Goal: Task Accomplishment & Management: Use online tool/utility

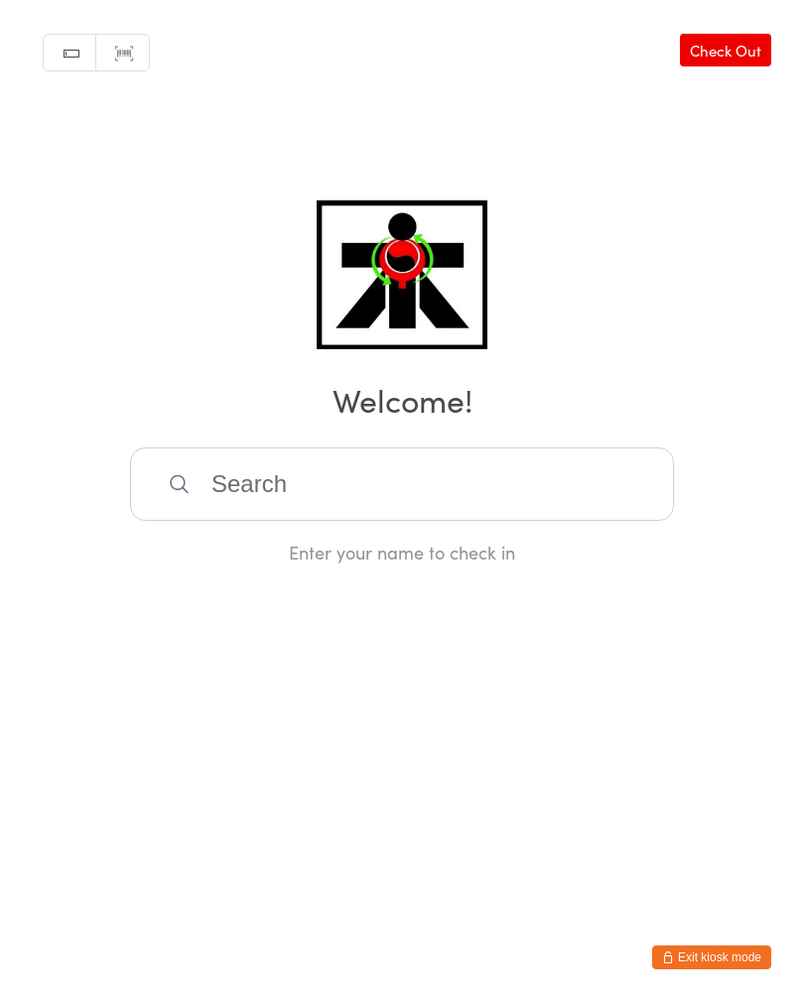
click at [609, 504] on input "search" at bounding box center [402, 483] width 544 height 73
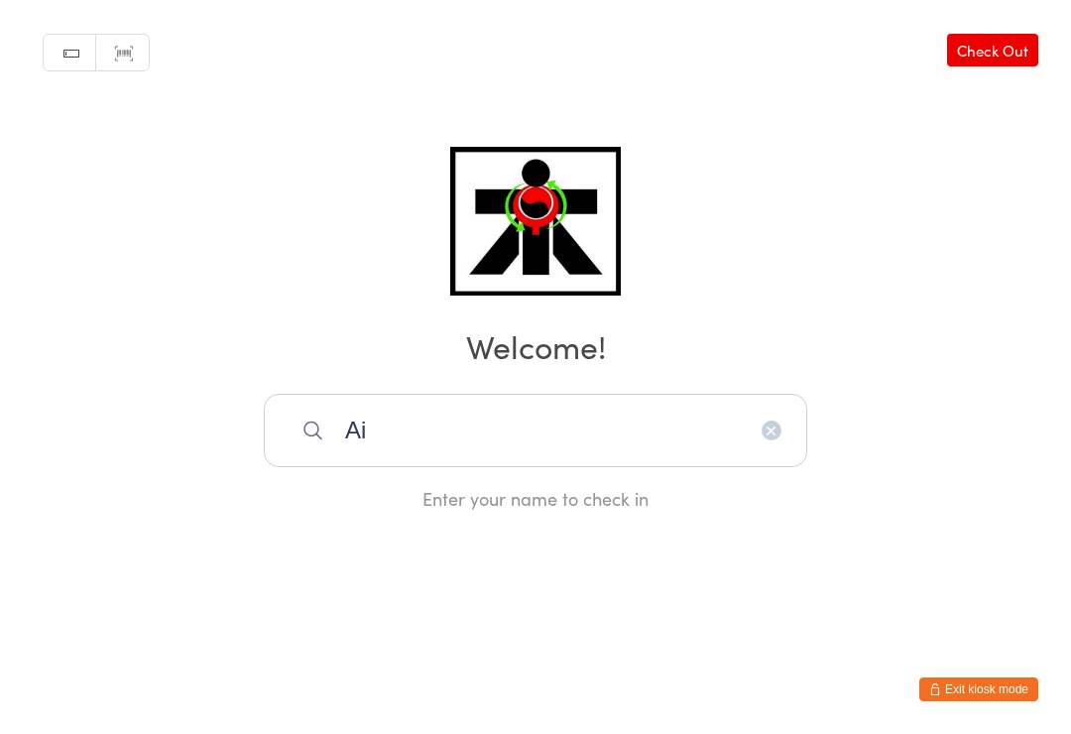
click at [440, 452] on input "Ai" at bounding box center [536, 430] width 544 height 73
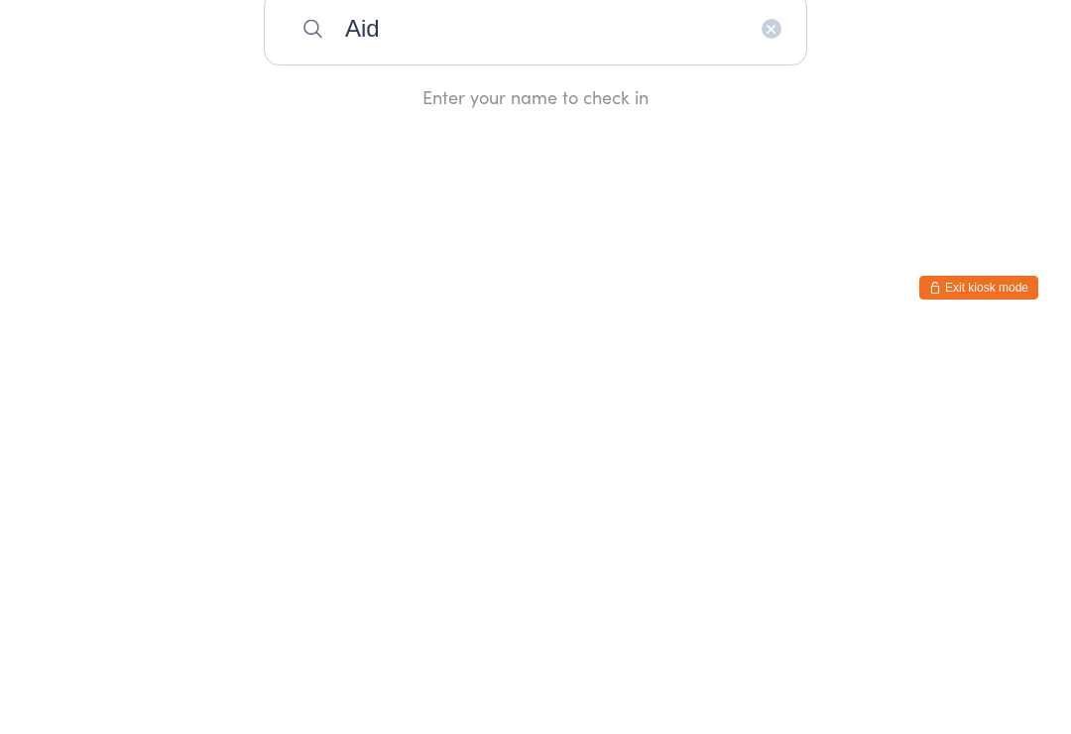
type input "[PERSON_NAME]"
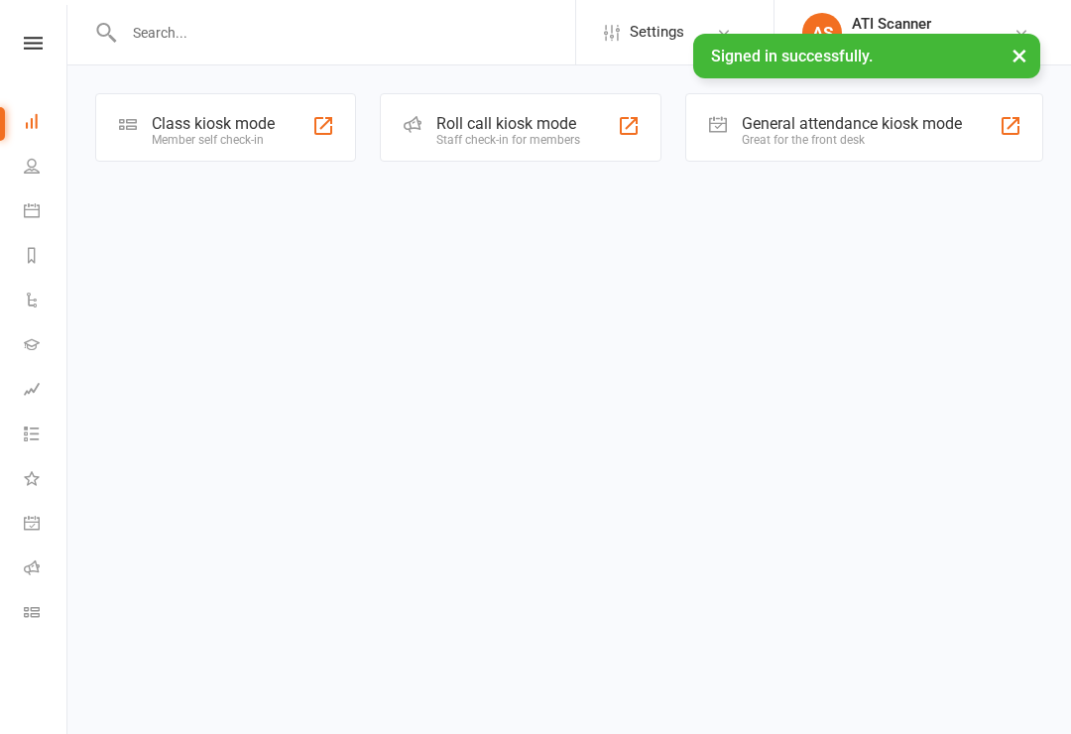
click at [817, 117] on div "General attendance kiosk mode" at bounding box center [852, 123] width 220 height 19
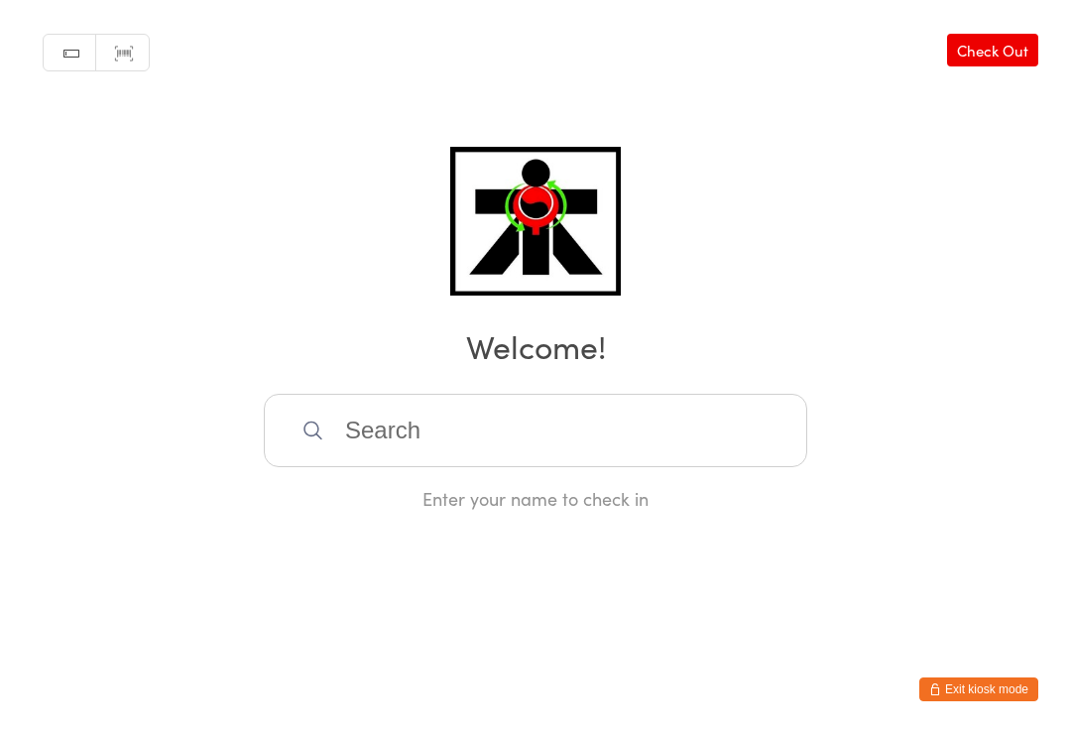
click at [501, 419] on input "search" at bounding box center [536, 430] width 544 height 73
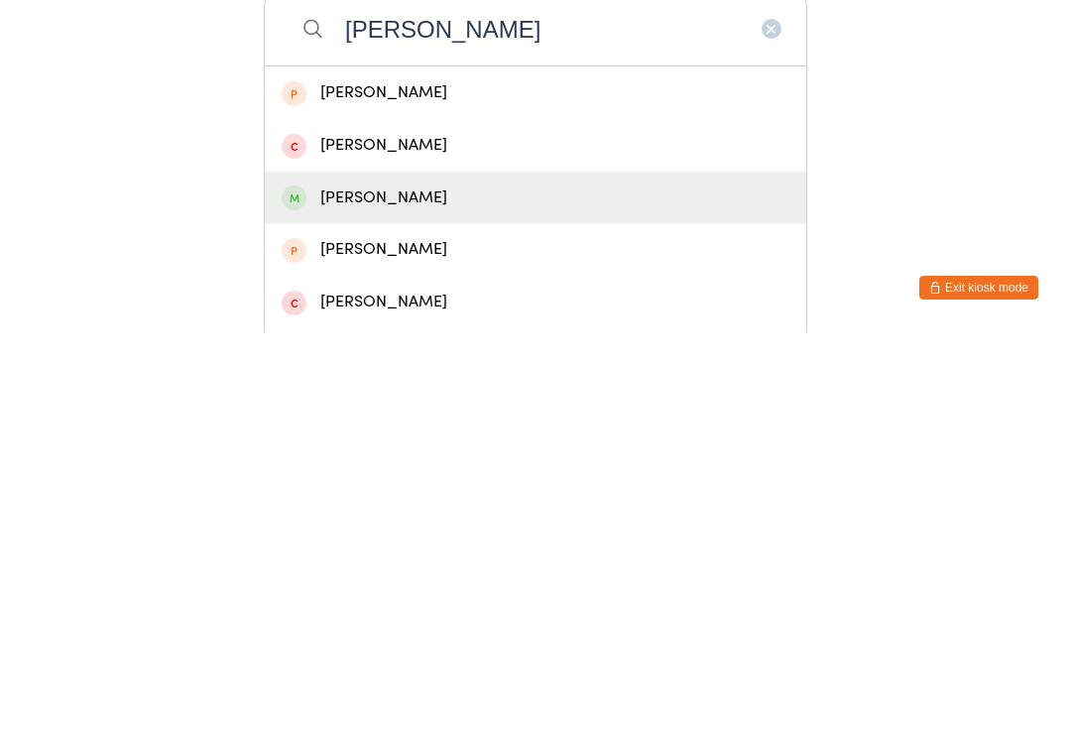
type input "[PERSON_NAME]"
click at [353, 586] on div "[PERSON_NAME]" at bounding box center [536, 599] width 508 height 27
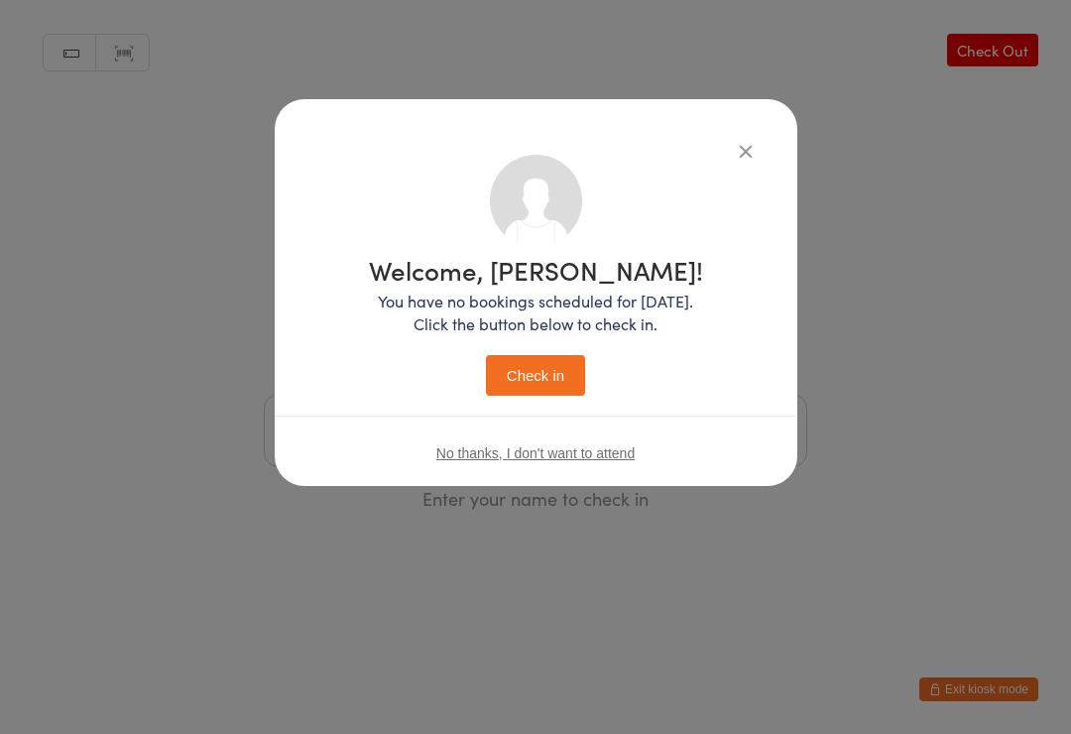
click at [516, 379] on button "Check in" at bounding box center [535, 375] width 99 height 41
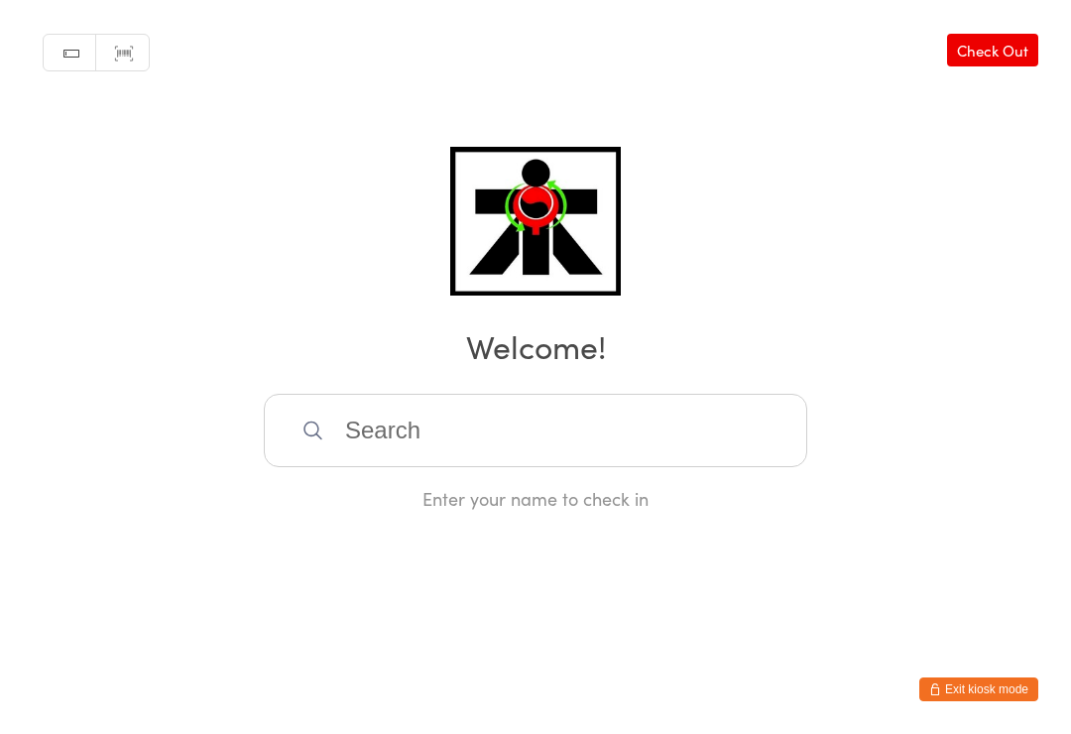
click at [691, 392] on div "Manual search Scanner input Check Out Welcome! Enter your name to check in" at bounding box center [535, 255] width 1071 height 511
click at [688, 435] on input "search" at bounding box center [536, 430] width 544 height 73
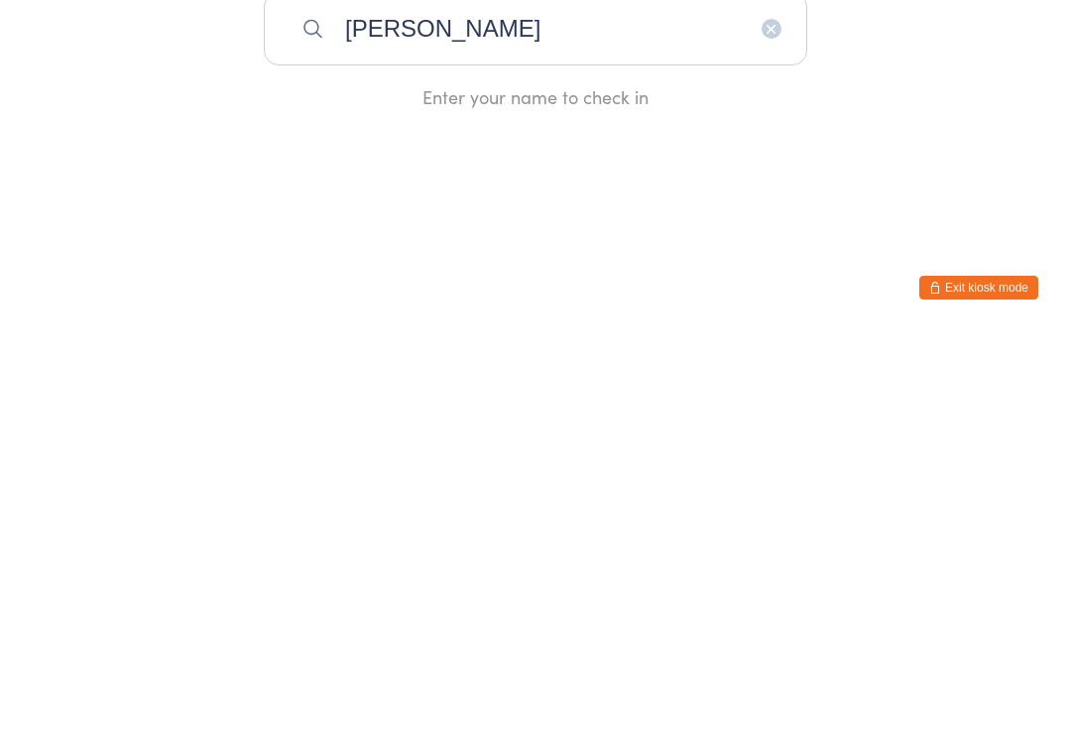
type input "Bill huynh"
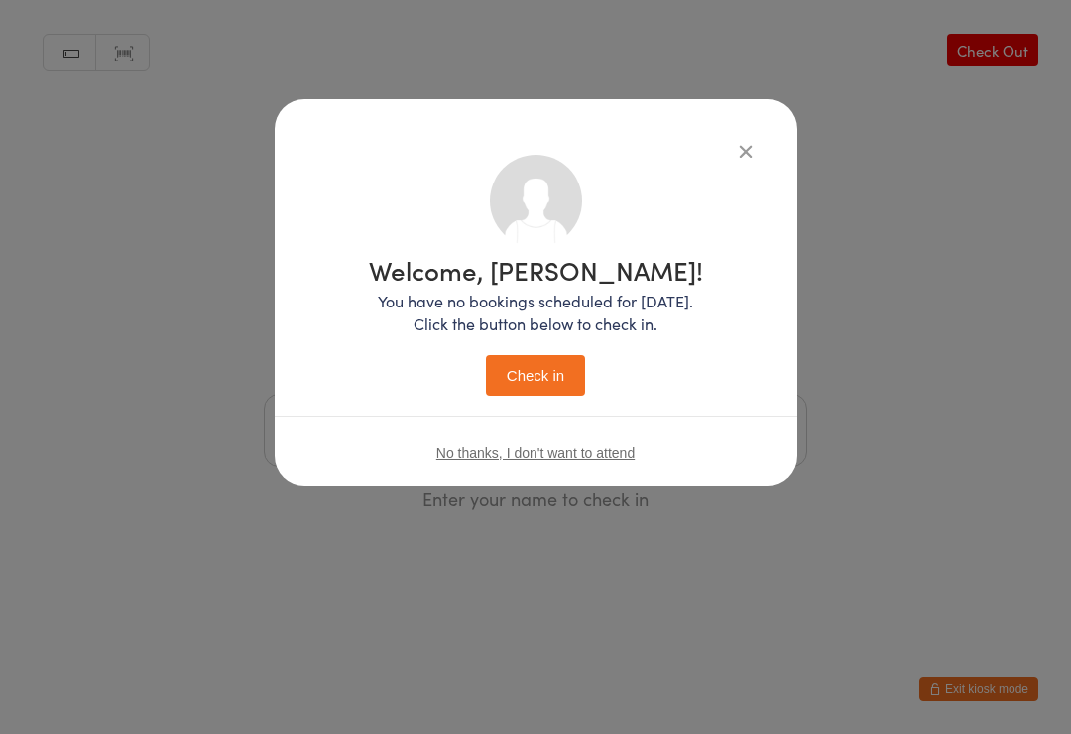
click at [558, 369] on button "Check in" at bounding box center [535, 375] width 99 height 41
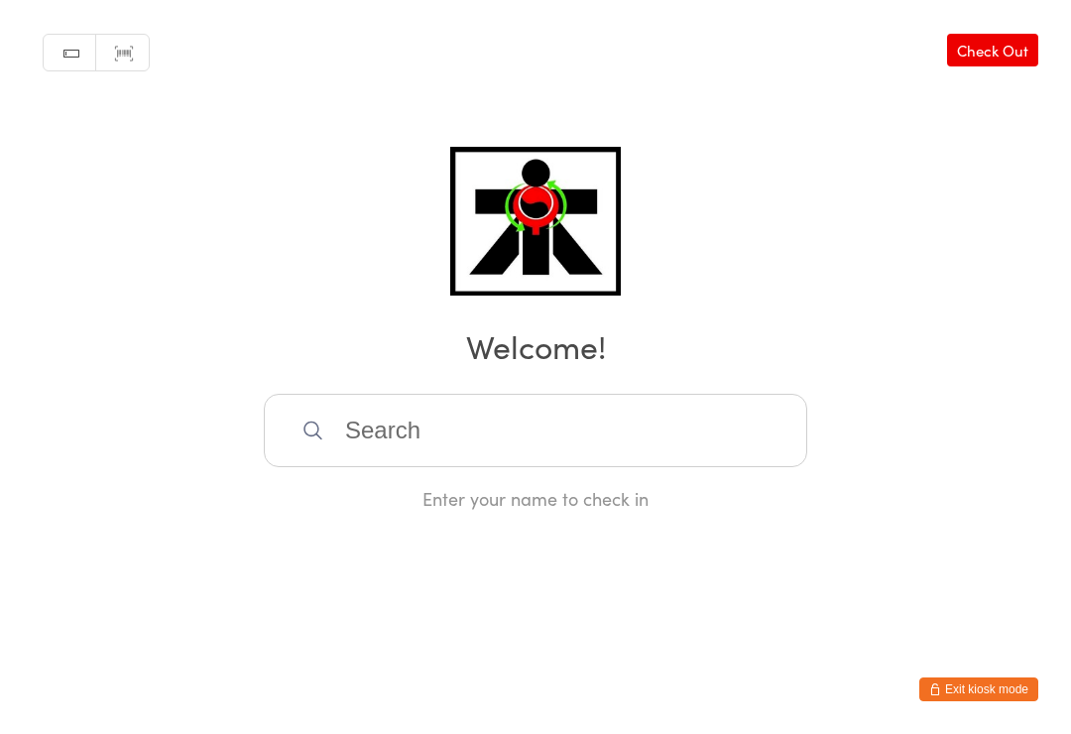
click at [391, 438] on input "search" at bounding box center [536, 430] width 544 height 73
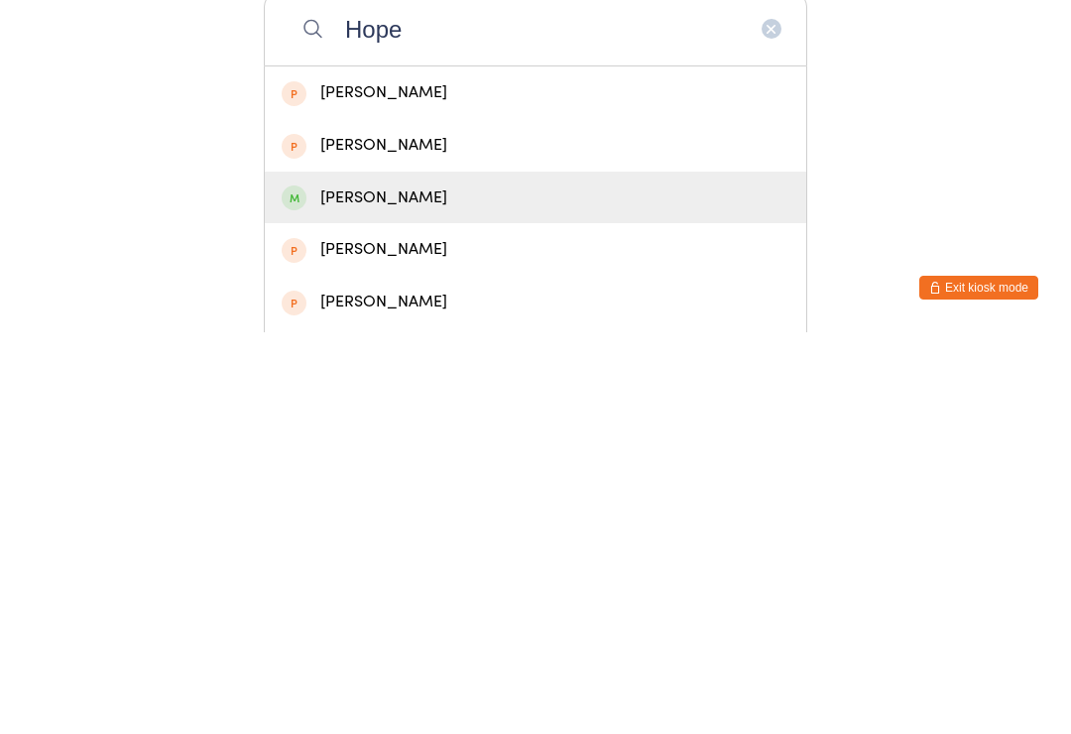
type input "Hope"
click at [314, 586] on div "Hope Scullin - Tait" at bounding box center [536, 599] width 508 height 27
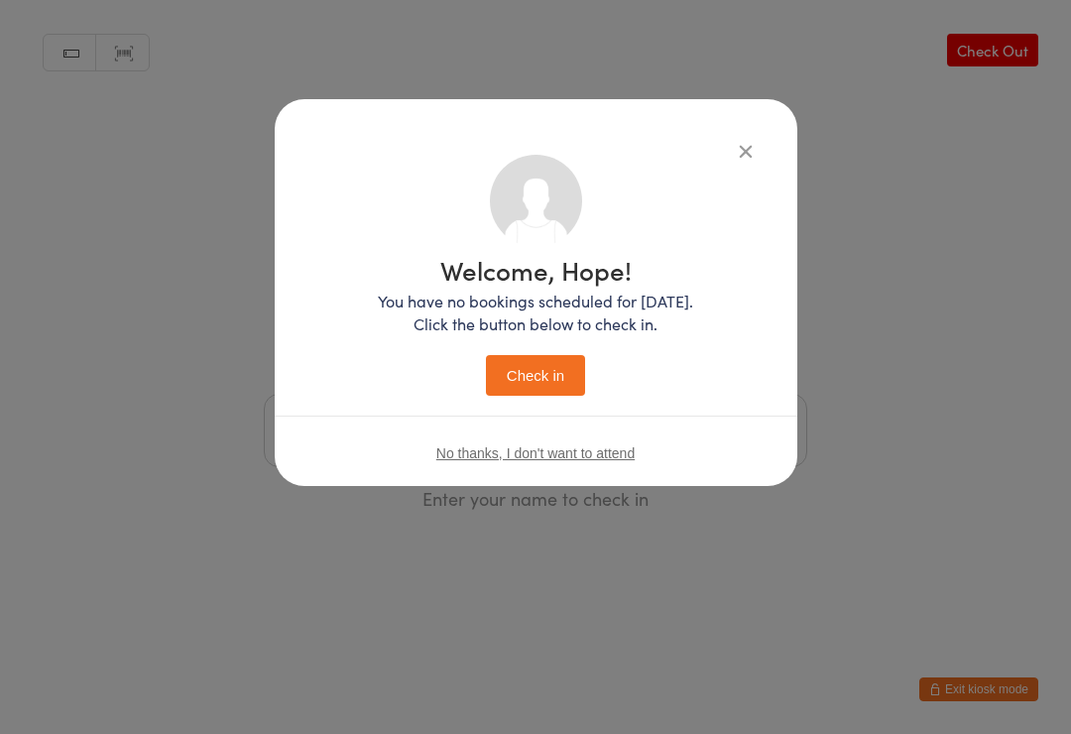
click at [556, 363] on button "Check in" at bounding box center [535, 375] width 99 height 41
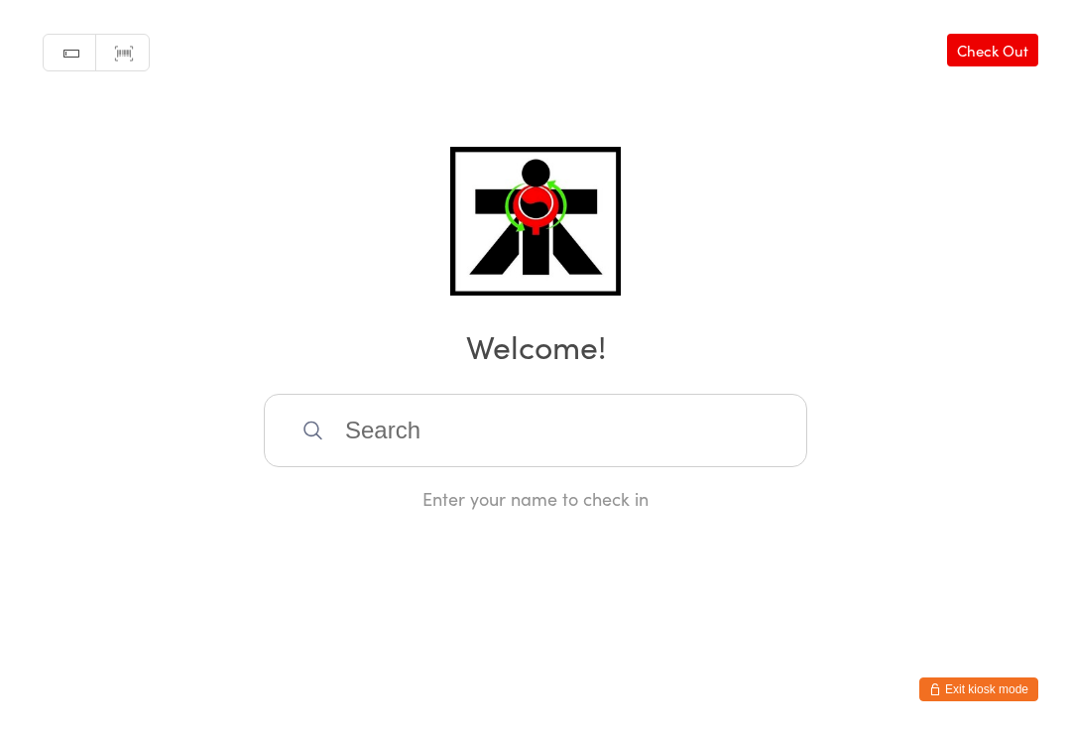
click at [428, 432] on input "search" at bounding box center [536, 430] width 544 height 73
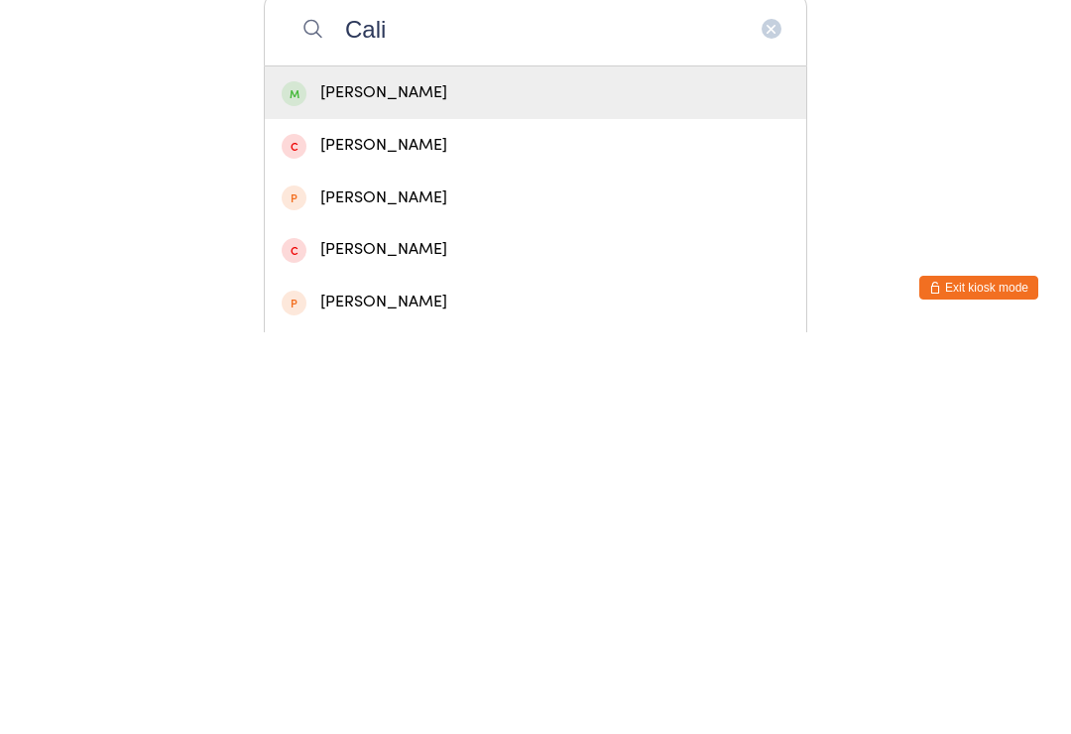
type input "Cali"
click at [285, 483] on span at bounding box center [294, 495] width 25 height 25
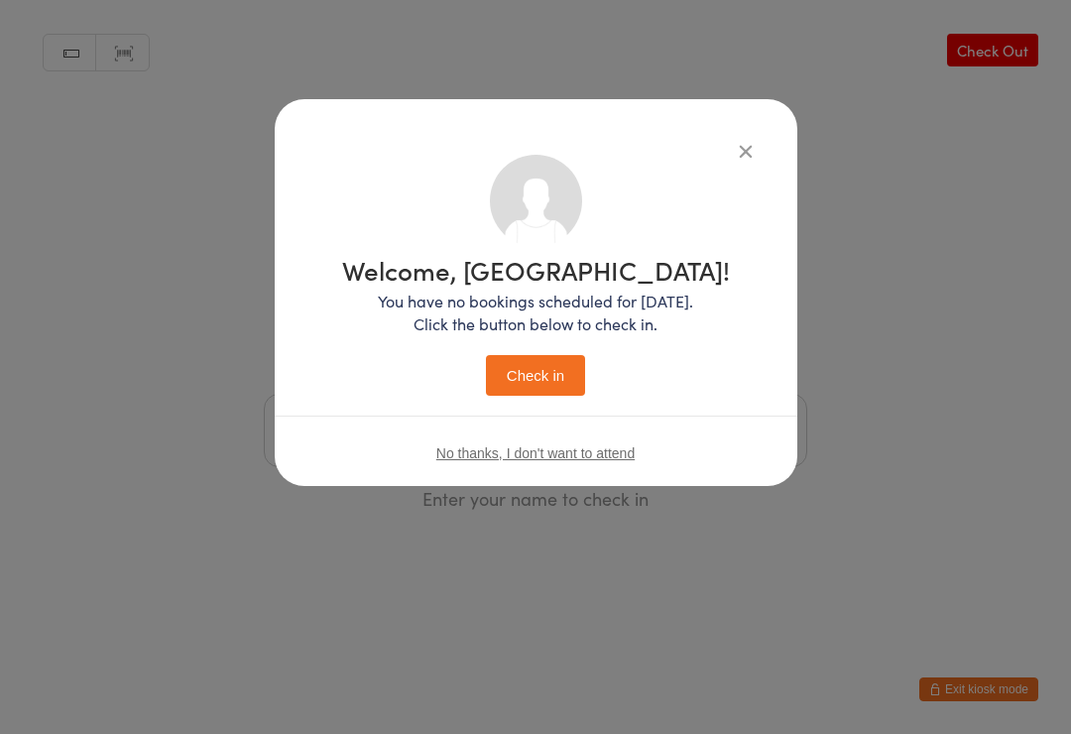
click at [528, 381] on button "Check in" at bounding box center [535, 375] width 99 height 41
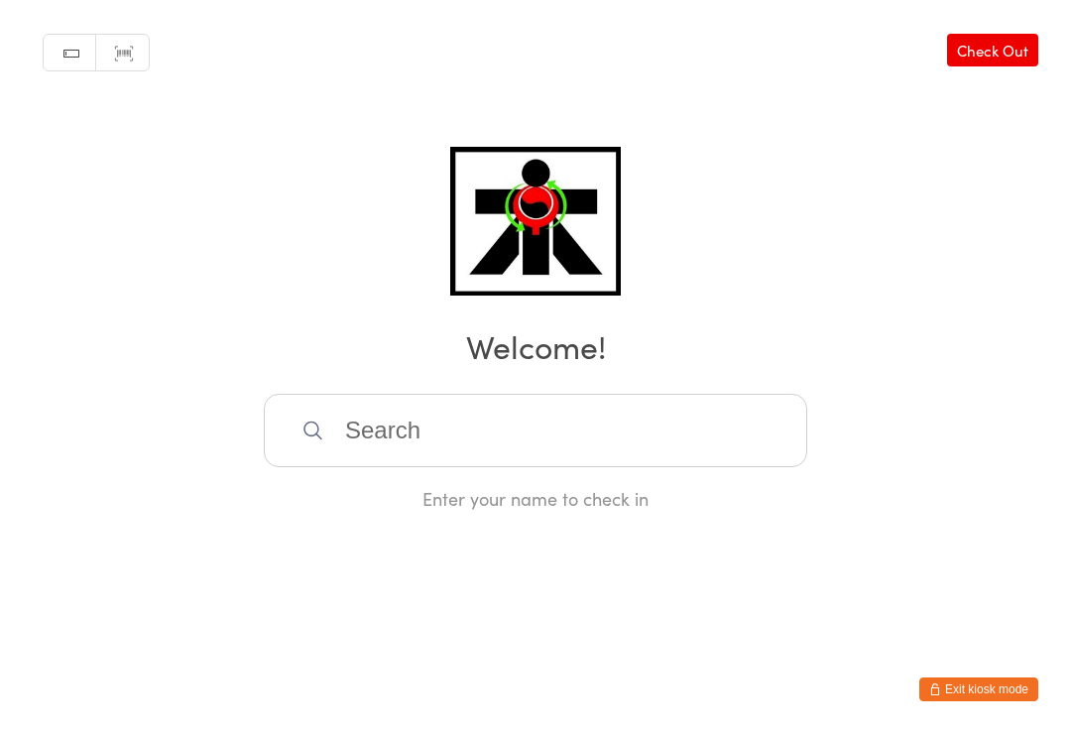
click at [614, 426] on input "search" at bounding box center [536, 430] width 544 height 73
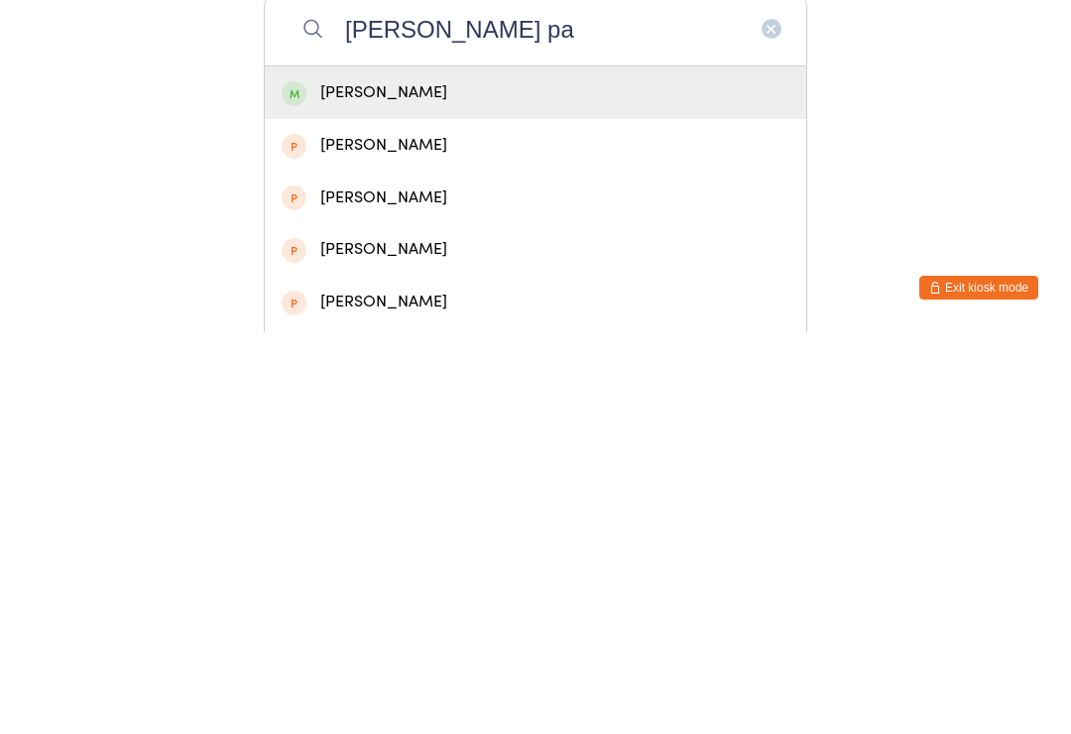
type input "Isabella pa"
click at [425, 481] on div "Isabella Paulus" at bounding box center [536, 494] width 508 height 27
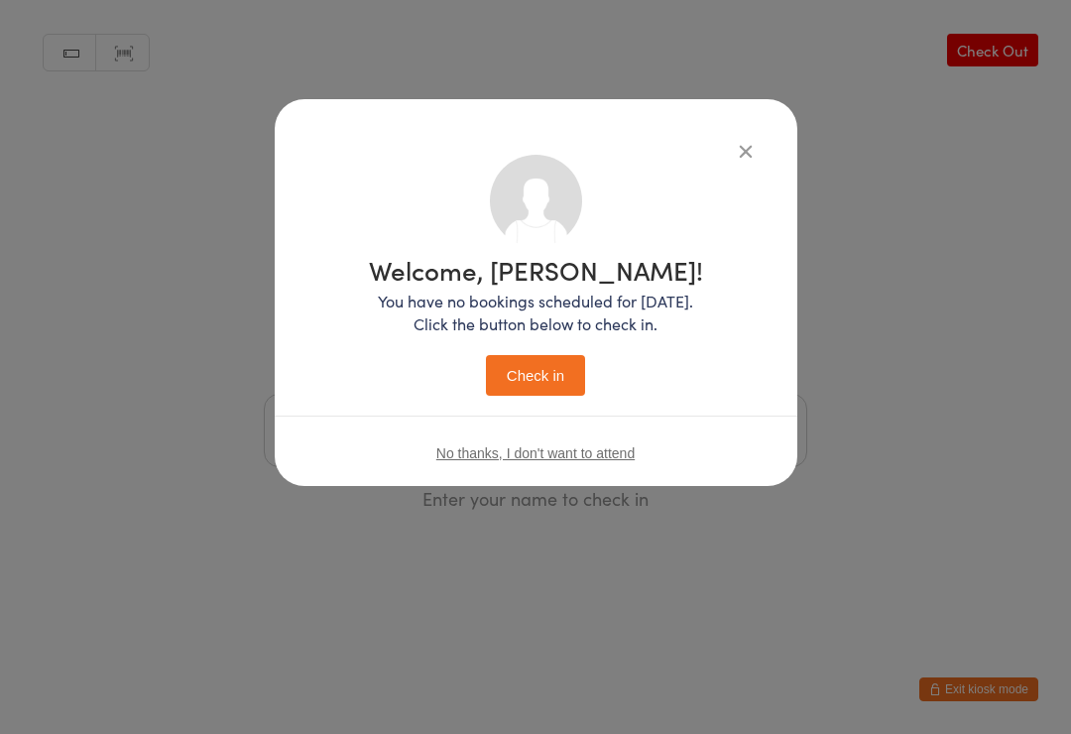
click at [537, 369] on button "Check in" at bounding box center [535, 375] width 99 height 41
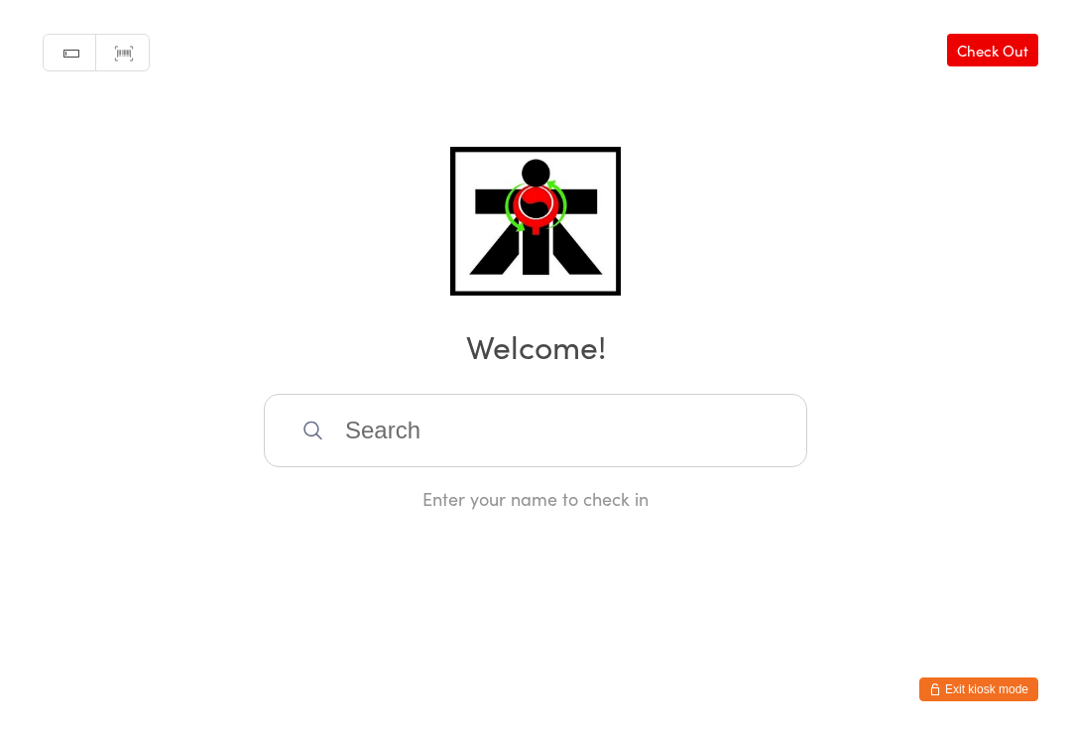
click at [597, 435] on input "search" at bounding box center [536, 430] width 544 height 73
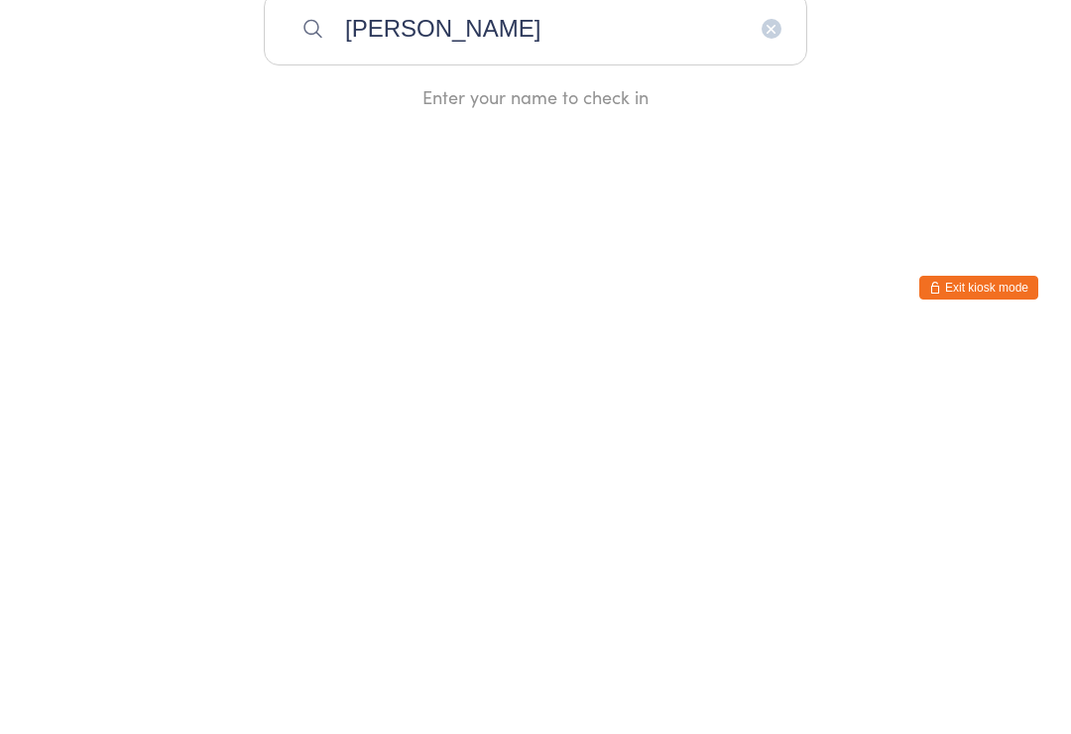
type input "Hunter"
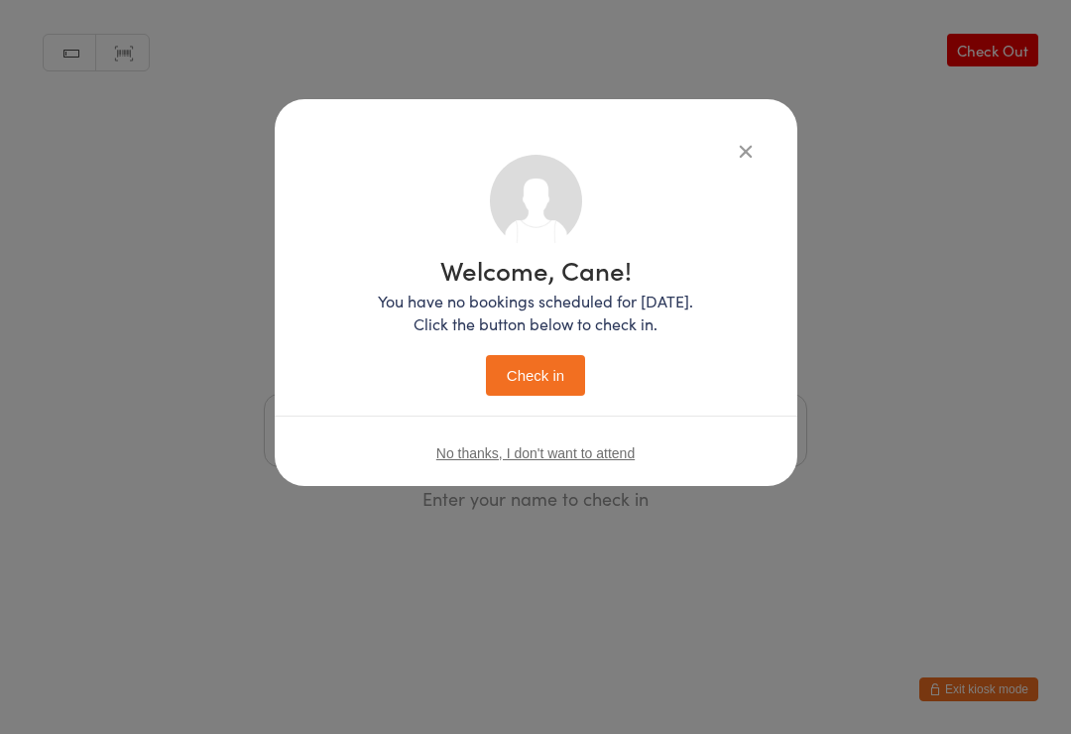
click at [746, 142] on icon "button" at bounding box center [746, 151] width 22 height 22
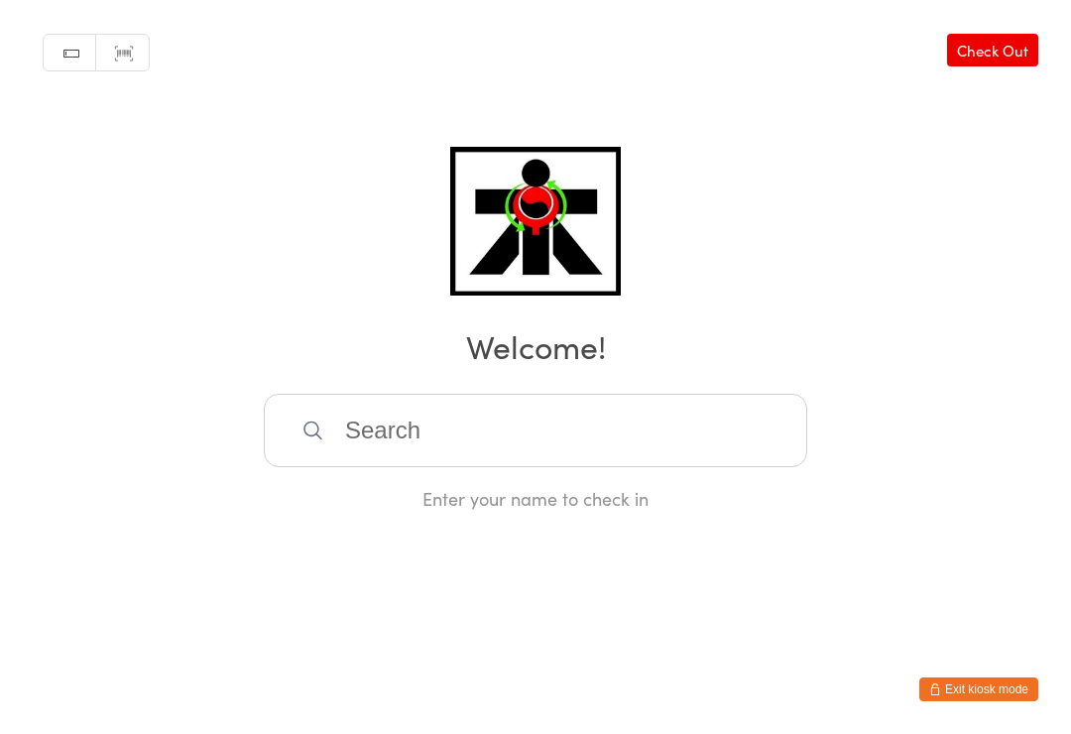
click at [446, 431] on input "search" at bounding box center [536, 430] width 544 height 73
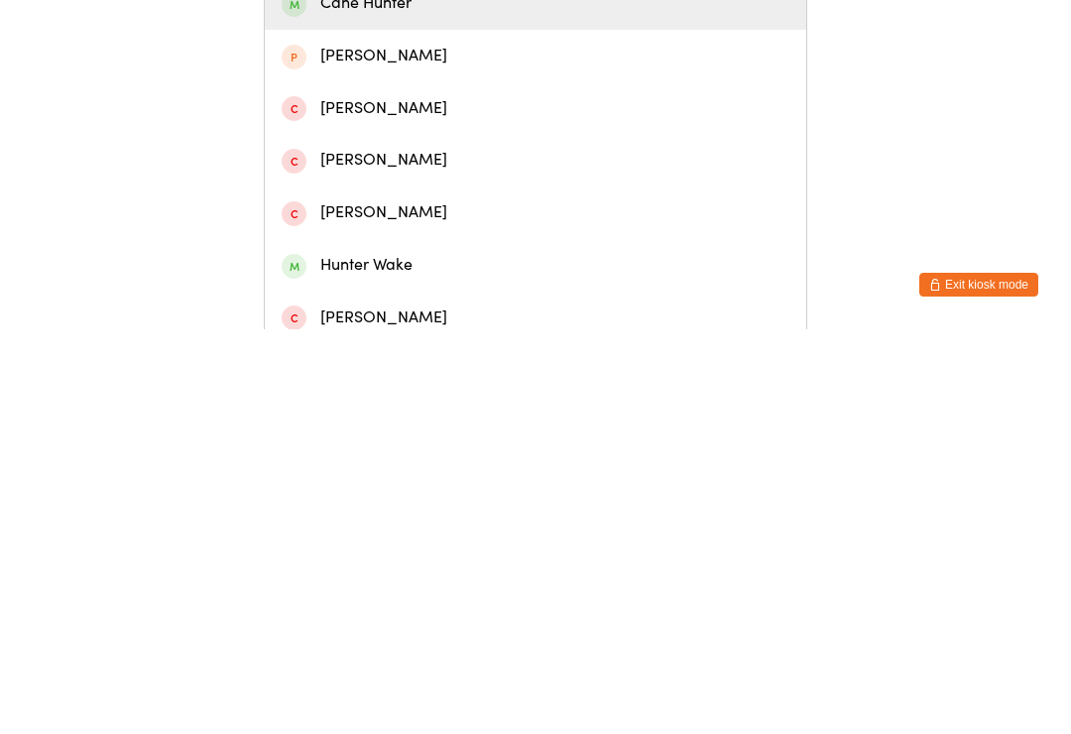
scroll to position [88, 0]
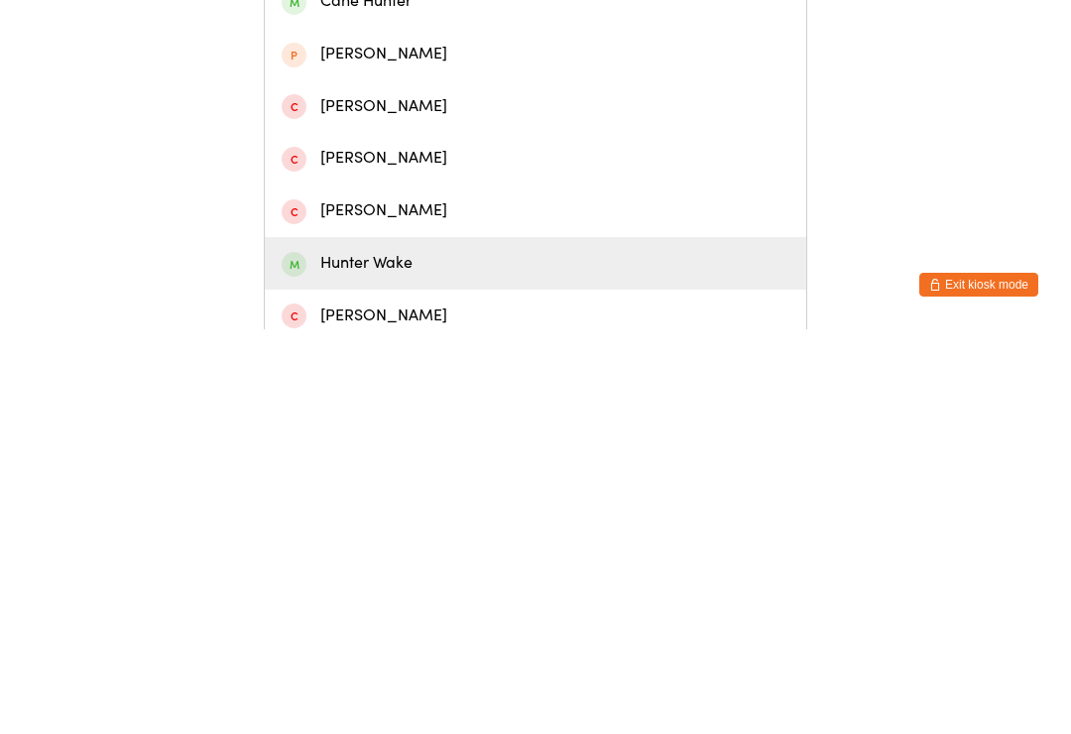
type input "Hunter"
click at [384, 655] on div "Hunter Wake" at bounding box center [536, 668] width 508 height 27
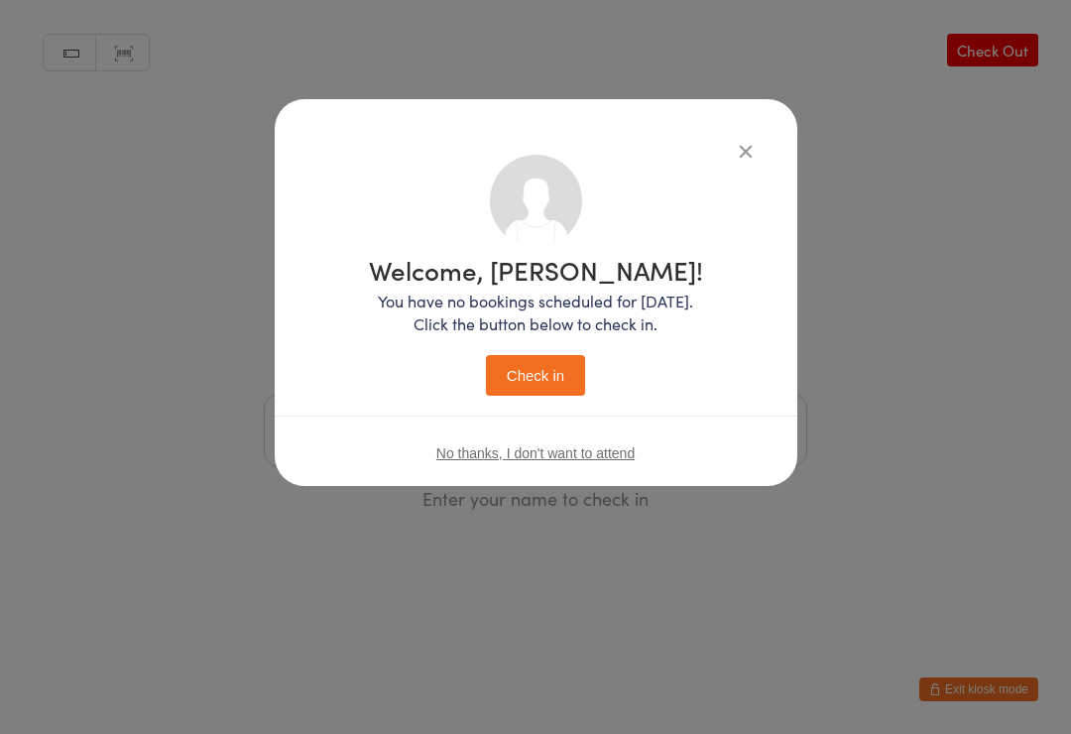
click at [548, 377] on button "Check in" at bounding box center [535, 375] width 99 height 41
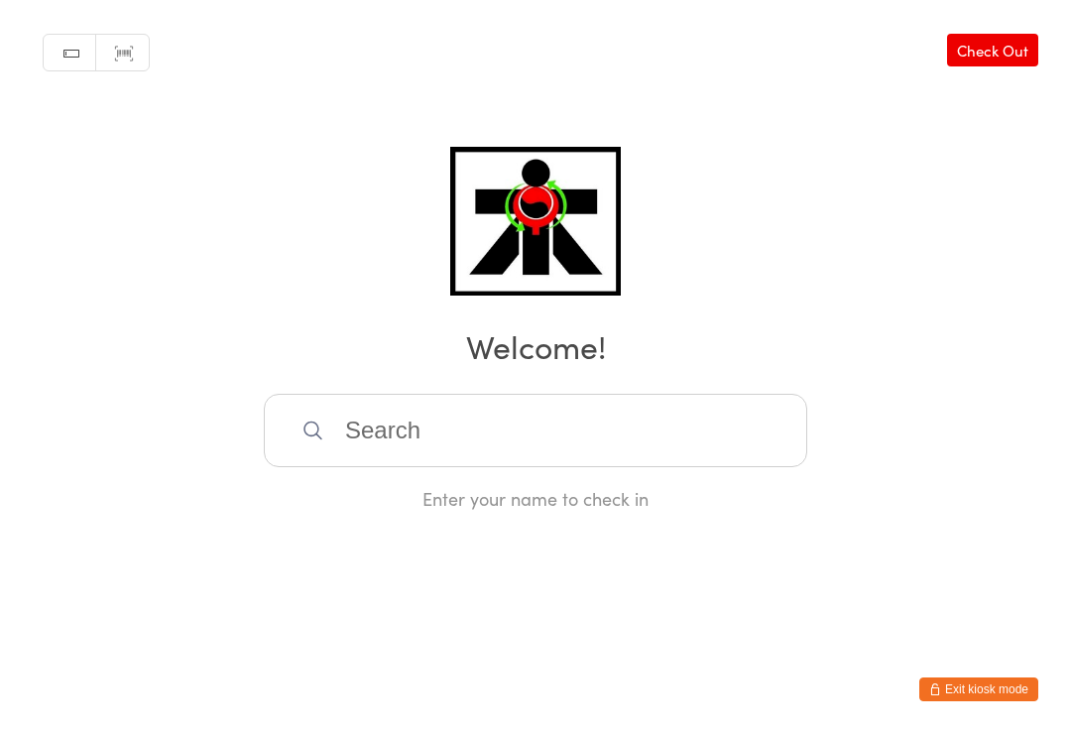
click at [762, 463] on input "search" at bounding box center [536, 430] width 544 height 73
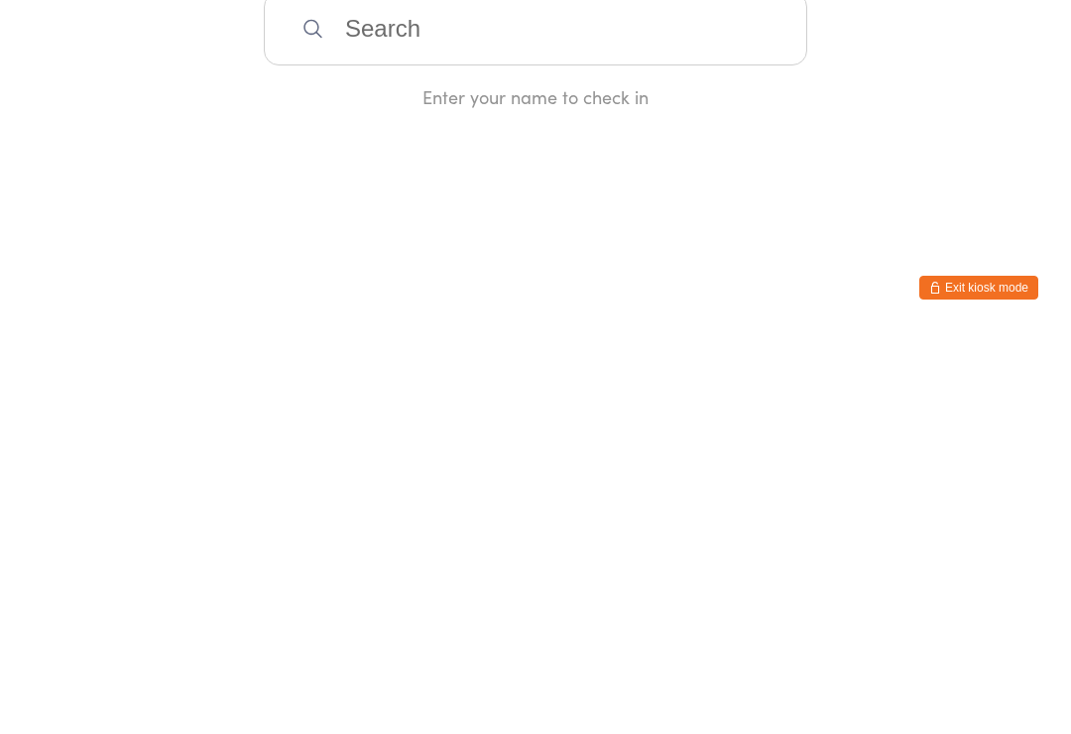
type input "H"
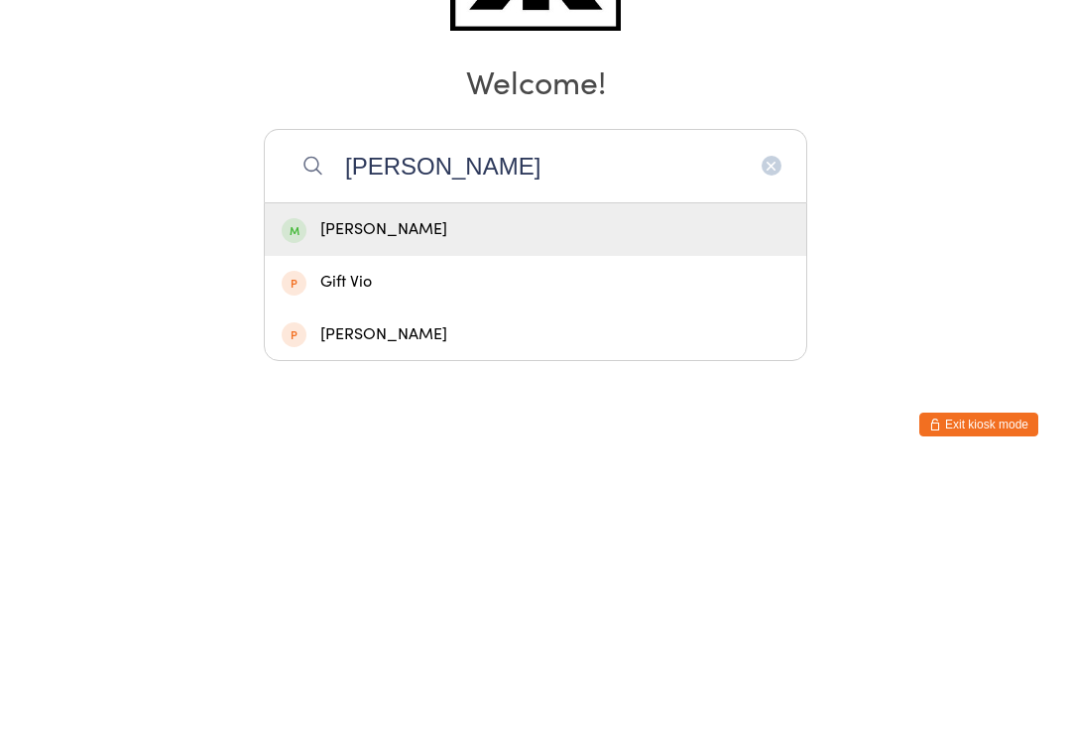
type input "Gisel"
click at [477, 468] on div "Giselle Li" at bounding box center [536, 494] width 542 height 53
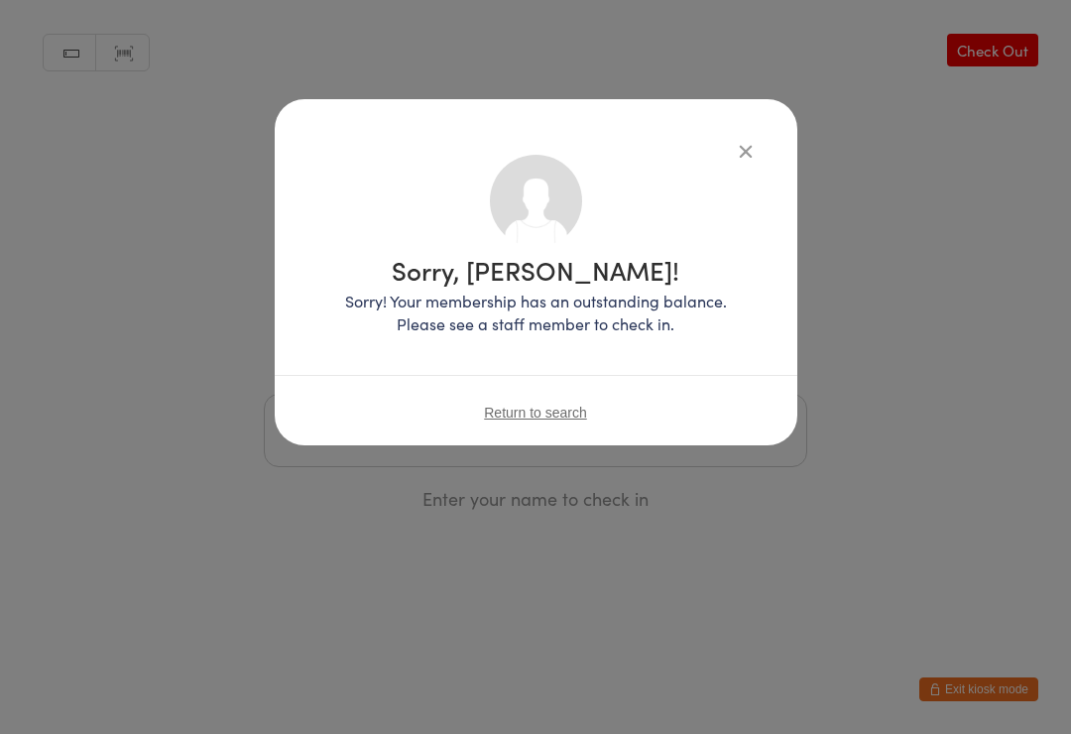
click at [741, 140] on icon "button" at bounding box center [746, 151] width 22 height 22
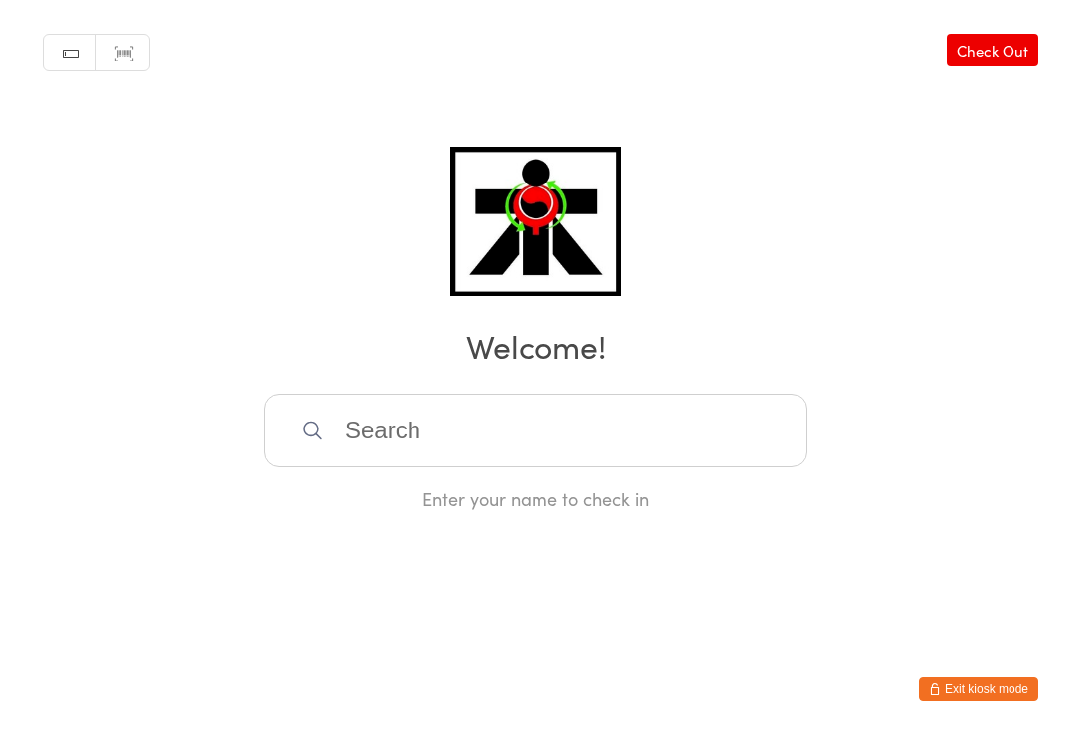
click at [737, 147] on div "Manual search Scanner input Check Out Welcome! Enter your name to check in" at bounding box center [535, 255] width 1071 height 511
click at [640, 403] on input "search" at bounding box center [536, 430] width 544 height 73
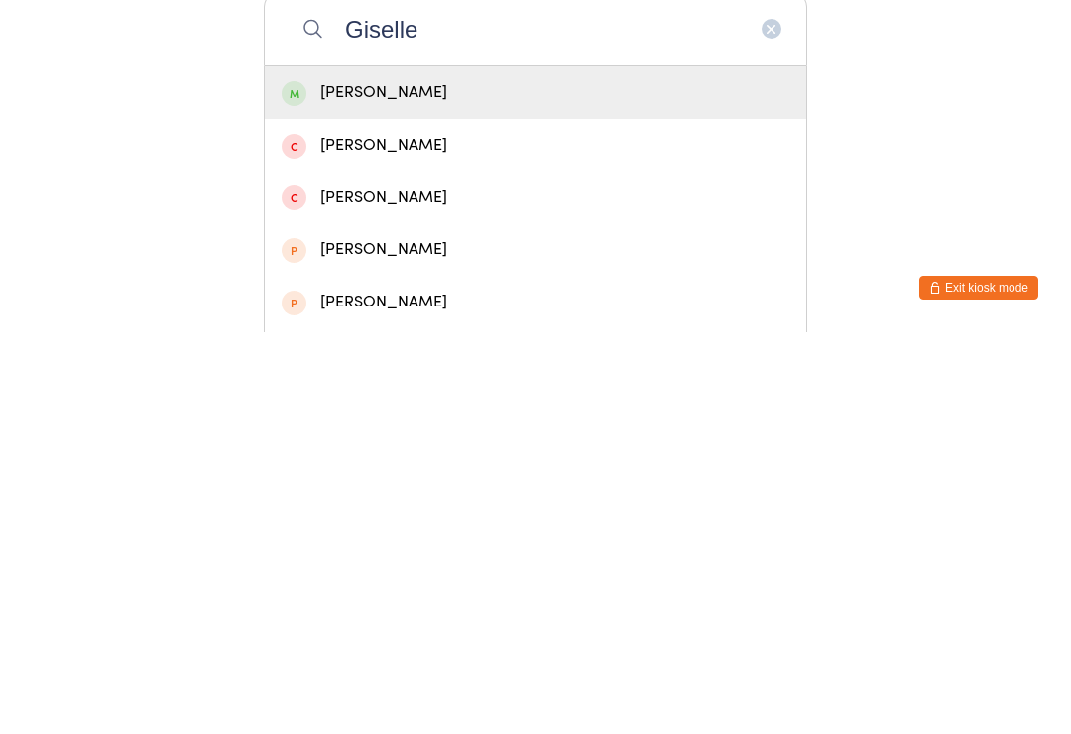
type input "Giselle"
click at [449, 481] on div "Giselle Li" at bounding box center [536, 494] width 508 height 27
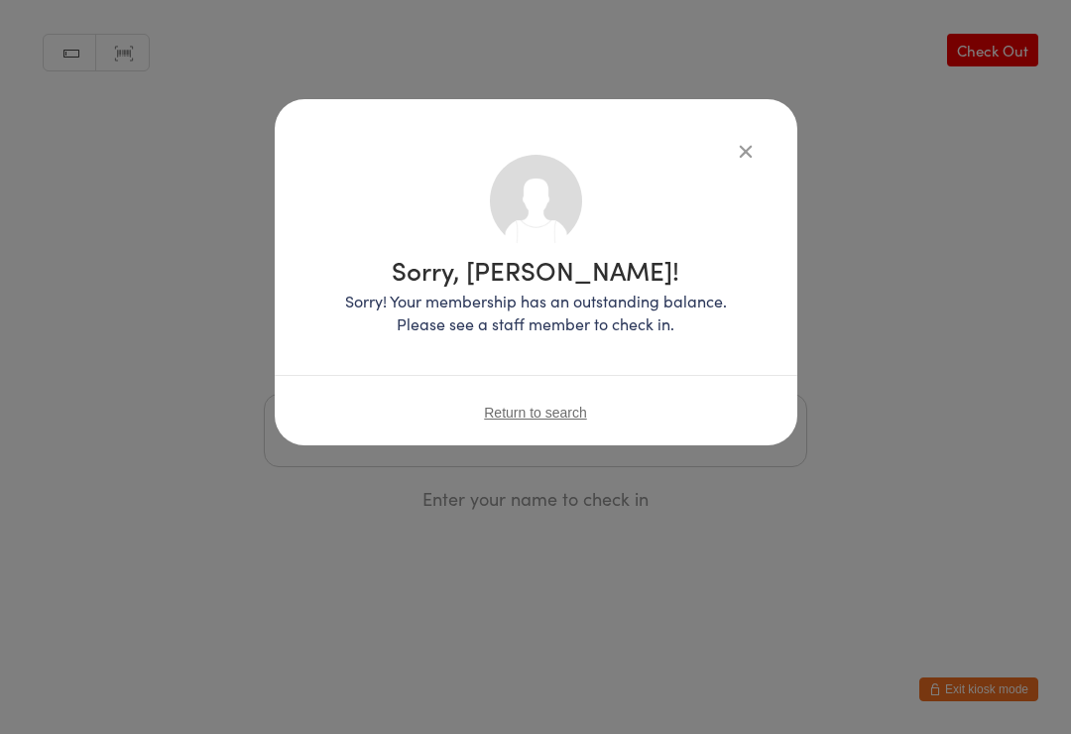
click at [737, 154] on icon "button" at bounding box center [746, 151] width 22 height 22
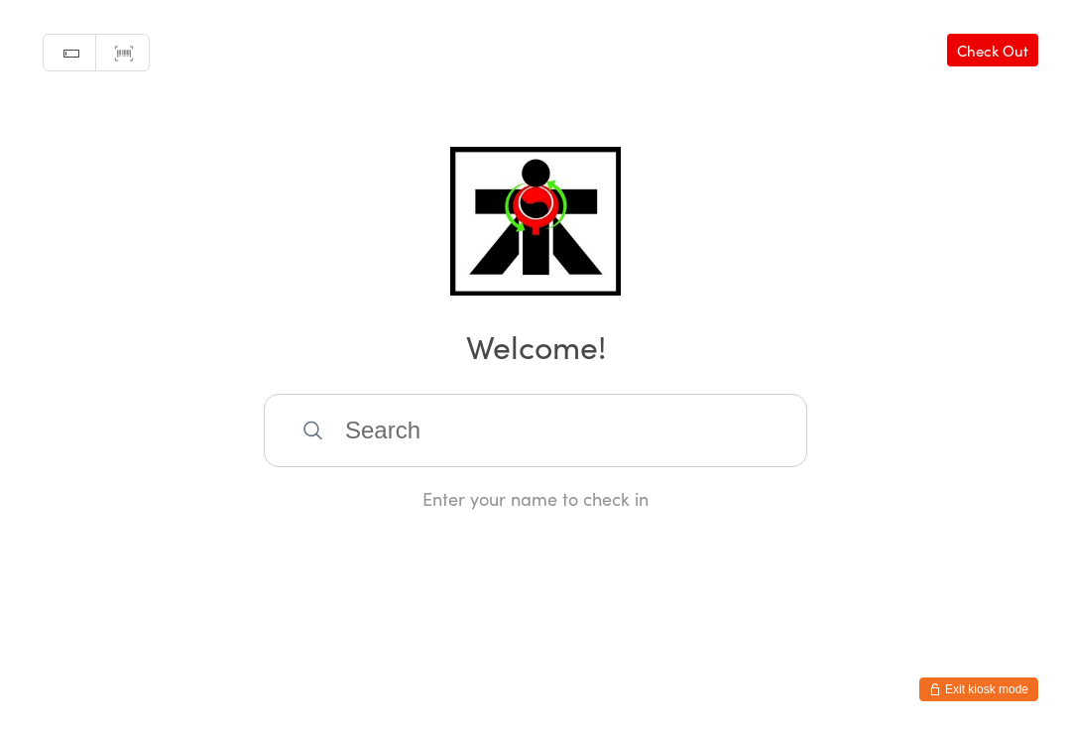
click at [688, 437] on input "search" at bounding box center [536, 430] width 544 height 73
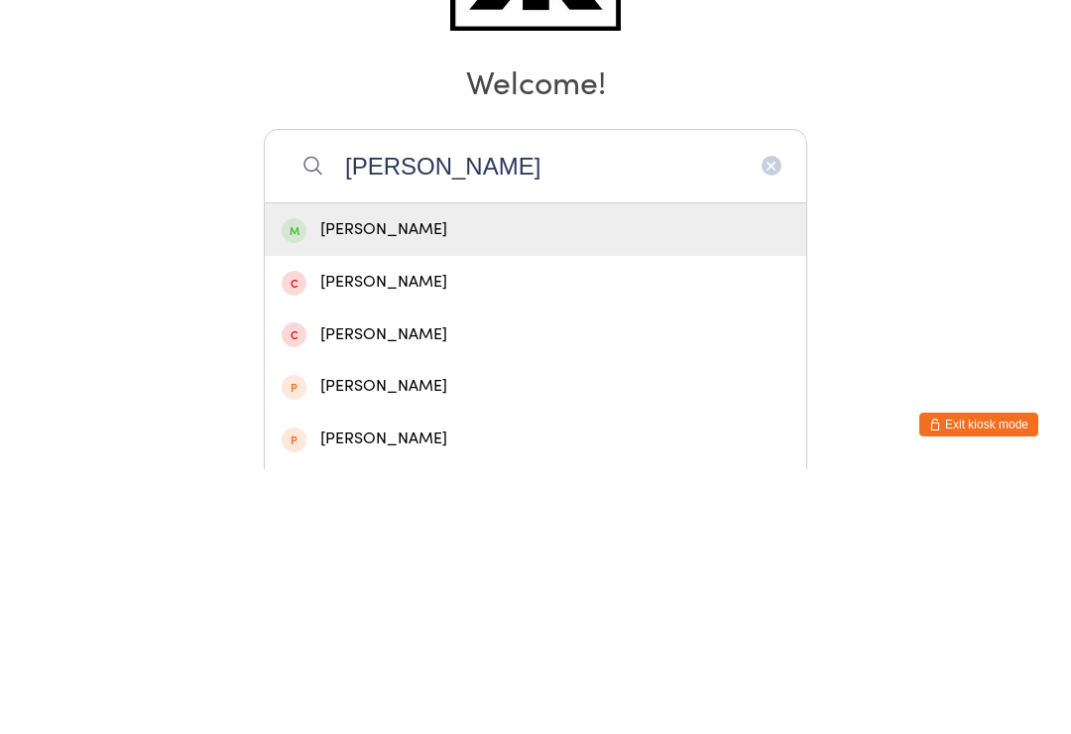
type input "Gisell"
click at [573, 481] on div "Giselle Li" at bounding box center [536, 494] width 508 height 27
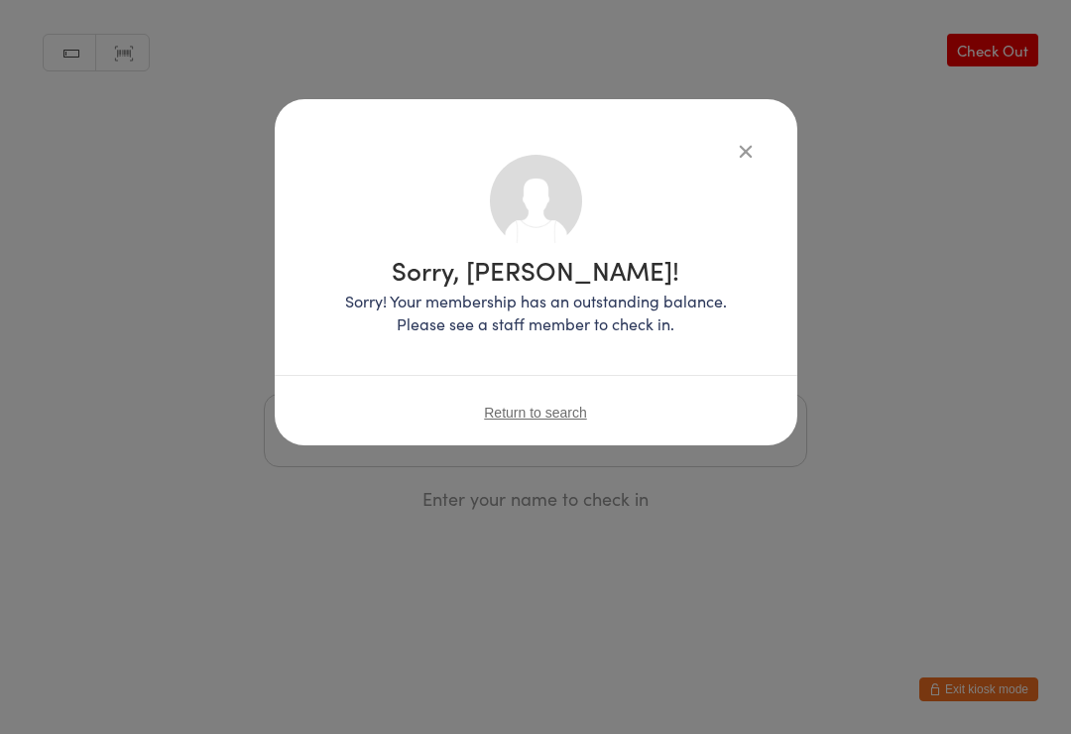
click at [535, 421] on span "Return to search" at bounding box center [535, 413] width 103 height 16
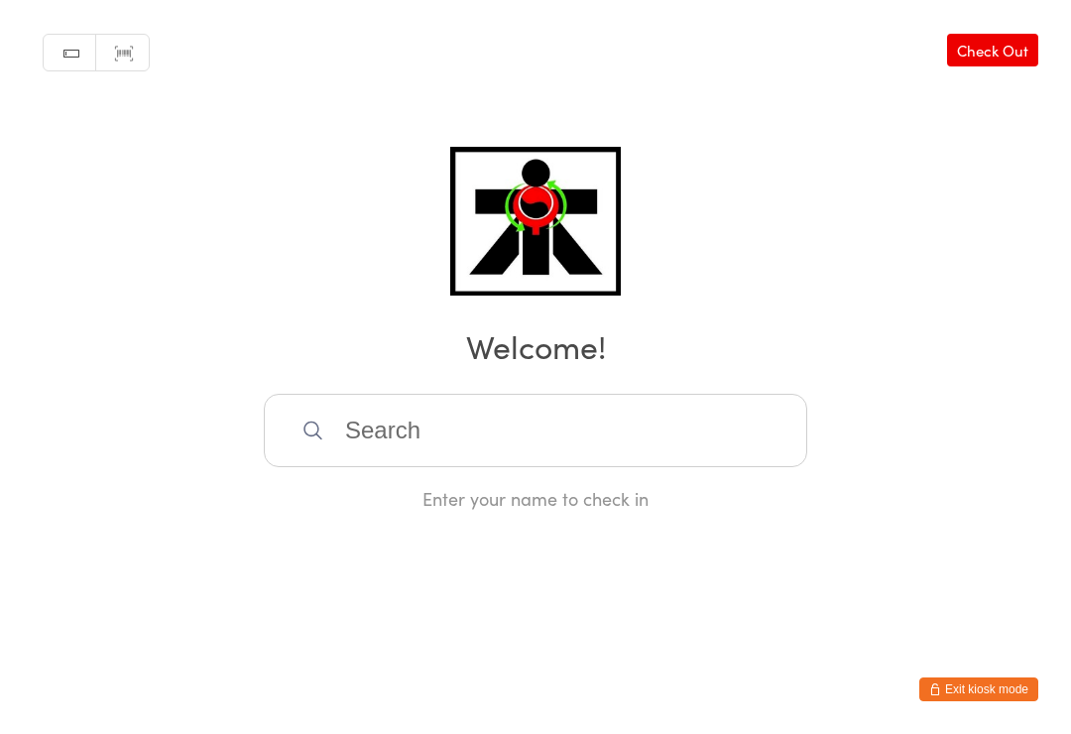
click at [331, 430] on input "search" at bounding box center [536, 430] width 544 height 73
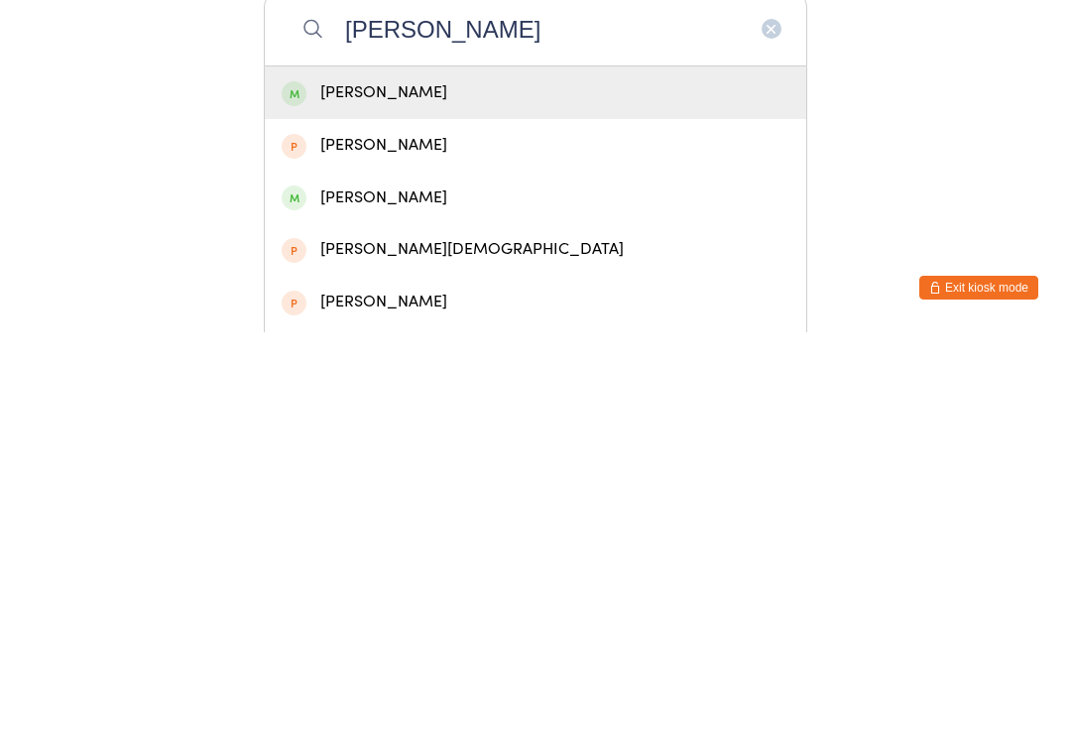
type input "Kavleen"
click at [379, 481] on div "Kavleen Kaur" at bounding box center [536, 494] width 508 height 27
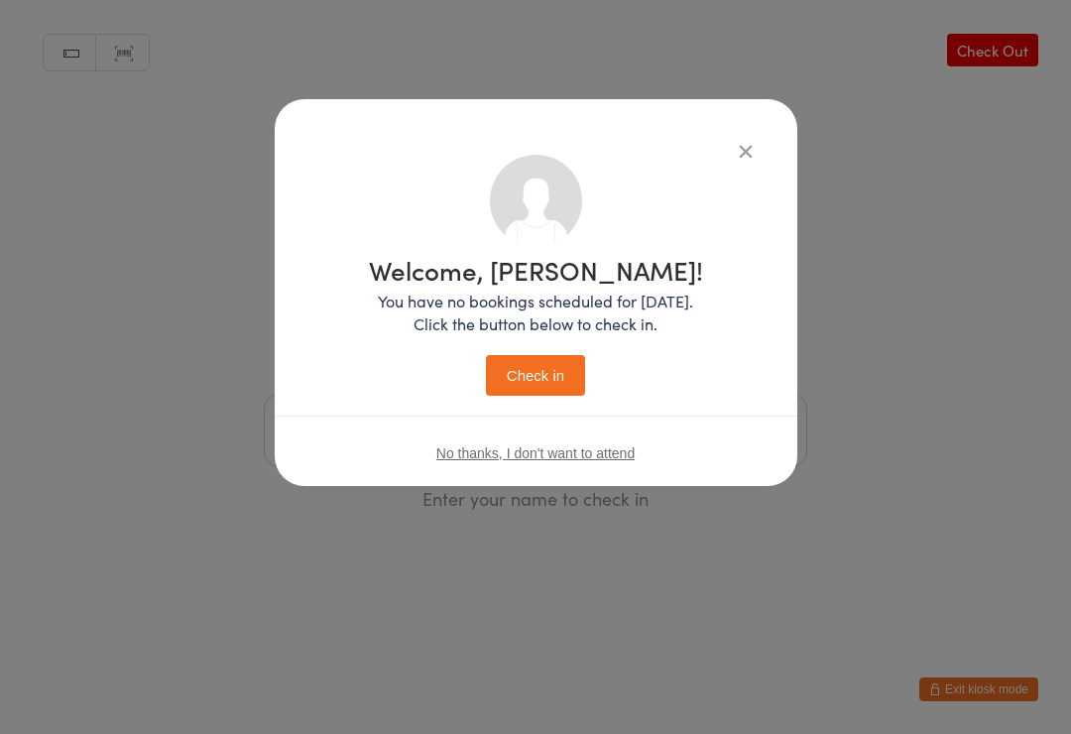
click at [533, 385] on button "Check in" at bounding box center [535, 375] width 99 height 41
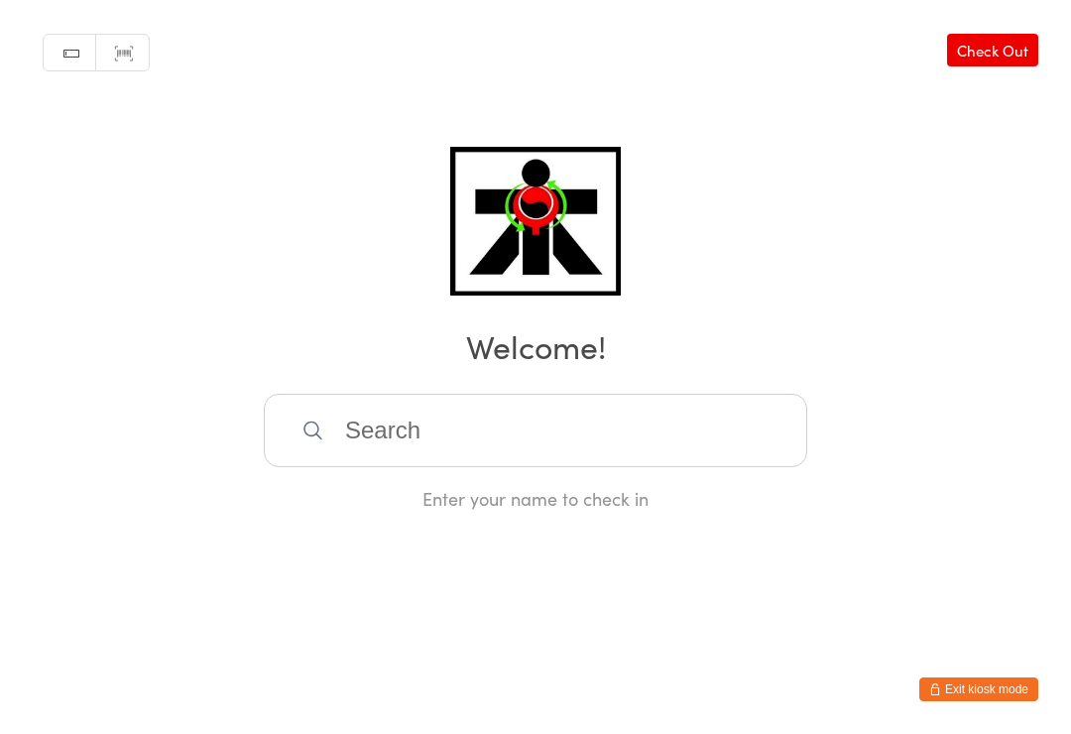
click at [444, 428] on input "search" at bounding box center [536, 430] width 544 height 73
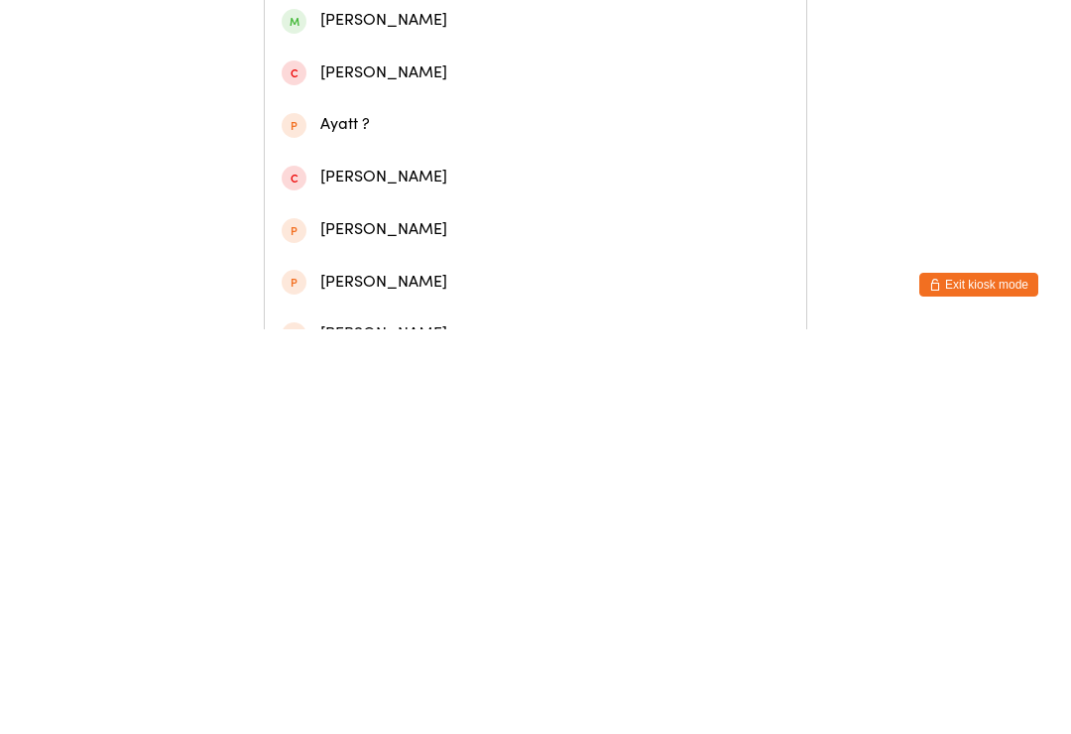
scroll to position [123, 0]
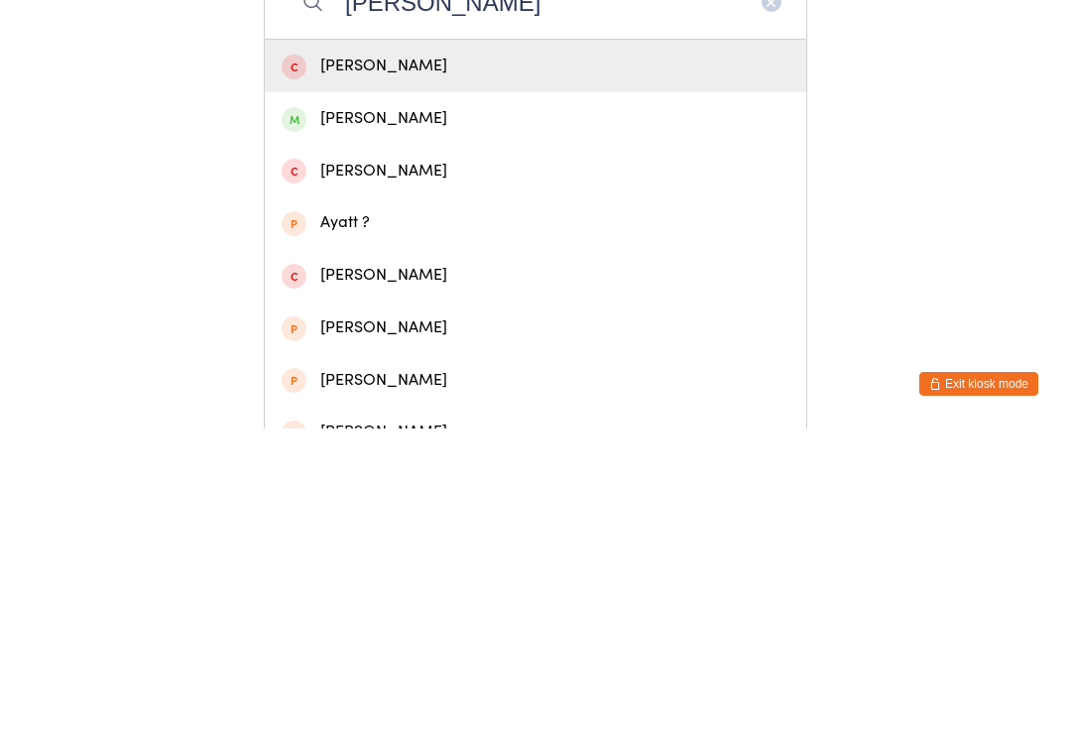
type input "Wyatt"
click at [406, 411] on div "Wyatt Taylor" at bounding box center [536, 424] width 508 height 27
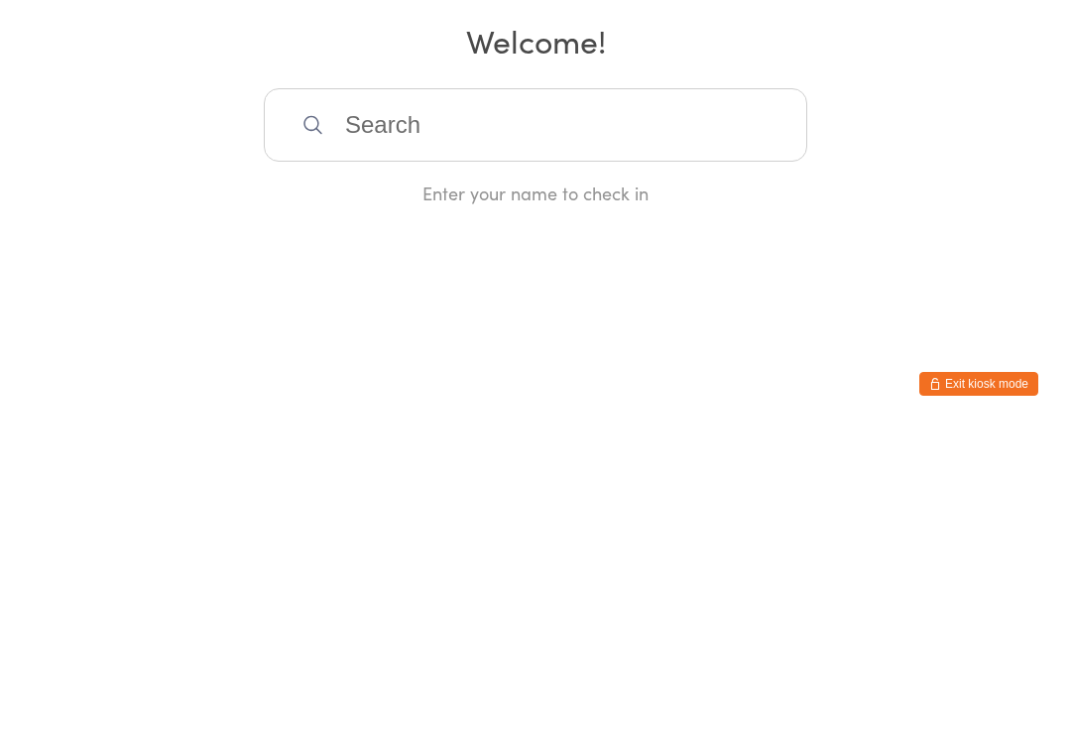
scroll to position [0, 0]
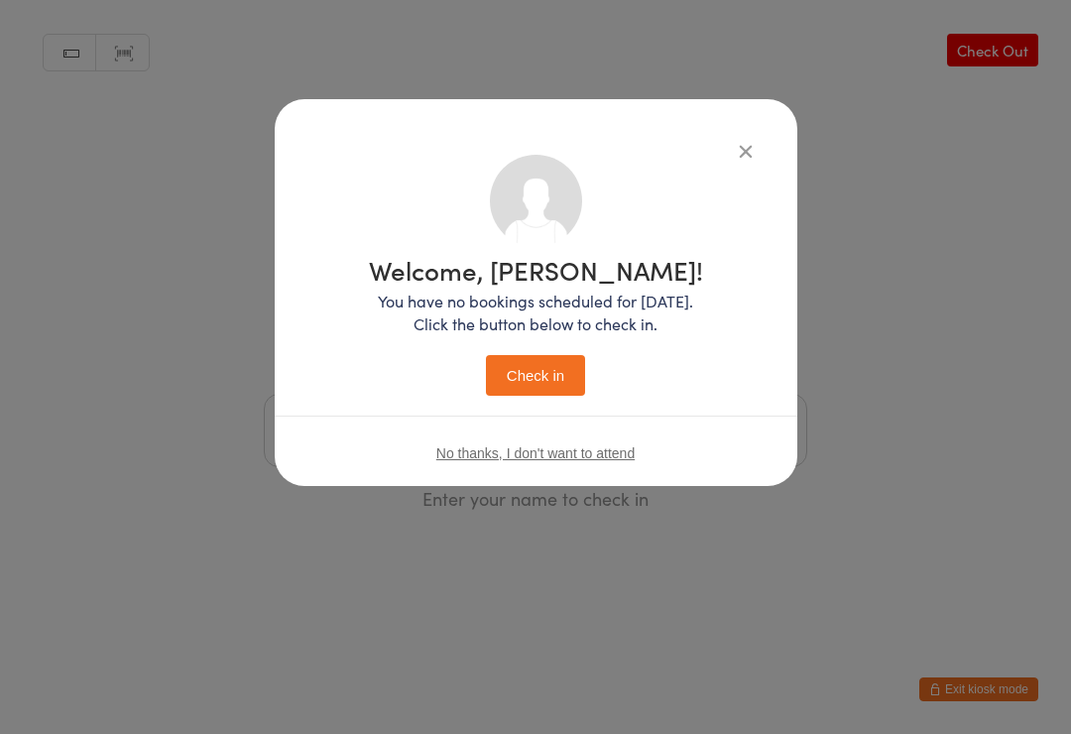
click at [523, 351] on div "Welcome, Wyatt! You have no bookings scheduled for today. Click the button belo…" at bounding box center [536, 326] width 334 height 139
click at [537, 365] on button "Check in" at bounding box center [535, 375] width 99 height 41
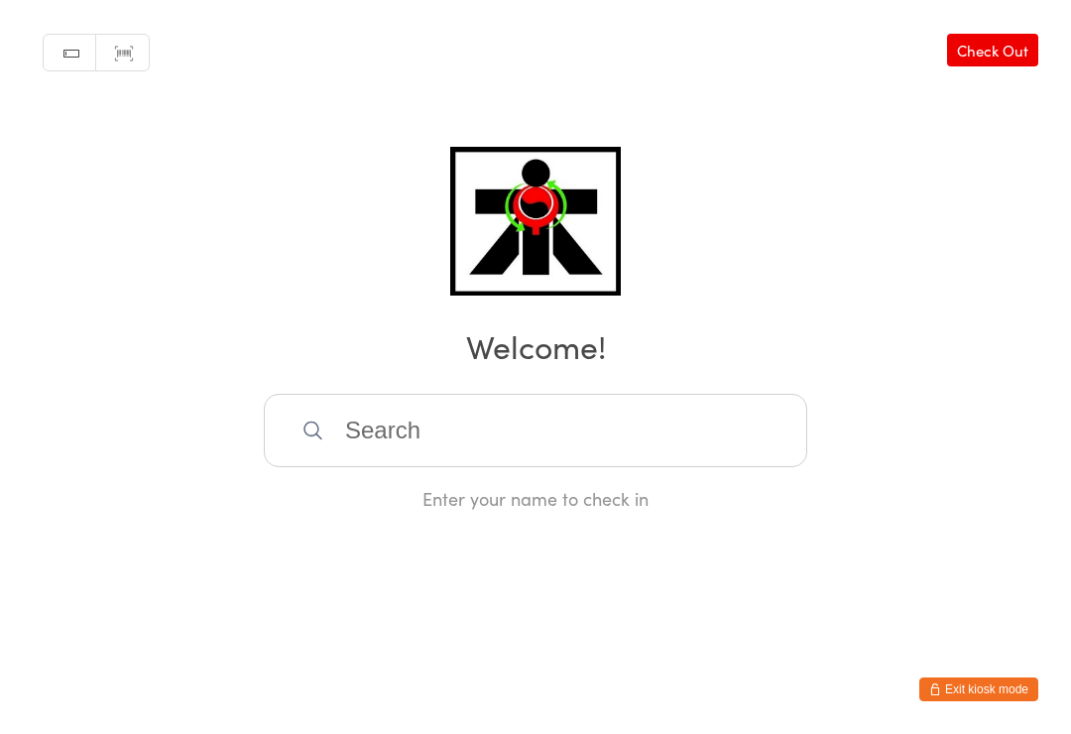
click at [695, 420] on input "search" at bounding box center [536, 430] width 544 height 73
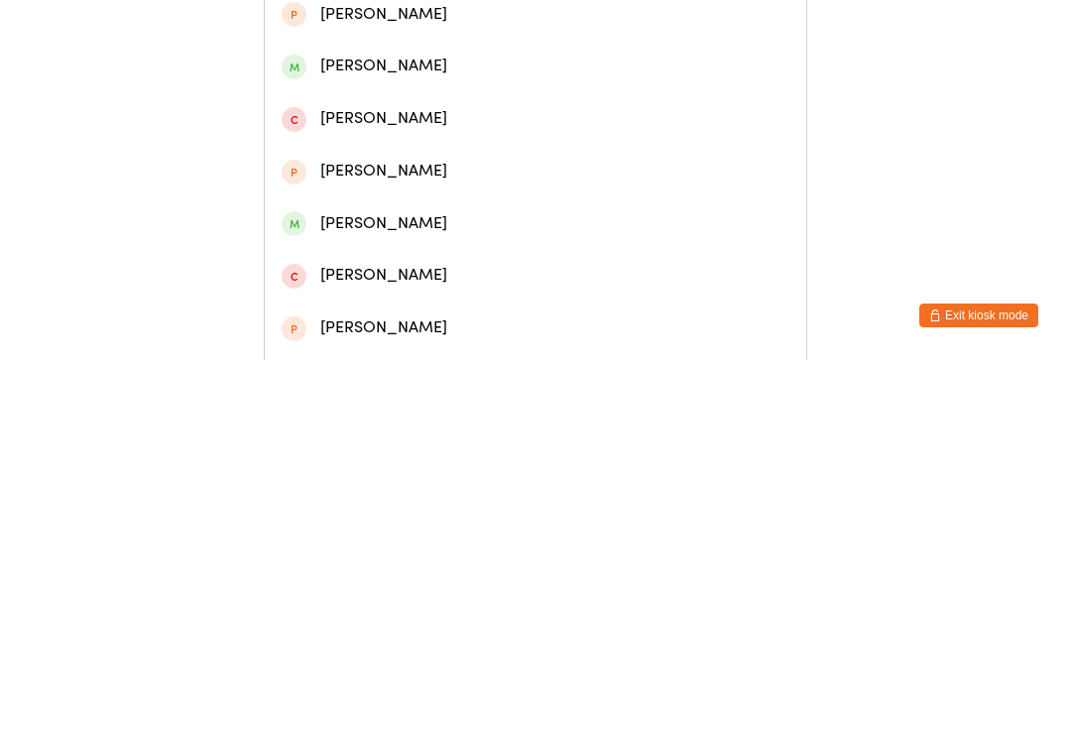
scroll to position [230, 0]
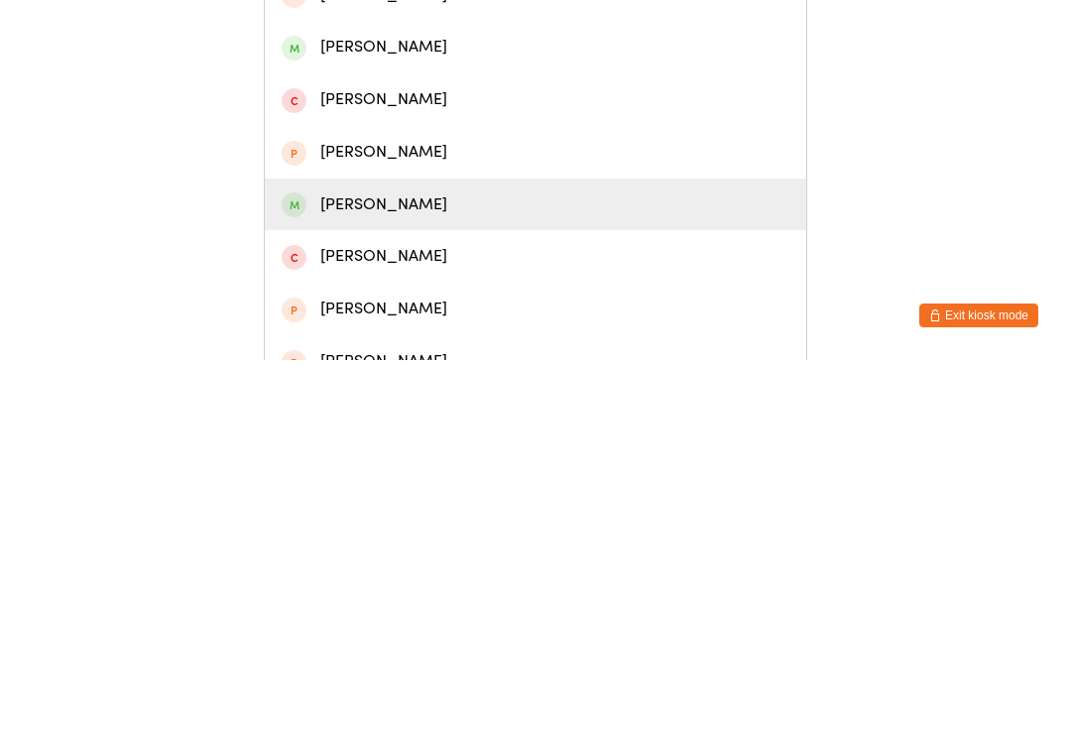
type input "Matteo"
click at [465, 565] on div "Matteo Rossi Longo" at bounding box center [536, 578] width 508 height 27
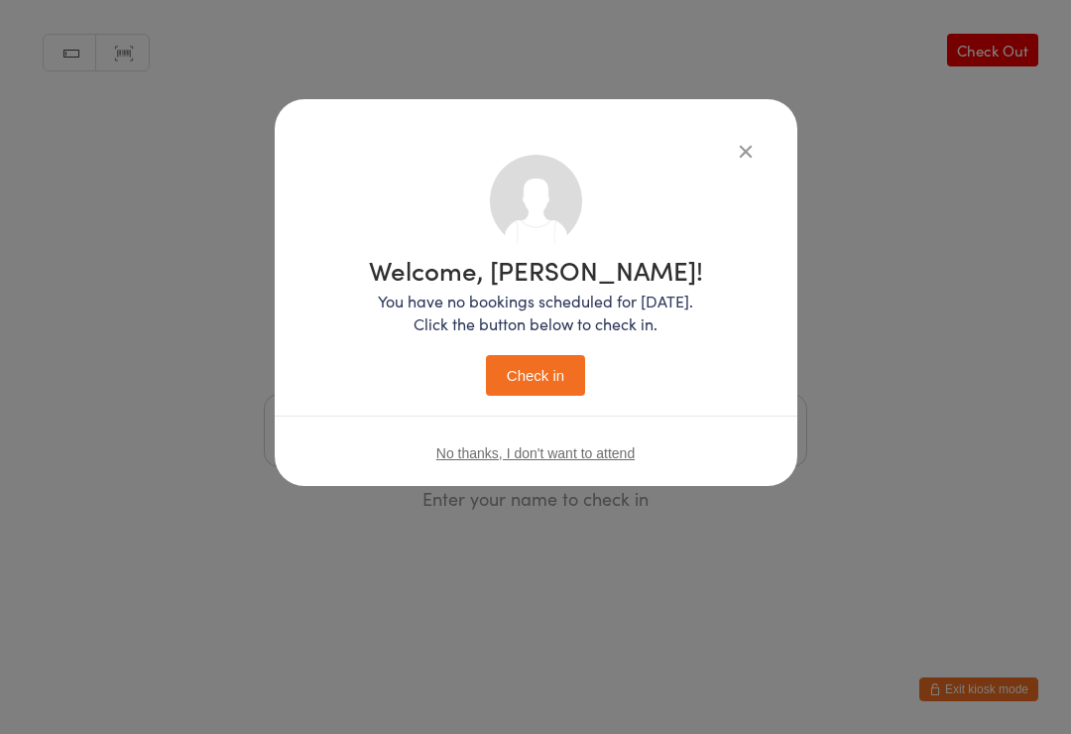
click at [528, 396] on button "Check in" at bounding box center [535, 375] width 99 height 41
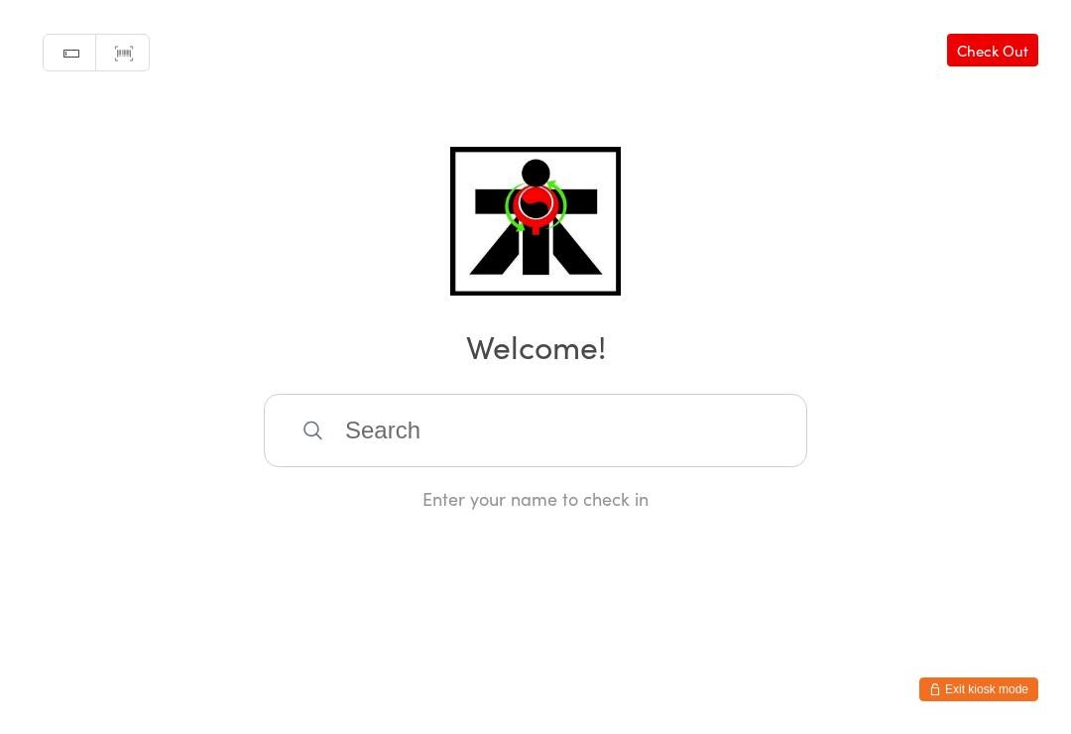
click at [458, 442] on input "search" at bounding box center [536, 430] width 544 height 73
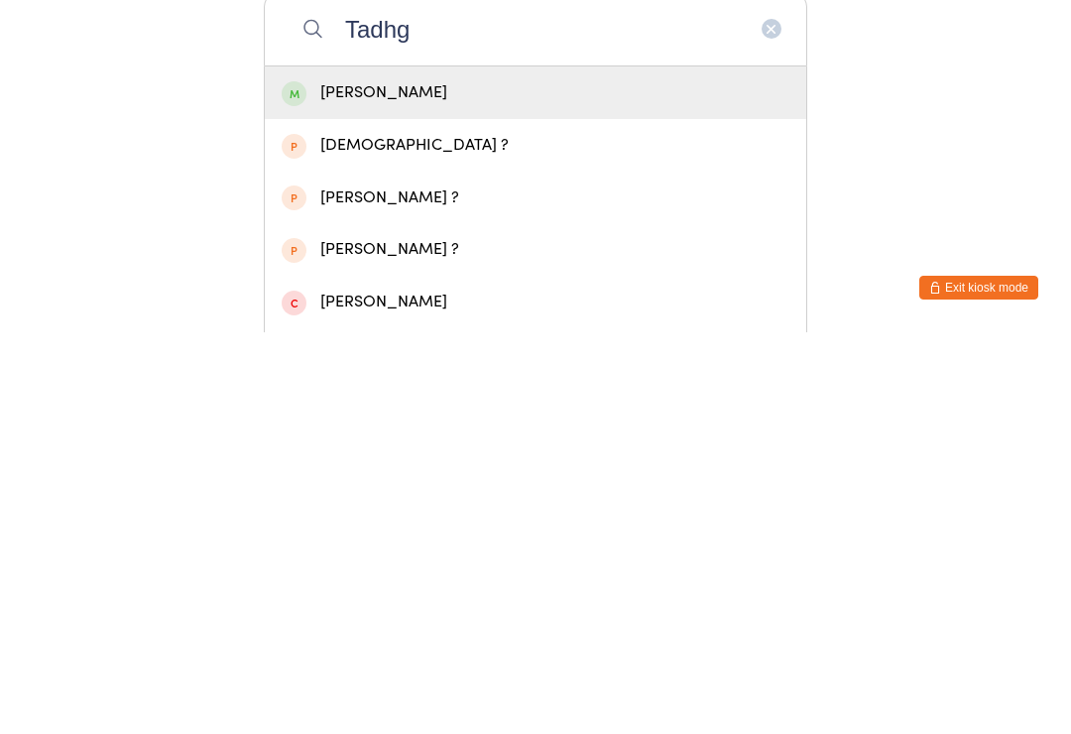
type input "Tadhg"
click at [386, 481] on div "Tadhg Hendy" at bounding box center [536, 494] width 508 height 27
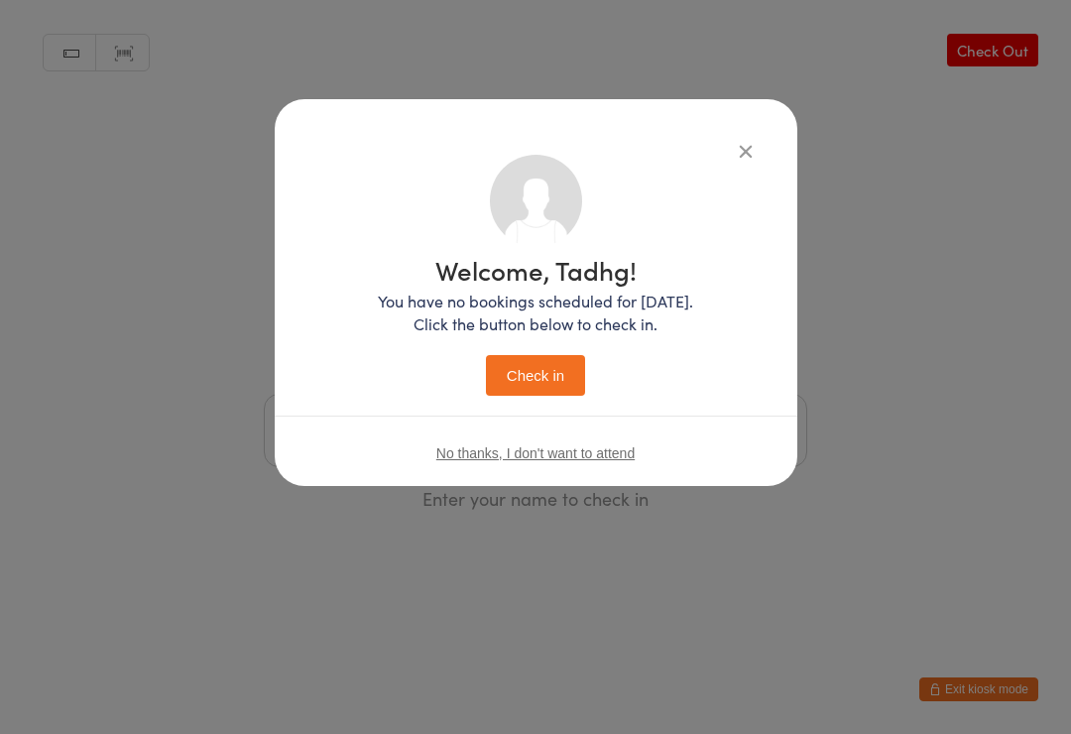
click at [551, 389] on button "Check in" at bounding box center [535, 375] width 99 height 41
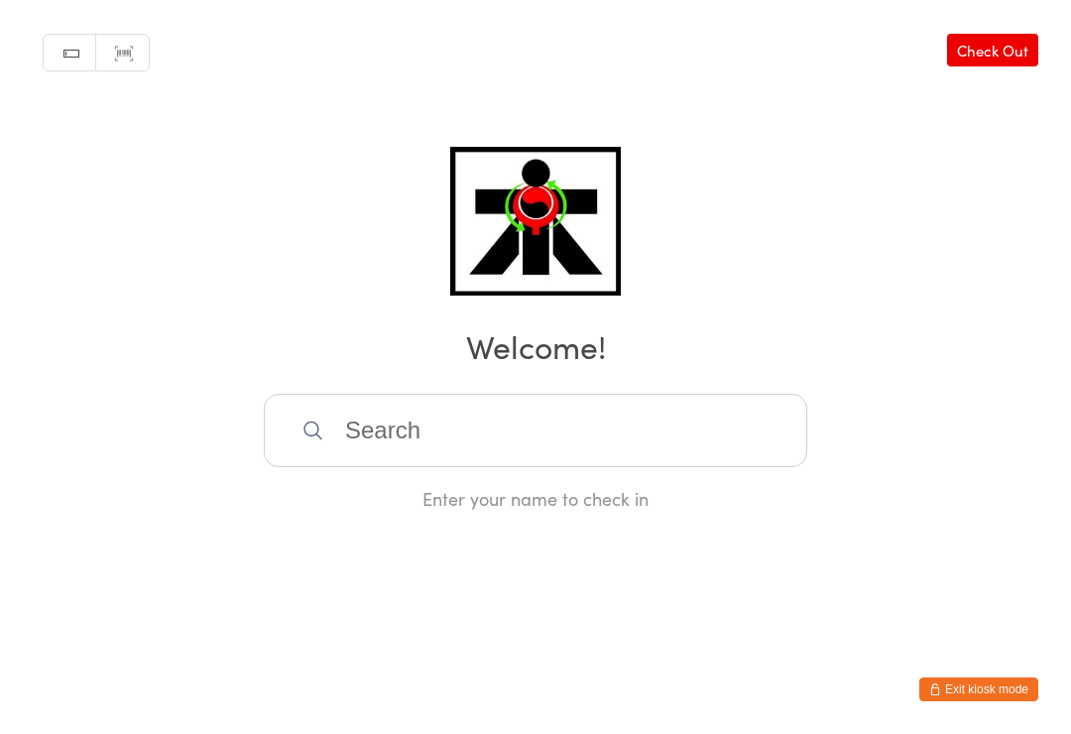
click at [523, 423] on input "search" at bounding box center [536, 430] width 544 height 73
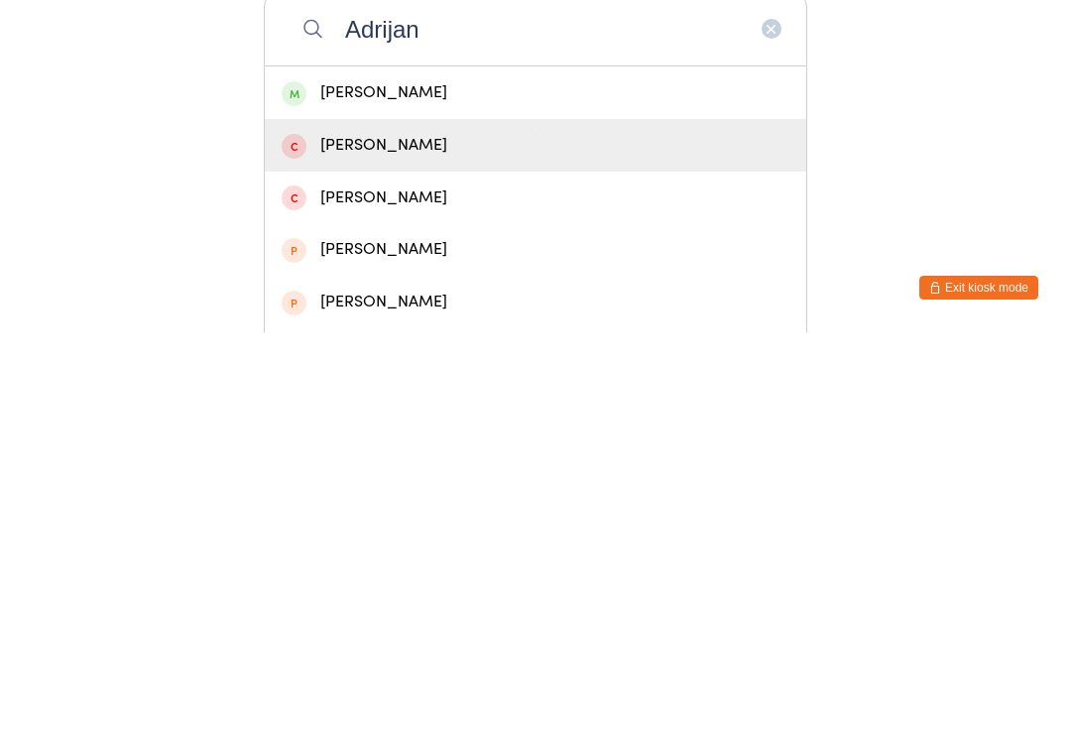
type input "Adrijan"
click at [461, 521] on div "Adrian Faria" at bounding box center [536, 547] width 542 height 53
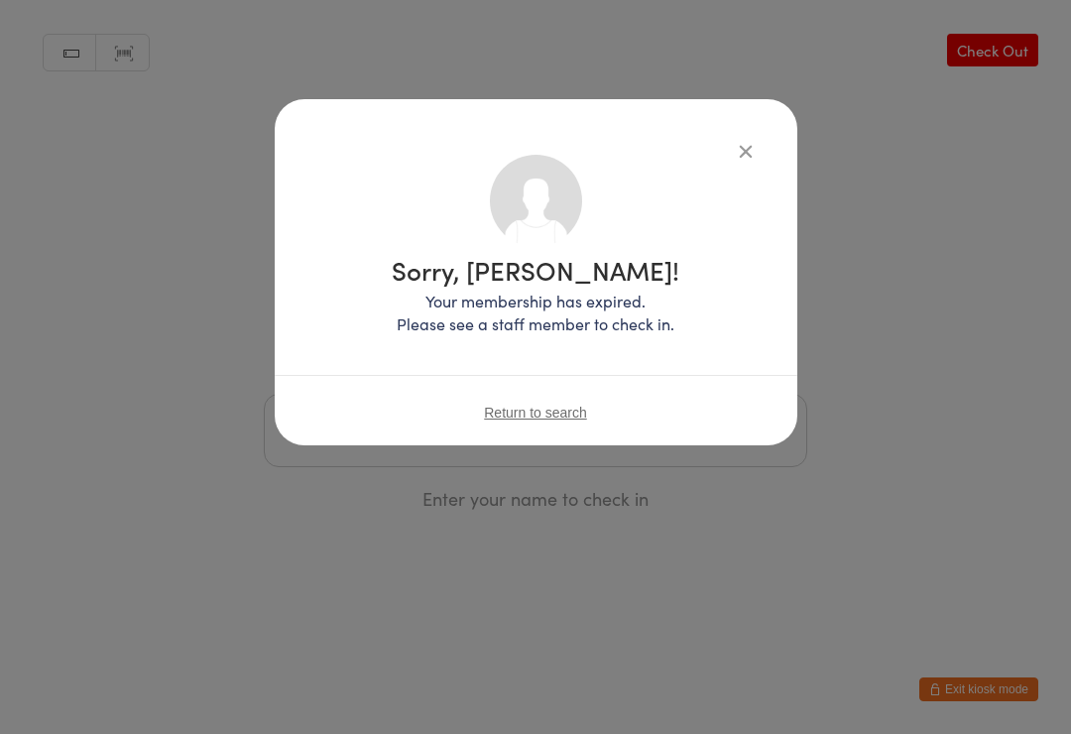
click at [949, 50] on div "Sorry, Adrian Faria! Your membership has expired. Please see a staff member to …" at bounding box center [535, 367] width 1071 height 734
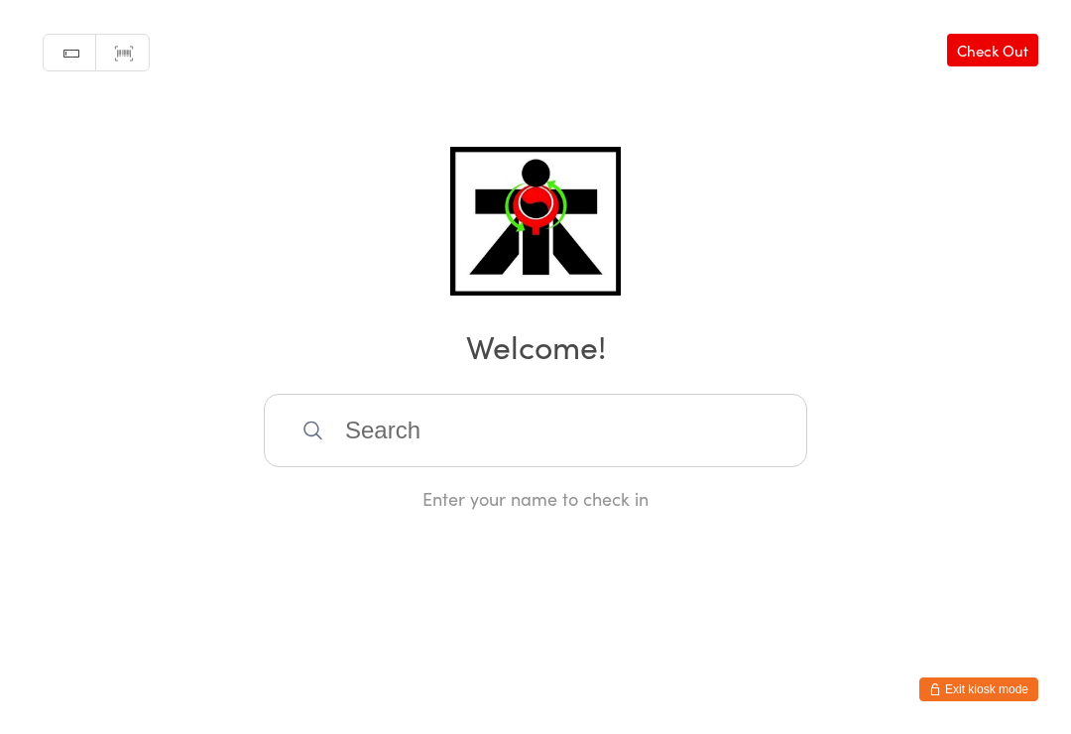
click at [570, 451] on input "search" at bounding box center [536, 430] width 544 height 73
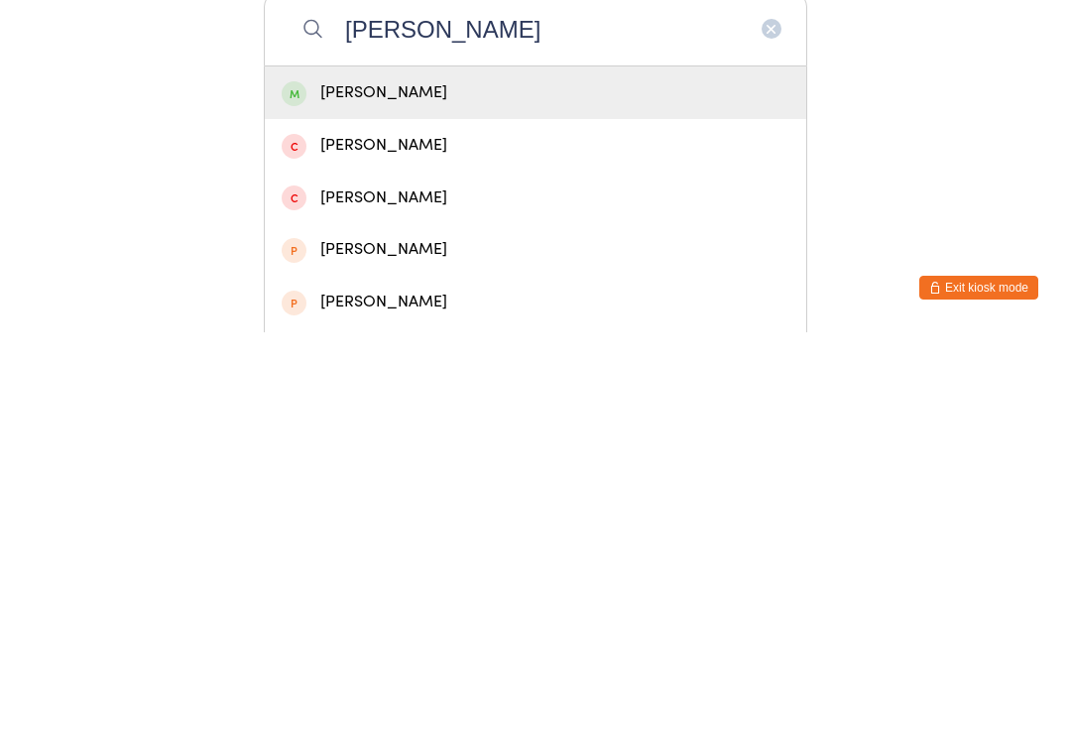
type input "Adrij"
click at [442, 481] on div "Adrijan Coleski" at bounding box center [536, 494] width 508 height 27
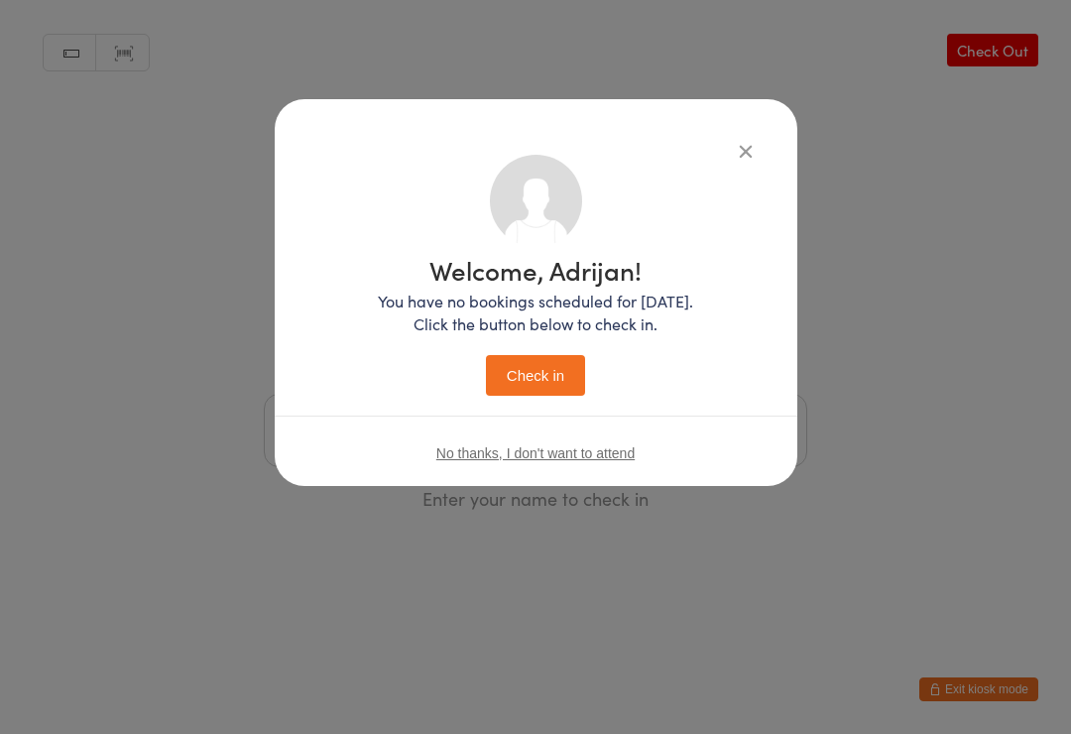
click at [525, 372] on button "Check in" at bounding box center [535, 375] width 99 height 41
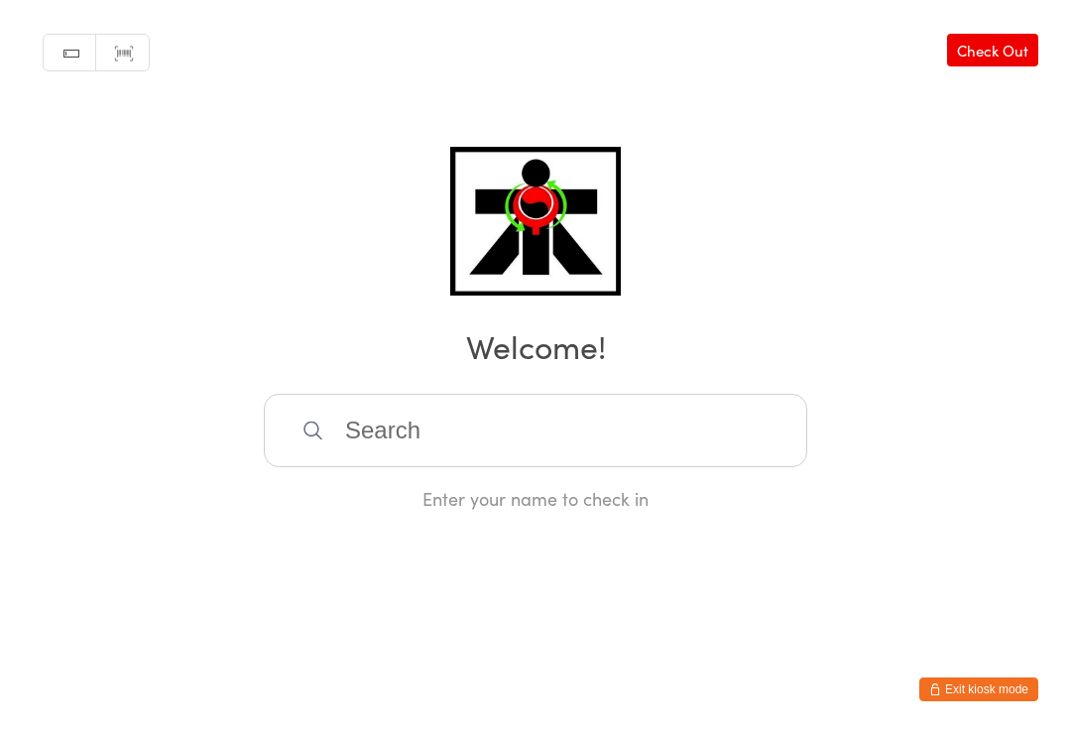
click at [357, 438] on input "search" at bounding box center [536, 430] width 544 height 73
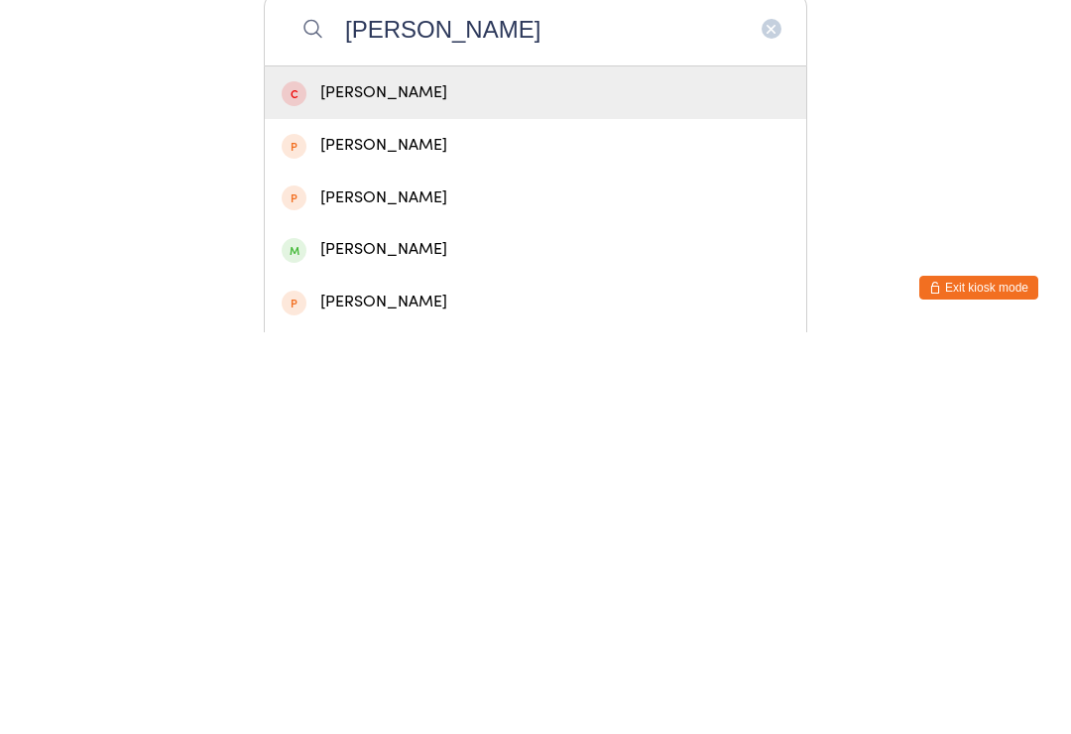
type input "Jennifer"
click at [318, 638] on div "Jennifer Tran" at bounding box center [536, 651] width 508 height 27
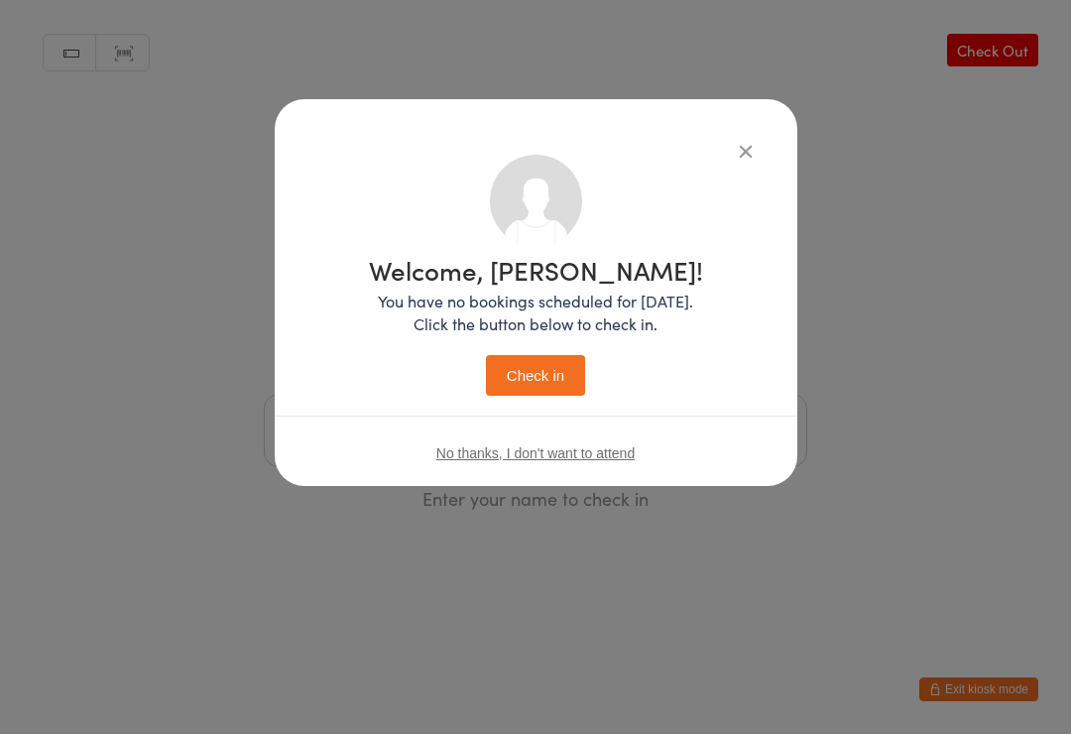
click at [517, 361] on button "Check in" at bounding box center [535, 375] width 99 height 41
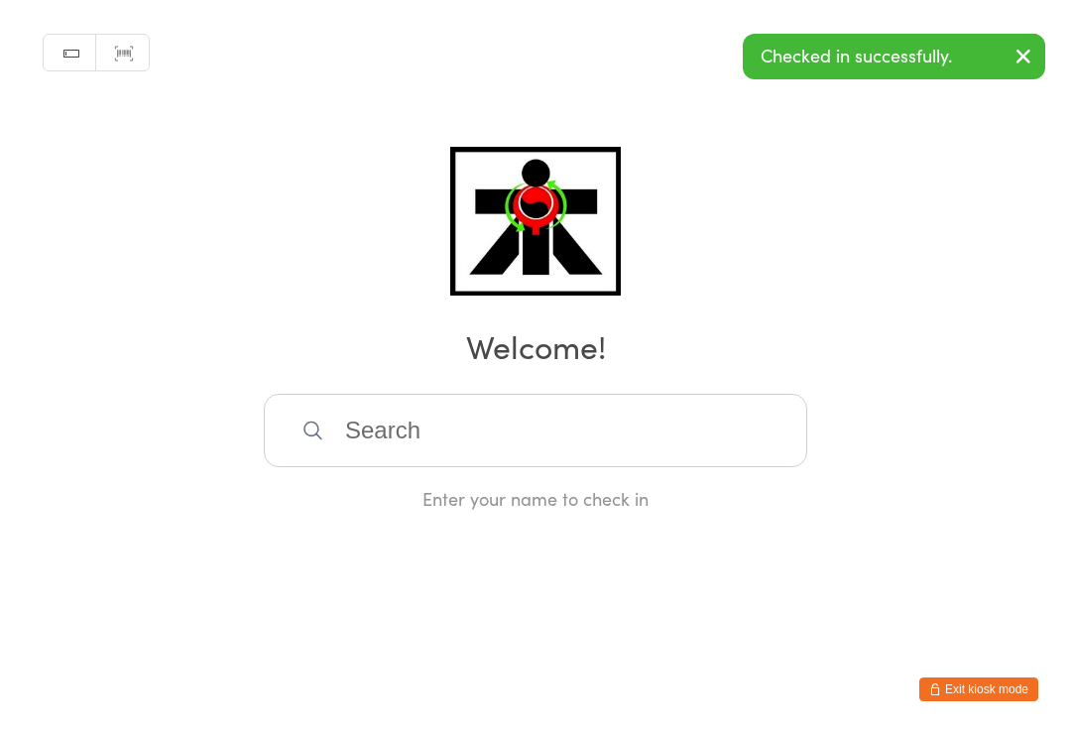
click at [452, 428] on input "search" at bounding box center [536, 430] width 544 height 73
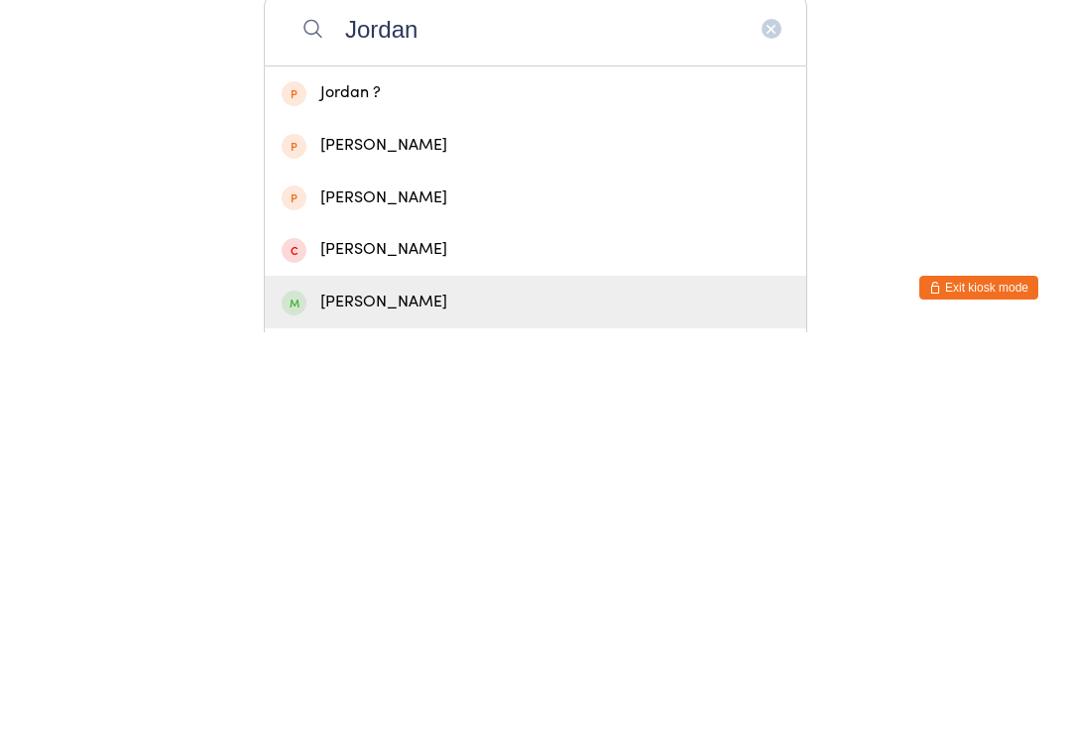
type input "Jordan"
click at [335, 690] on div "Jordan Tran" at bounding box center [536, 703] width 508 height 27
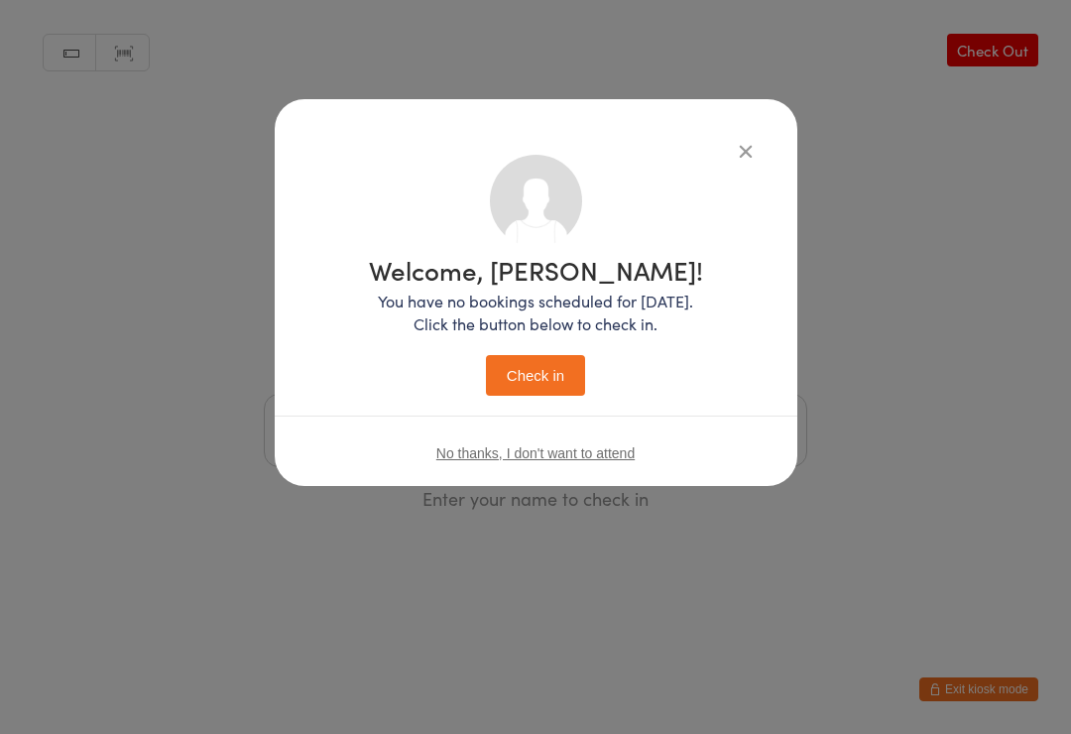
click at [495, 391] on button "Check in" at bounding box center [535, 375] width 99 height 41
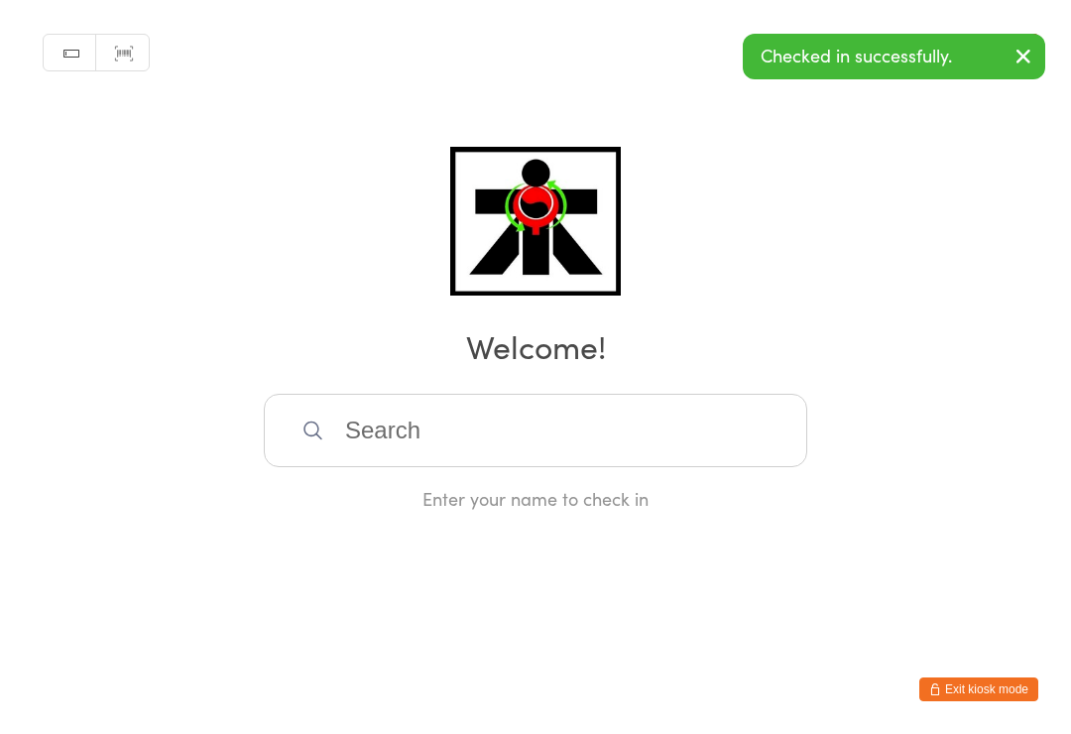
click at [432, 437] on input "search" at bounding box center [536, 430] width 544 height 73
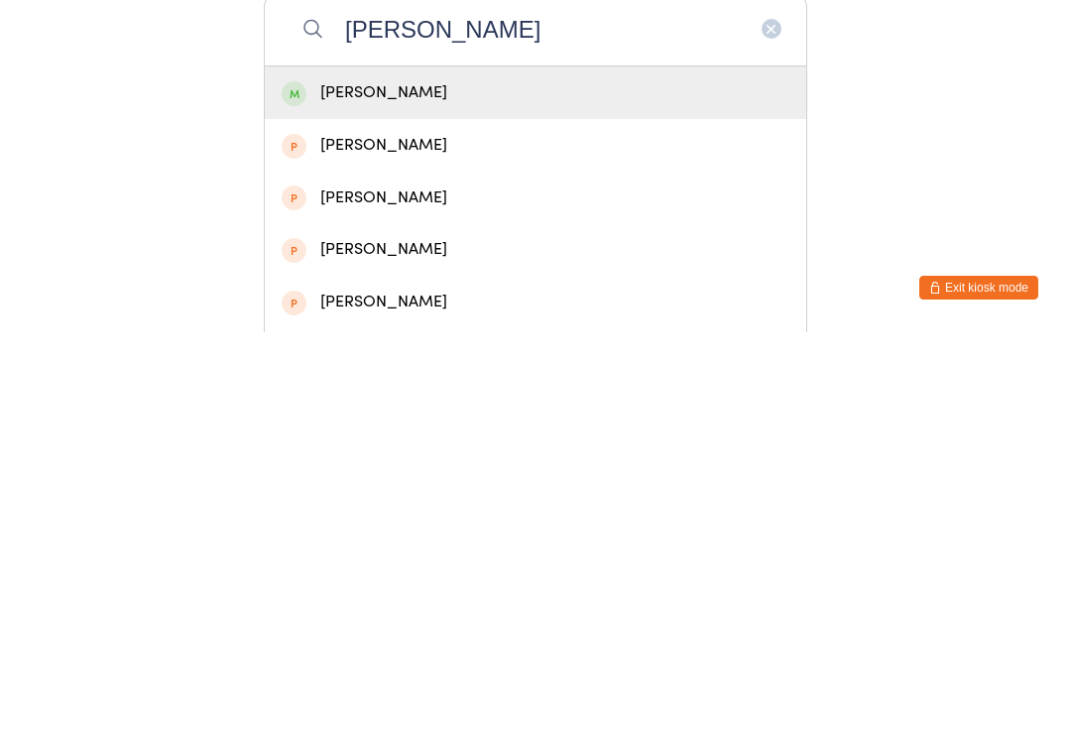
type input "Kendall"
click at [336, 481] on div "Kendall Shaw" at bounding box center [536, 494] width 508 height 27
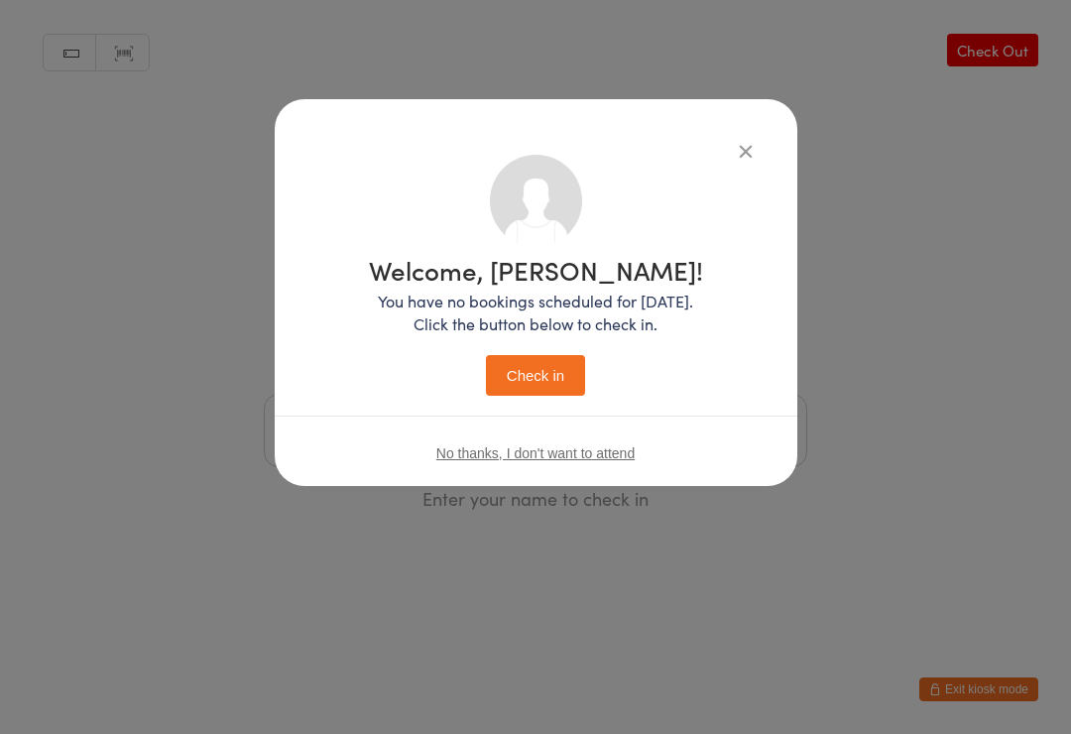
click at [526, 374] on button "Check in" at bounding box center [535, 375] width 99 height 41
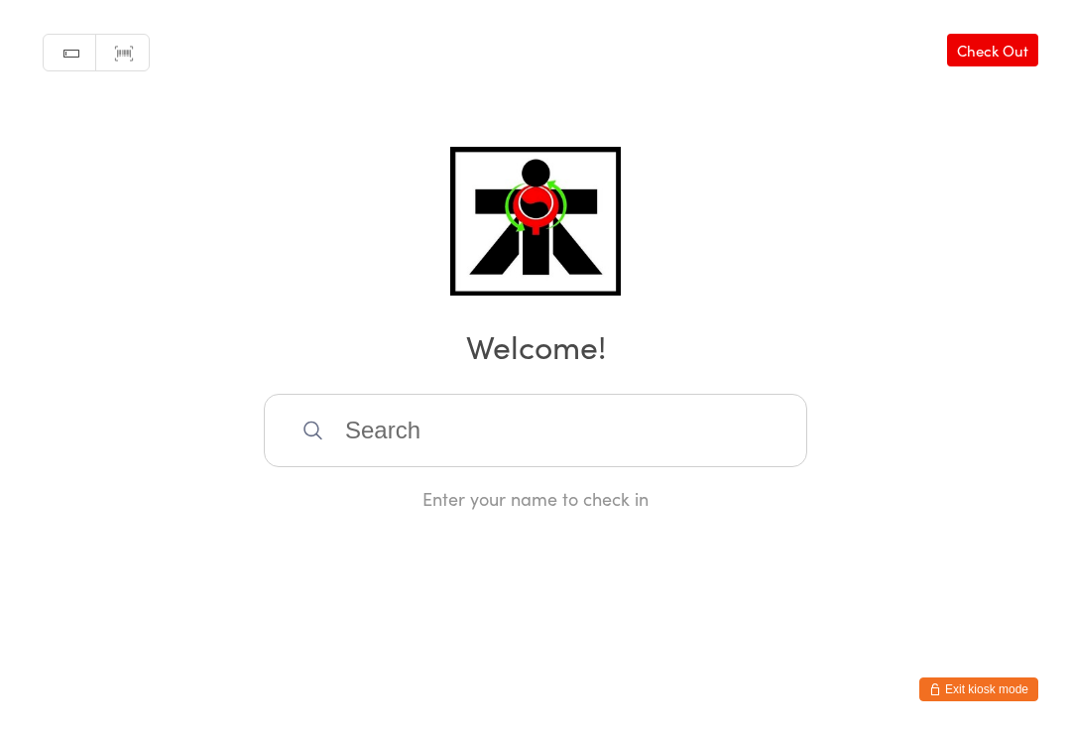
click at [414, 438] on input "search" at bounding box center [536, 430] width 544 height 73
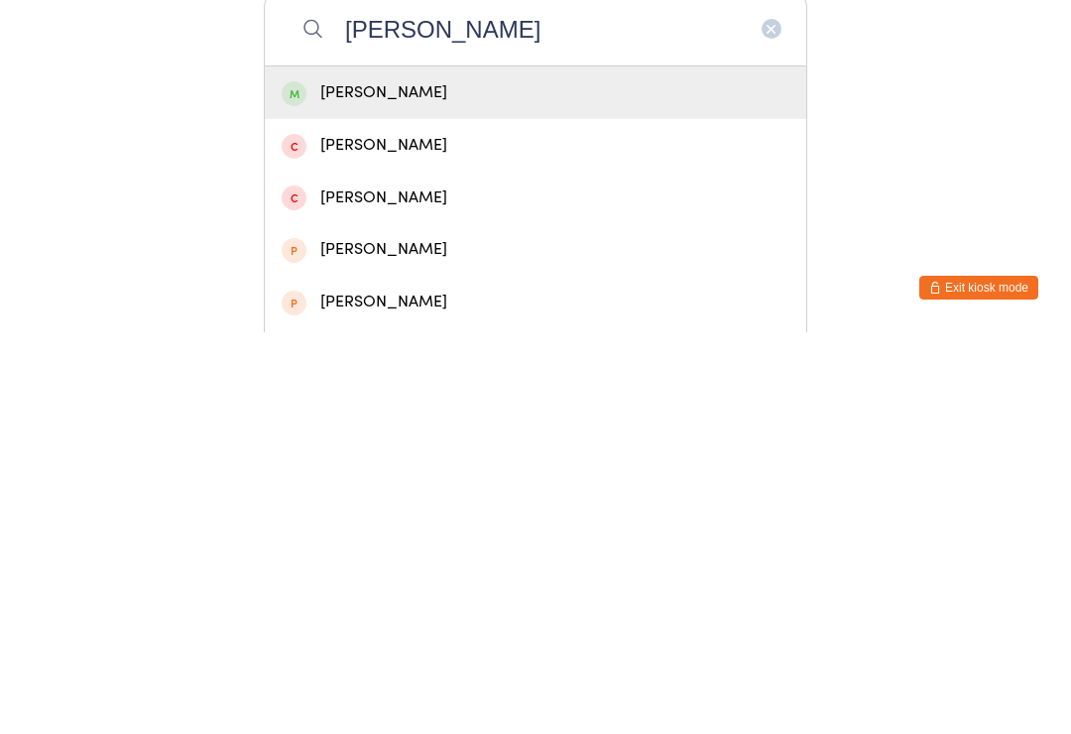
type input "Ella h"
click at [416, 481] on div "Ella Hunt" at bounding box center [536, 494] width 508 height 27
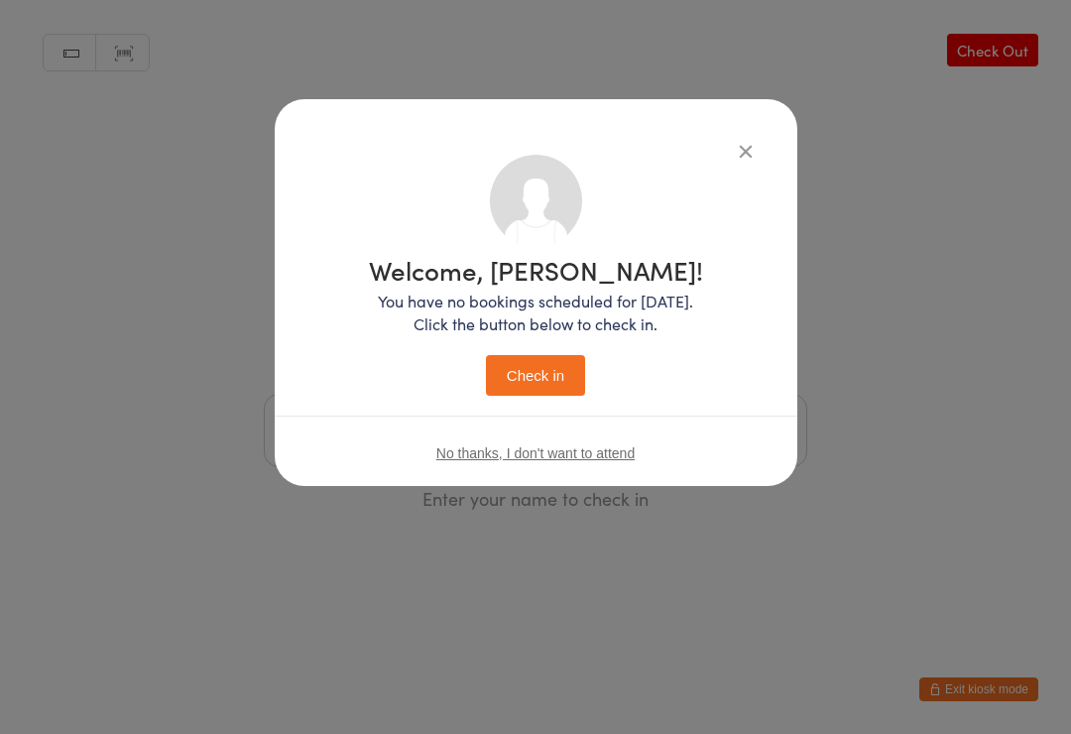
click at [553, 367] on button "Check in" at bounding box center [535, 375] width 99 height 41
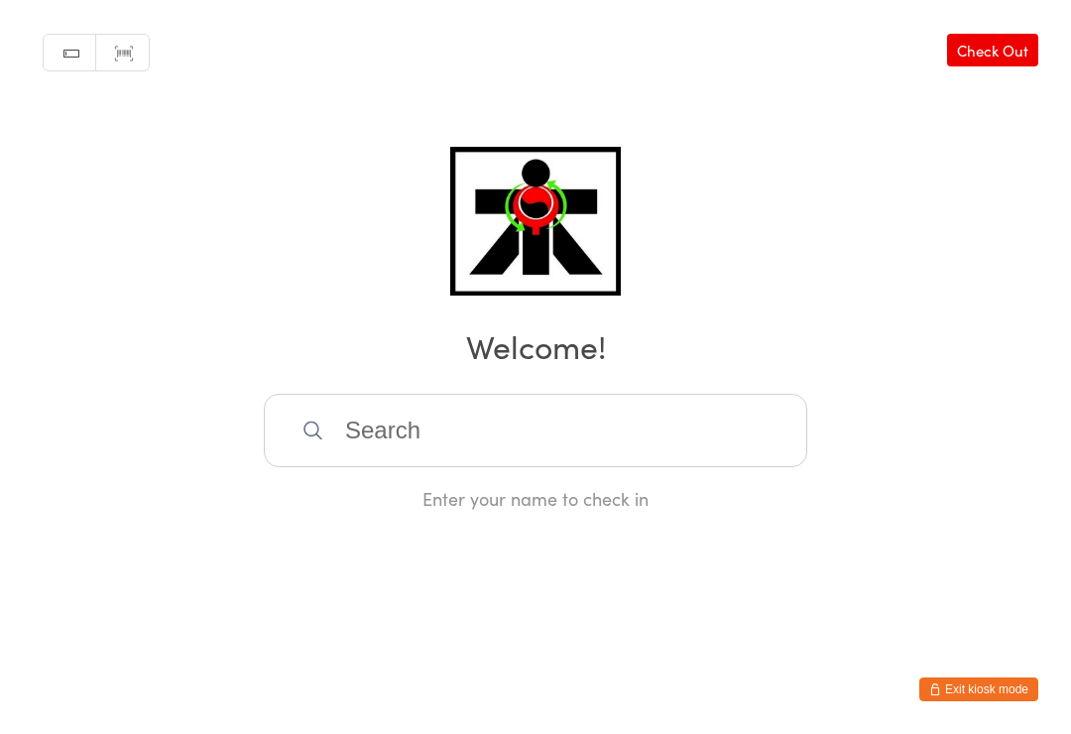
click at [706, 433] on input "search" at bounding box center [536, 430] width 544 height 73
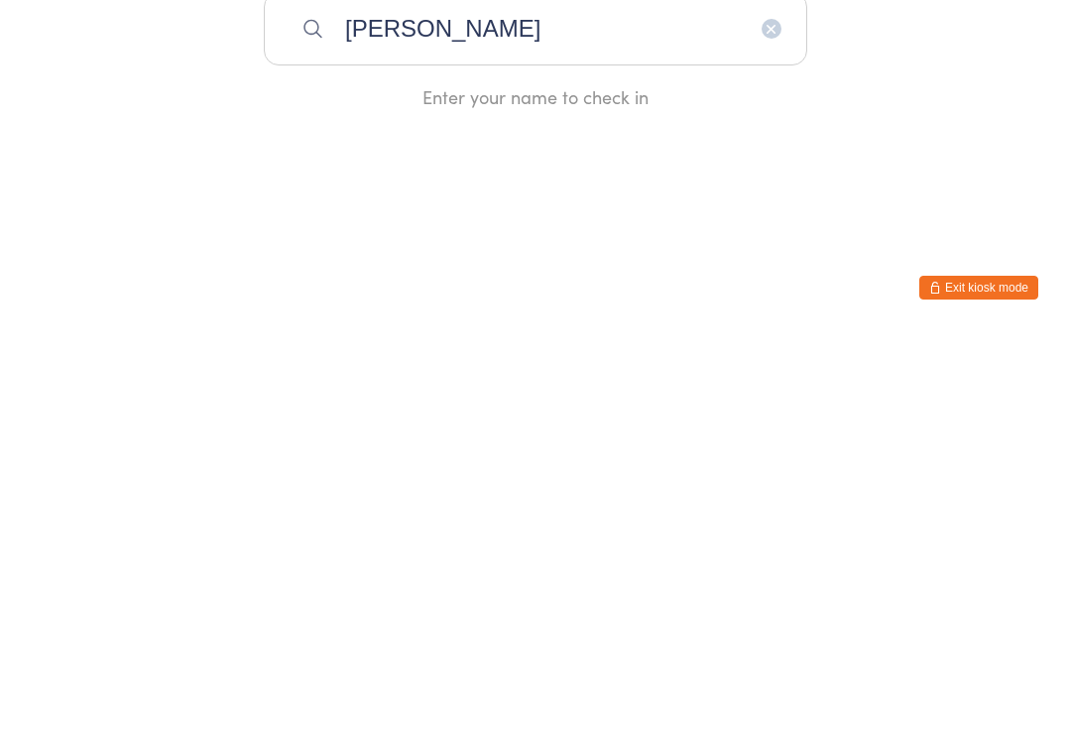
type input "Putin huynh"
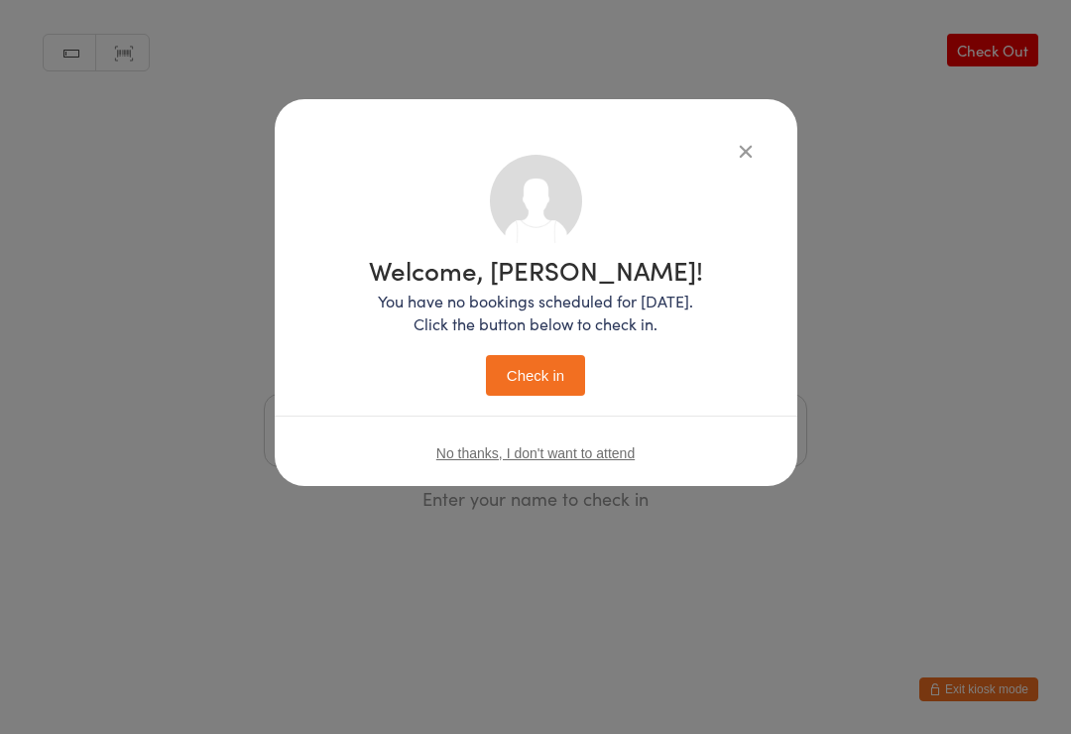
click at [538, 378] on button "Check in" at bounding box center [535, 375] width 99 height 41
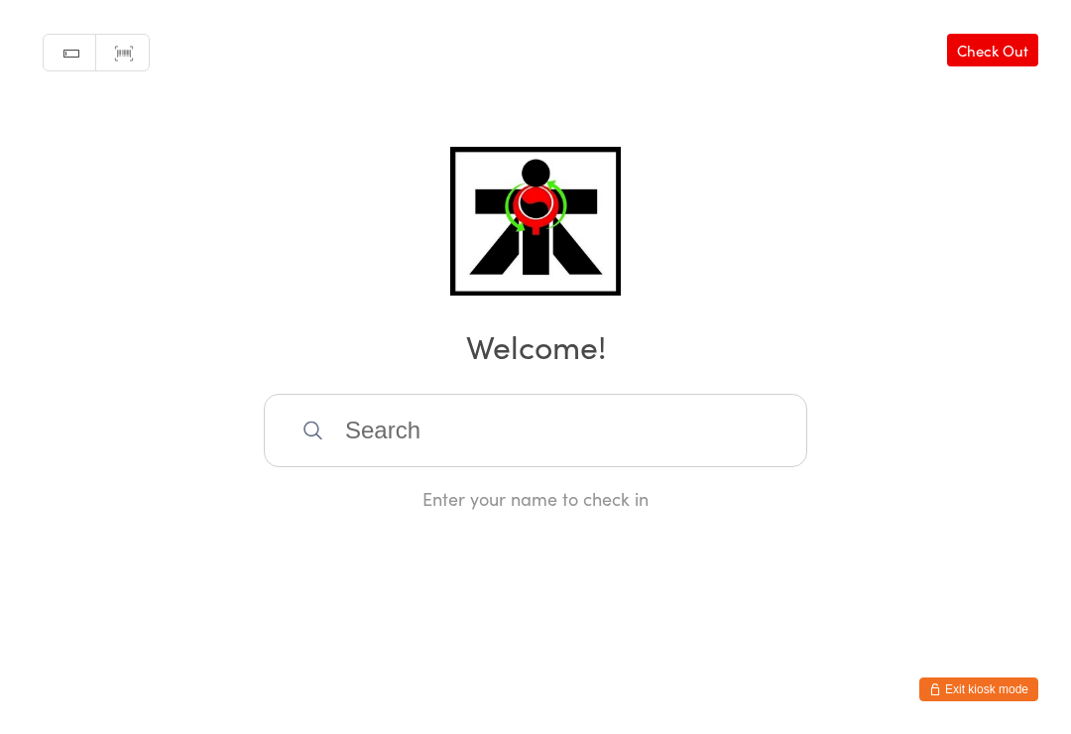
click at [475, 437] on input "search" at bounding box center [536, 430] width 544 height 73
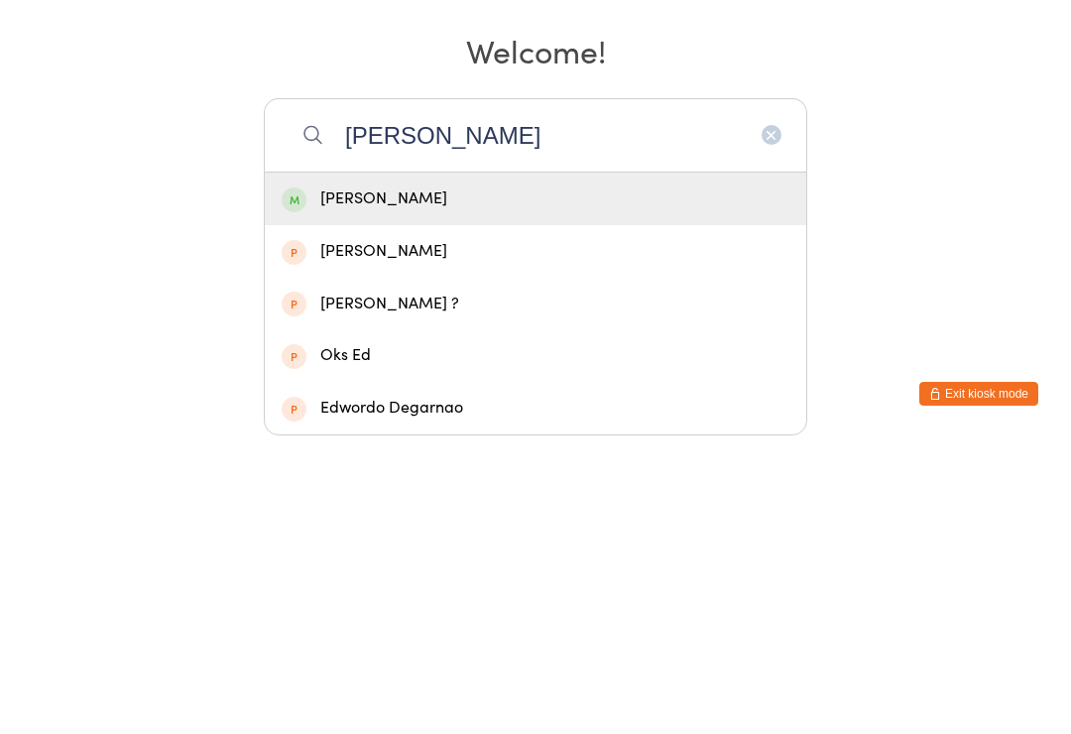
click at [420, 394] on input "Edgar" at bounding box center [536, 430] width 544 height 73
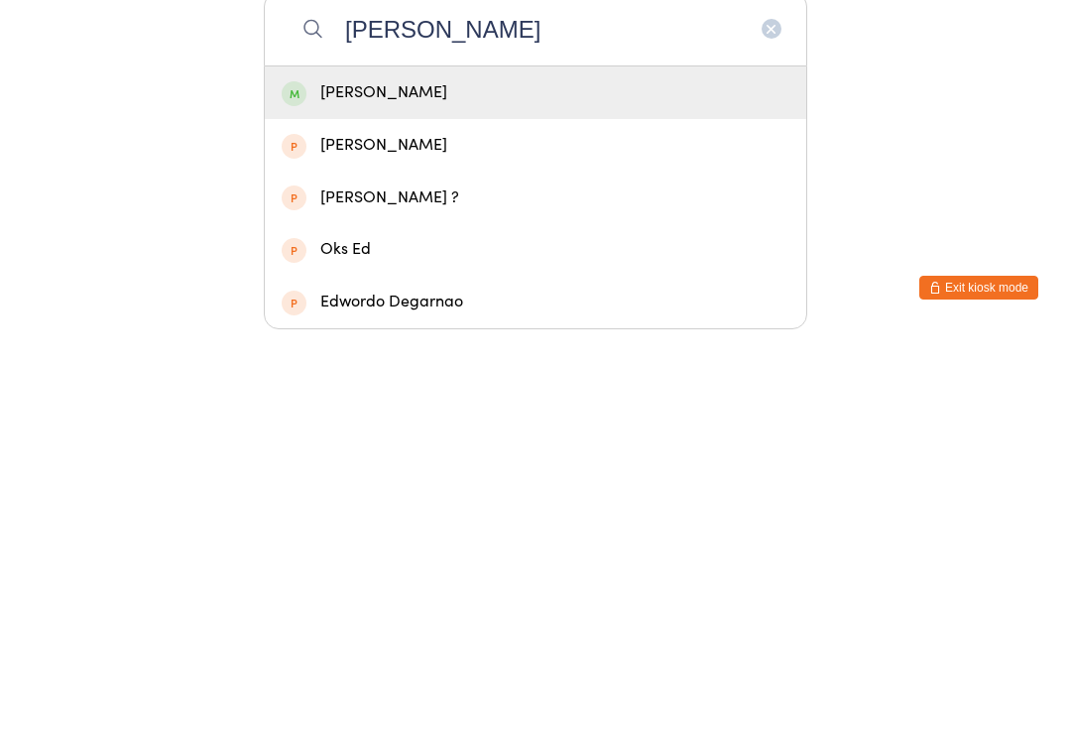
type input "Edgar"
click at [409, 481] on div "Edgar Lee" at bounding box center [536, 494] width 508 height 27
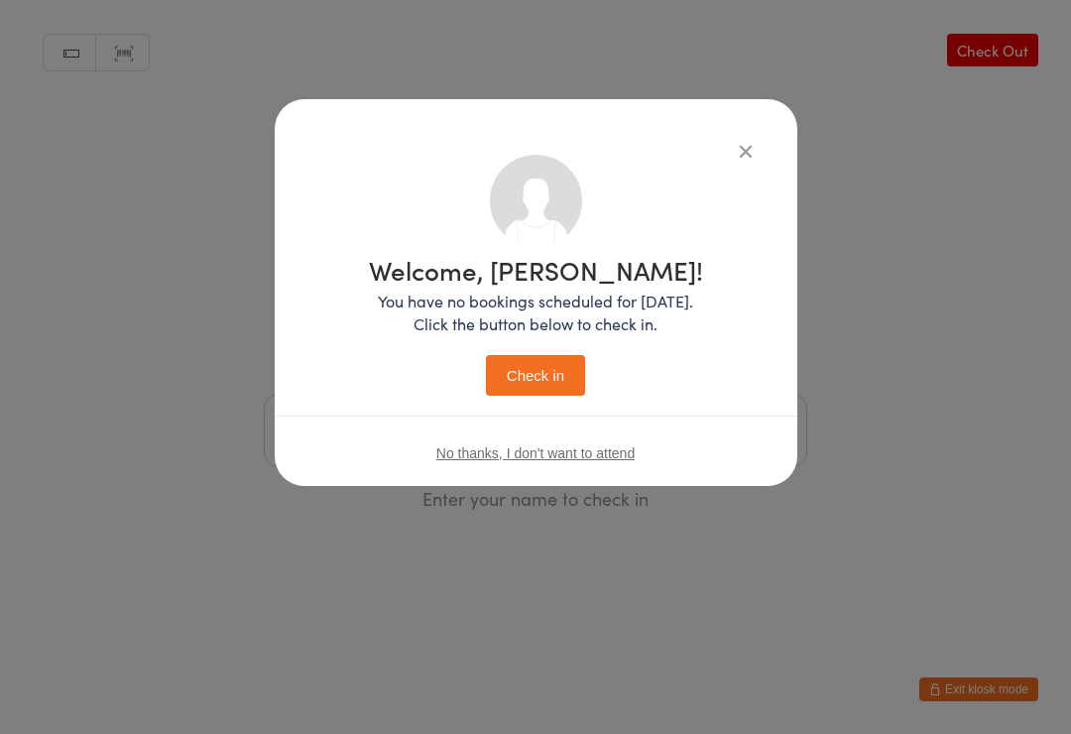
click at [521, 392] on button "Check in" at bounding box center [535, 375] width 99 height 41
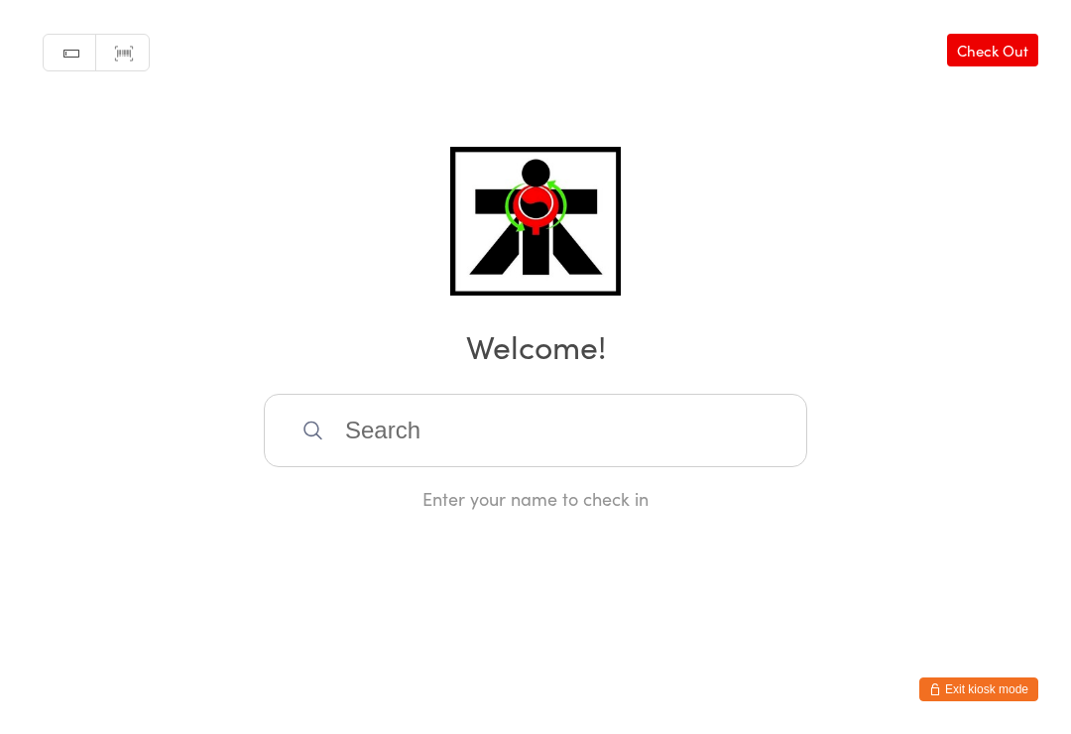
click at [465, 438] on input "search" at bounding box center [536, 430] width 544 height 73
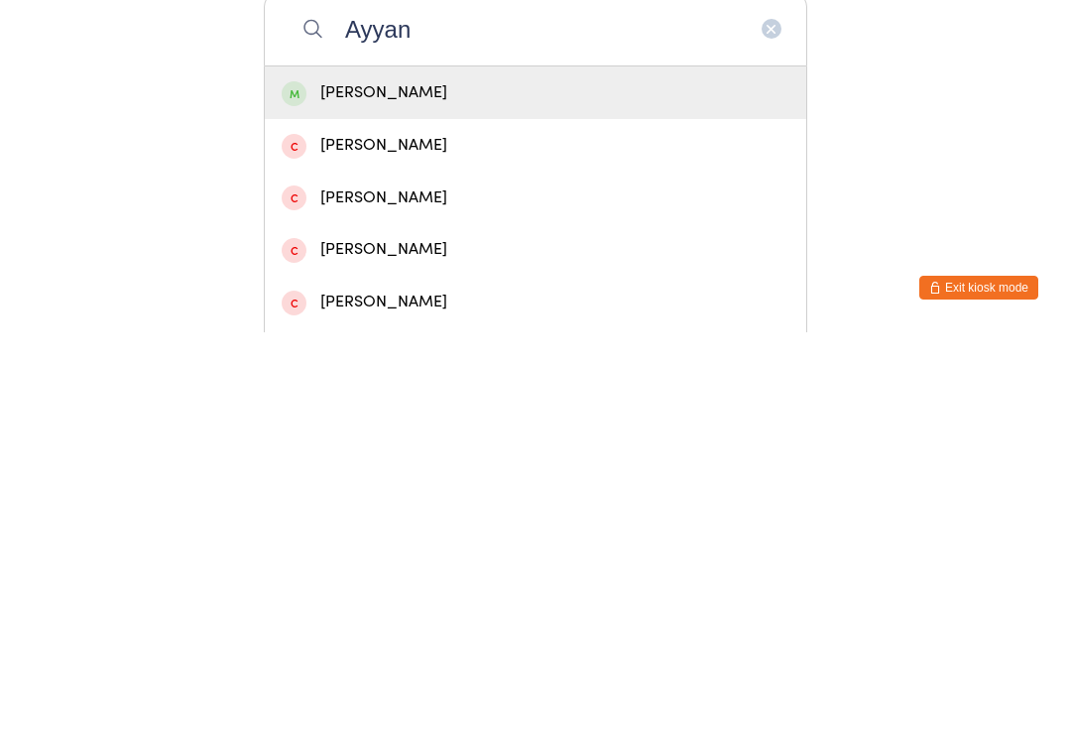
type input "Ayyan"
click at [409, 481] on div "Ayyan Karimi" at bounding box center [536, 494] width 508 height 27
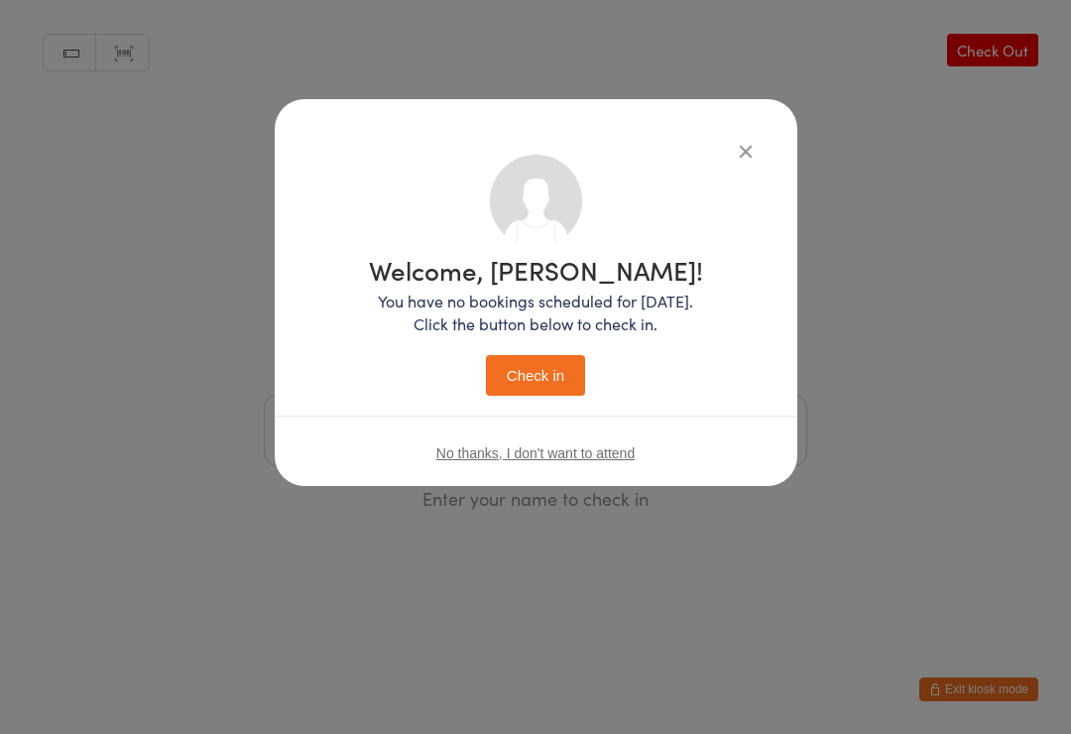
click at [552, 364] on button "Check in" at bounding box center [535, 375] width 99 height 41
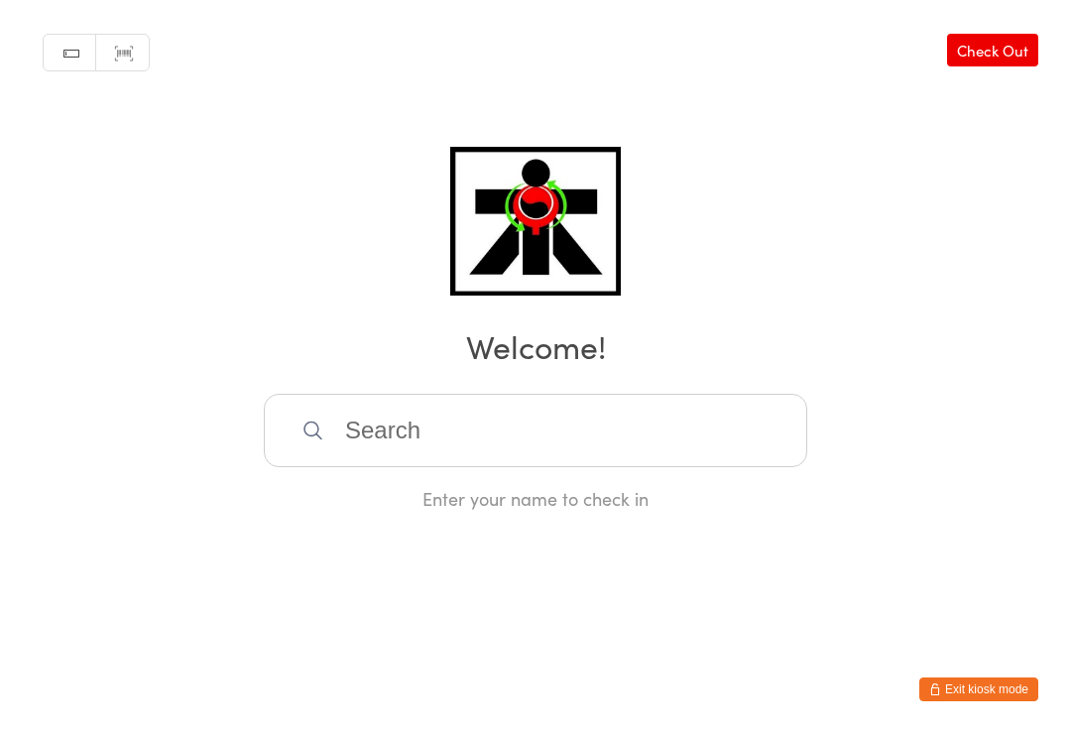
click at [733, 444] on input "search" at bounding box center [536, 430] width 544 height 73
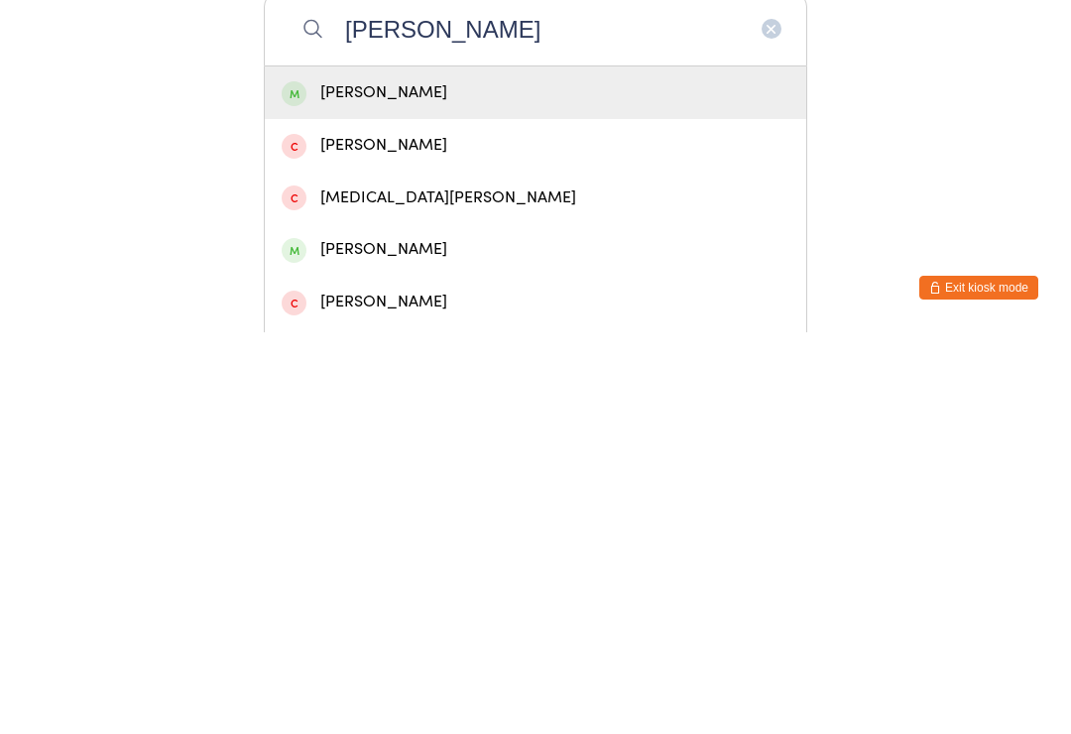
type input "Ali yazda"
click at [563, 481] on div "Ali Yazdari" at bounding box center [536, 494] width 508 height 27
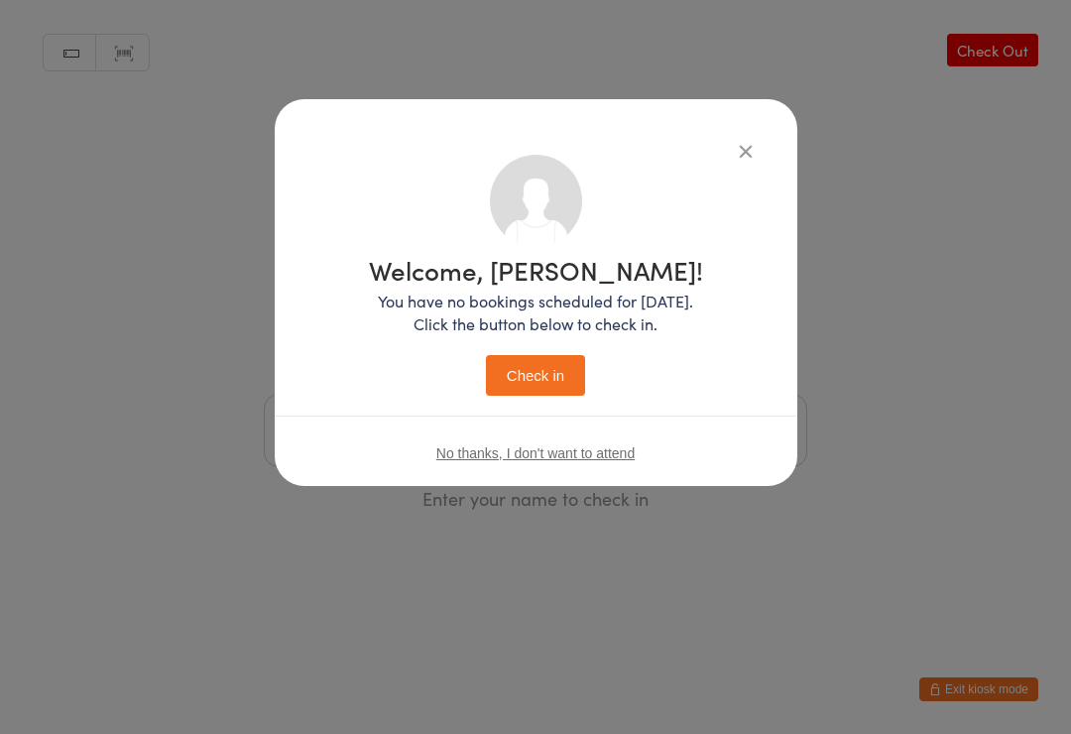
click at [551, 356] on button "Check in" at bounding box center [535, 375] width 99 height 41
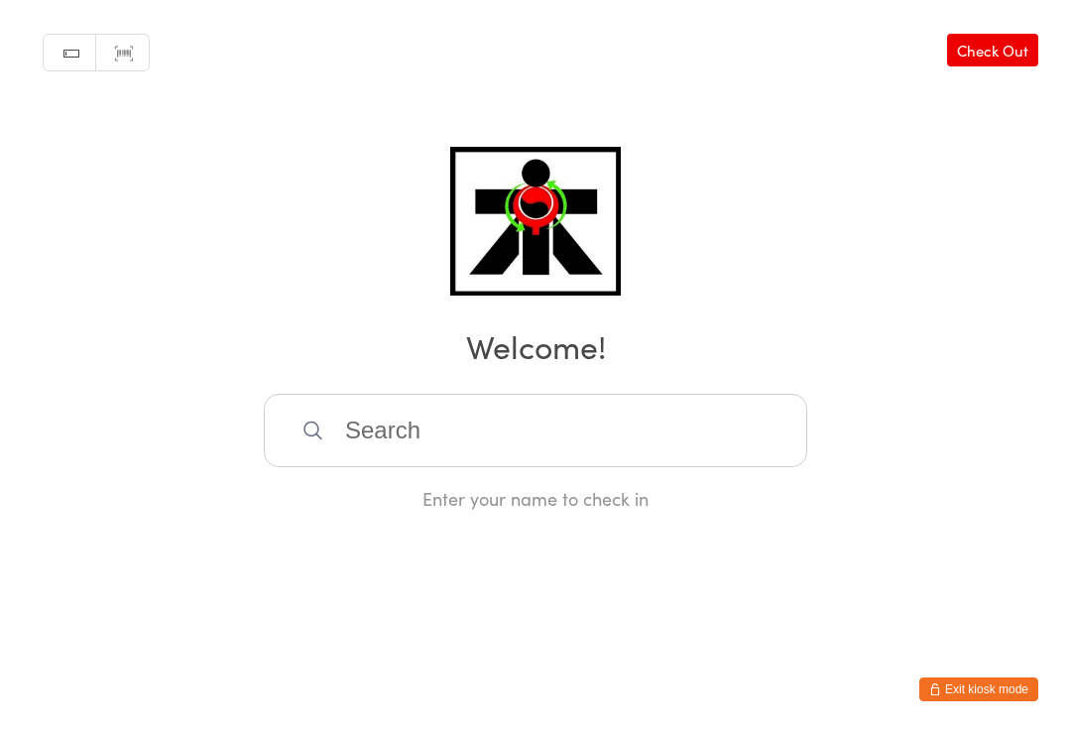
click at [726, 426] on input "search" at bounding box center [536, 430] width 544 height 73
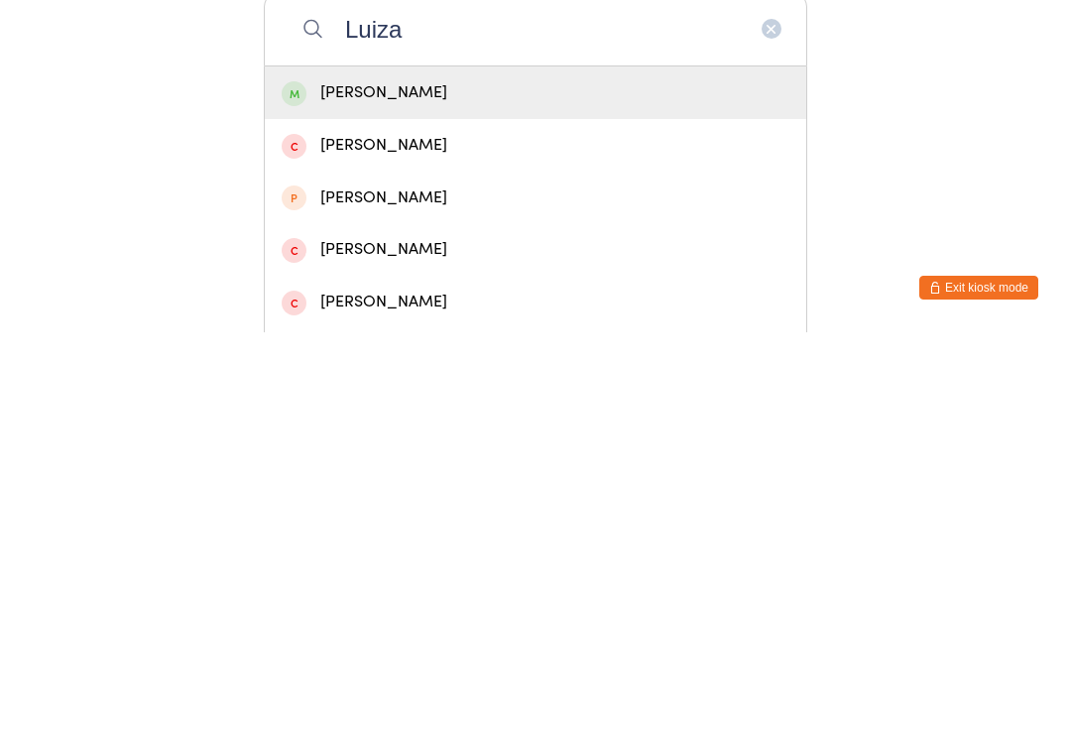
type input "Luiza"
click at [595, 481] on div "Luiza De Souza" at bounding box center [536, 494] width 508 height 27
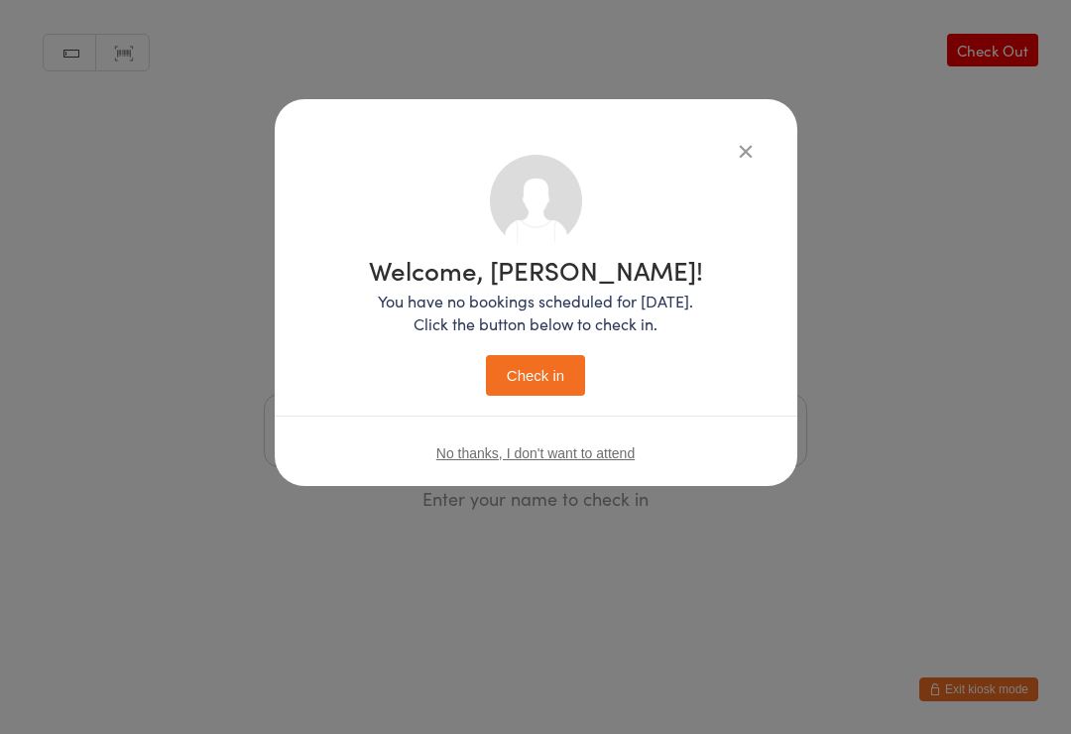
click at [560, 371] on button "Check in" at bounding box center [535, 375] width 99 height 41
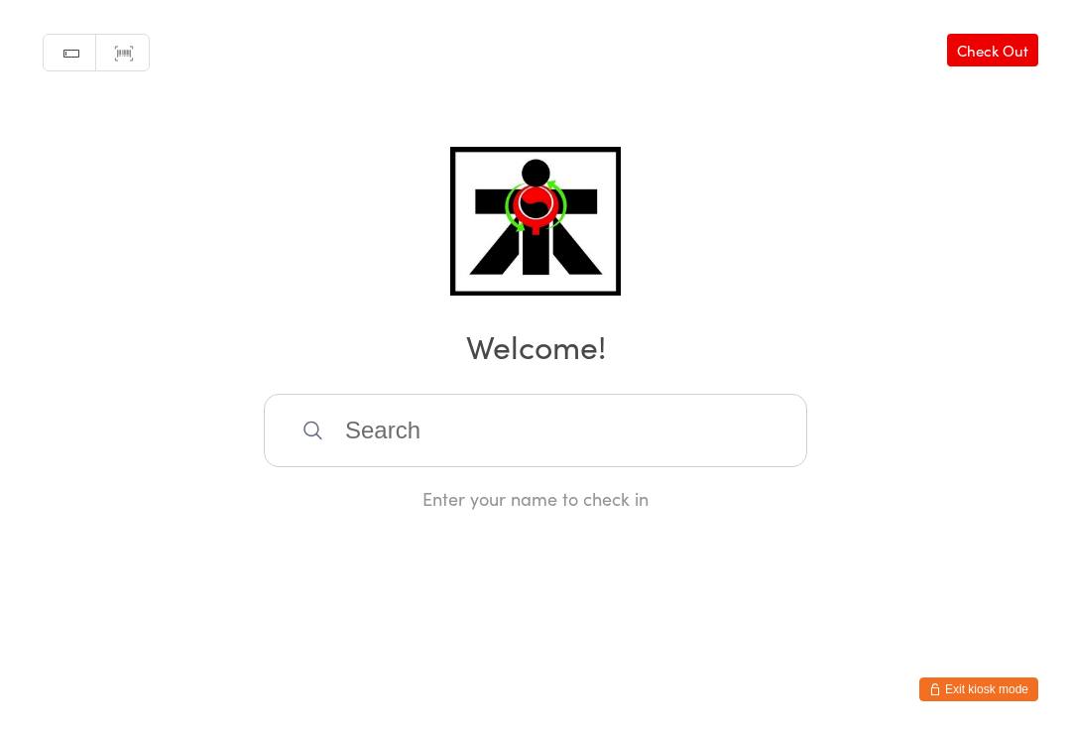
click at [719, 438] on input "search" at bounding box center [536, 430] width 544 height 73
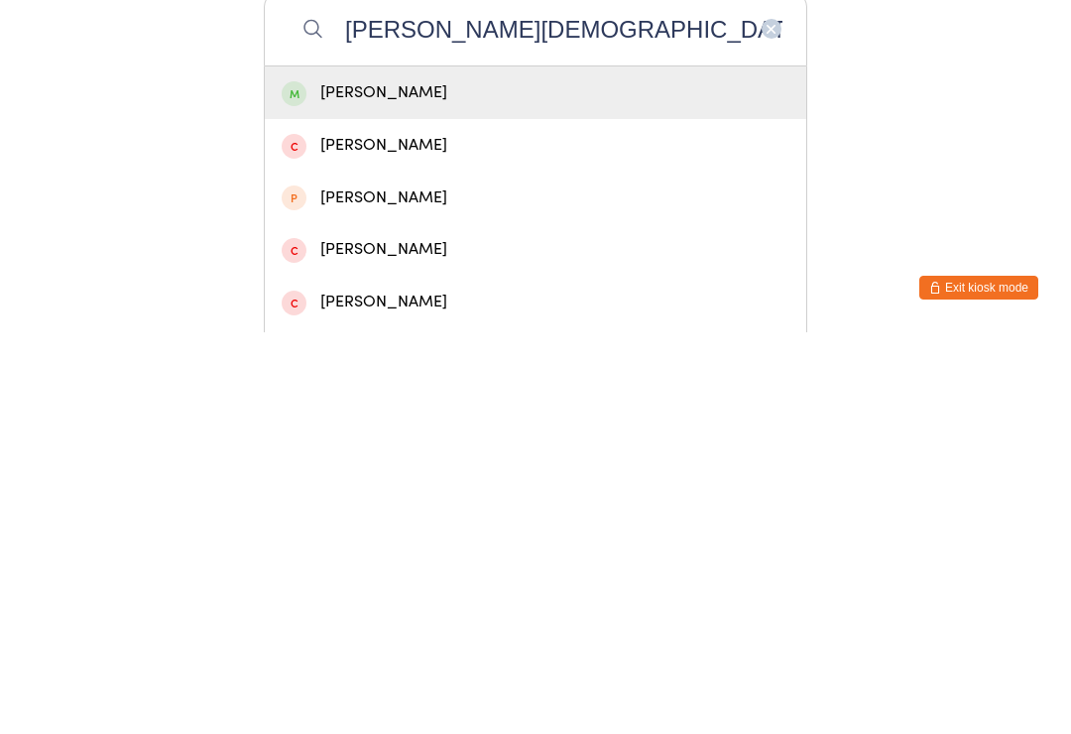
type input "Oliver Gay"
click at [492, 481] on div "Oliver Gaynor" at bounding box center [536, 494] width 508 height 27
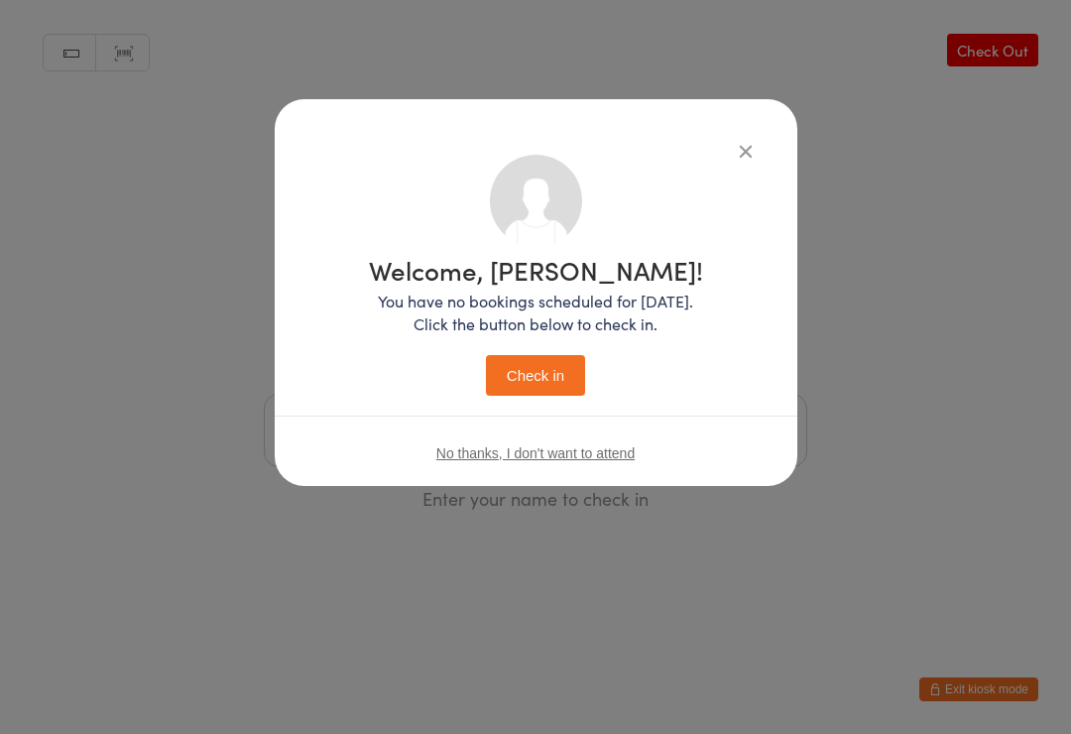
click at [539, 382] on button "Check in" at bounding box center [535, 375] width 99 height 41
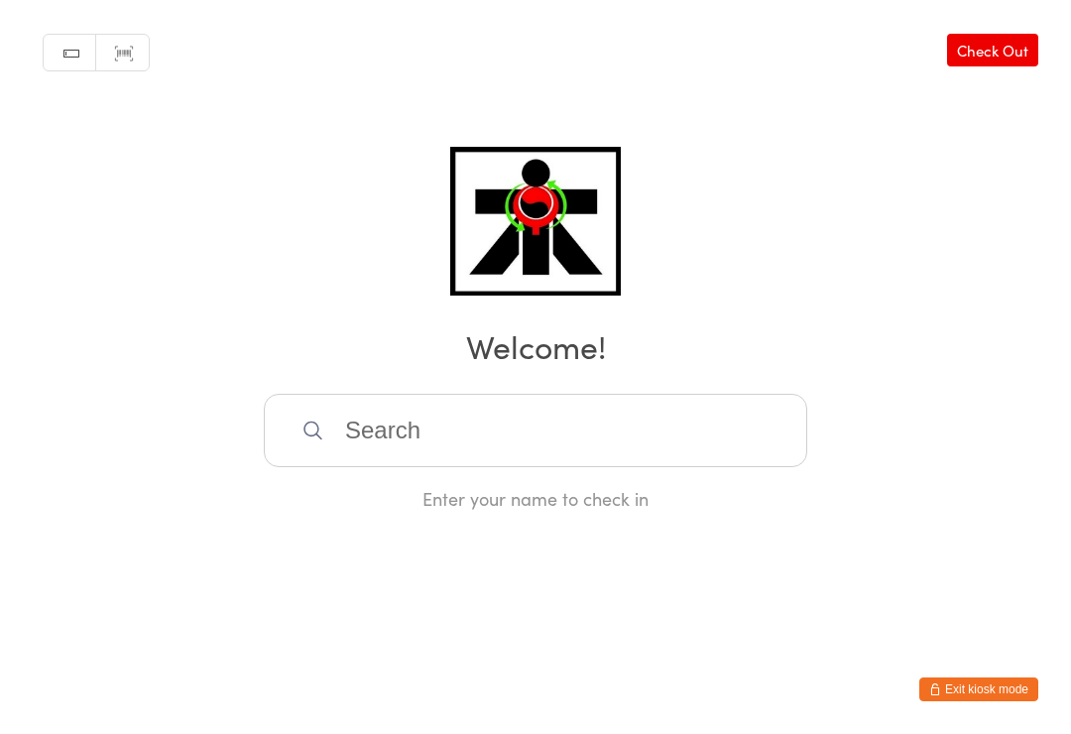
click at [606, 413] on input "search" at bounding box center [536, 430] width 544 height 73
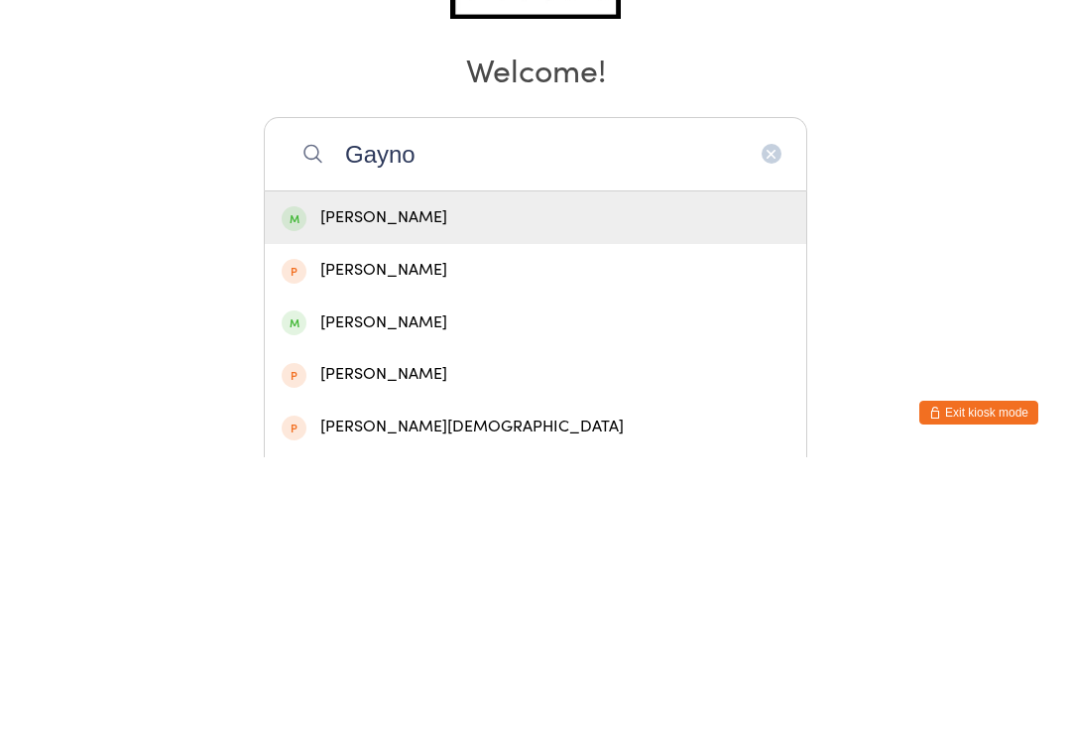
click at [488, 323] on h2 "Welcome!" at bounding box center [536, 345] width 1032 height 45
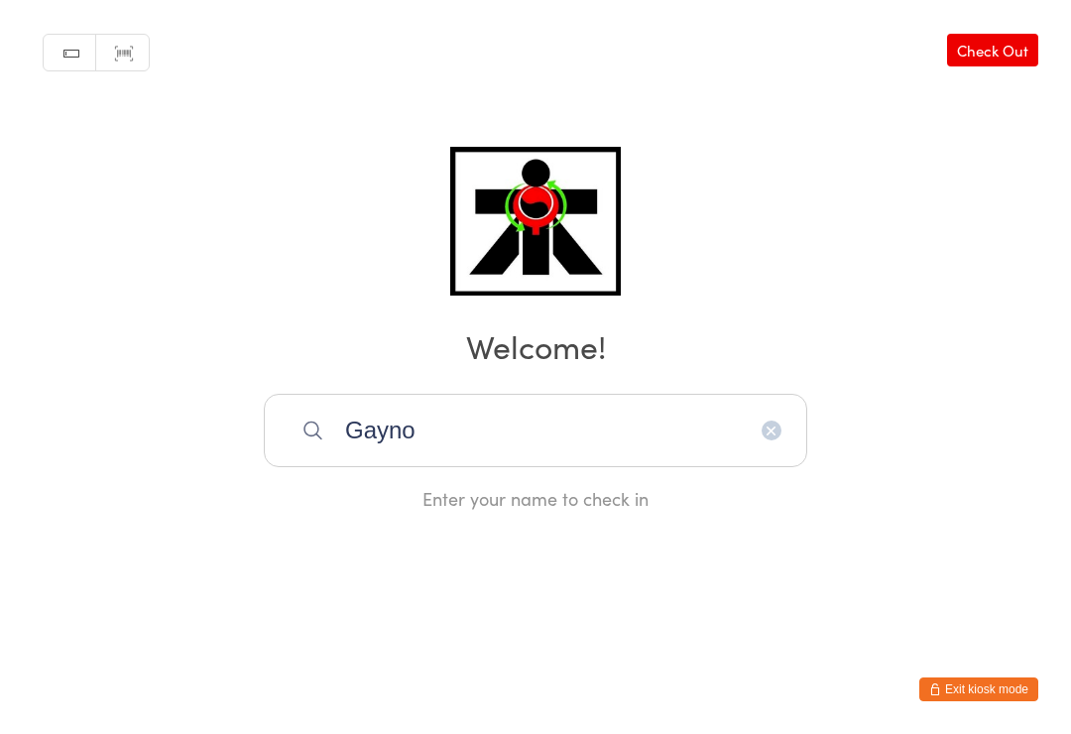
click at [494, 467] on input "Gayno" at bounding box center [536, 430] width 544 height 73
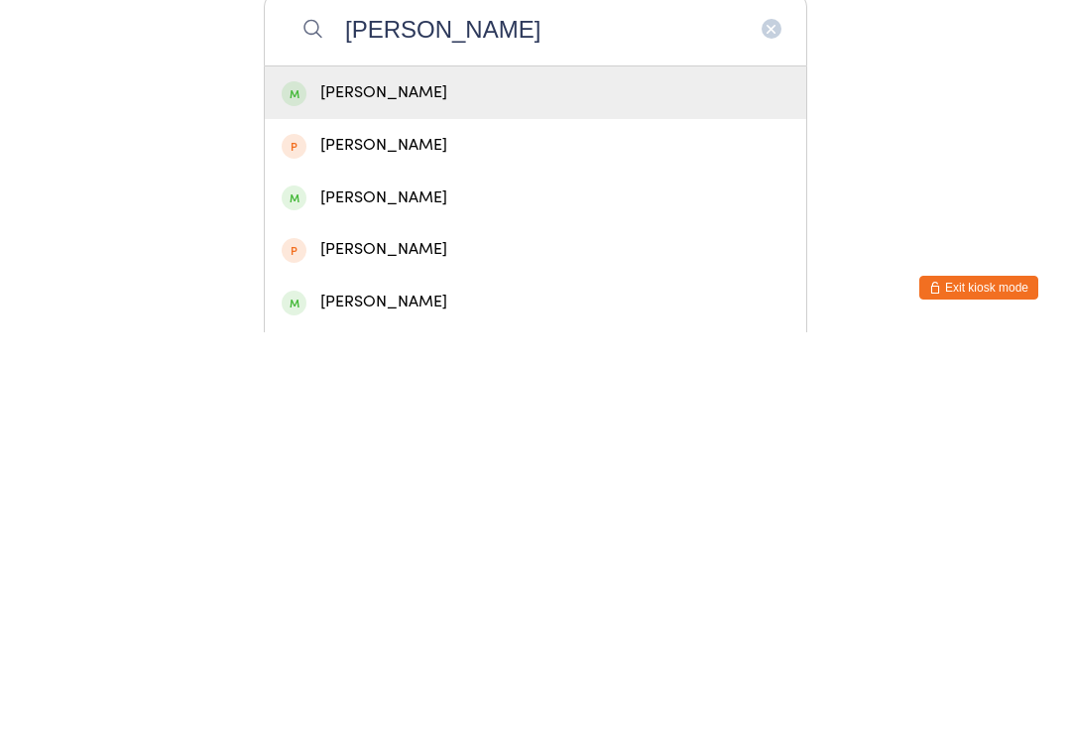
type input "Gaynor"
click at [477, 468] on div "Brody Gaynor" at bounding box center [536, 494] width 542 height 53
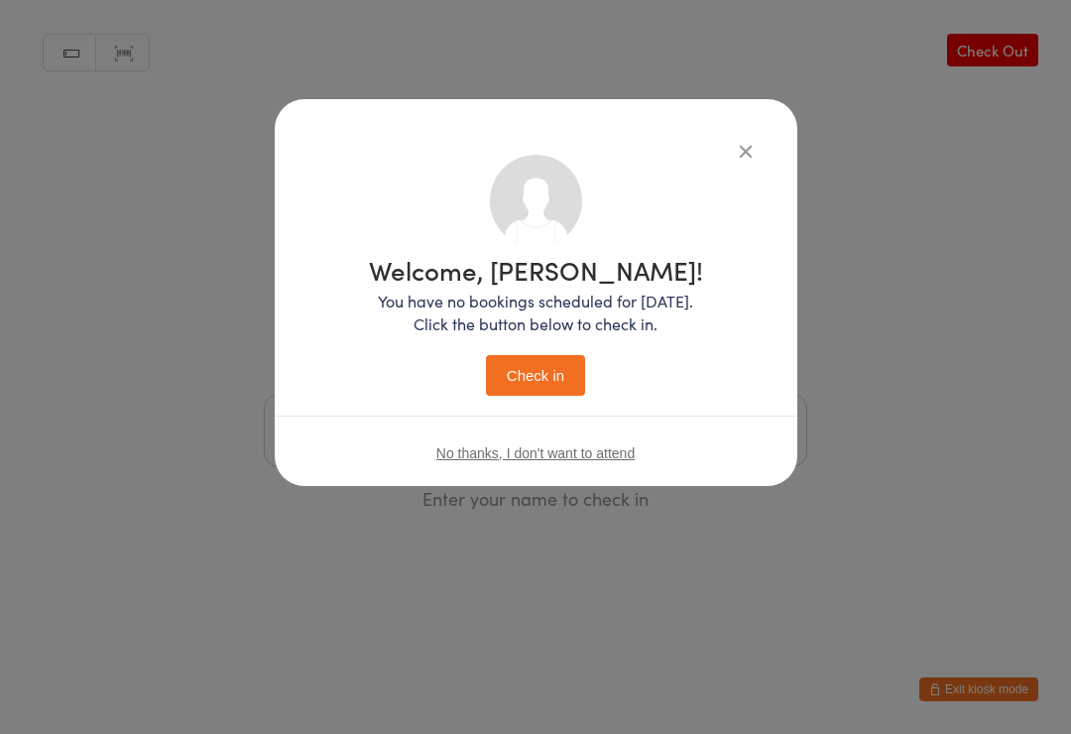
click at [557, 376] on button "Check in" at bounding box center [535, 375] width 99 height 41
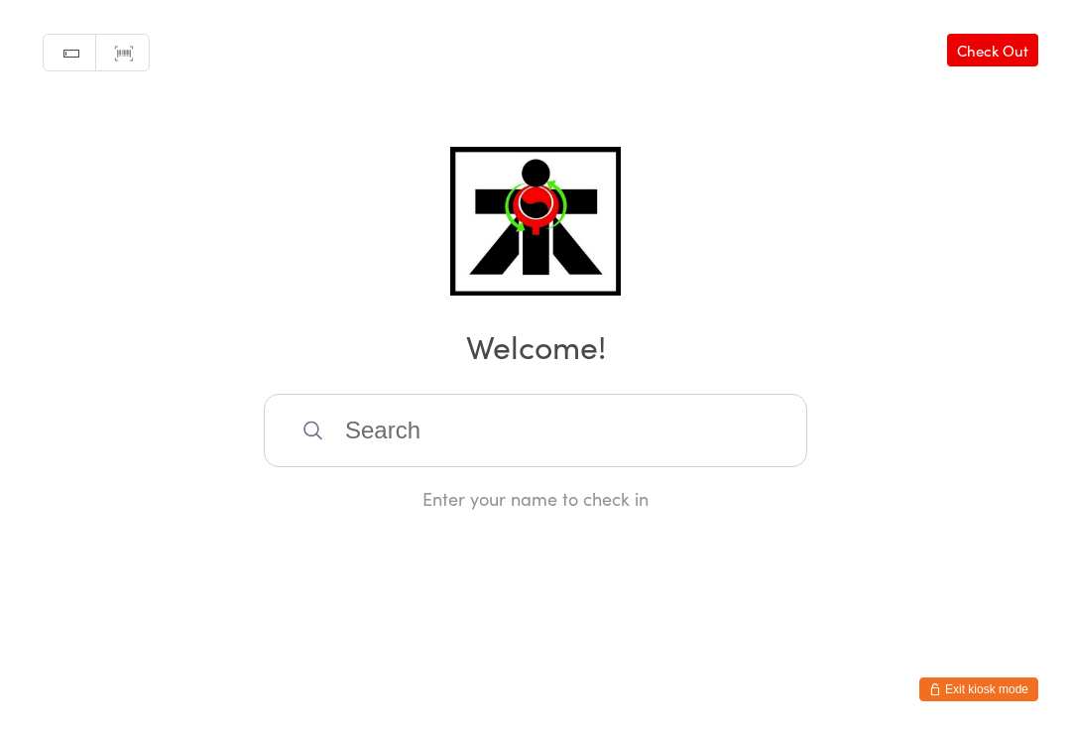
click at [478, 454] on input "search" at bounding box center [536, 430] width 544 height 73
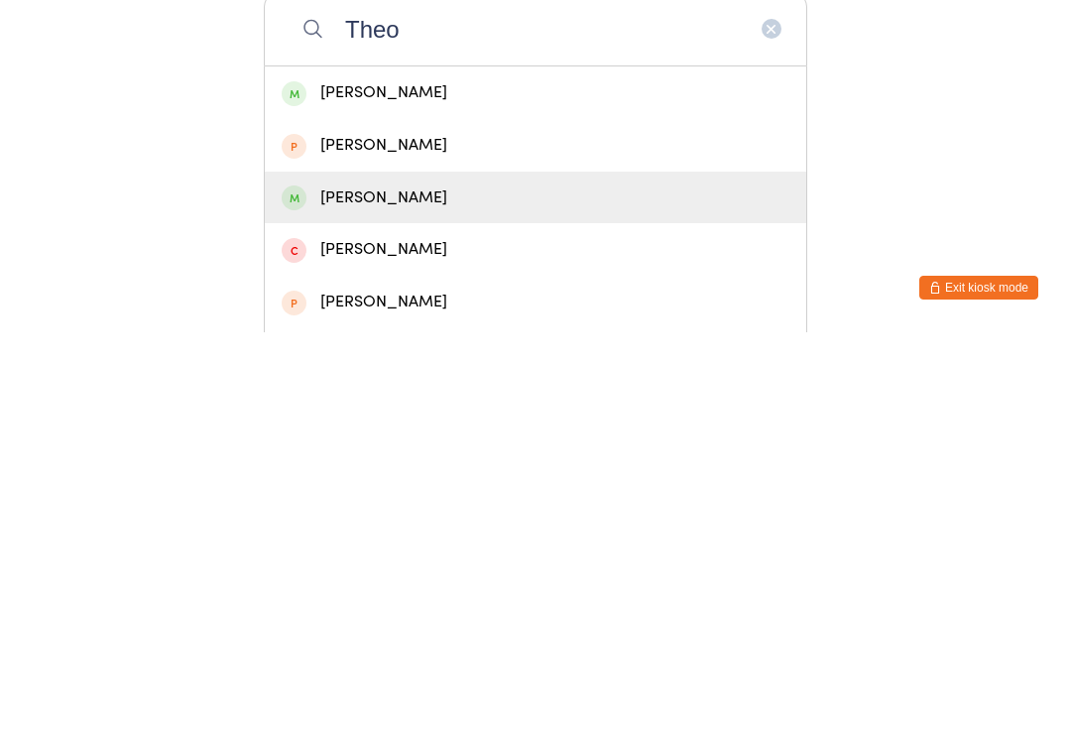
type input "Theo"
click at [381, 586] on div "Theo Vang" at bounding box center [536, 599] width 508 height 27
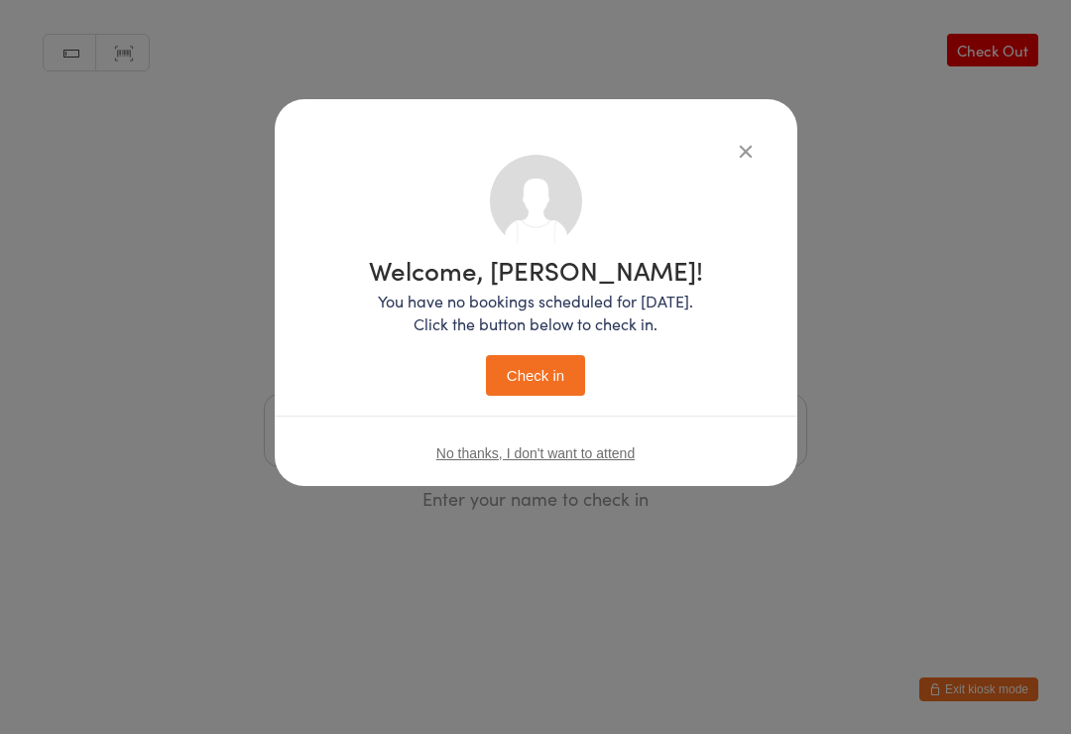
click at [542, 383] on button "Check in" at bounding box center [535, 375] width 99 height 41
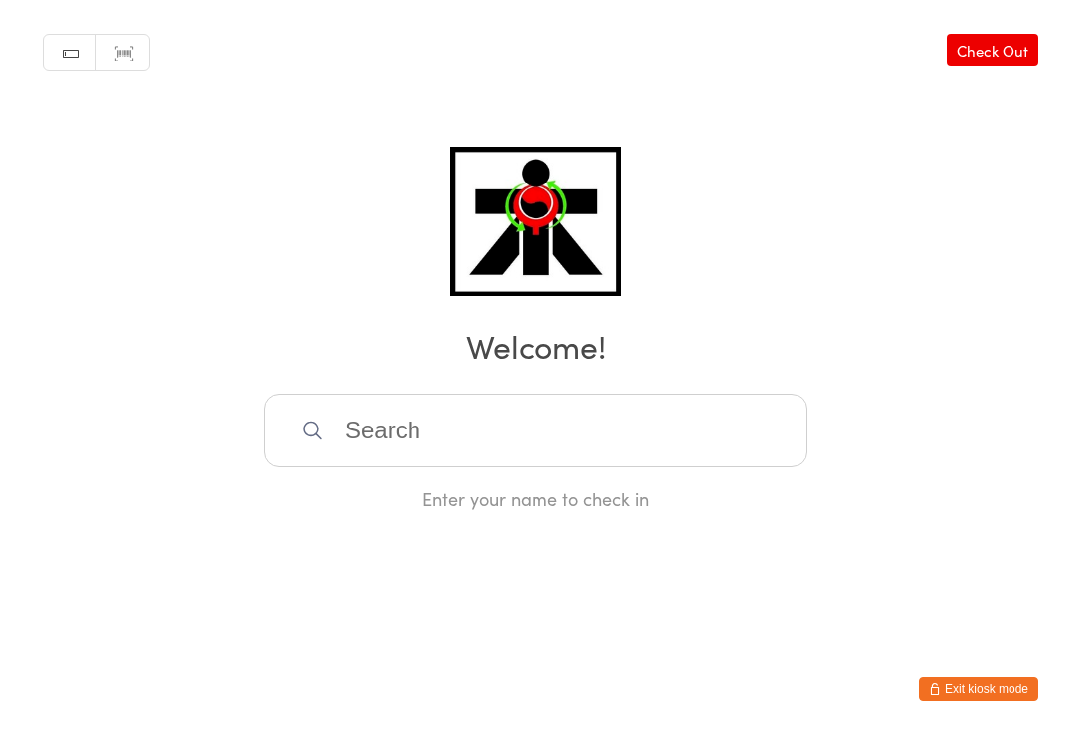
click at [646, 429] on input "search" at bounding box center [536, 430] width 544 height 73
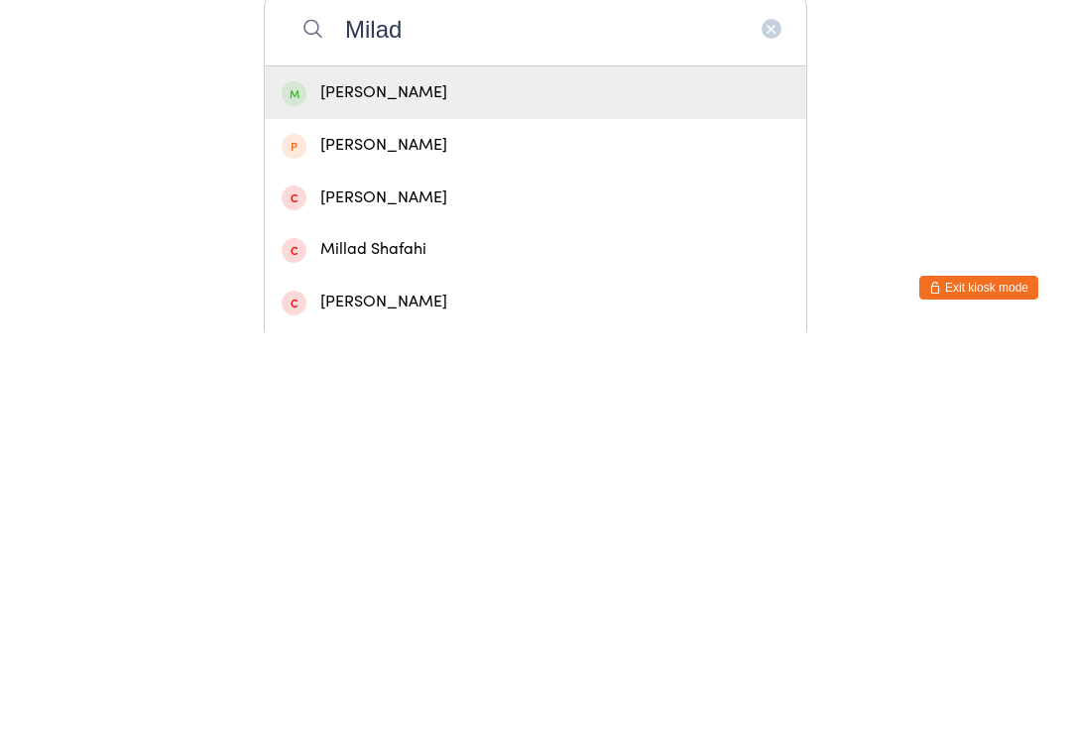
type input "Milad"
click at [625, 481] on div "Milad Mohammadi" at bounding box center [536, 494] width 508 height 27
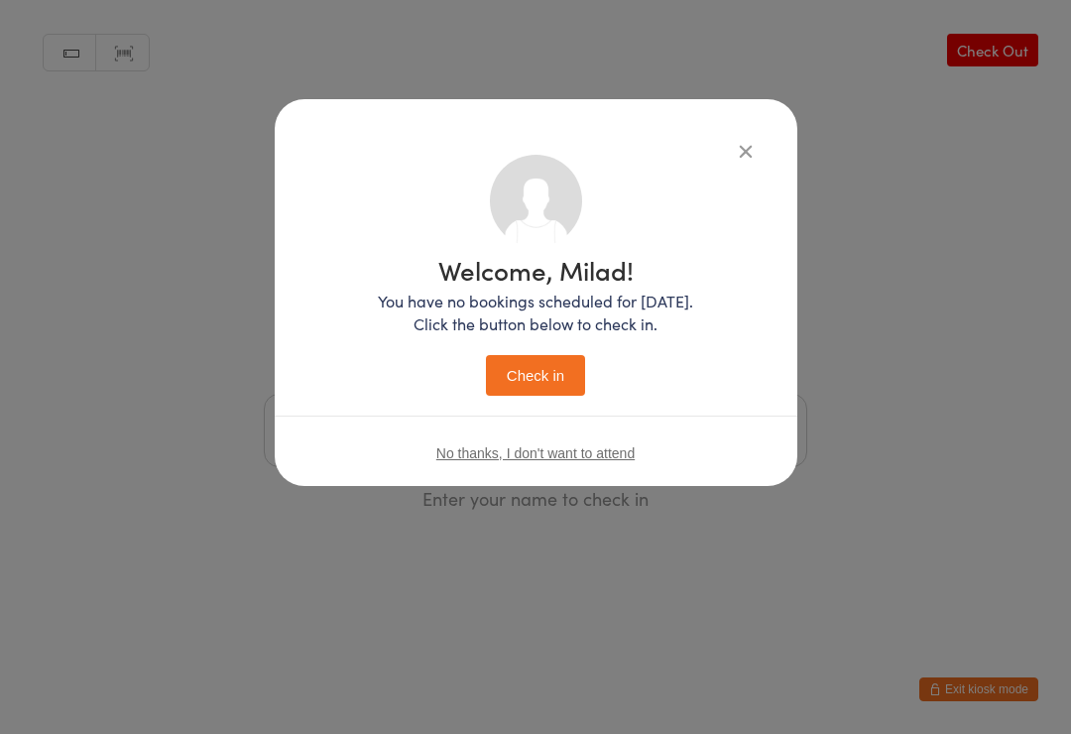
click at [572, 388] on button "Check in" at bounding box center [535, 375] width 99 height 41
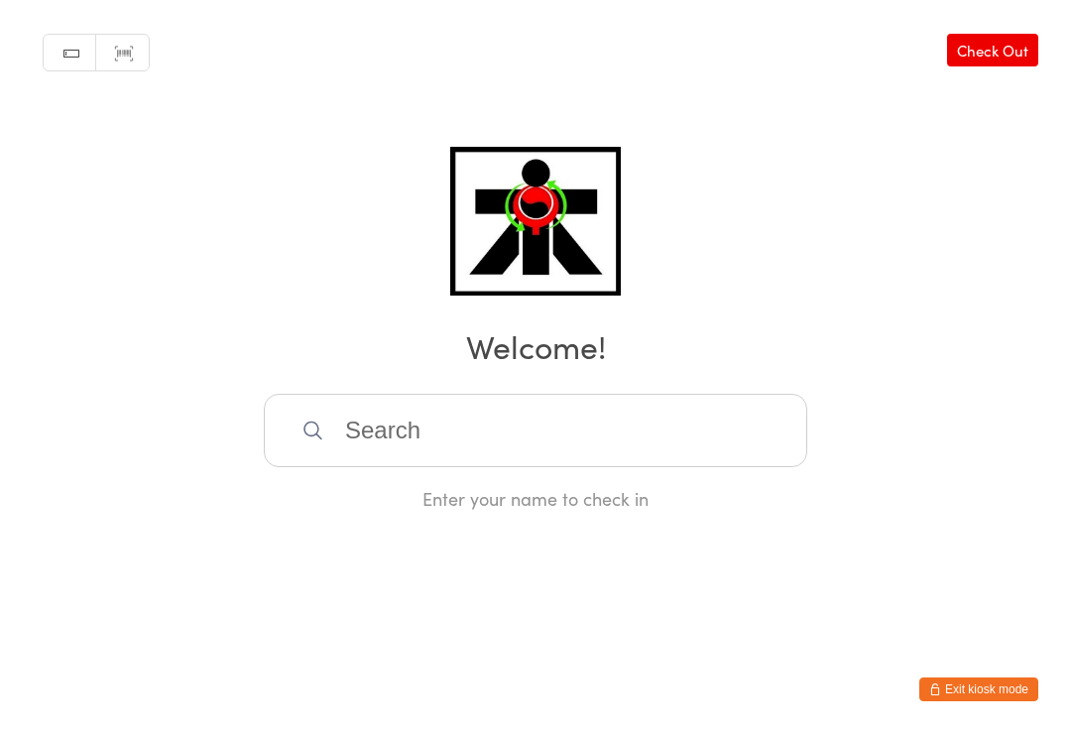
click at [708, 467] on input "search" at bounding box center [536, 430] width 544 height 73
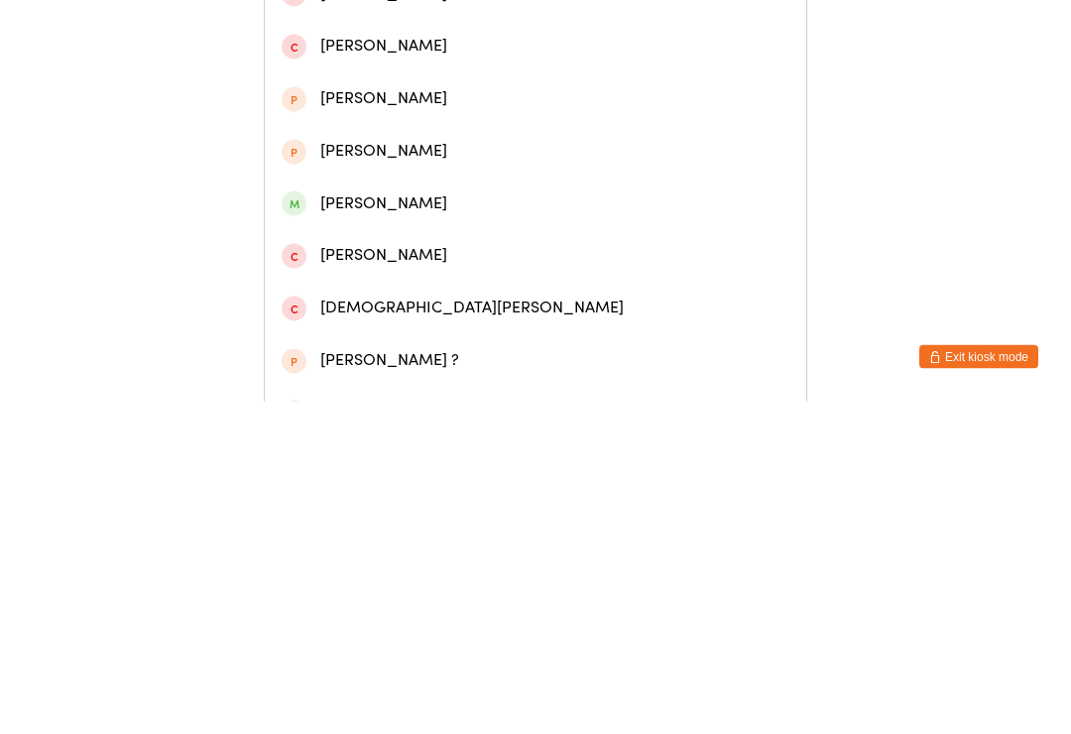
scroll to position [260, 0]
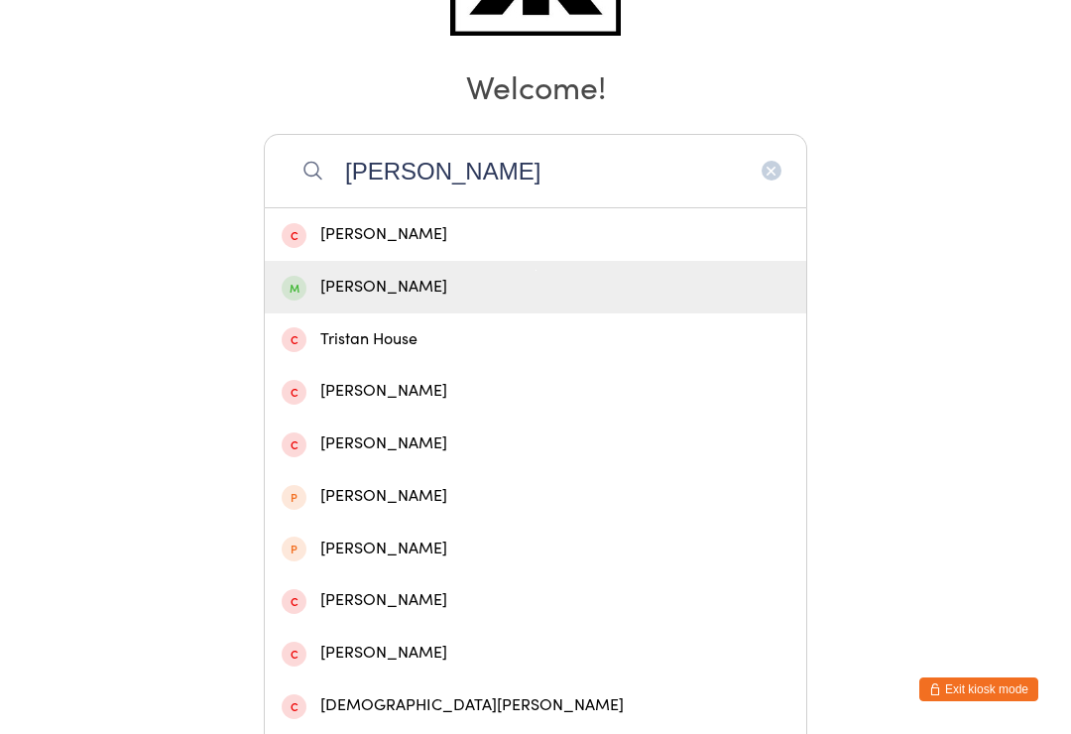
type input "TRISTAN R"
click at [438, 294] on div "Tristan Rabines" at bounding box center [536, 287] width 508 height 27
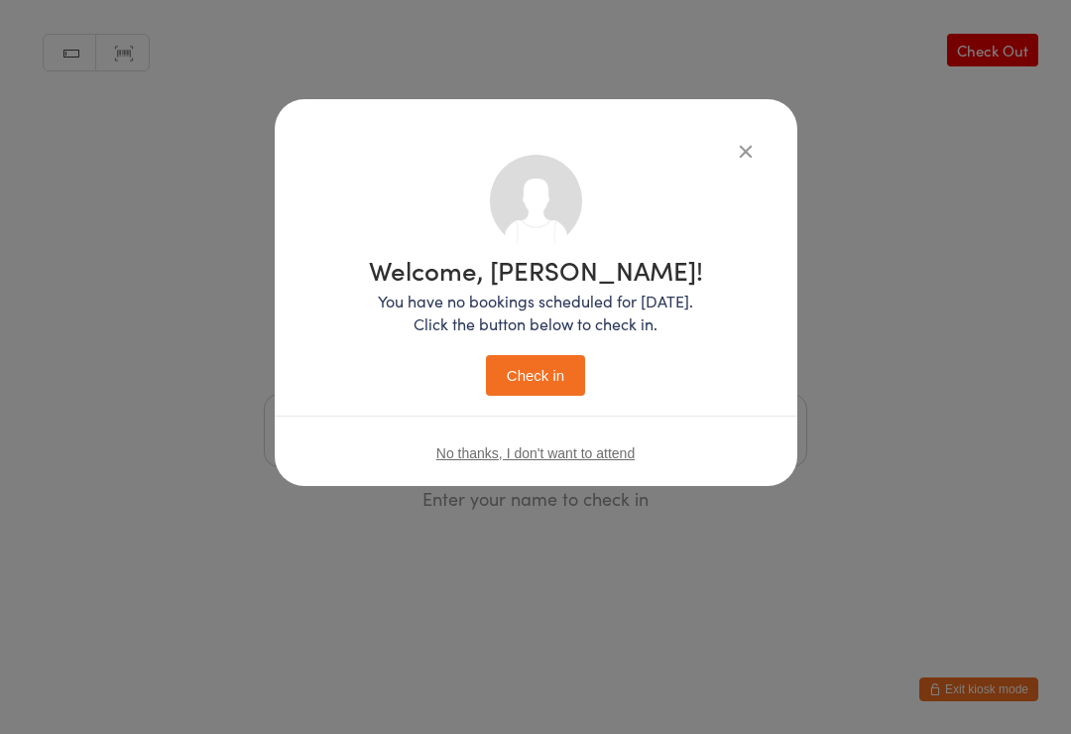
click at [537, 391] on button "Check in" at bounding box center [535, 375] width 99 height 41
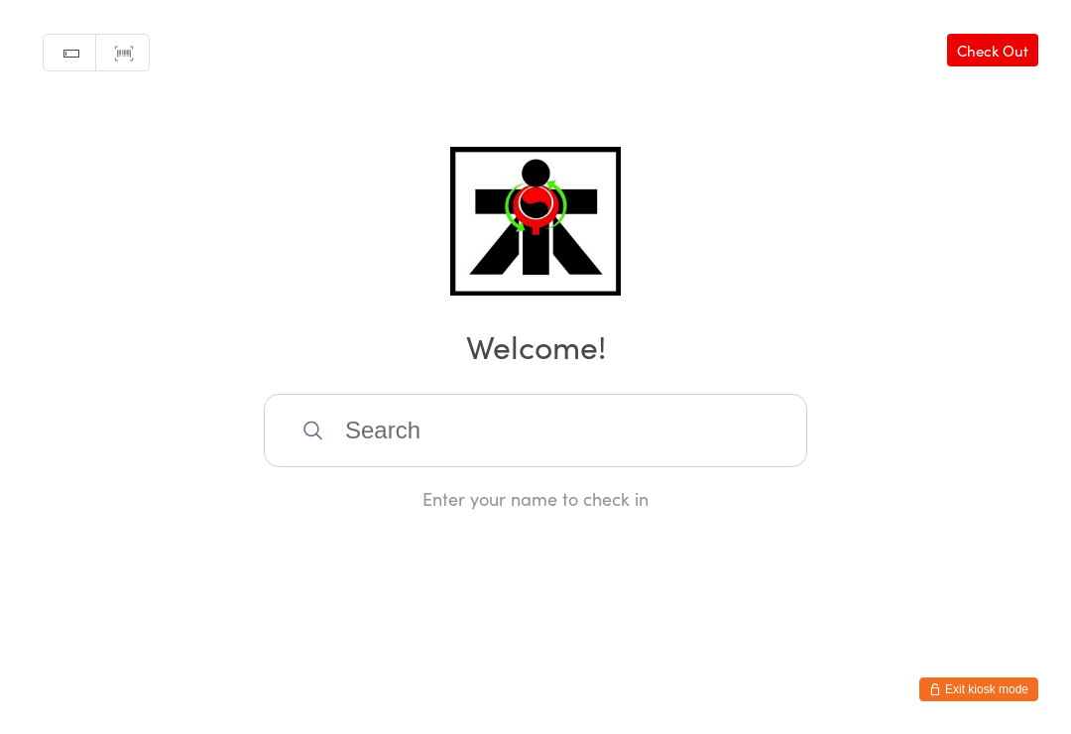
click at [568, 444] on input "search" at bounding box center [536, 430] width 544 height 73
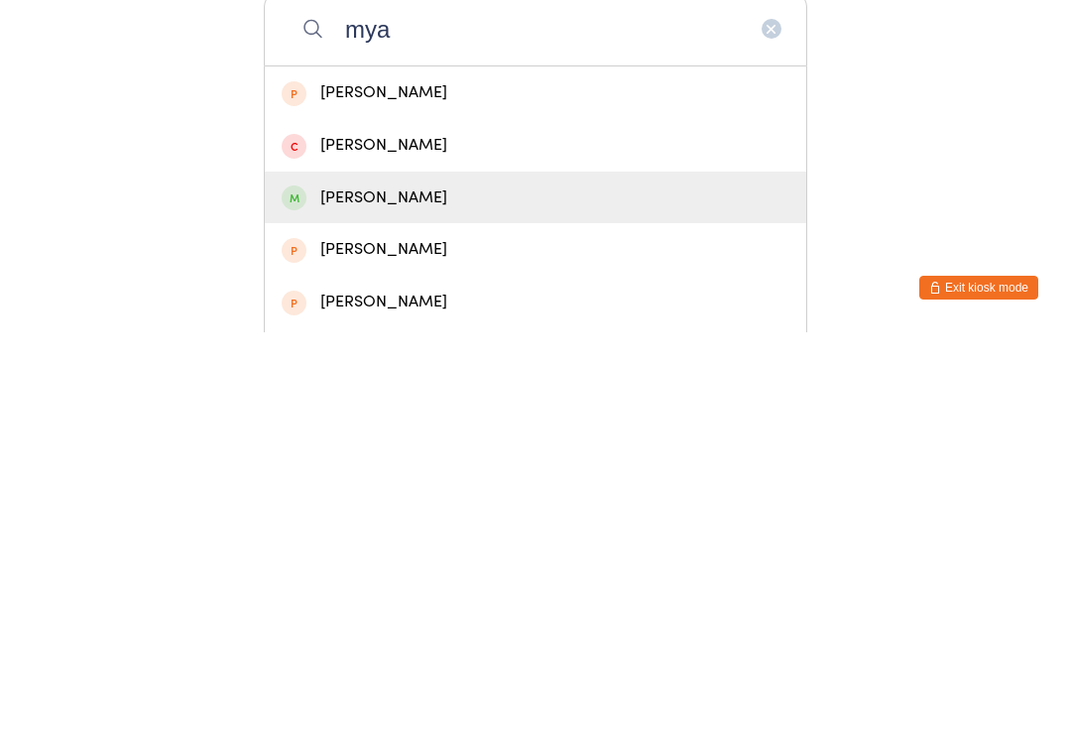
type input "mya"
click at [380, 586] on div "Mya Campbell" at bounding box center [536, 599] width 508 height 27
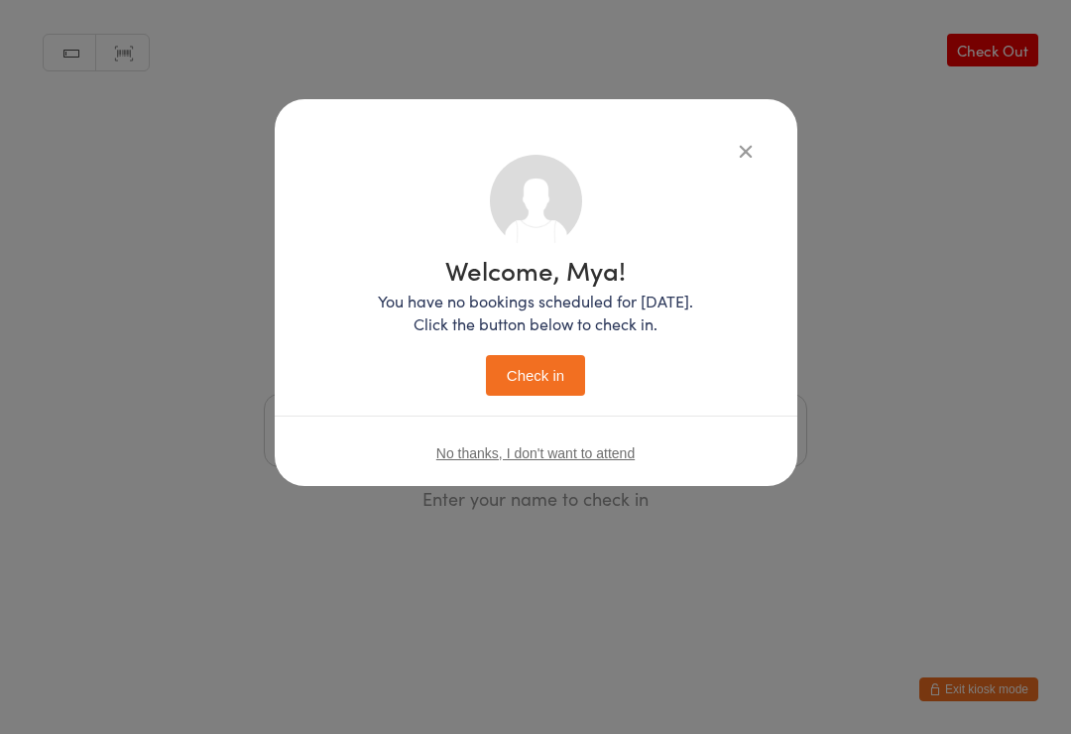
click at [528, 366] on button "Check in" at bounding box center [535, 375] width 99 height 41
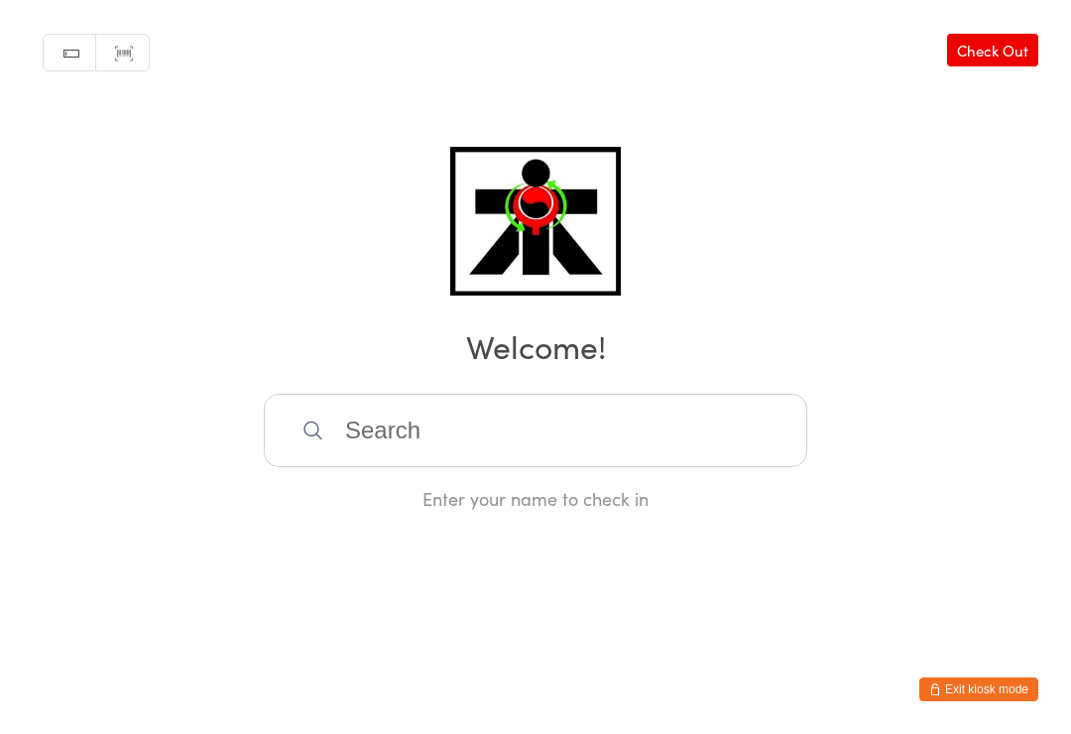
click at [361, 416] on input "search" at bounding box center [536, 430] width 544 height 73
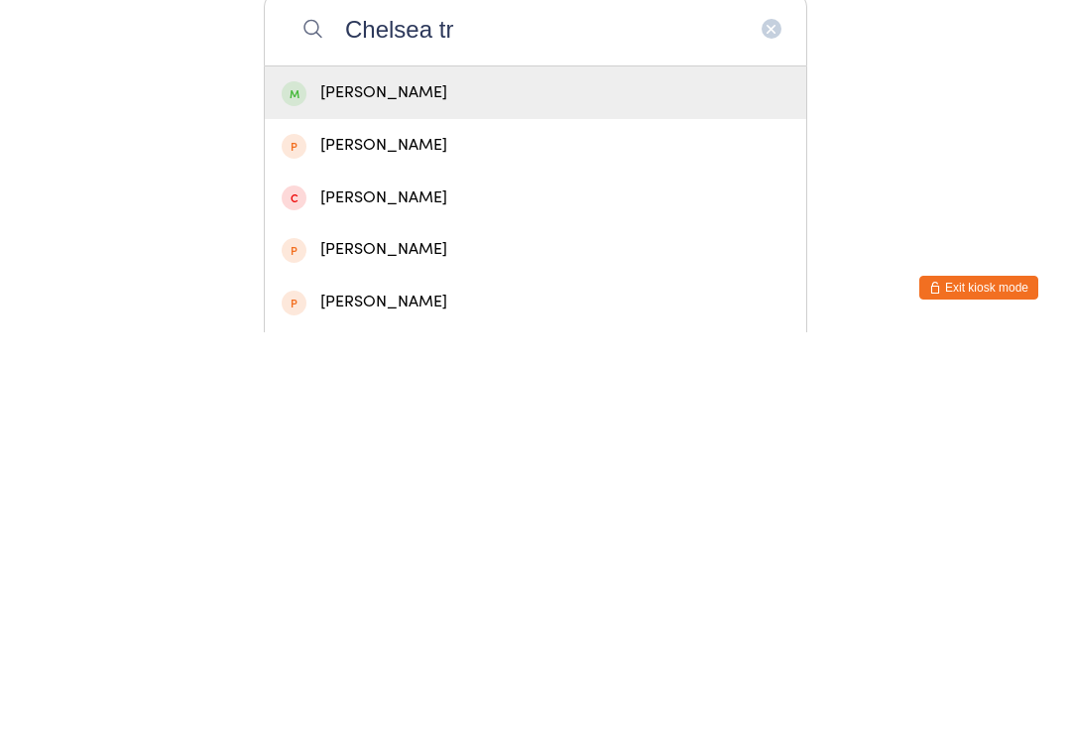
type input "Chelsea tr"
click at [296, 483] on span at bounding box center [294, 495] width 25 height 25
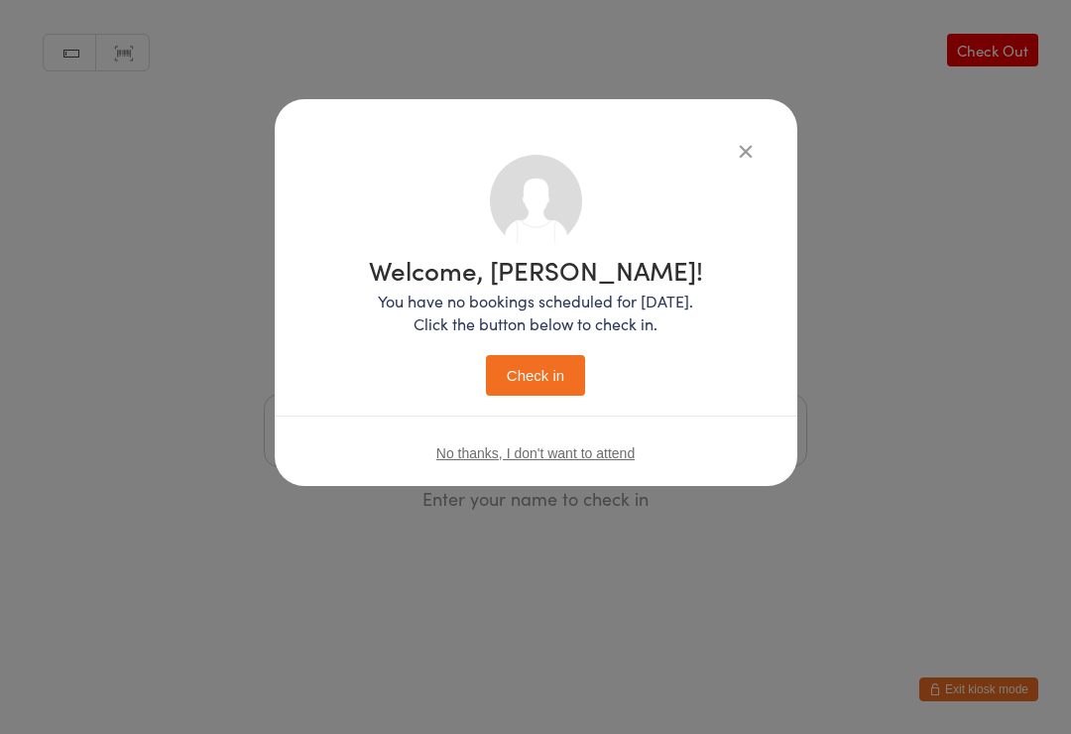
click at [508, 372] on button "Check in" at bounding box center [535, 375] width 99 height 41
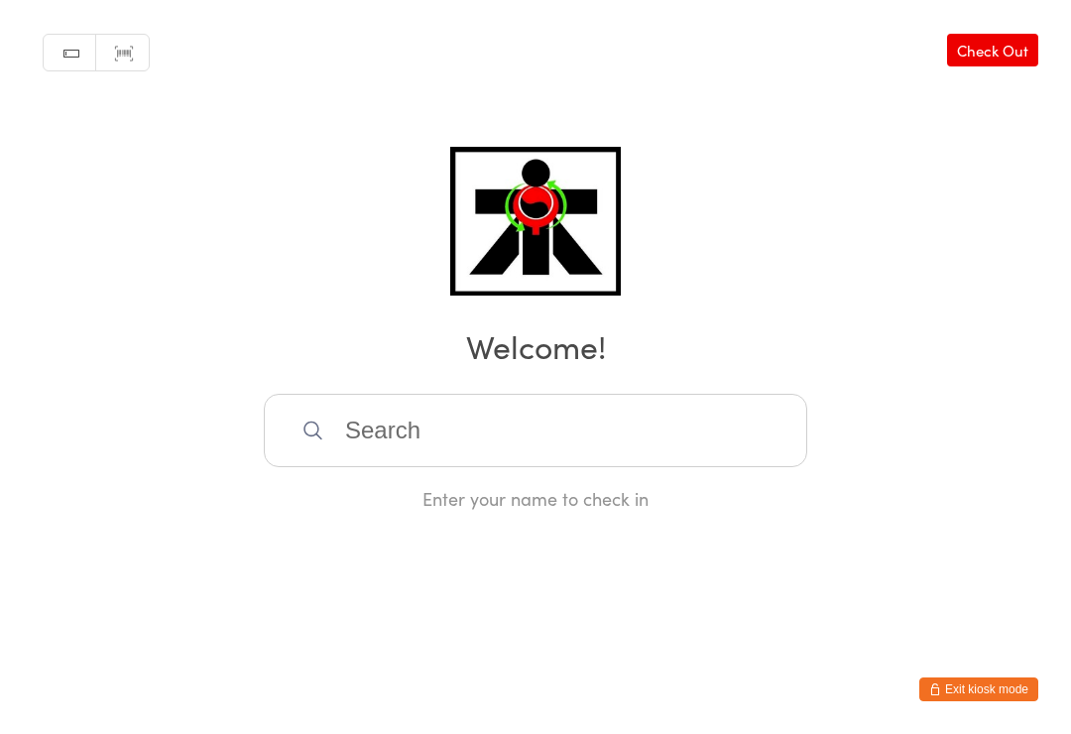
click at [688, 412] on input "search" at bounding box center [536, 430] width 544 height 73
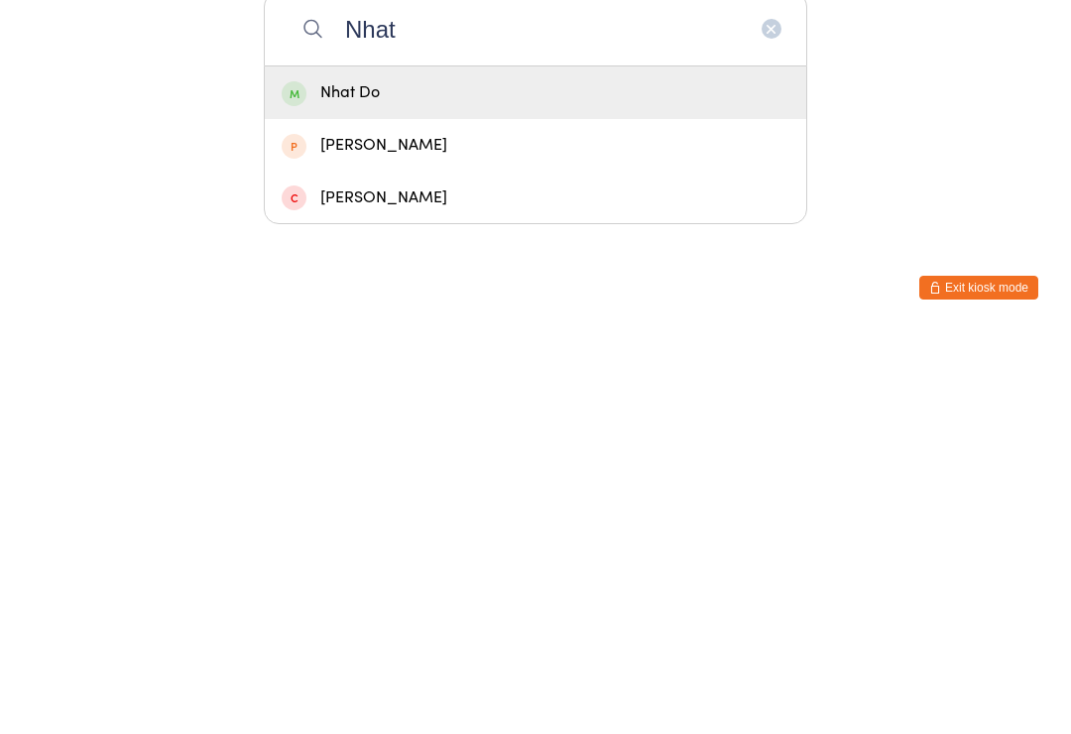
type input "Nhat"
click at [667, 481] on div "Nhat Do" at bounding box center [536, 494] width 508 height 27
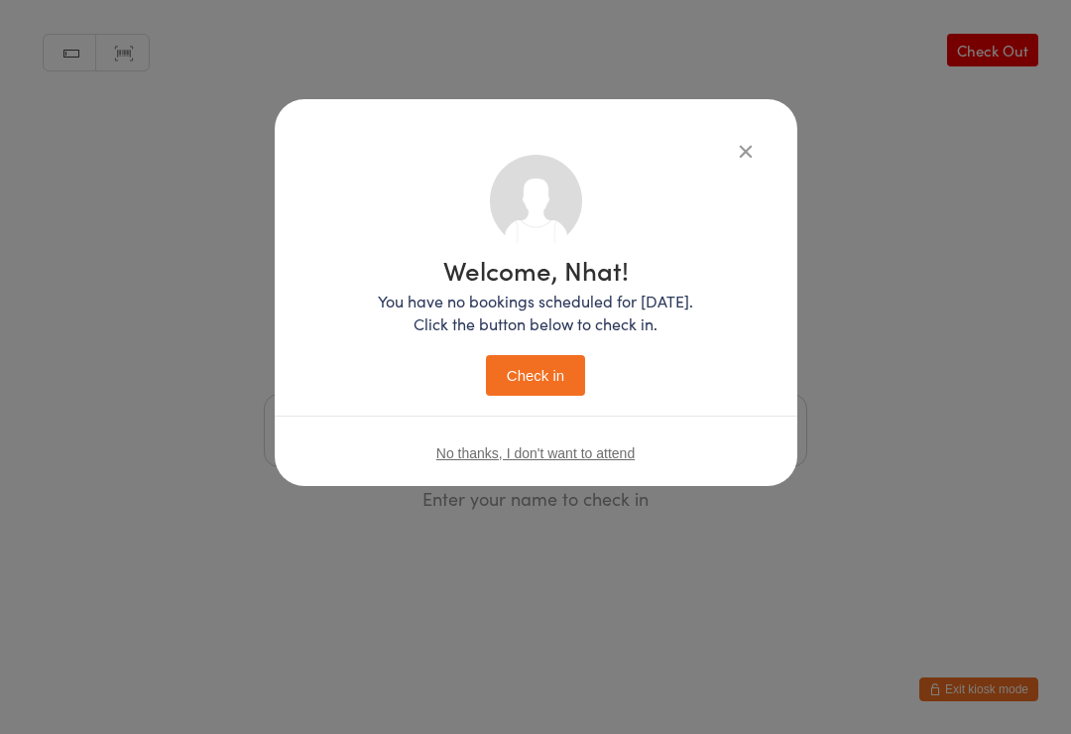
click at [554, 379] on button "Check in" at bounding box center [535, 375] width 99 height 41
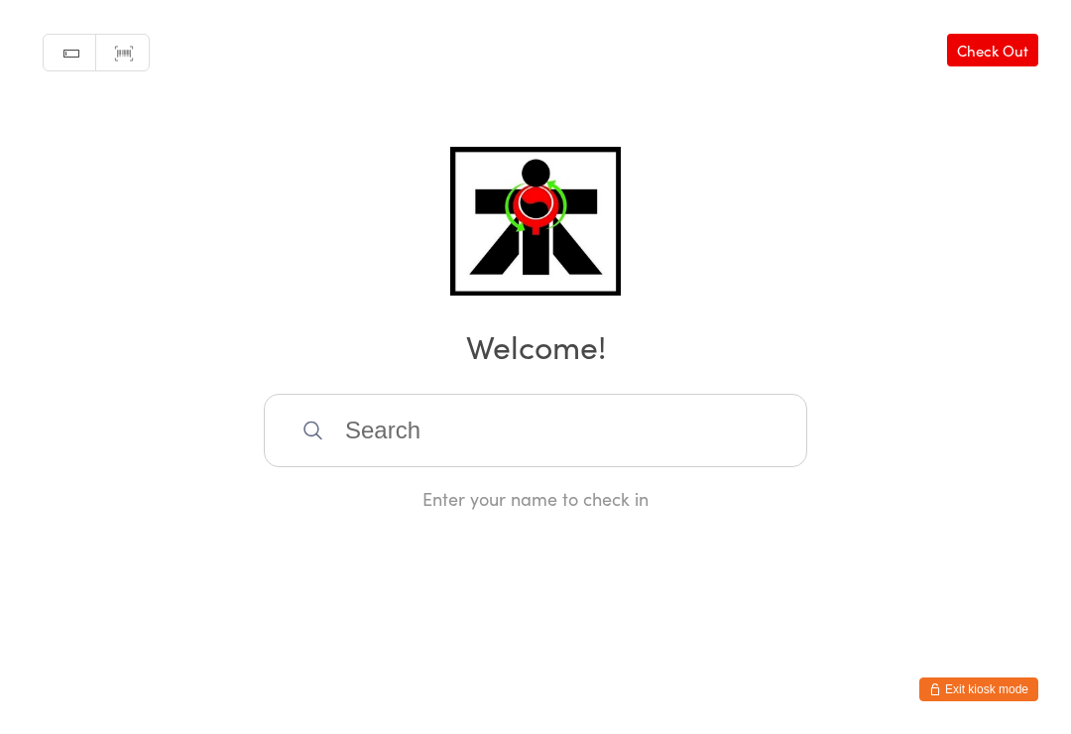
click at [356, 418] on input "search" at bounding box center [536, 430] width 544 height 73
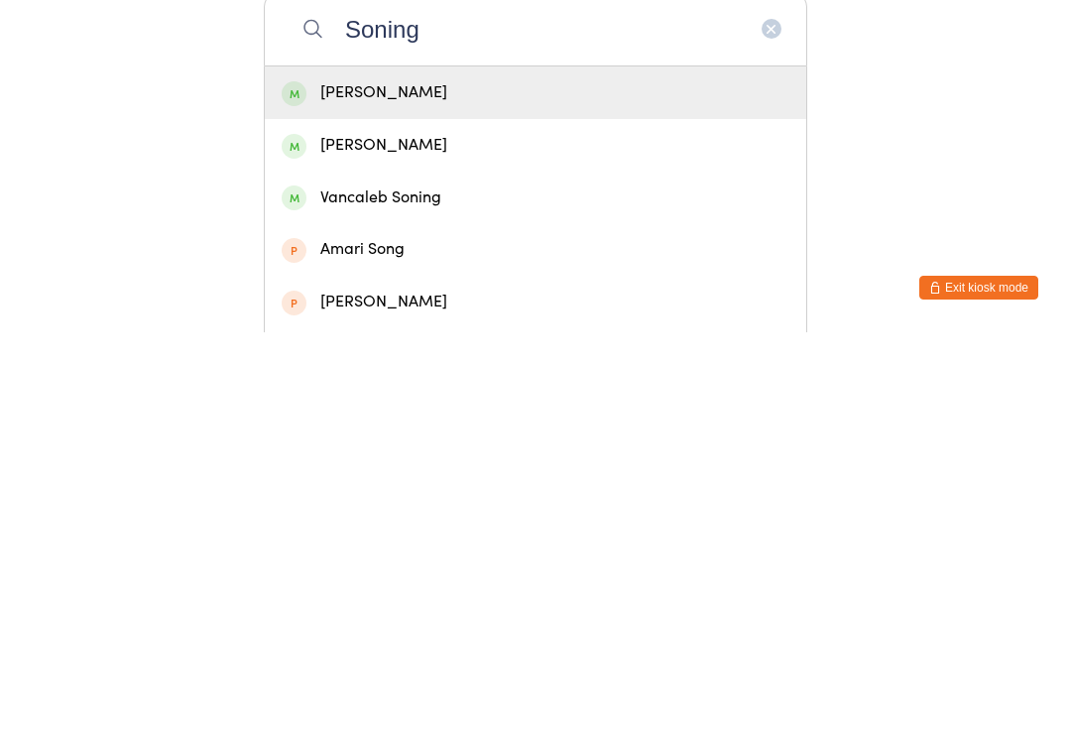
type input "Soning"
click at [320, 534] on div "Stephen Soning" at bounding box center [536, 547] width 508 height 27
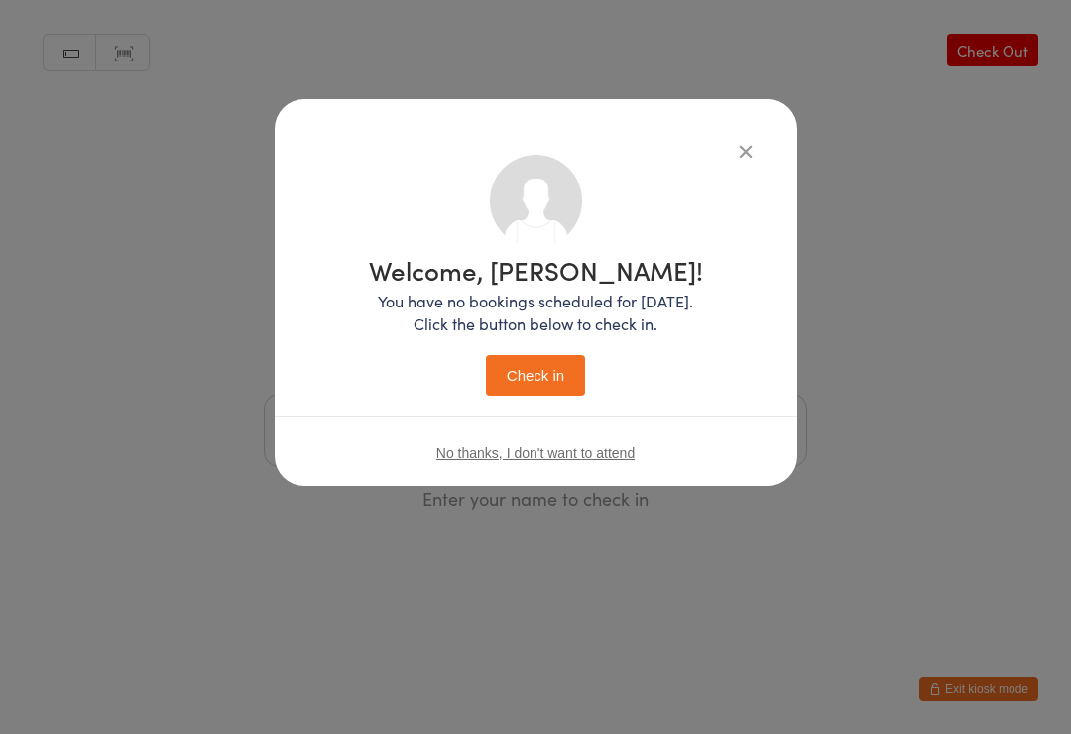
click at [549, 347] on div "Welcome, Stephen! You have no bookings scheduled for today. Click the button be…" at bounding box center [536, 326] width 334 height 139
click at [547, 380] on button "Check in" at bounding box center [535, 375] width 99 height 41
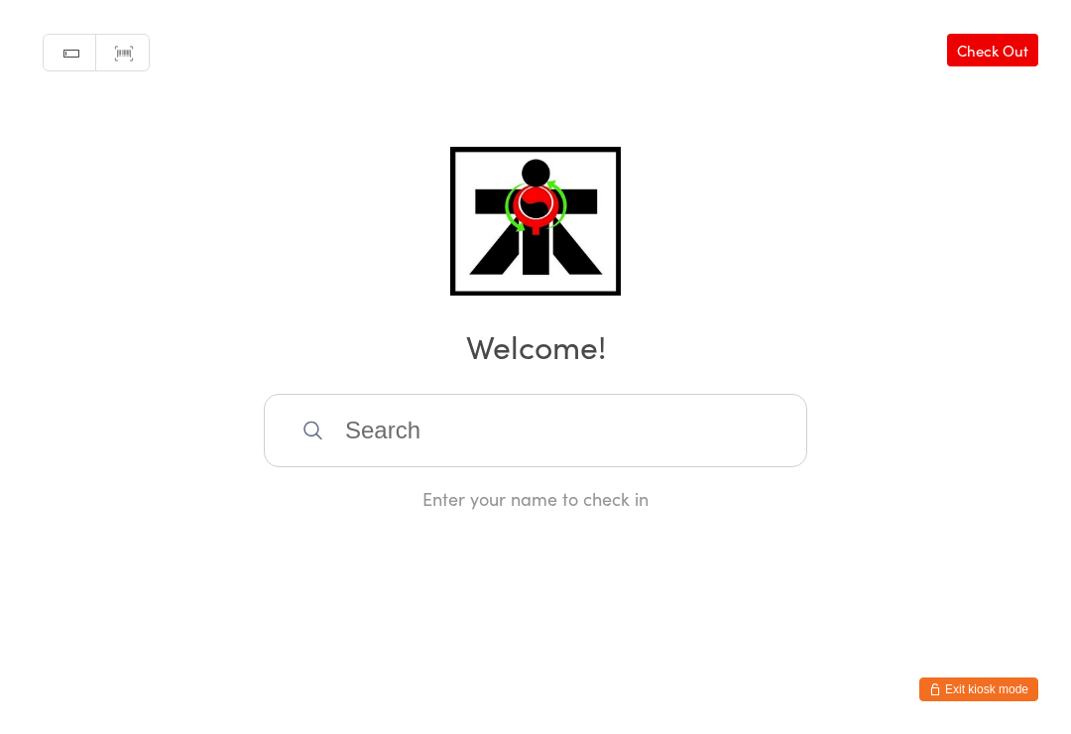
click at [754, 423] on input "search" at bounding box center [536, 430] width 544 height 73
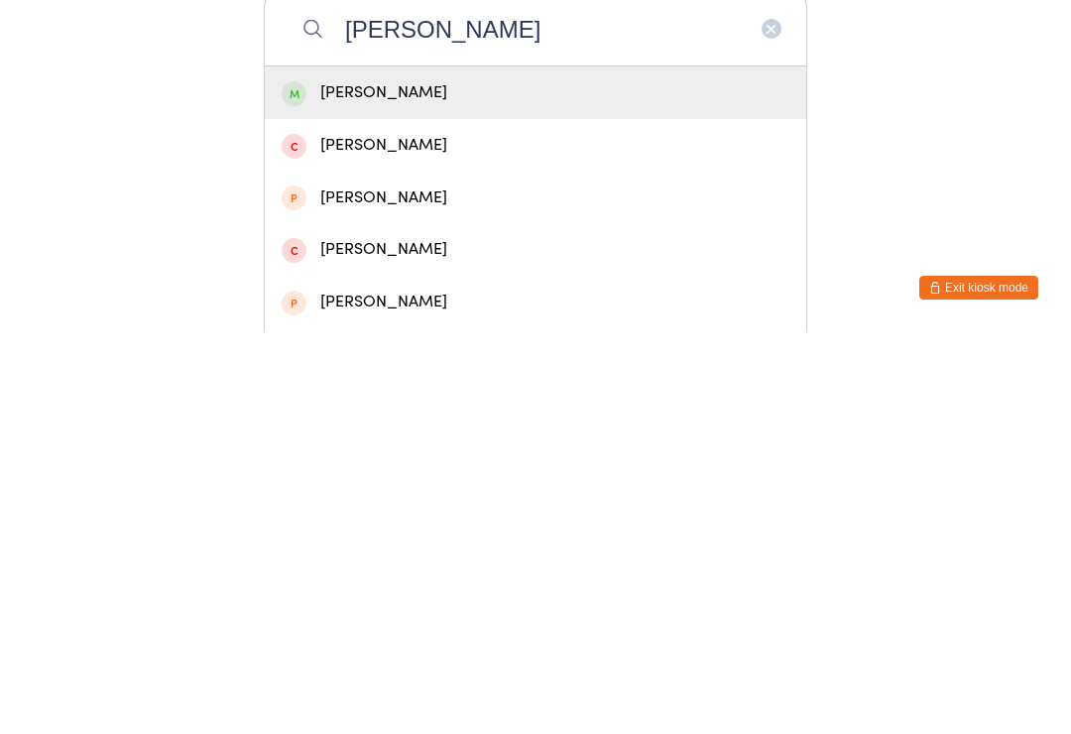
type input "Monika"
click at [311, 481] on div "Monika Panov" at bounding box center [536, 494] width 508 height 27
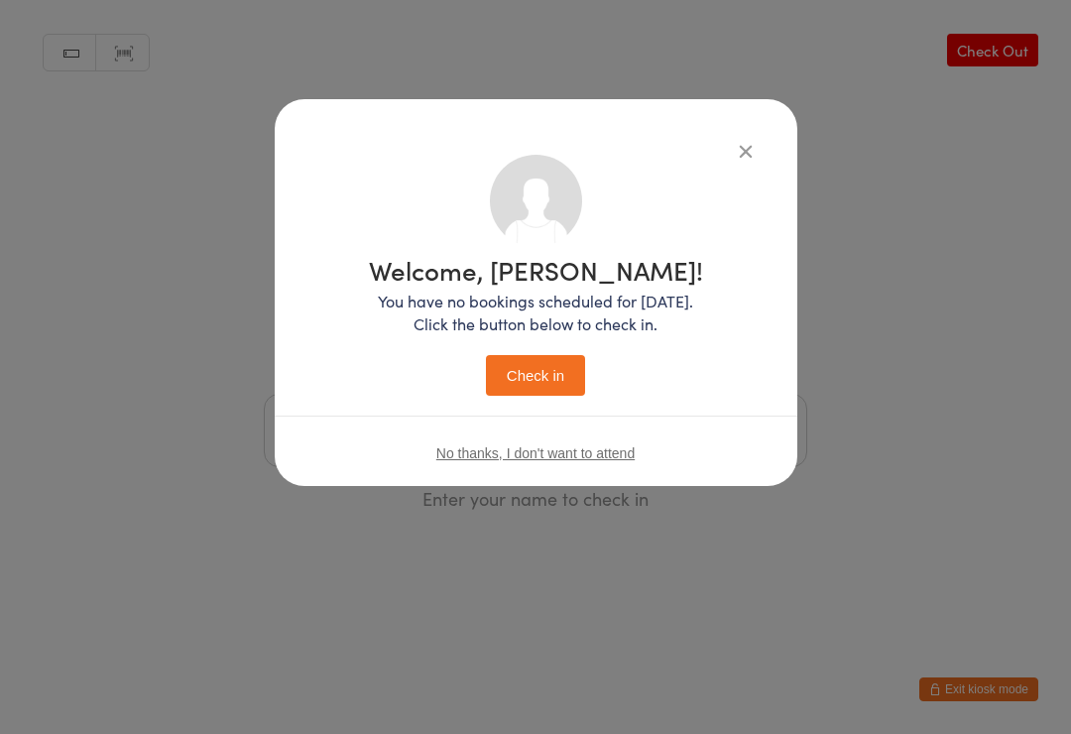
click at [529, 366] on button "Check in" at bounding box center [535, 375] width 99 height 41
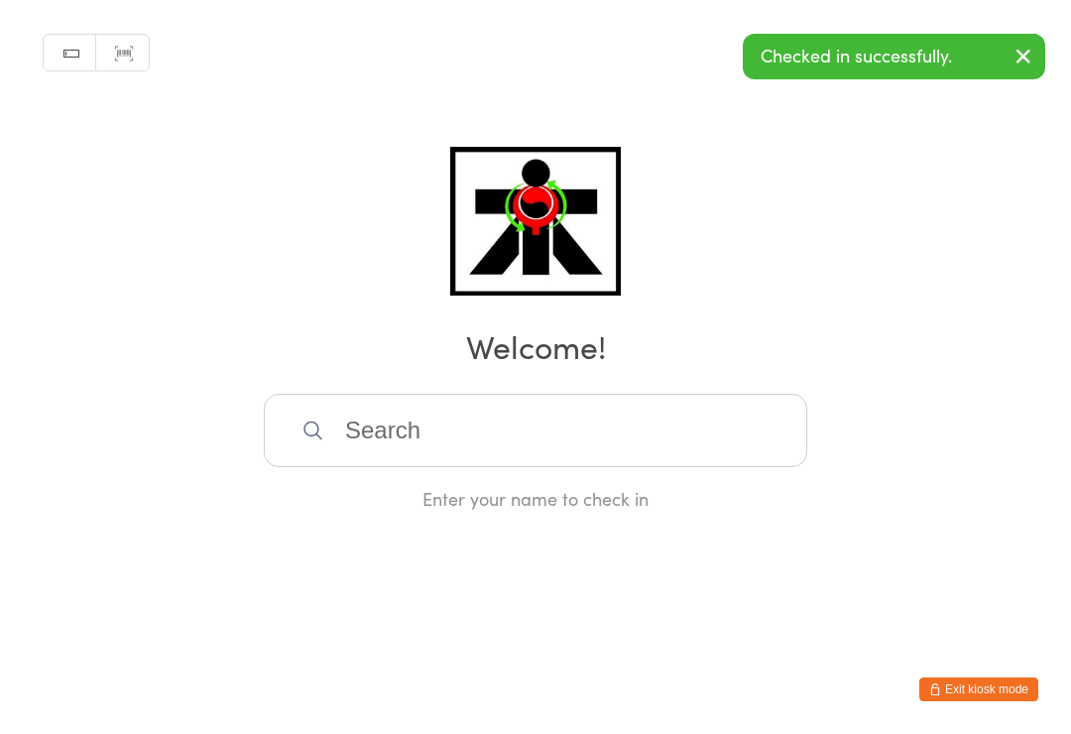
click at [712, 438] on input "search" at bounding box center [536, 430] width 544 height 73
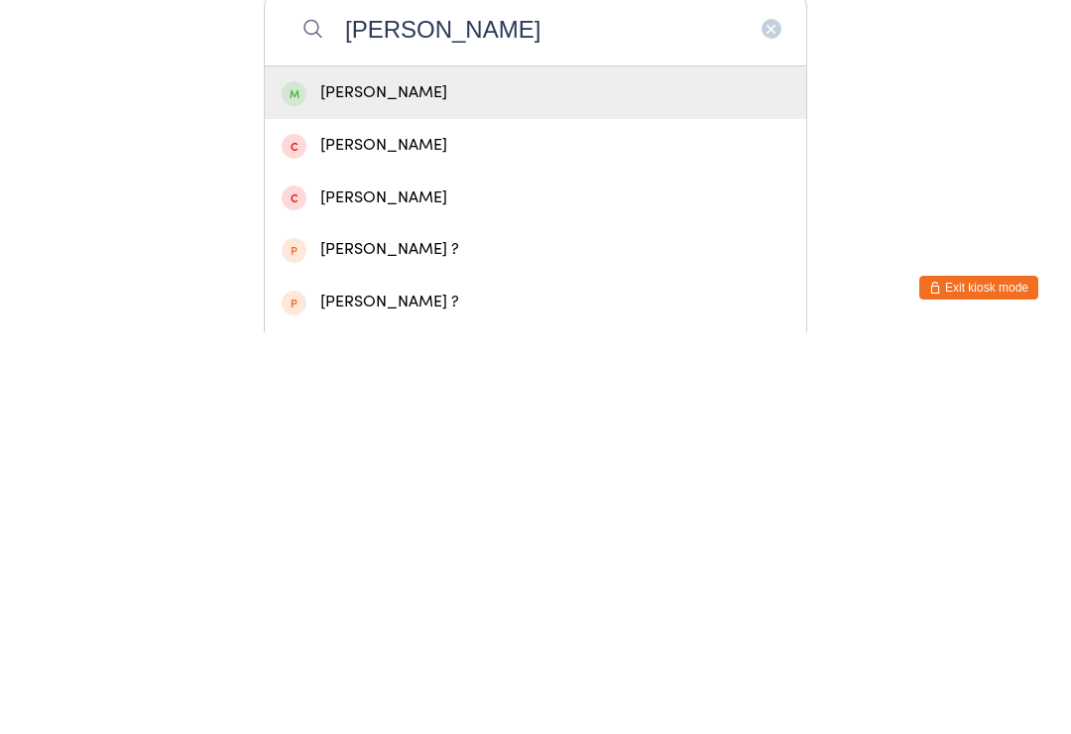
type input "Liliana"
click at [583, 481] on div "Liliana Panov" at bounding box center [536, 494] width 508 height 27
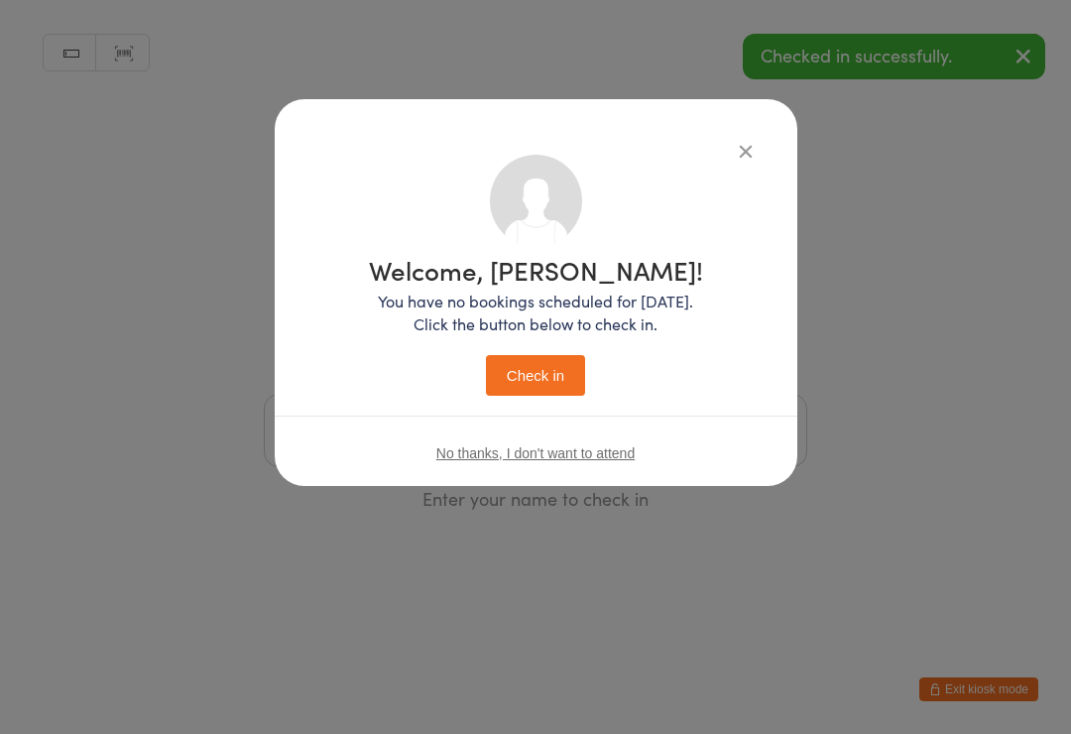
click at [552, 360] on button "Check in" at bounding box center [535, 375] width 99 height 41
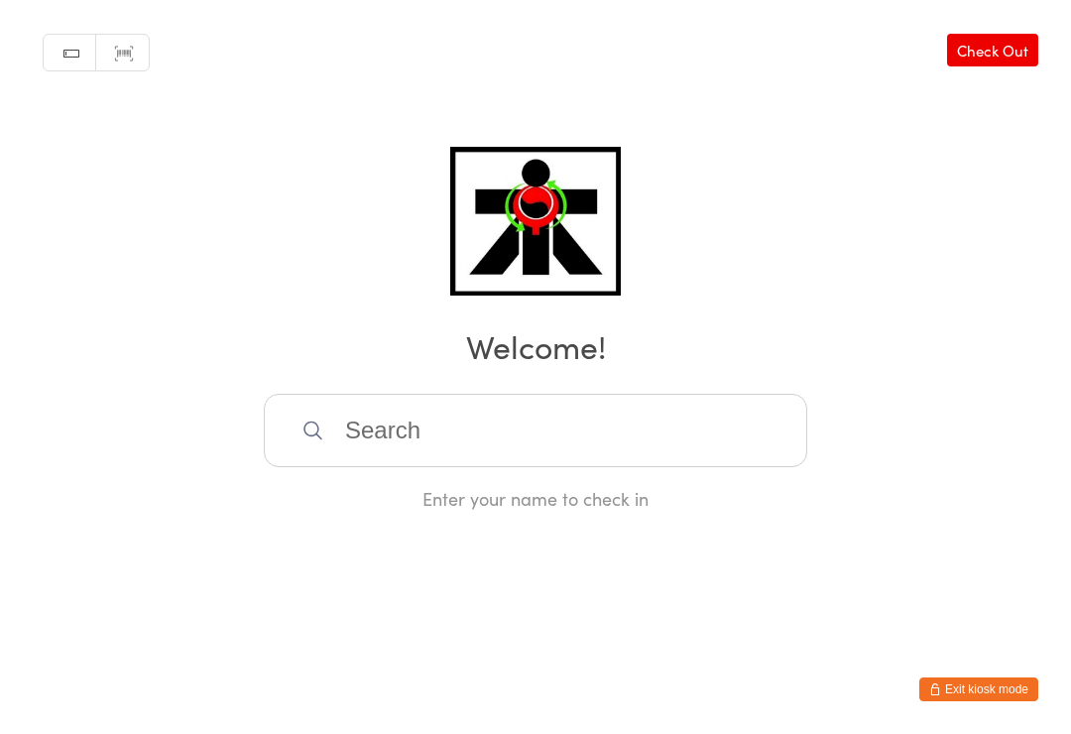
click at [724, 426] on input "search" at bounding box center [536, 430] width 544 height 73
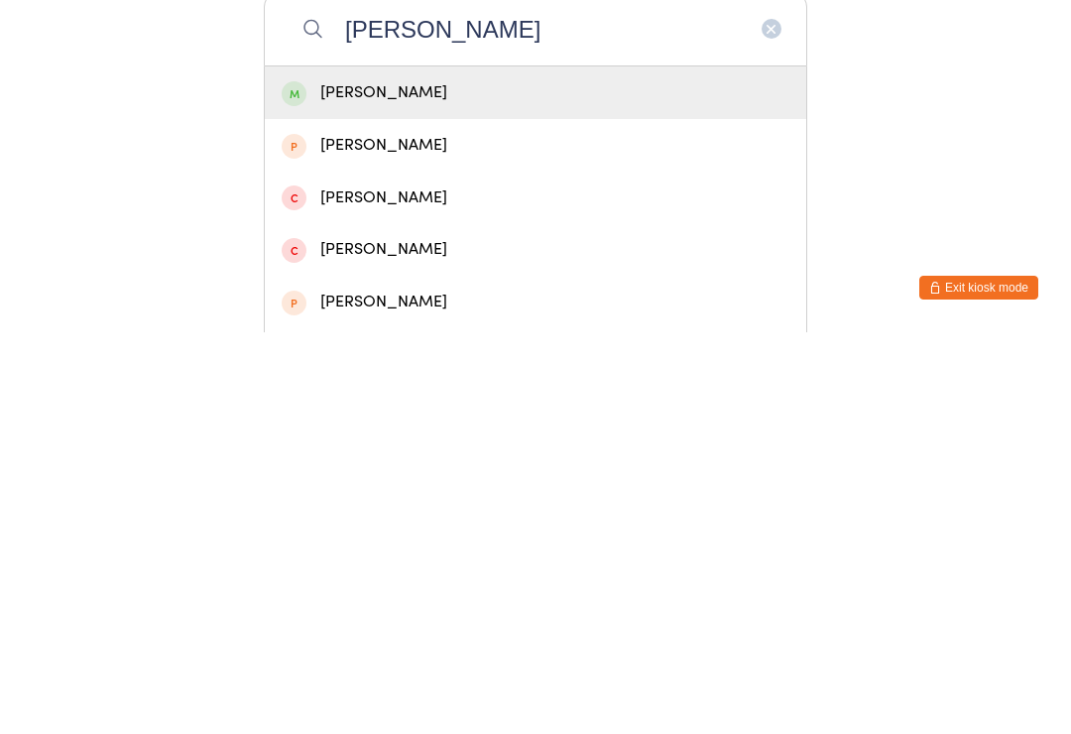
type input "Noah m"
click at [716, 468] on div "Noah McIvor" at bounding box center [536, 494] width 542 height 53
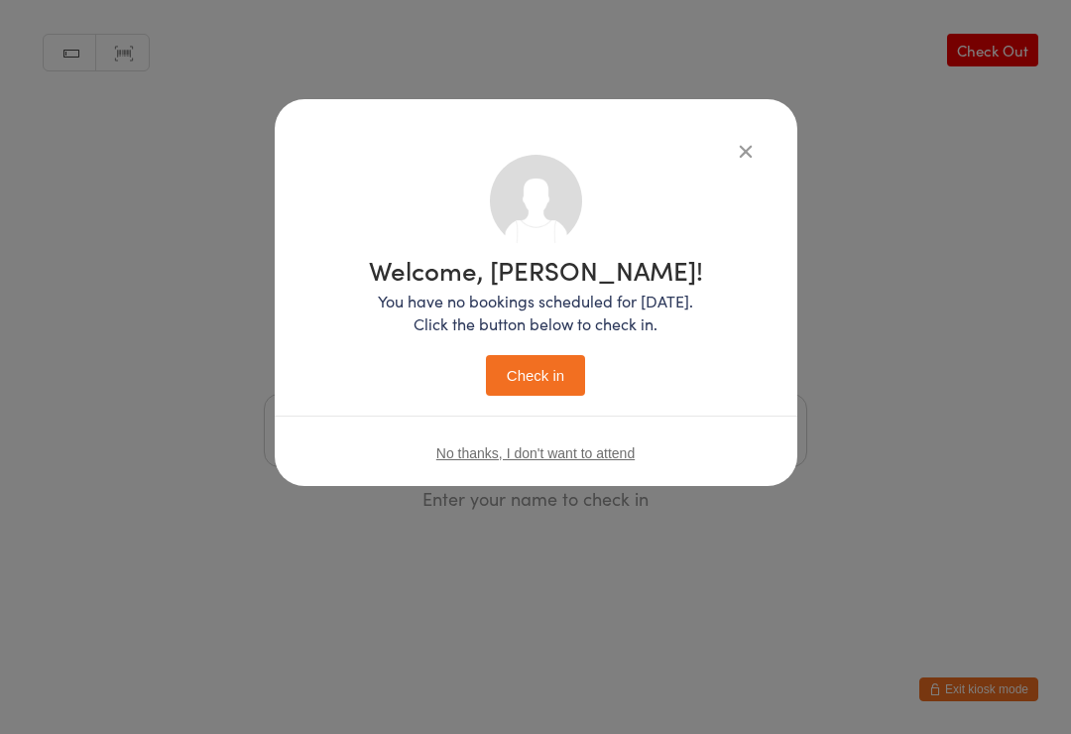
click at [529, 372] on button "Check in" at bounding box center [535, 375] width 99 height 41
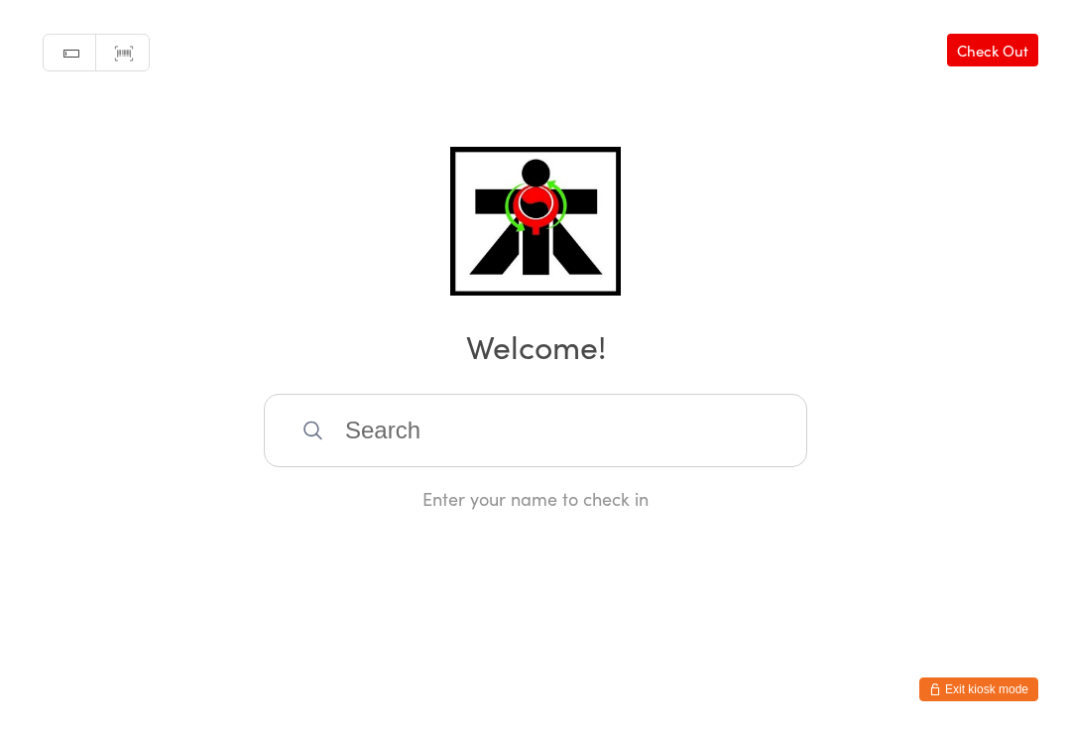
click at [333, 467] on input "search" at bounding box center [536, 430] width 544 height 73
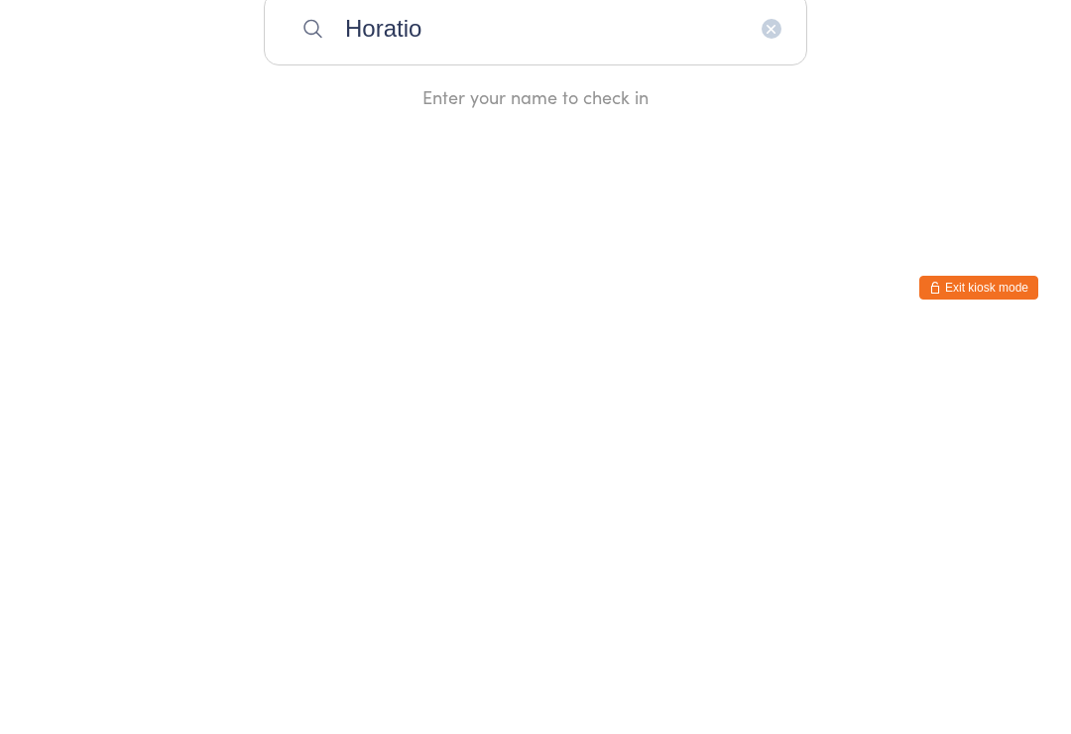
type input "Horatio"
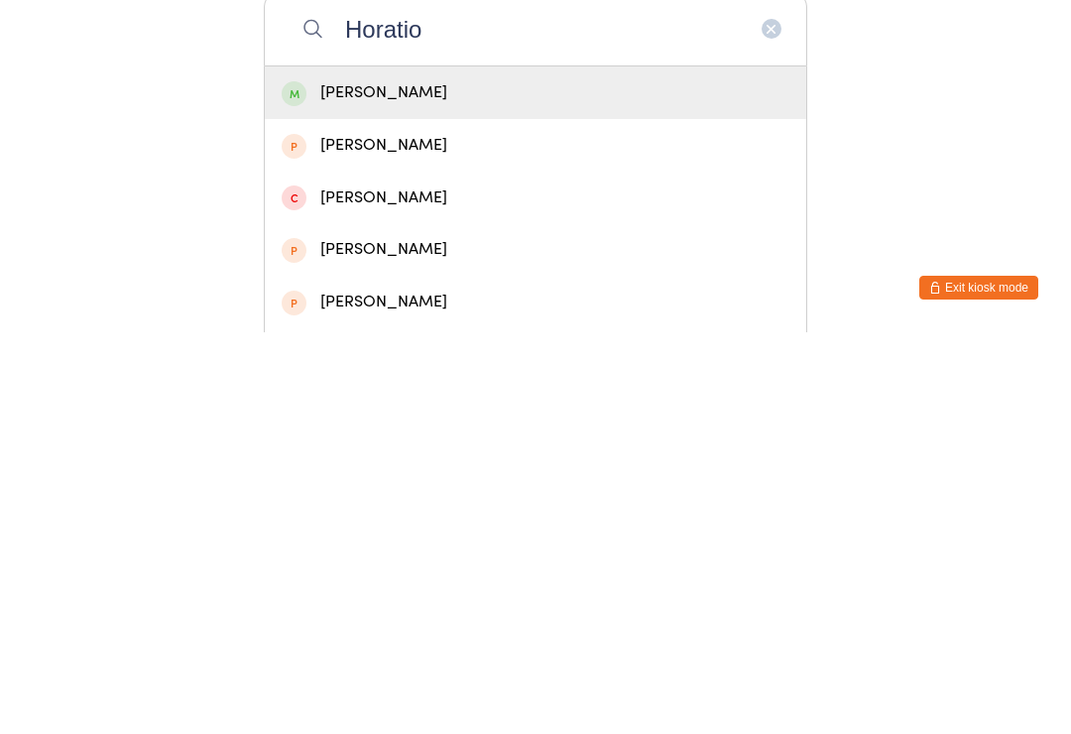
click at [313, 468] on div "Horatio Takapu" at bounding box center [536, 494] width 542 height 53
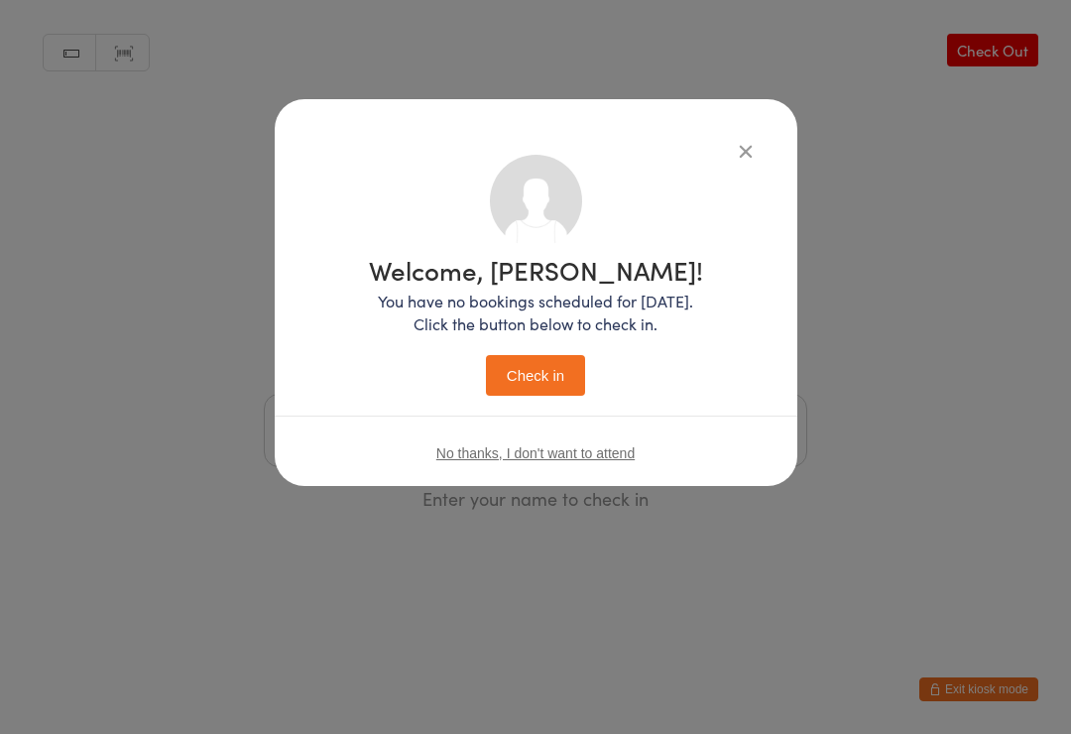
click at [539, 388] on button "Check in" at bounding box center [535, 375] width 99 height 41
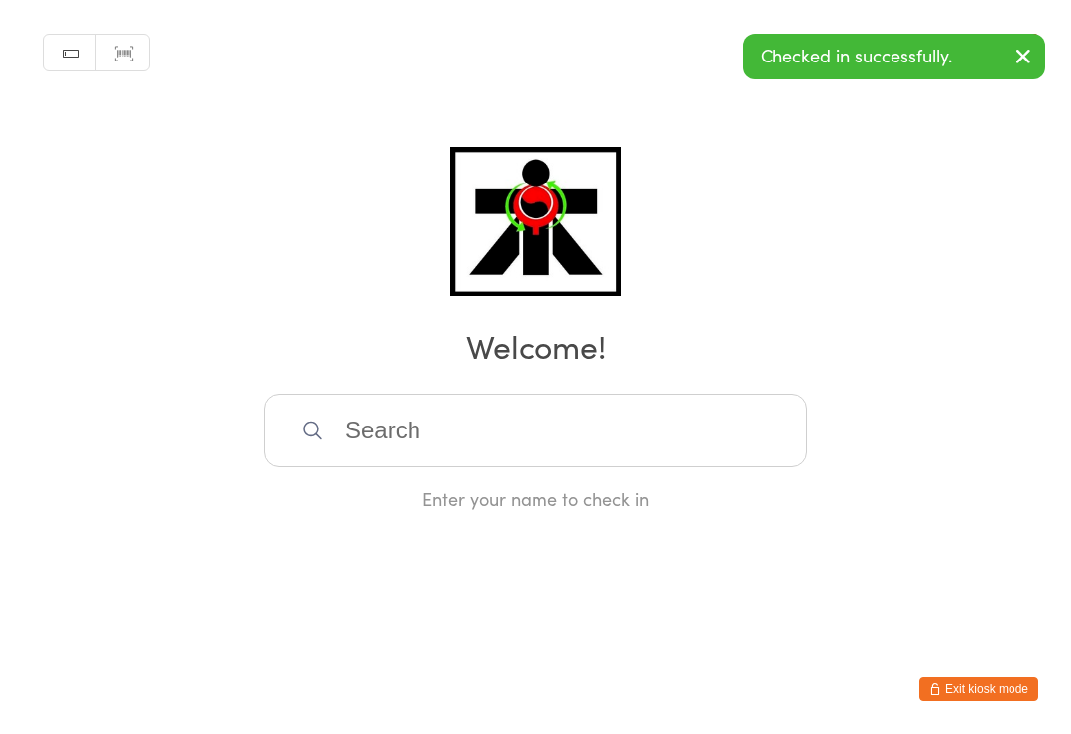
click at [357, 451] on input "search" at bounding box center [536, 430] width 544 height 73
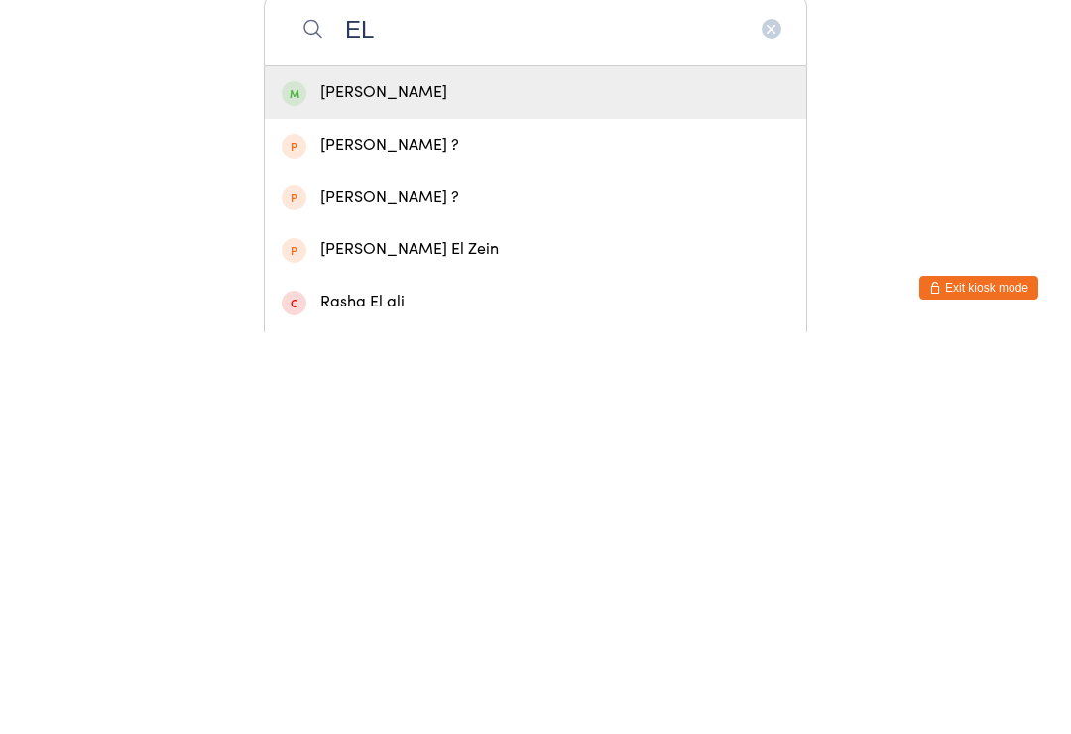
type input "E"
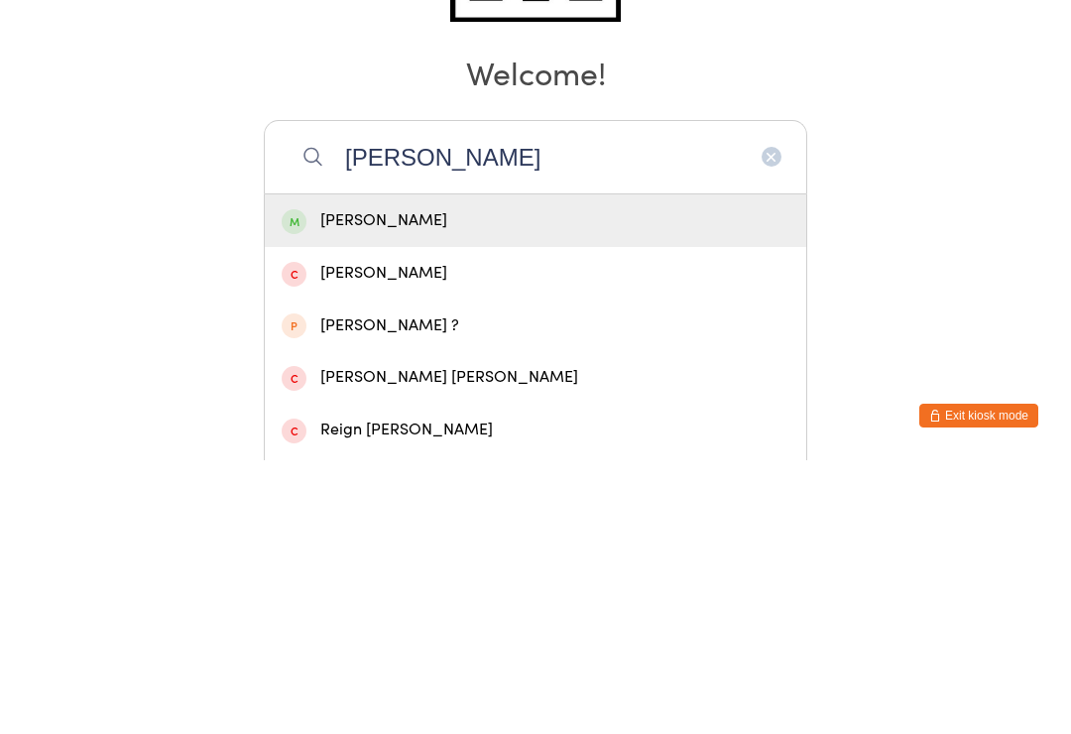
type input "Elias taka"
click at [392, 481] on div "Elias Takapu" at bounding box center [536, 494] width 508 height 27
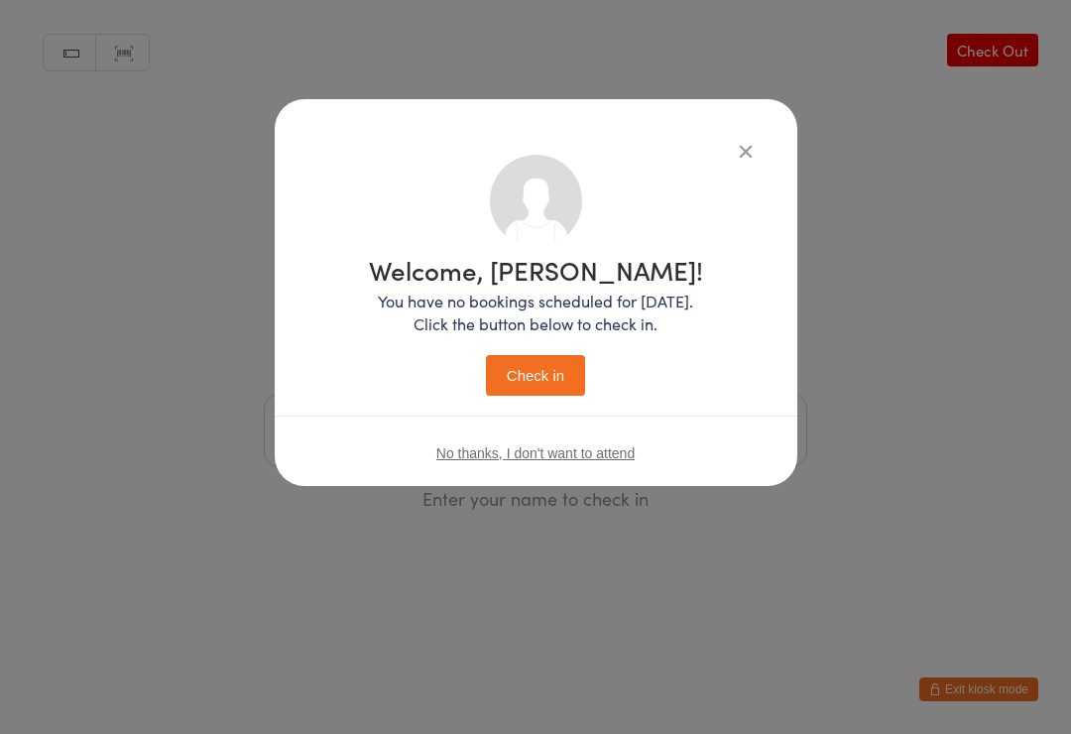
click at [516, 375] on button "Check in" at bounding box center [535, 375] width 99 height 41
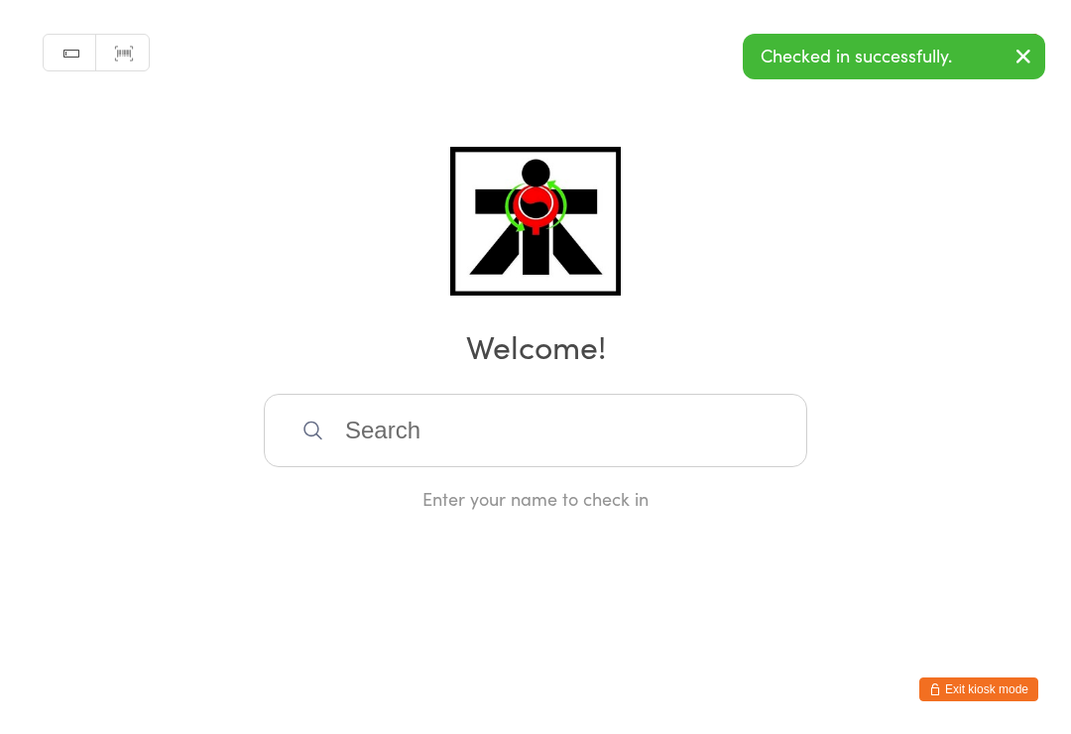
click at [661, 500] on div "Enter your name to check in" at bounding box center [536, 498] width 544 height 25
click at [688, 445] on input "search" at bounding box center [536, 430] width 544 height 73
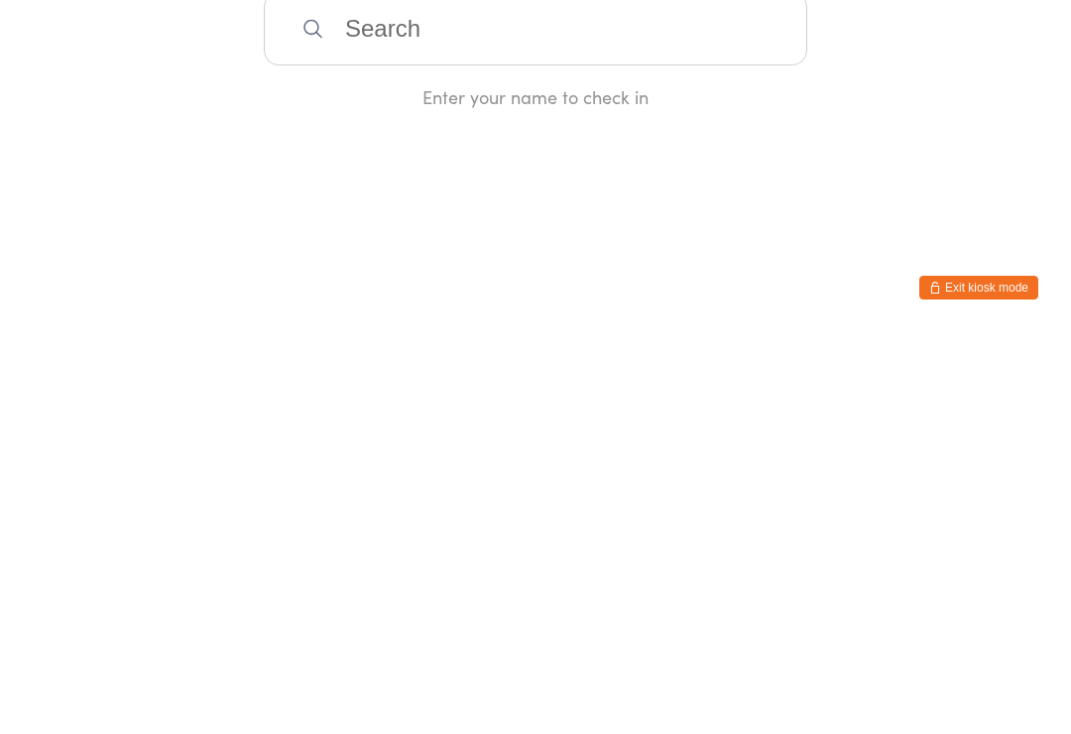
type input "N"
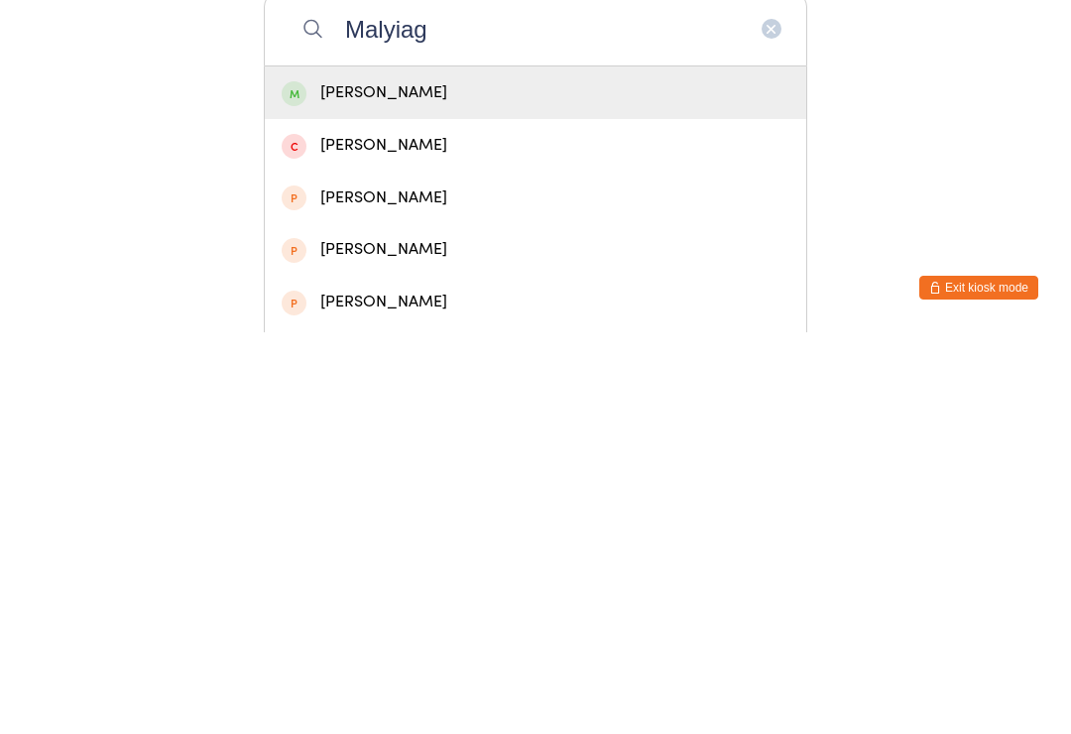
type input "Malyiag"
click at [443, 481] on div "Malyiah Takapu" at bounding box center [536, 494] width 508 height 27
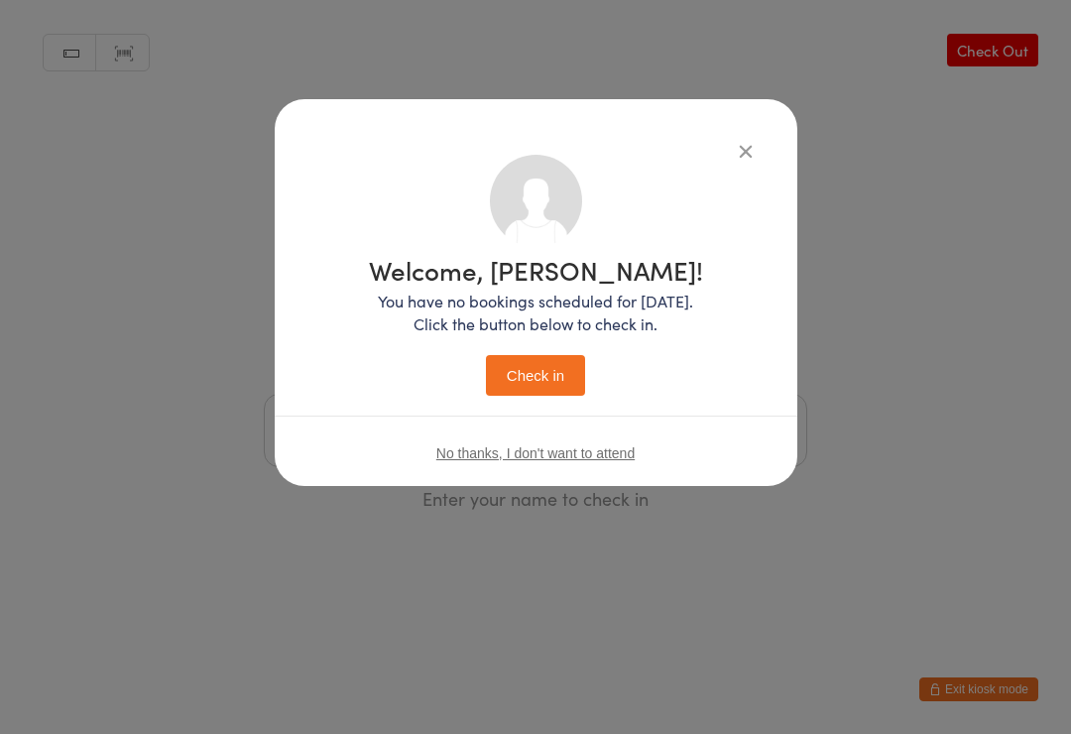
click at [537, 384] on button "Check in" at bounding box center [535, 375] width 99 height 41
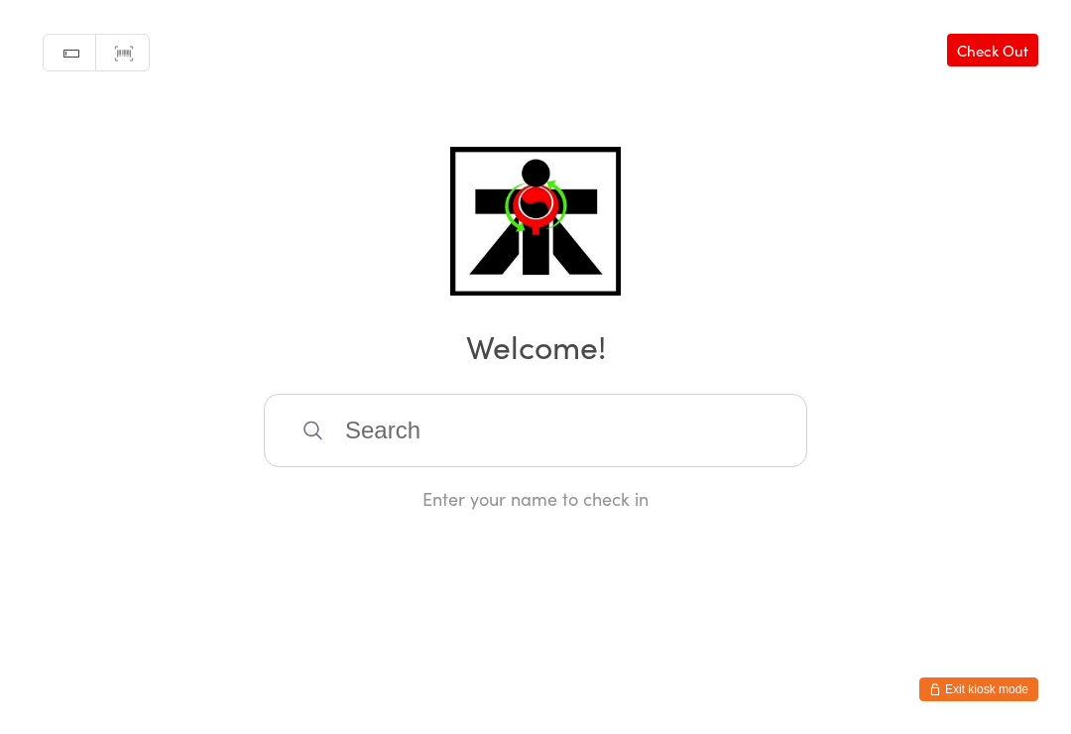
click at [607, 446] on input "search" at bounding box center [536, 430] width 544 height 73
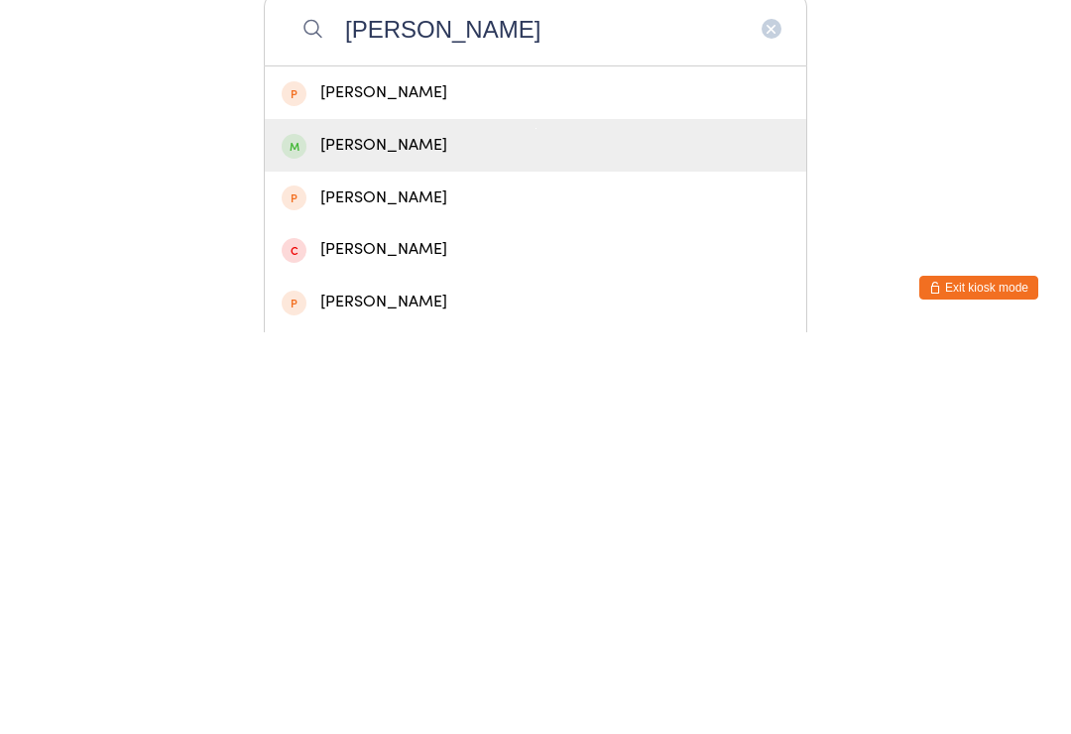
type input "Reyansh"
click at [463, 534] on div "Reyansh Trivedi" at bounding box center [536, 547] width 508 height 27
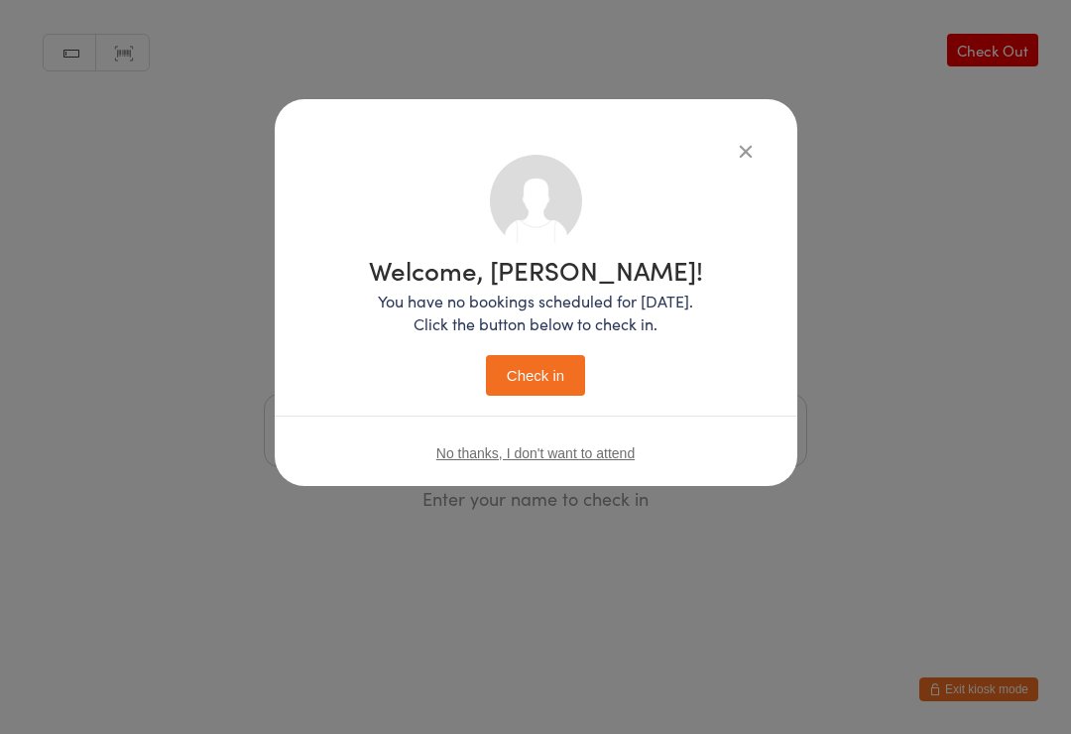
click at [554, 362] on button "Check in" at bounding box center [535, 375] width 99 height 41
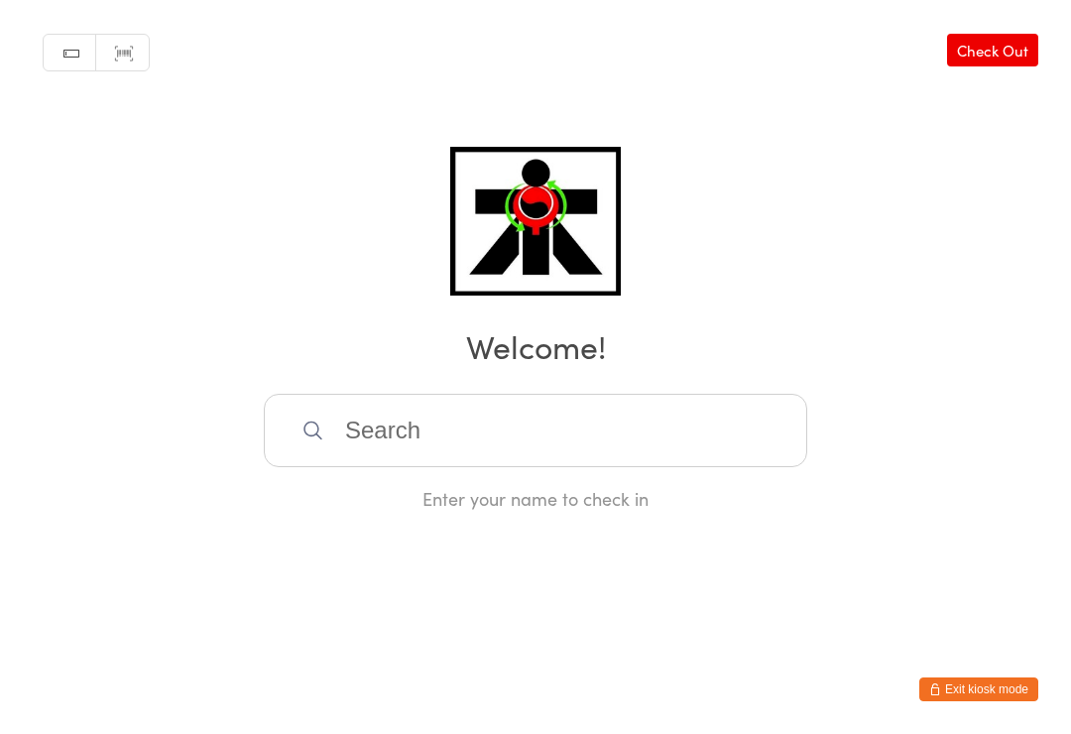
click at [724, 450] on input "search" at bounding box center [536, 430] width 544 height 73
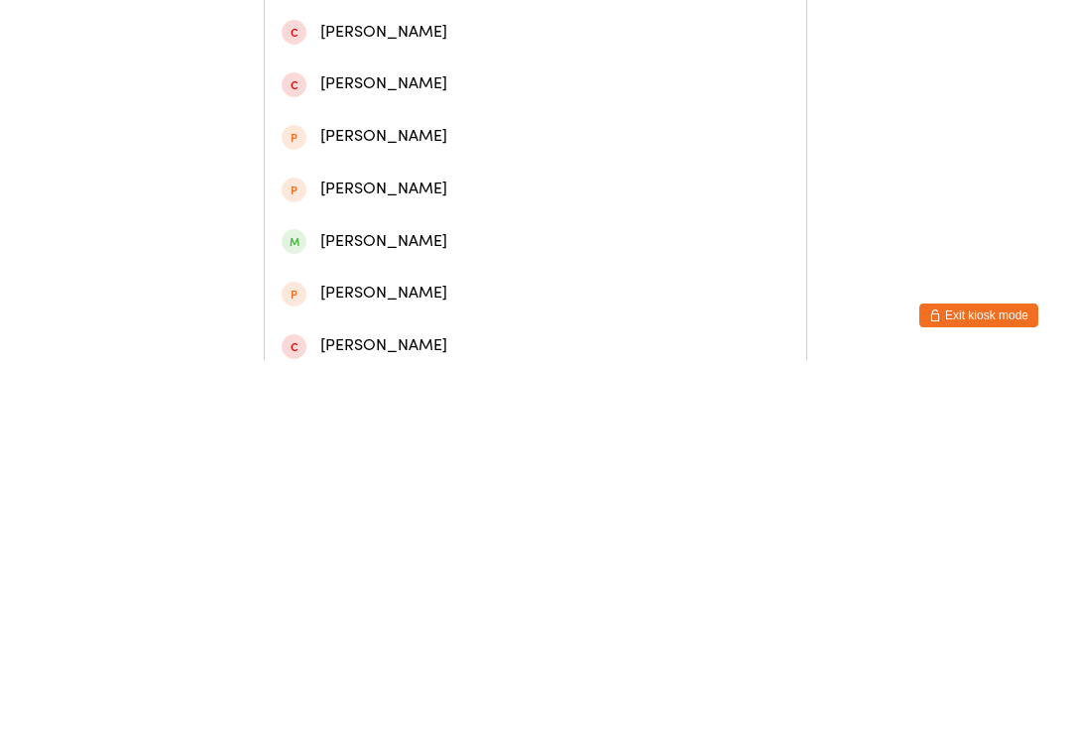
scroll to position [198, 0]
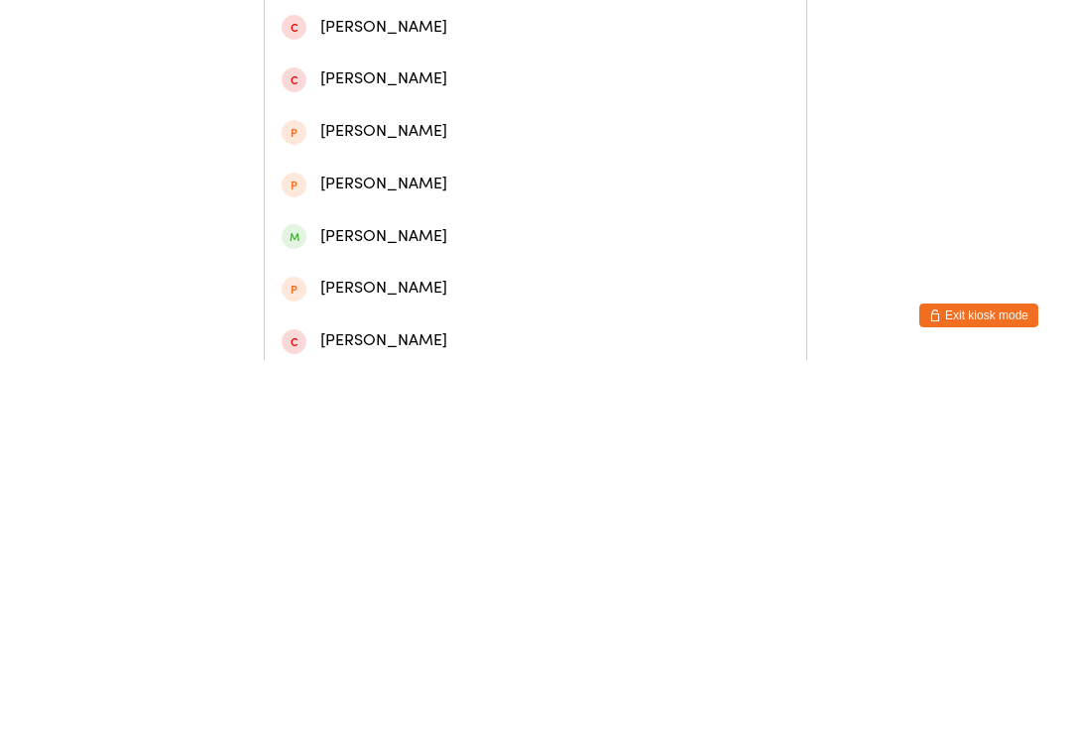
type input "Henry"
click at [448, 597] on div "Henry Jones" at bounding box center [536, 610] width 508 height 27
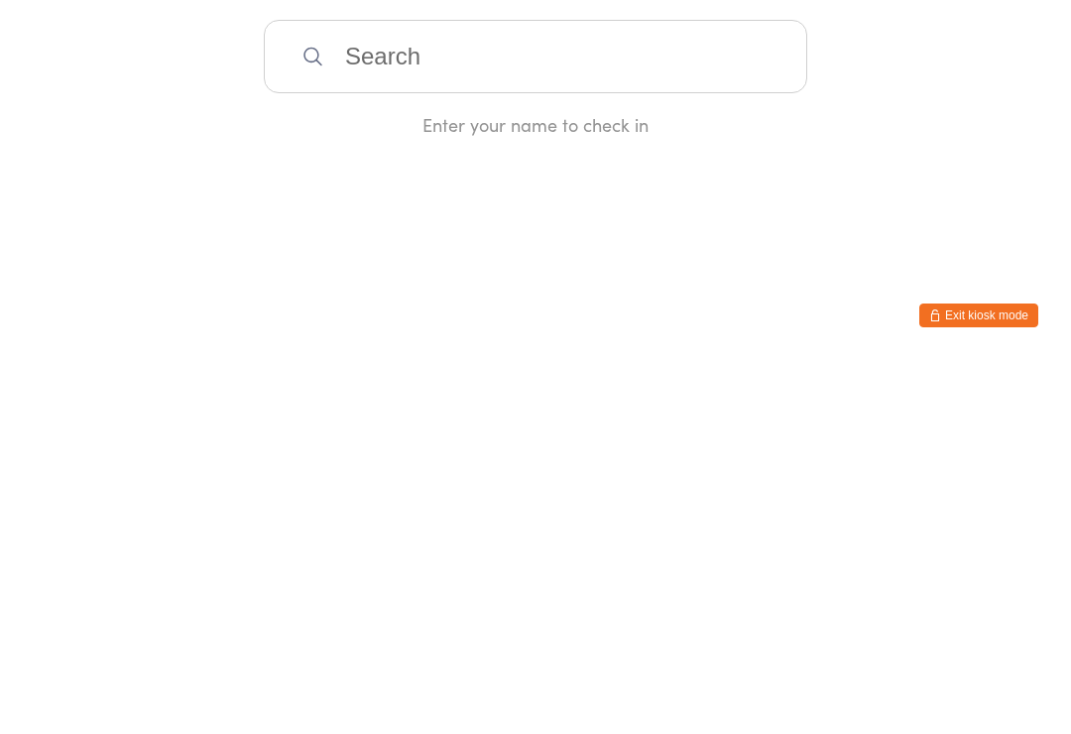
scroll to position [0, 0]
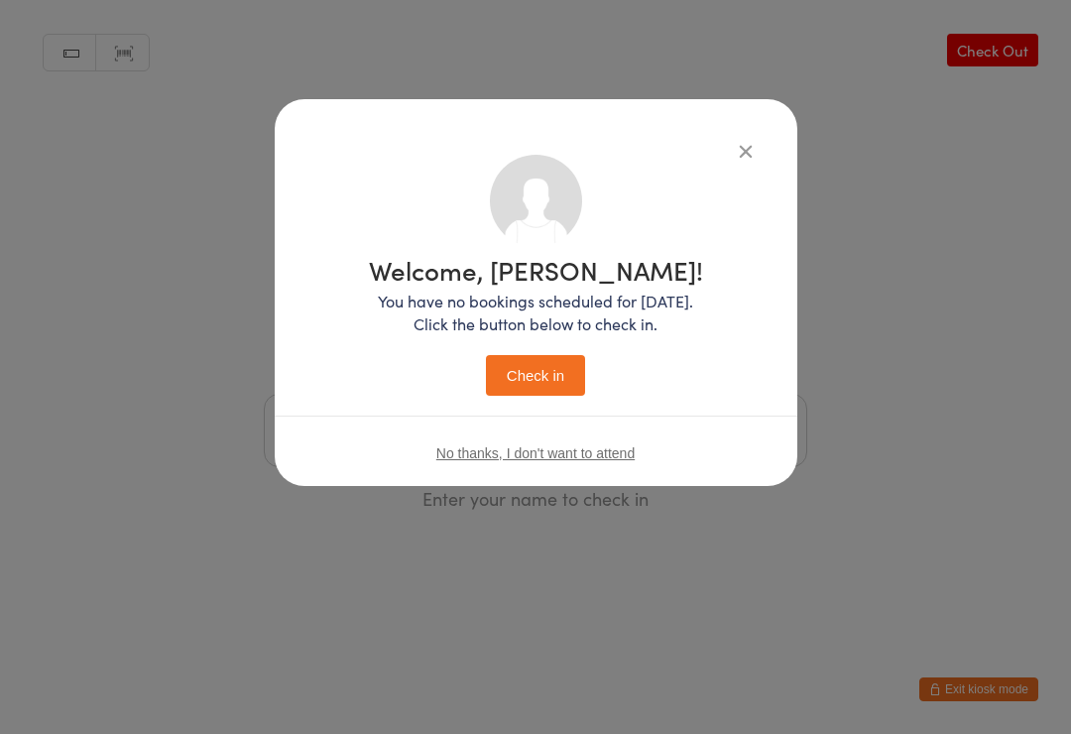
click at [554, 376] on button "Check in" at bounding box center [535, 375] width 99 height 41
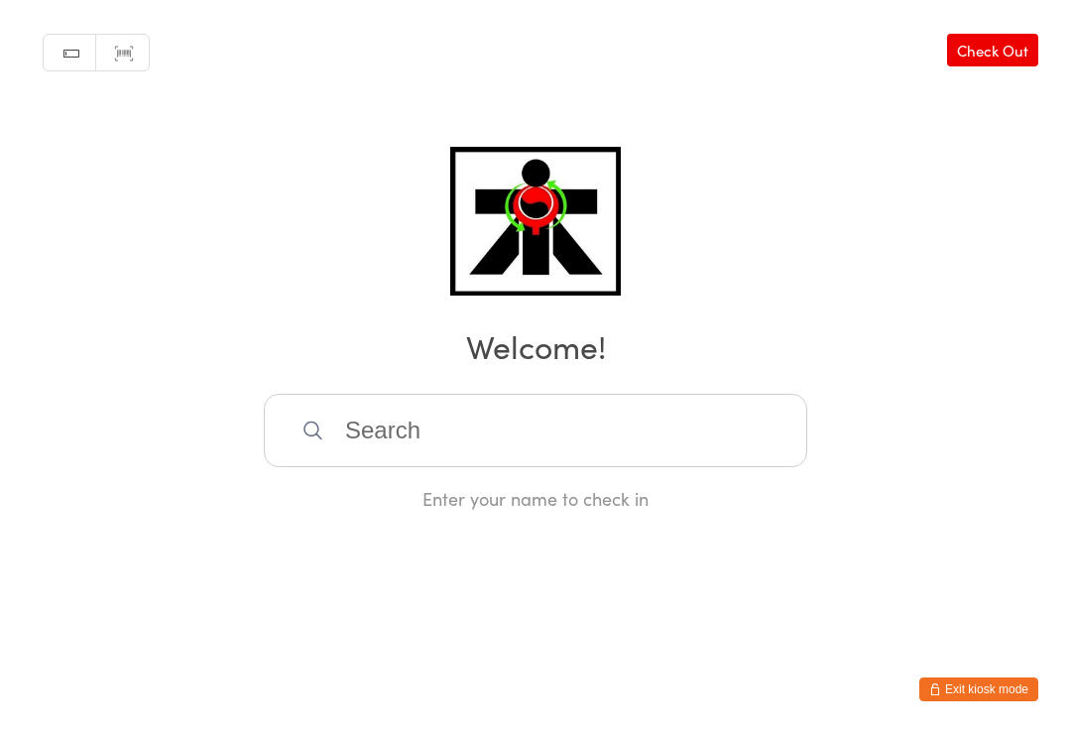
click at [20, 646] on html "You have now entered Kiosk Mode. Members will be able to check themselves in us…" at bounding box center [535, 367] width 1071 height 734
click at [709, 429] on input "search" at bounding box center [536, 430] width 544 height 73
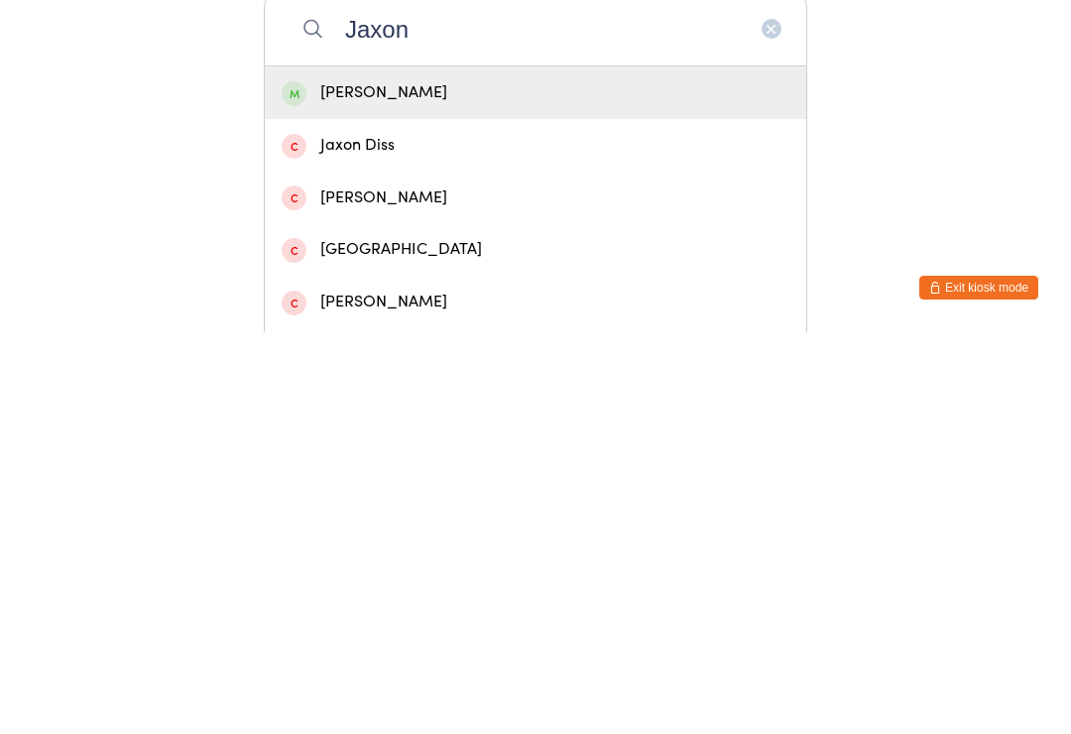
type input "Jaxon"
click at [327, 468] on div "Jaxon Vo" at bounding box center [536, 494] width 542 height 53
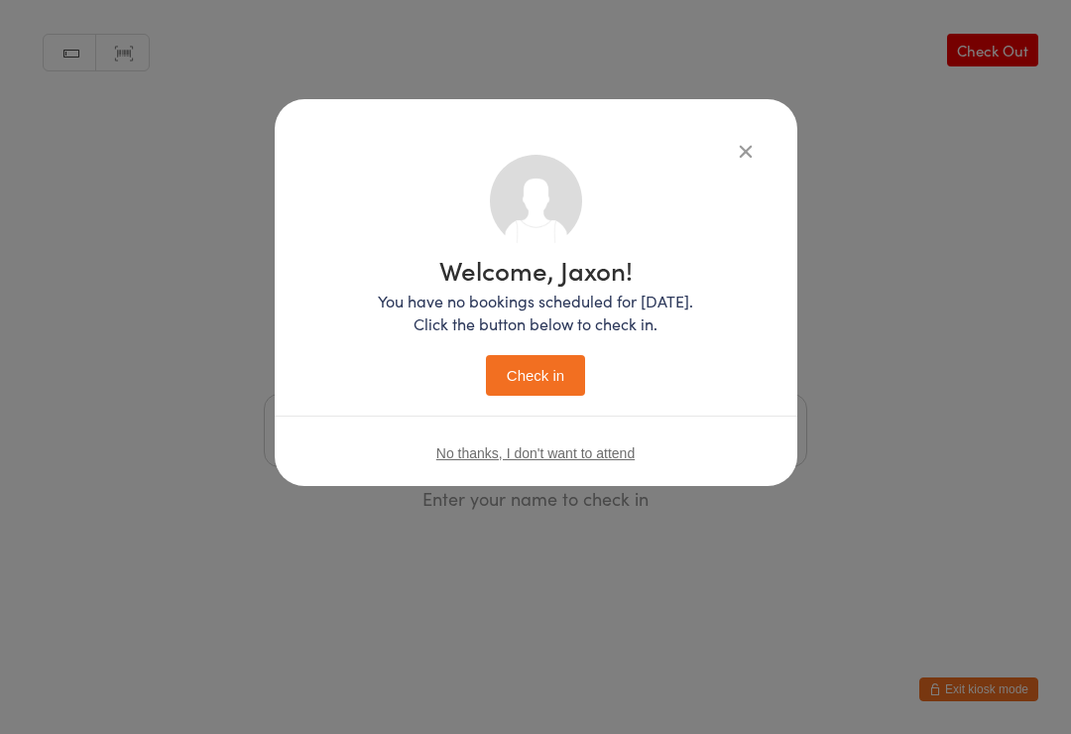
click at [533, 362] on button "Check in" at bounding box center [535, 375] width 99 height 41
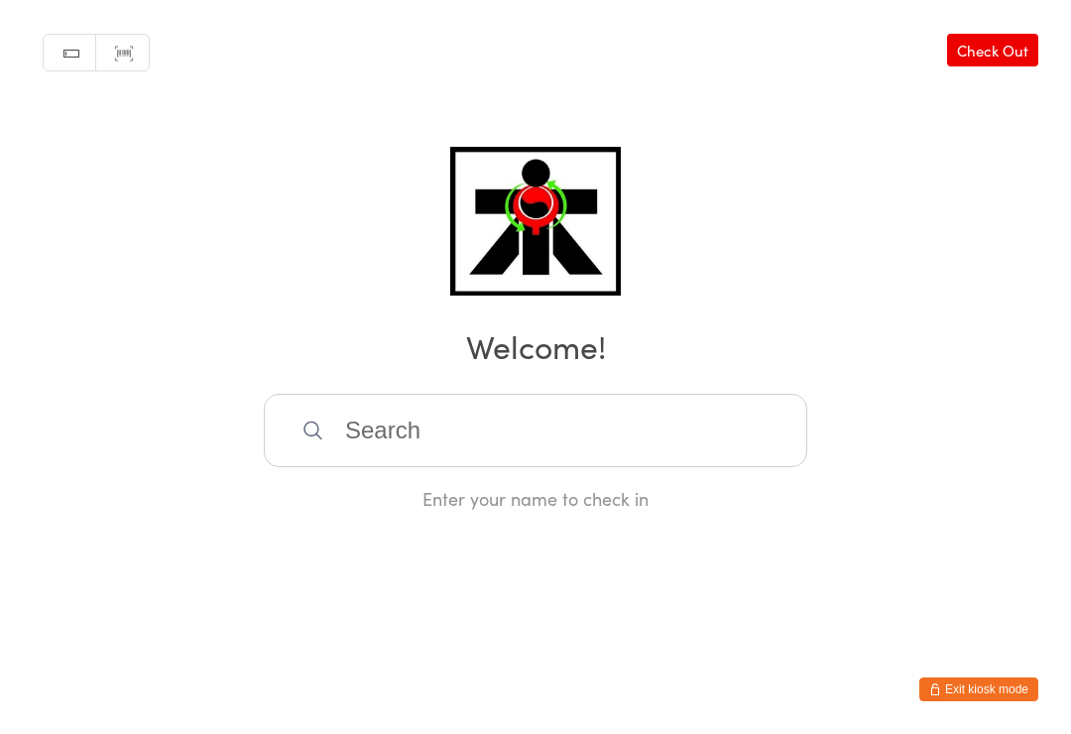
click at [636, 439] on input "search" at bounding box center [536, 430] width 544 height 73
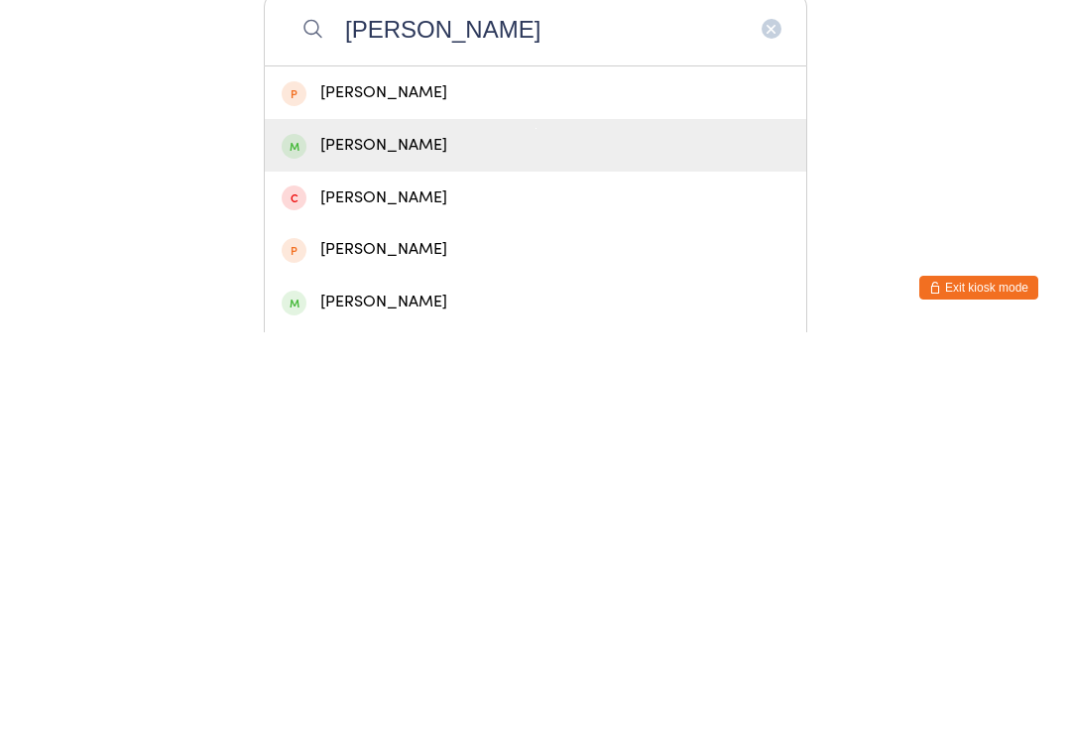
type input "Monica"
click at [432, 534] on div "Monica Khanlu" at bounding box center [536, 547] width 508 height 27
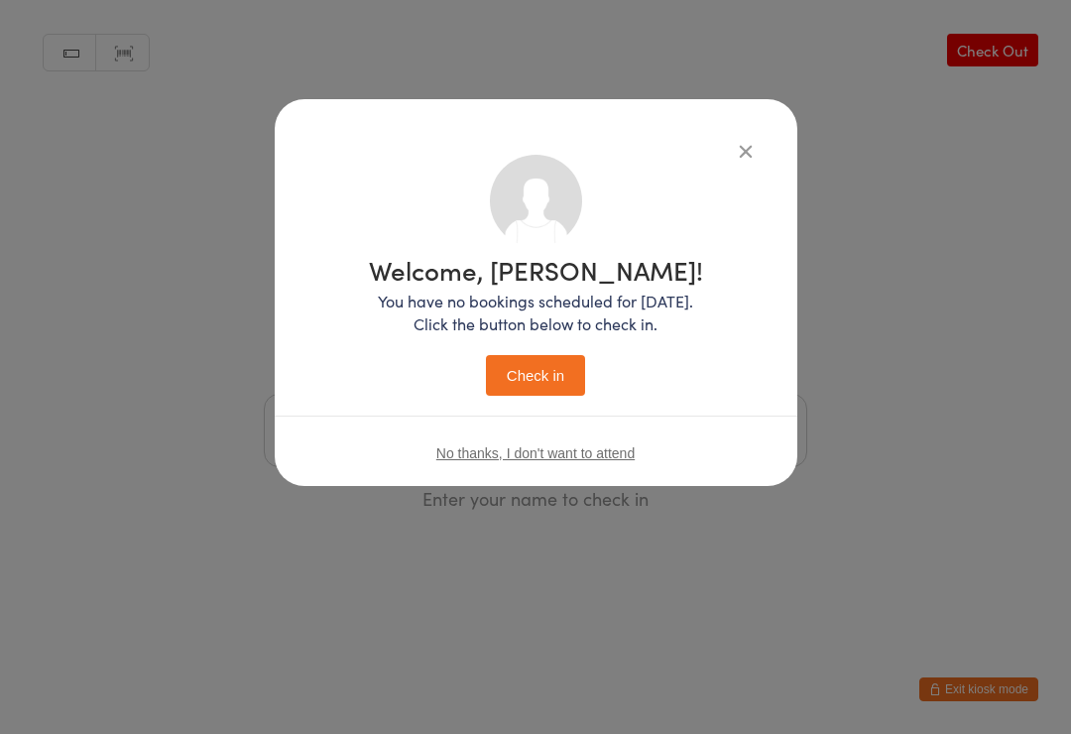
click at [538, 389] on button "Check in" at bounding box center [535, 375] width 99 height 41
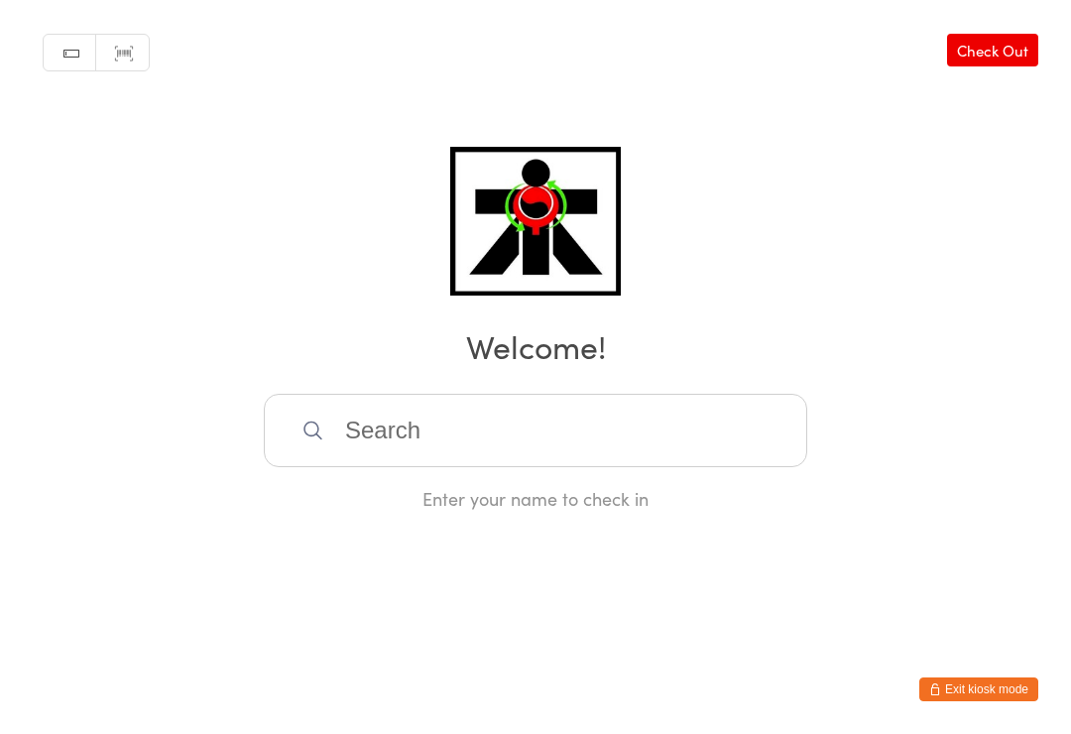
click at [714, 435] on input "search" at bounding box center [536, 430] width 544 height 73
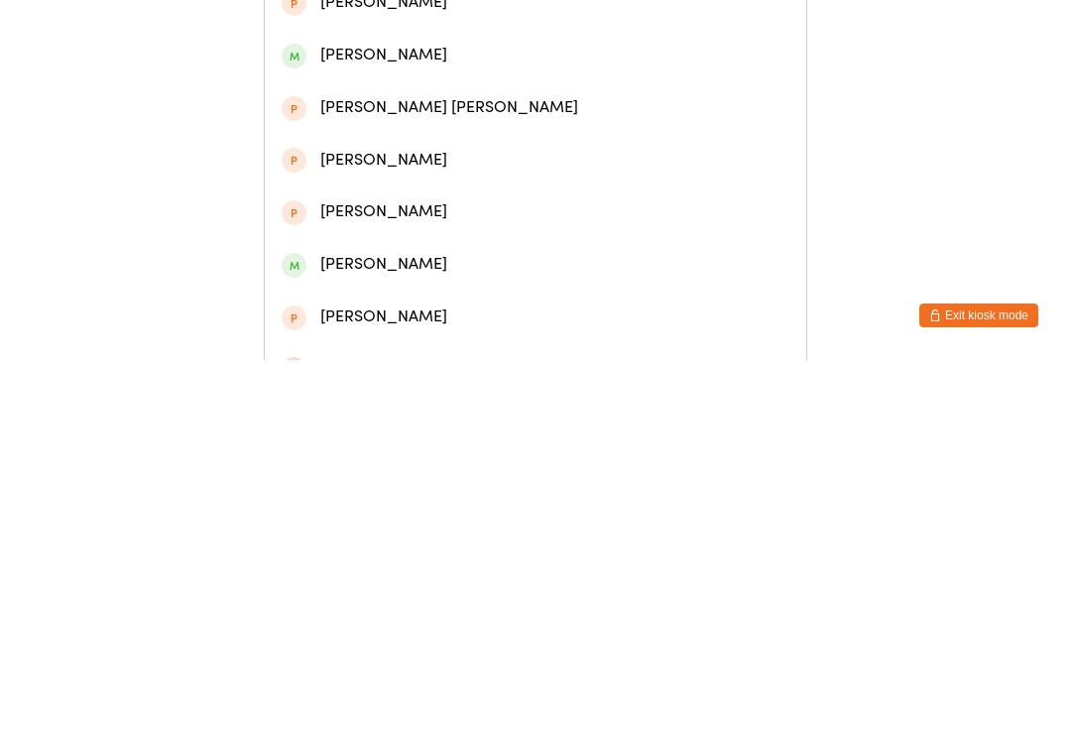
scroll to position [279, 0]
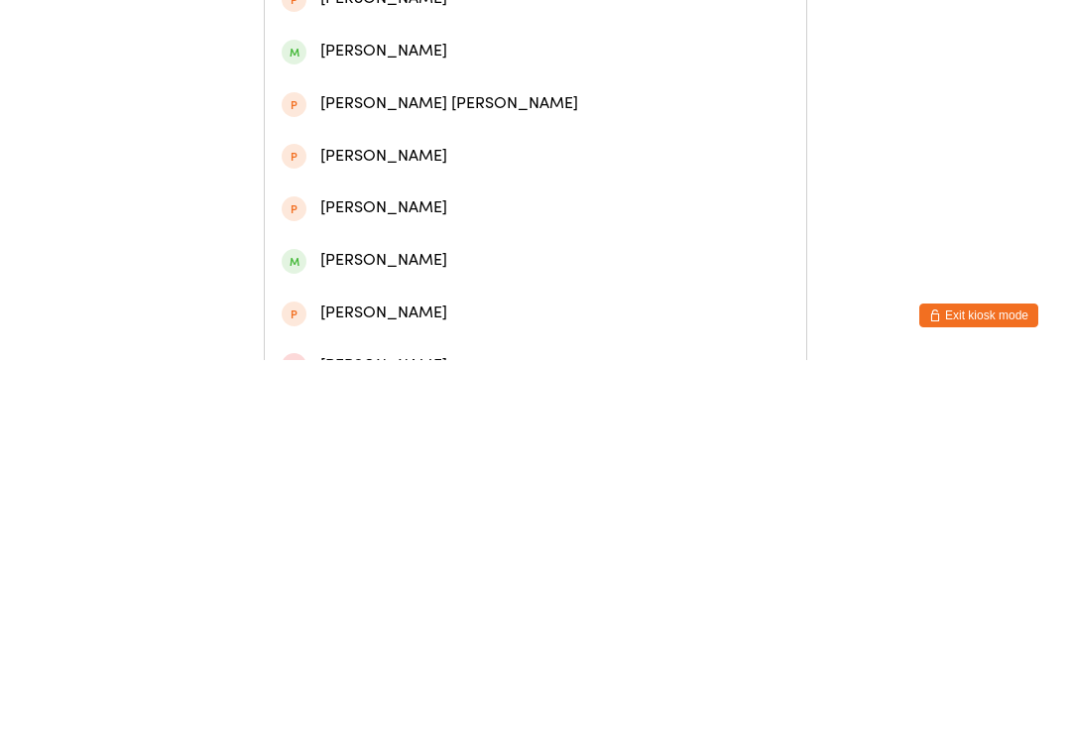
type input "Charlotte"
click at [420, 621] on div "Charlotte Khanlu" at bounding box center [536, 634] width 508 height 27
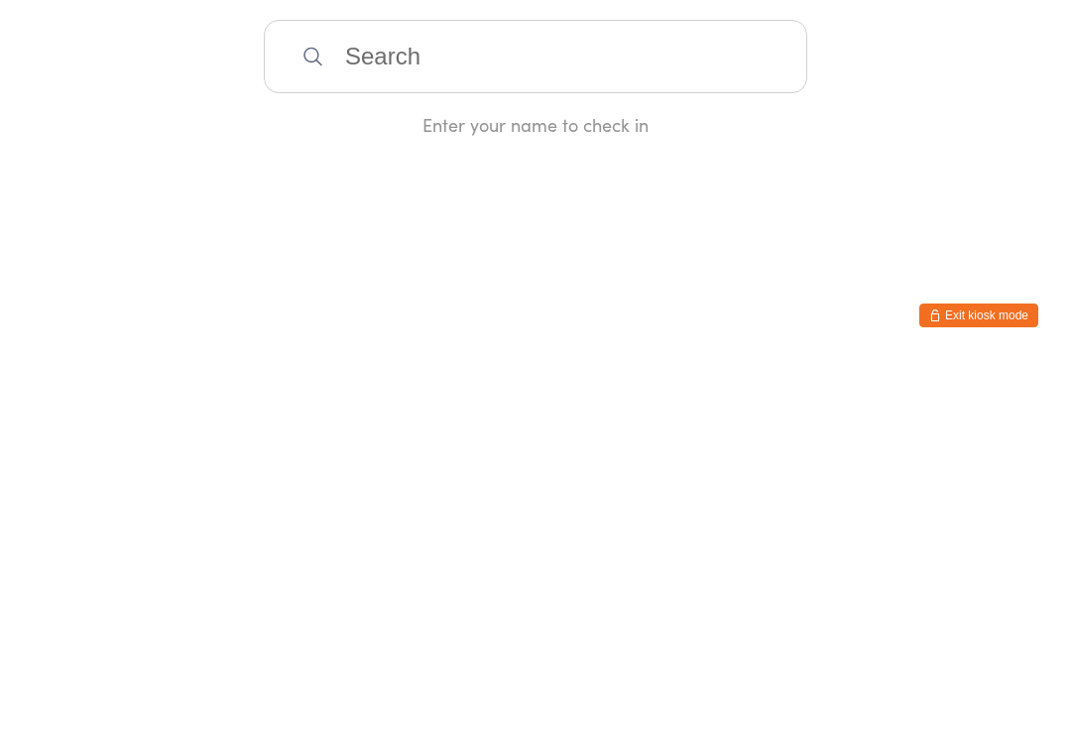
scroll to position [0, 0]
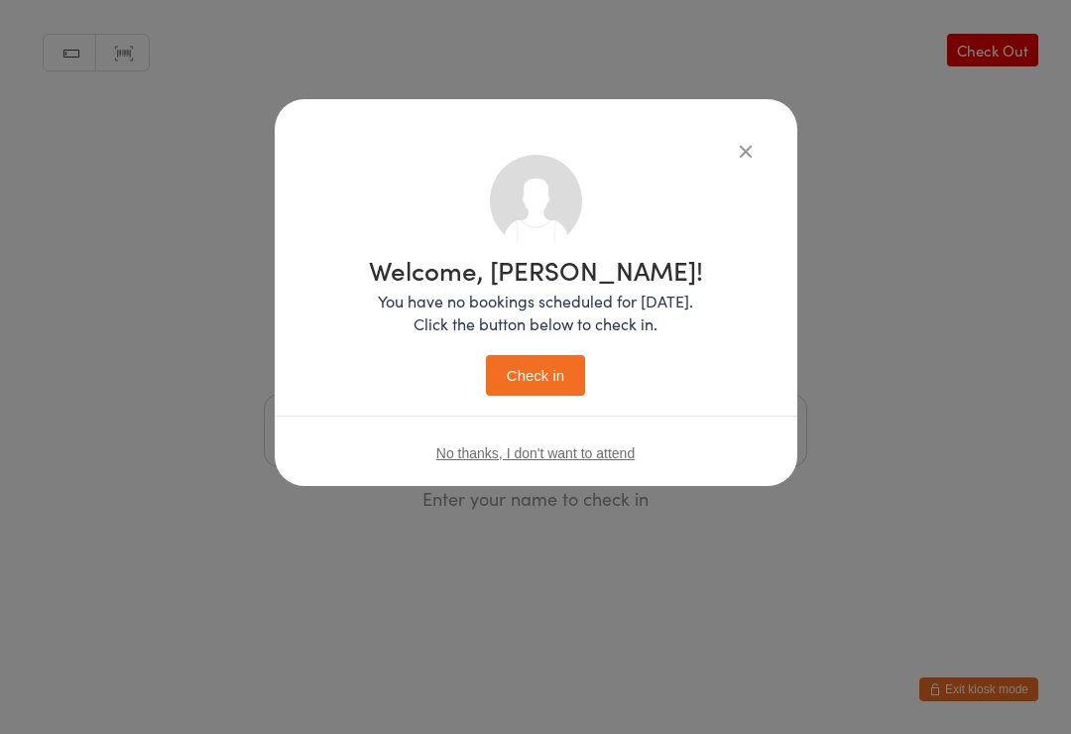
click at [546, 371] on button "Check in" at bounding box center [535, 375] width 99 height 41
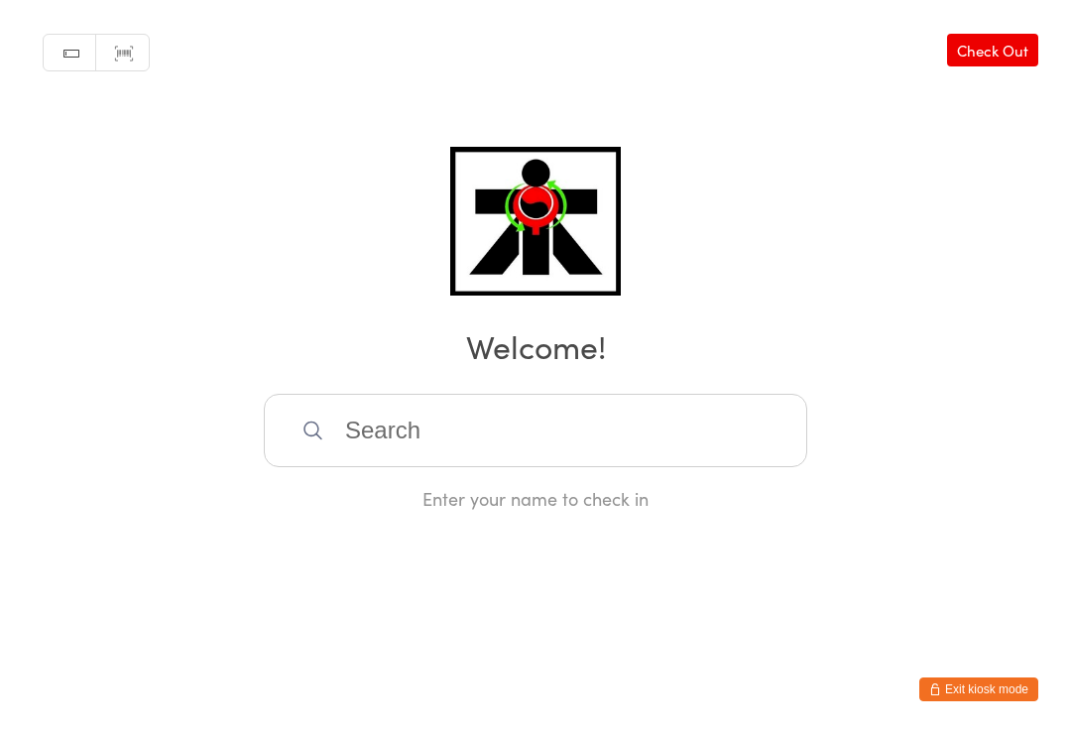
click at [637, 460] on input "search" at bounding box center [536, 430] width 544 height 73
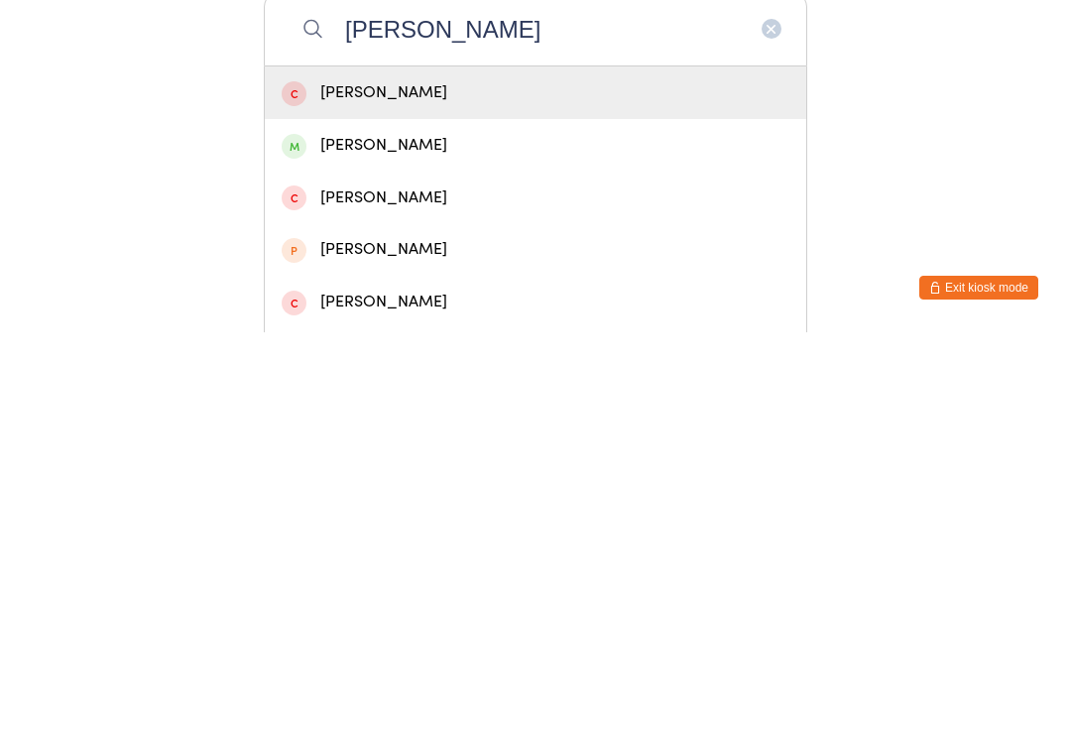
type input "Claudia"
click at [462, 534] on div "Claudia Khanlu" at bounding box center [536, 547] width 508 height 27
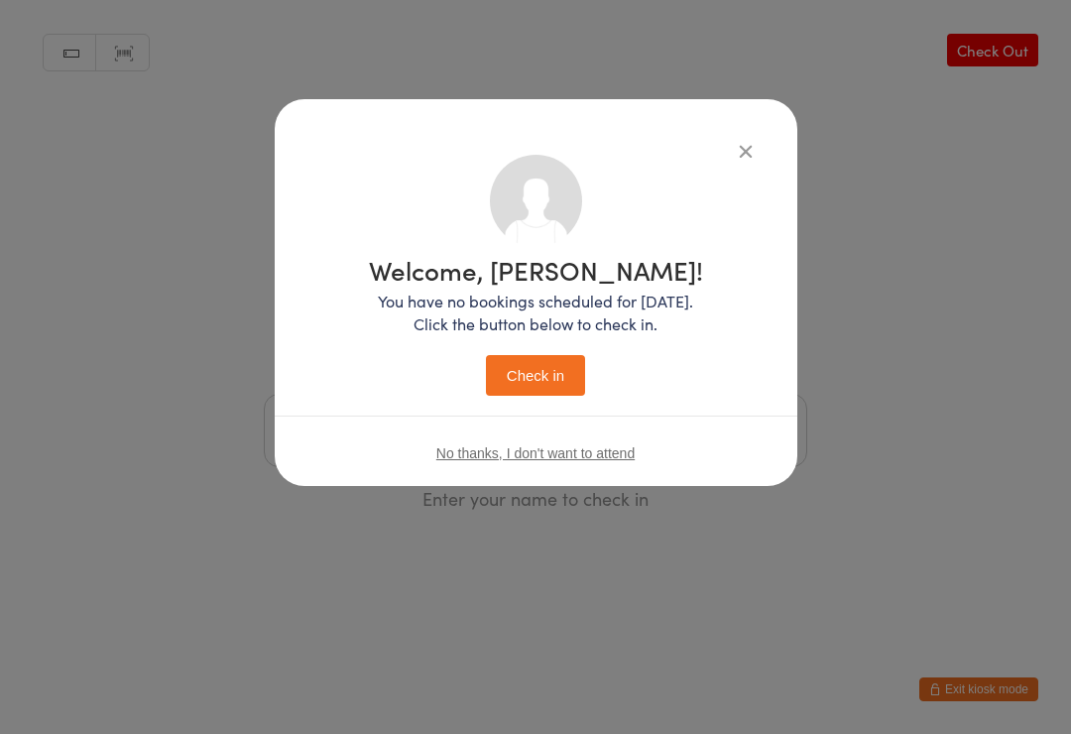
click at [582, 355] on button "Check in" at bounding box center [535, 375] width 99 height 41
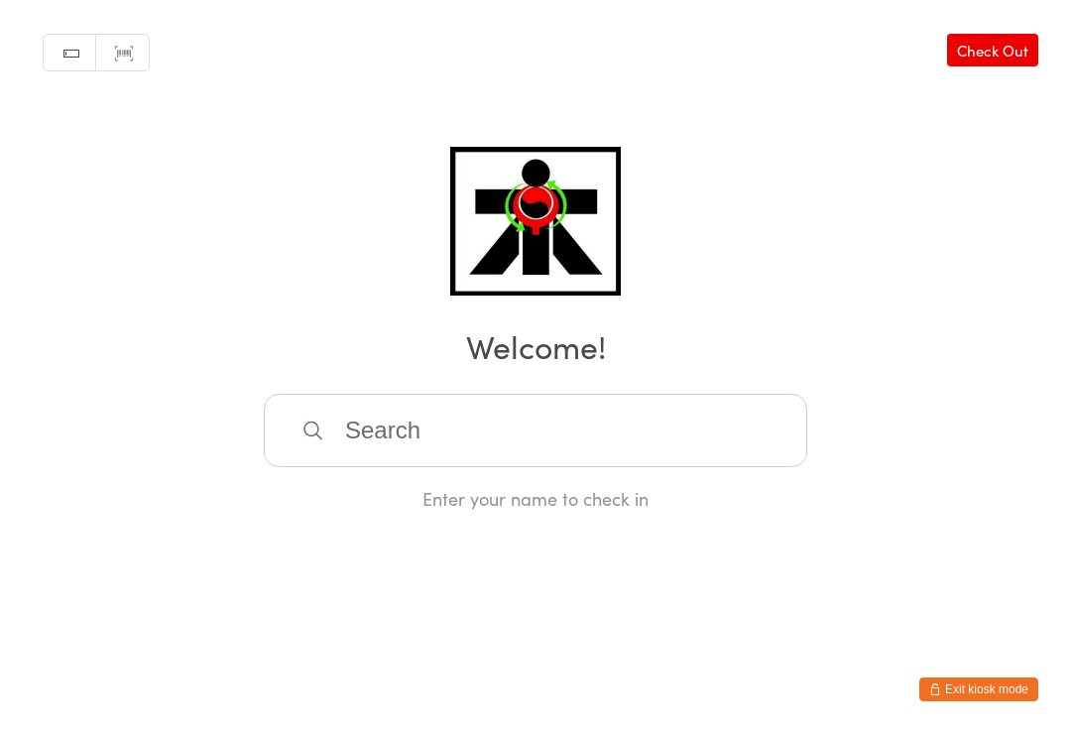
click at [735, 451] on input "search" at bounding box center [536, 430] width 544 height 73
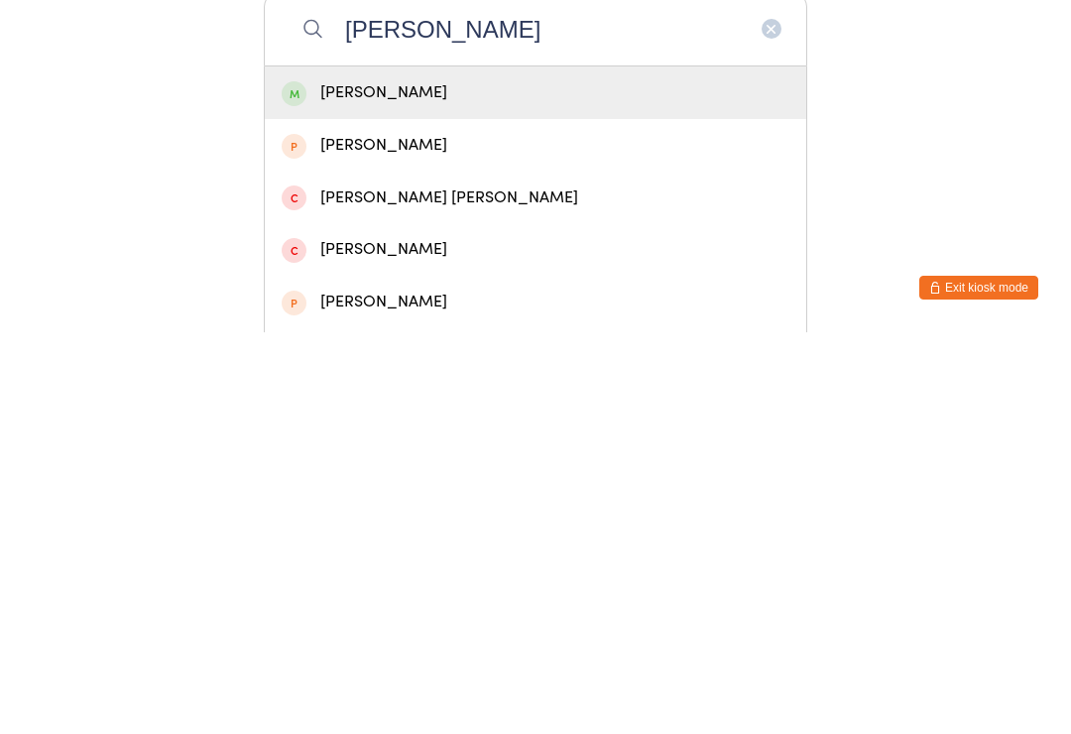
type input "Colleen"
click at [527, 481] on div "Colleen Quiroz" at bounding box center [536, 494] width 508 height 27
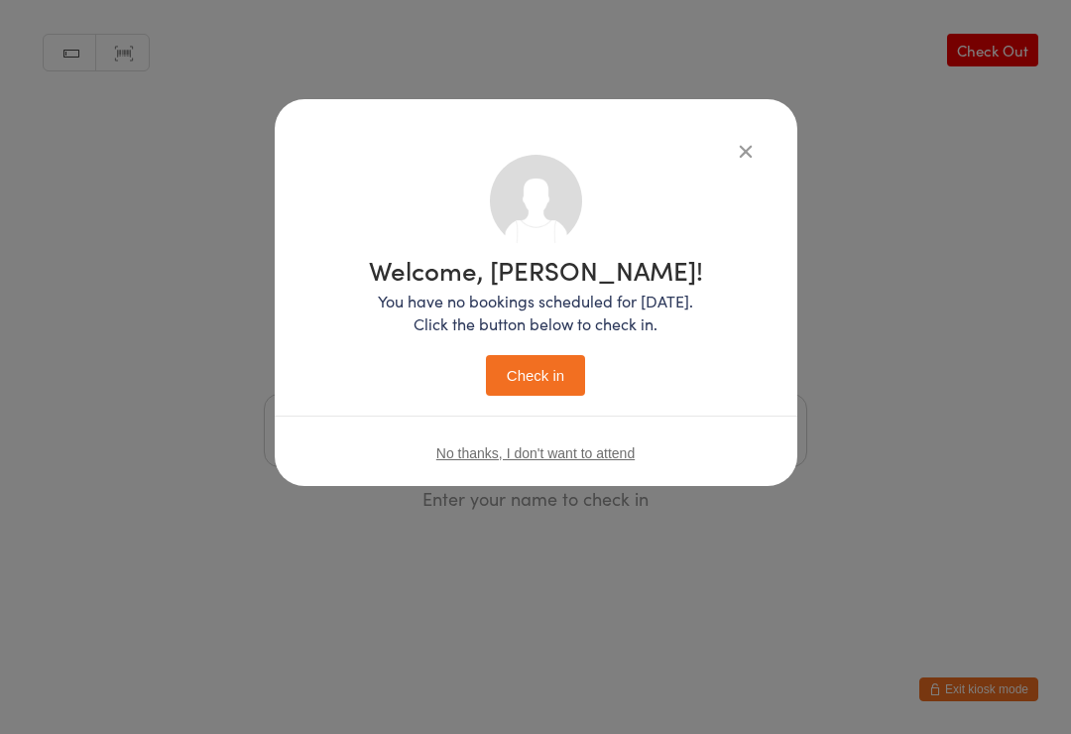
click at [538, 384] on button "Check in" at bounding box center [535, 375] width 99 height 41
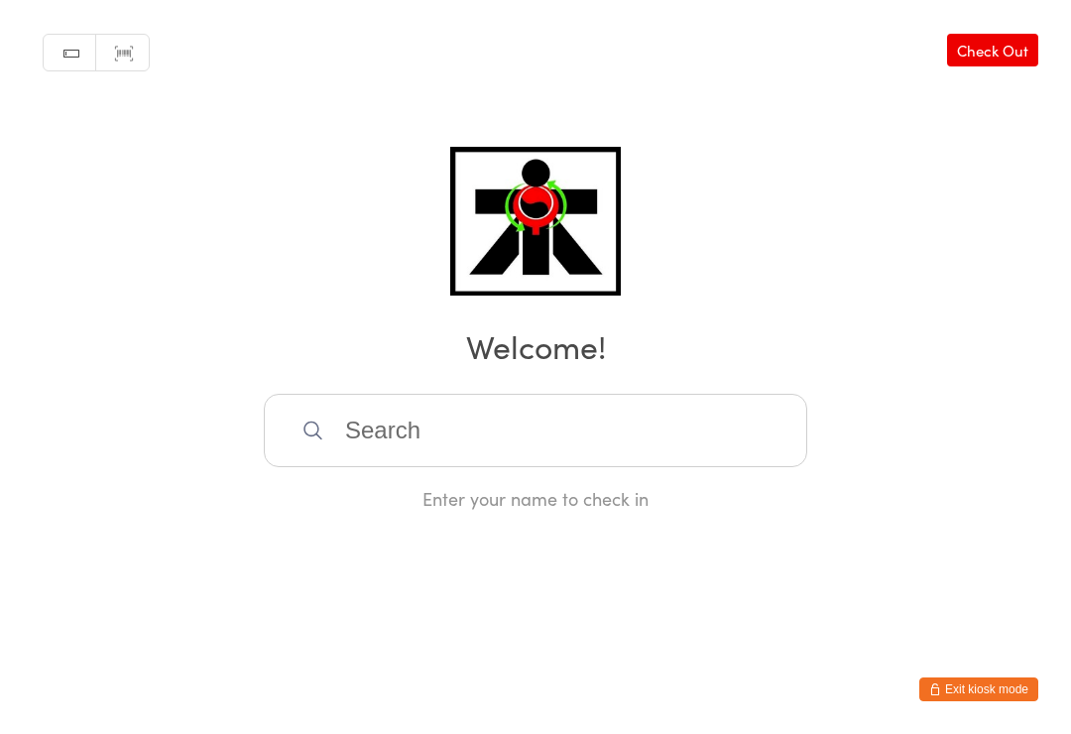
click at [413, 467] on input "search" at bounding box center [536, 430] width 544 height 73
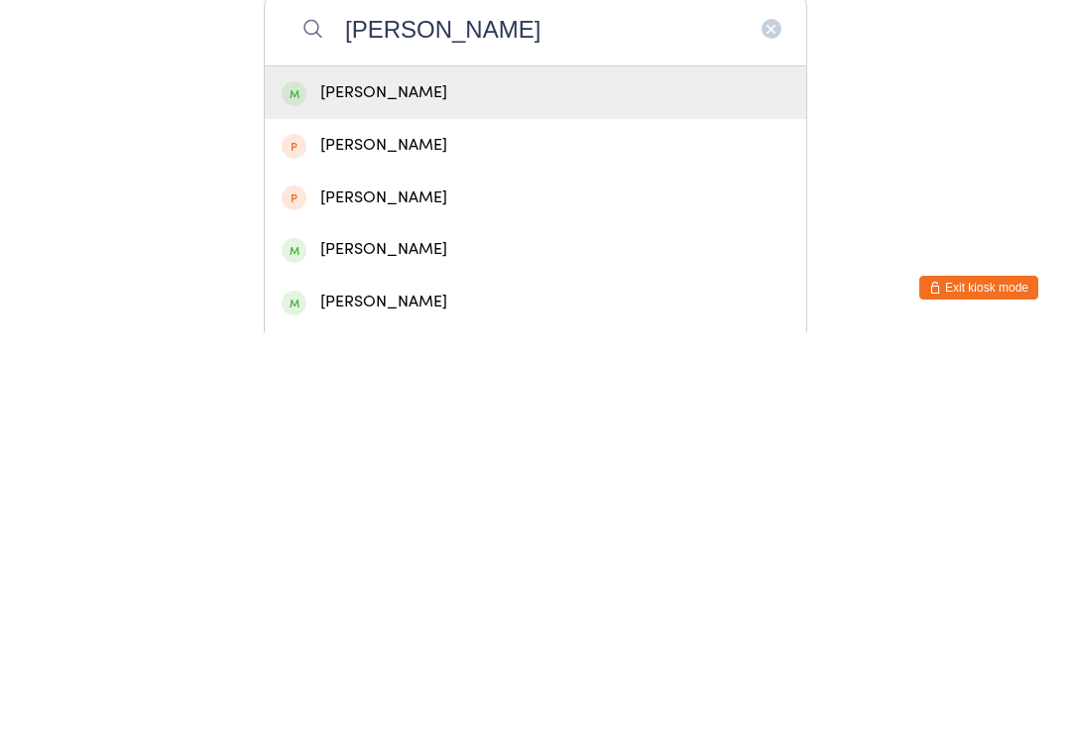
type input "Kieran quiroz"
click at [359, 481] on div "Kieran Quiroz" at bounding box center [536, 494] width 508 height 27
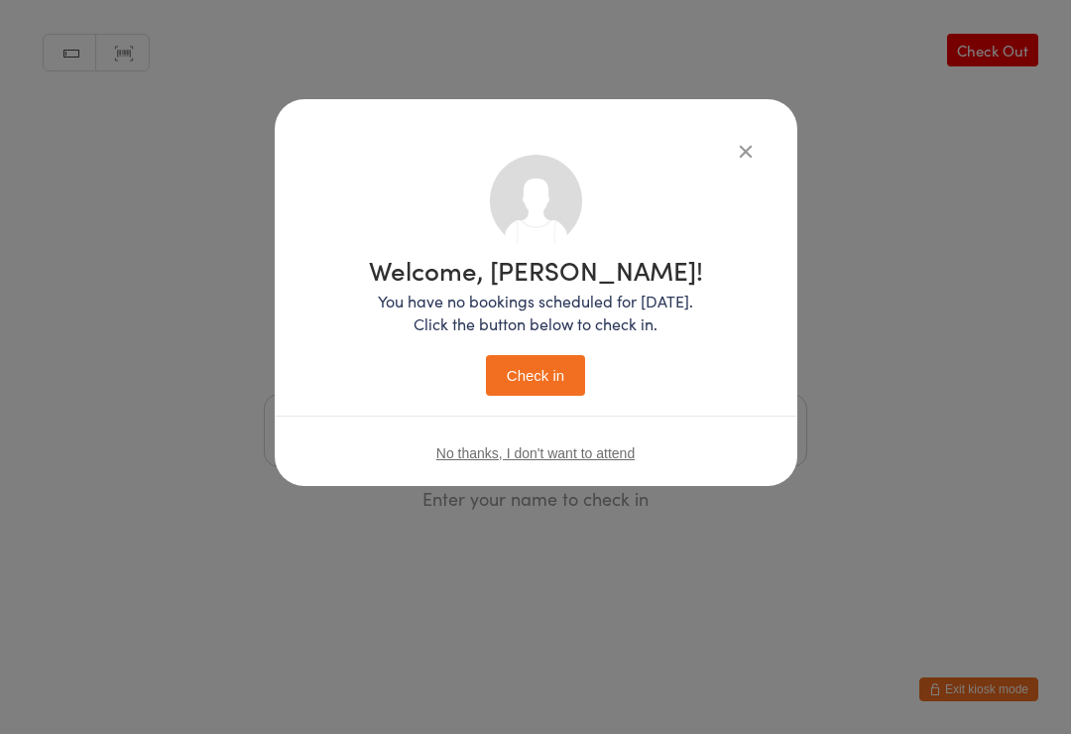
click at [532, 373] on button "Check in" at bounding box center [535, 375] width 99 height 41
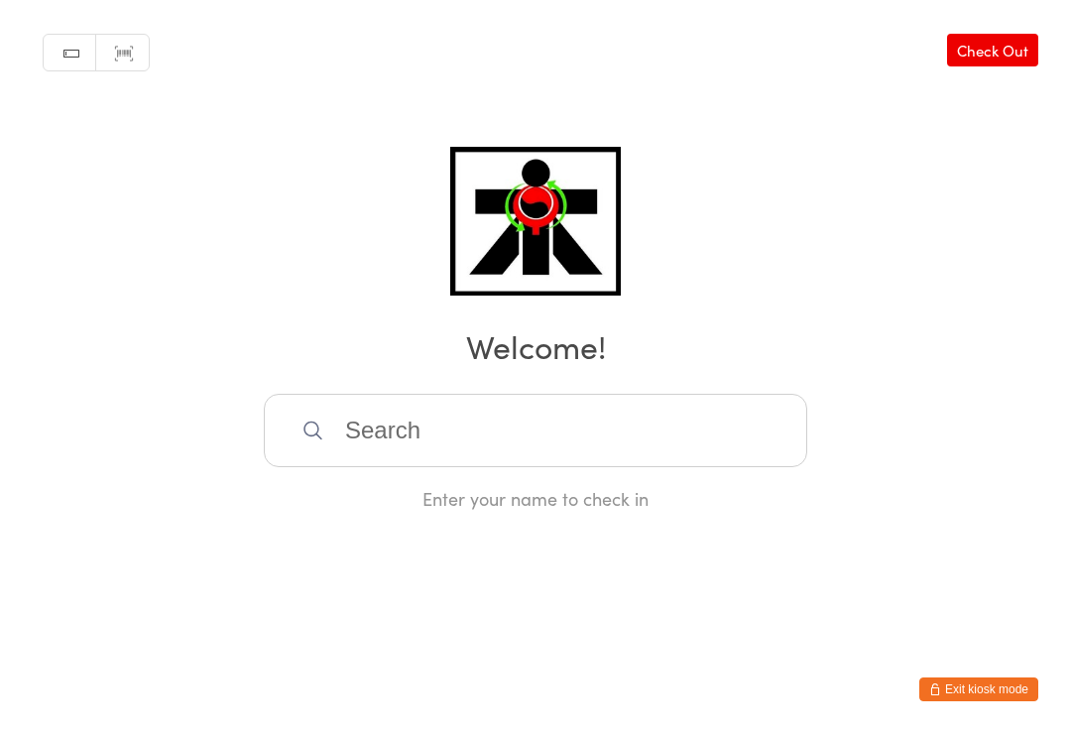
click at [423, 426] on input "search" at bounding box center [536, 430] width 544 height 73
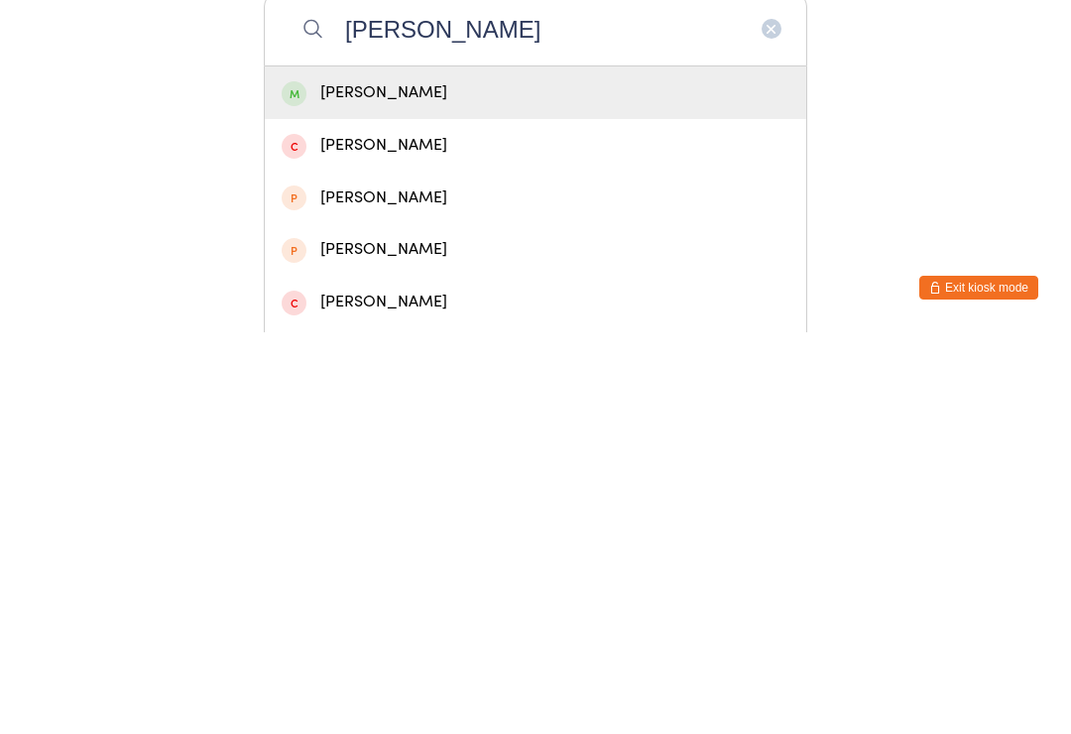
type input "Lucas zampogna"
click at [326, 481] on div "Lucas Zampogna" at bounding box center [536, 494] width 508 height 27
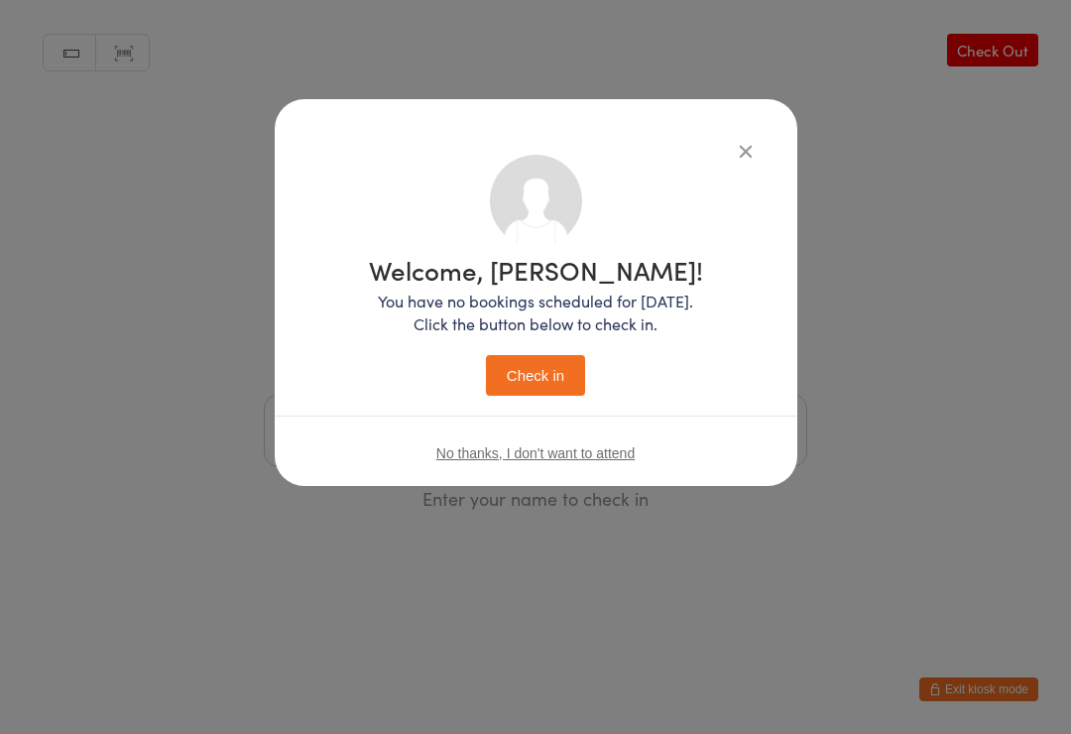
click at [518, 369] on button "Check in" at bounding box center [535, 375] width 99 height 41
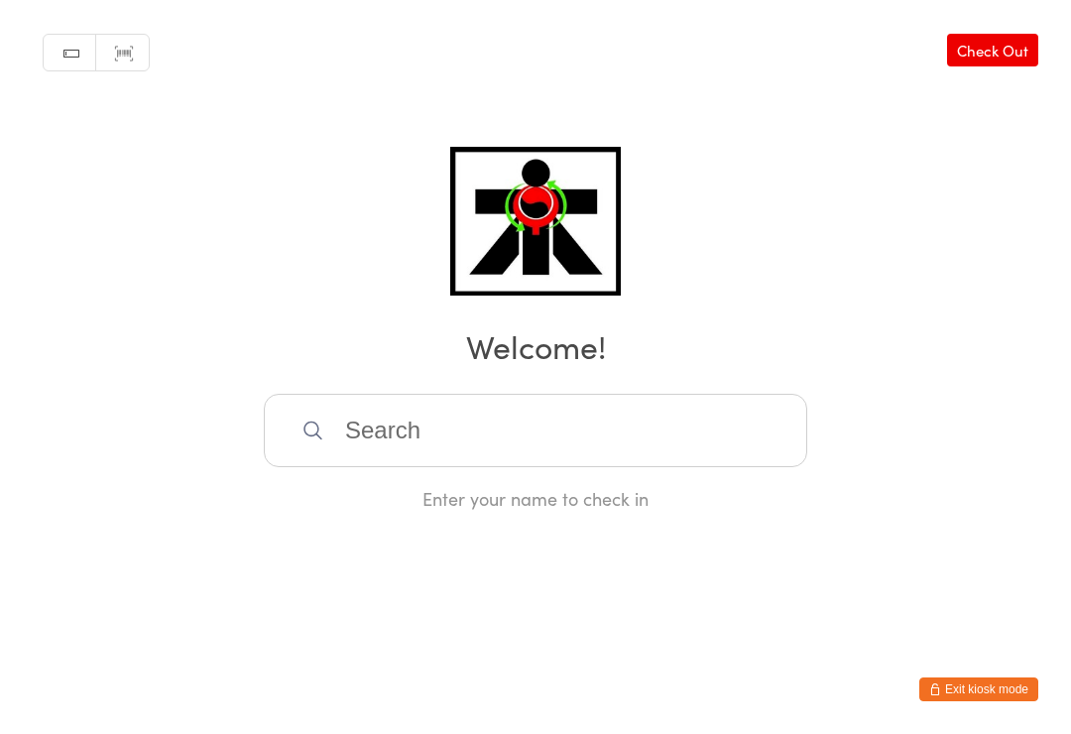
click at [649, 434] on input "search" at bounding box center [536, 430] width 544 height 73
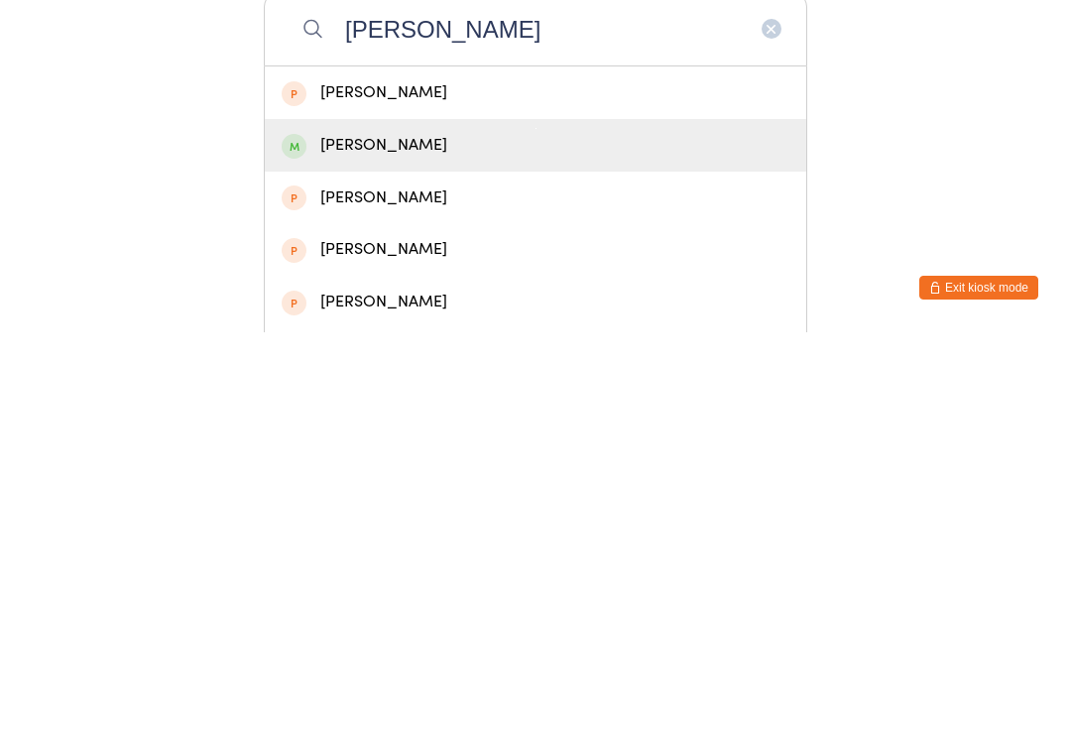
type input "Felix c"
click at [401, 534] on div "Felix Carefoot" at bounding box center [536, 547] width 508 height 27
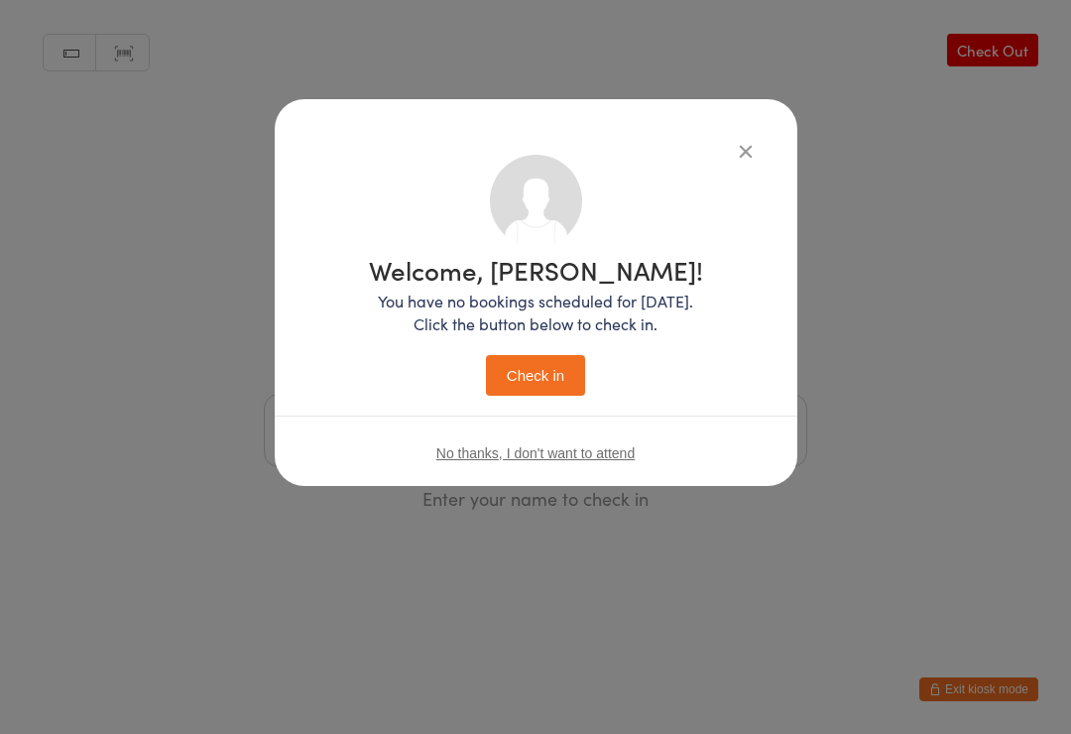
click at [528, 362] on button "Check in" at bounding box center [535, 375] width 99 height 41
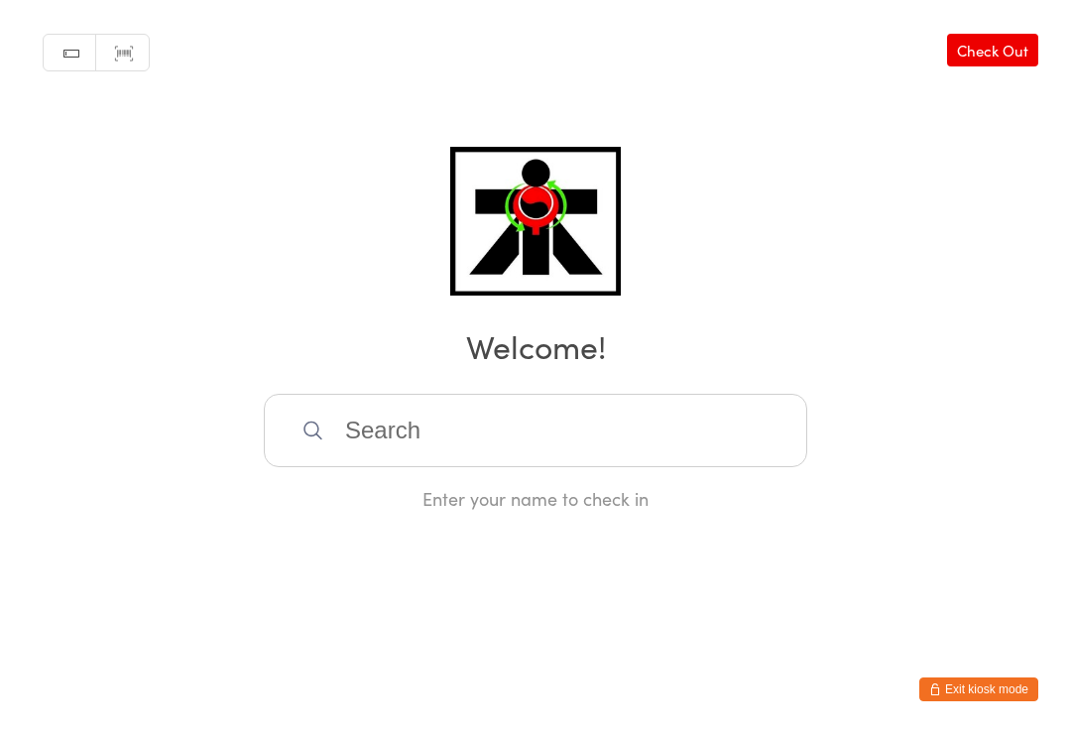
click at [782, 457] on input "search" at bounding box center [536, 430] width 544 height 73
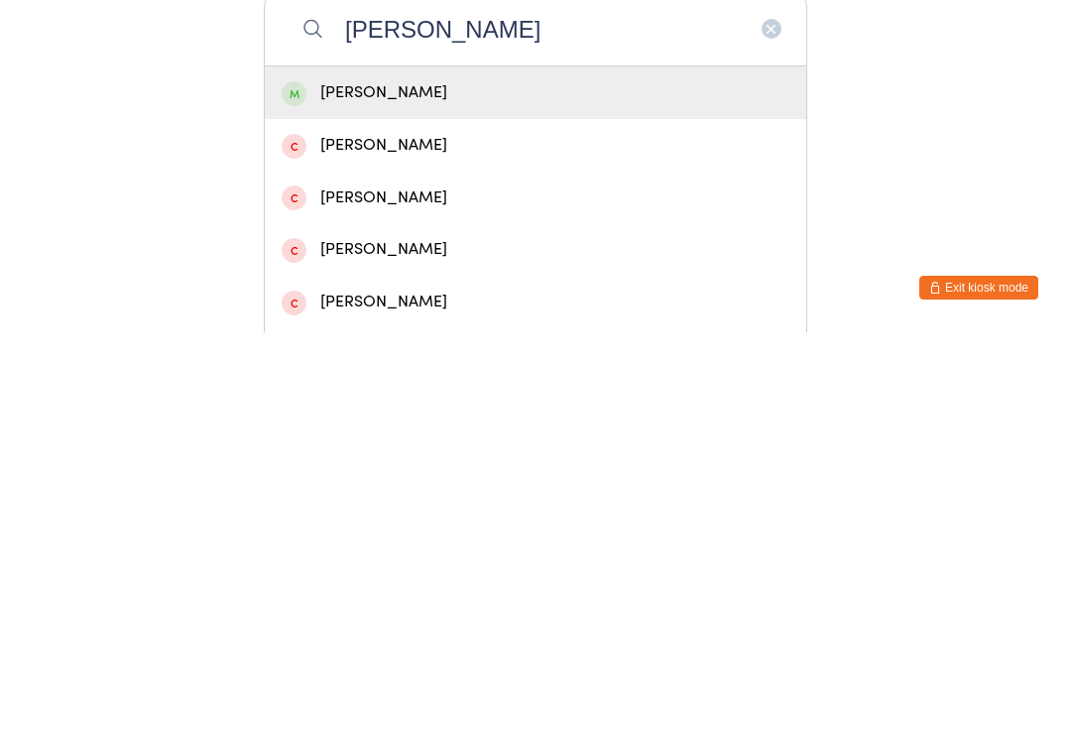
click at [717, 394] on input "Luke" at bounding box center [536, 430] width 544 height 73
type input "Luke"
click at [766, 481] on div "Luke Vu" at bounding box center [536, 494] width 508 height 27
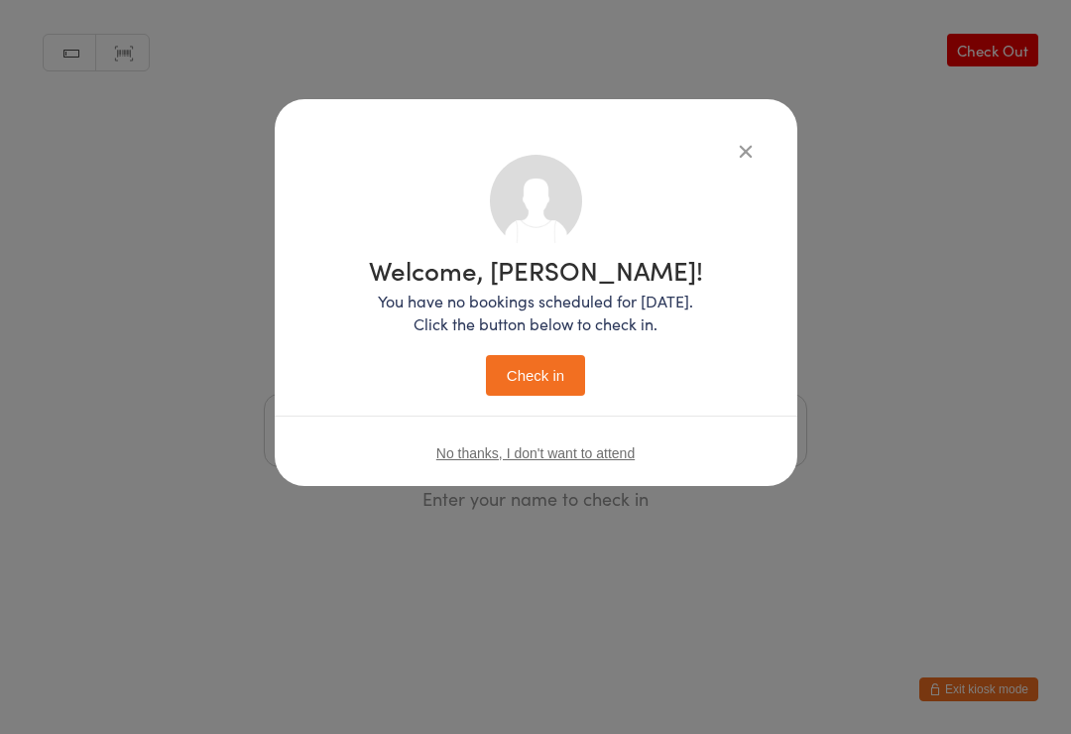
click at [557, 379] on button "Check in" at bounding box center [535, 375] width 99 height 41
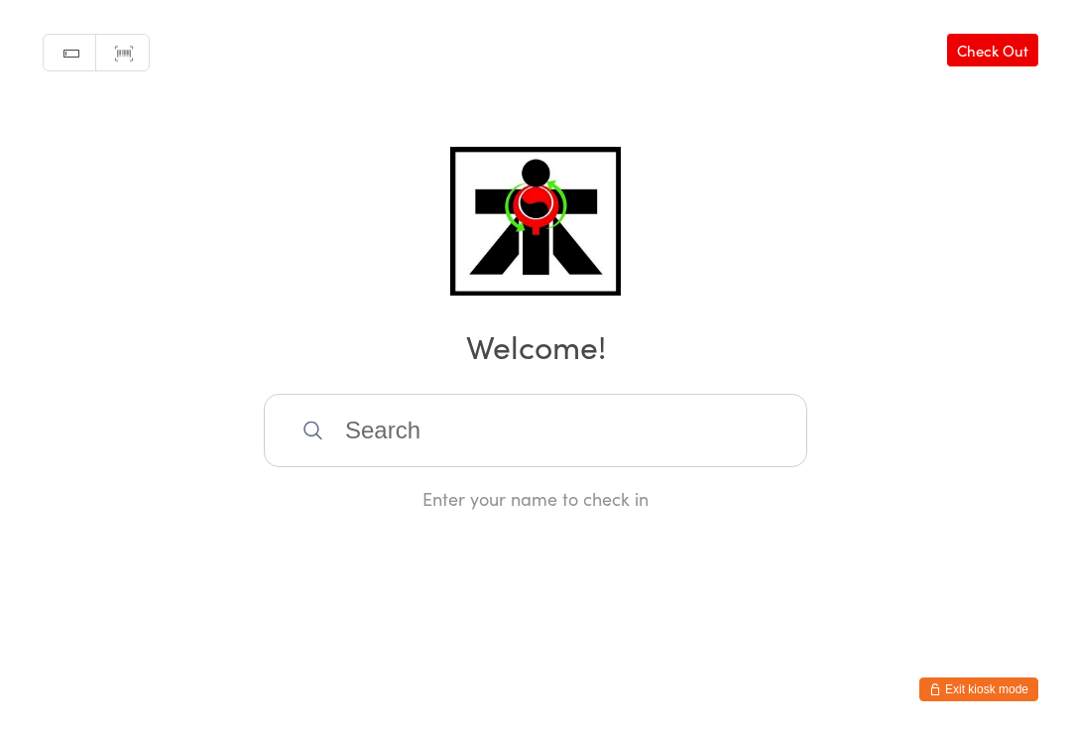
click at [384, 432] on input "search" at bounding box center [536, 430] width 544 height 73
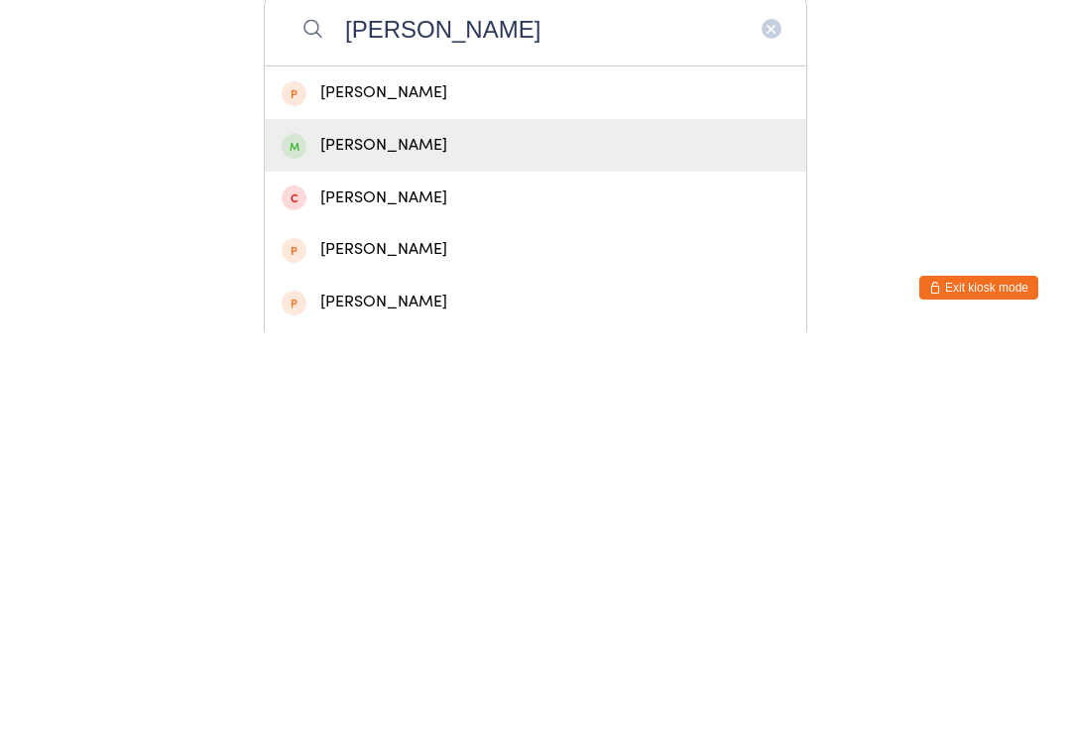
type input "Justine"
click at [361, 534] on div "Justine Mulvey" at bounding box center [536, 547] width 508 height 27
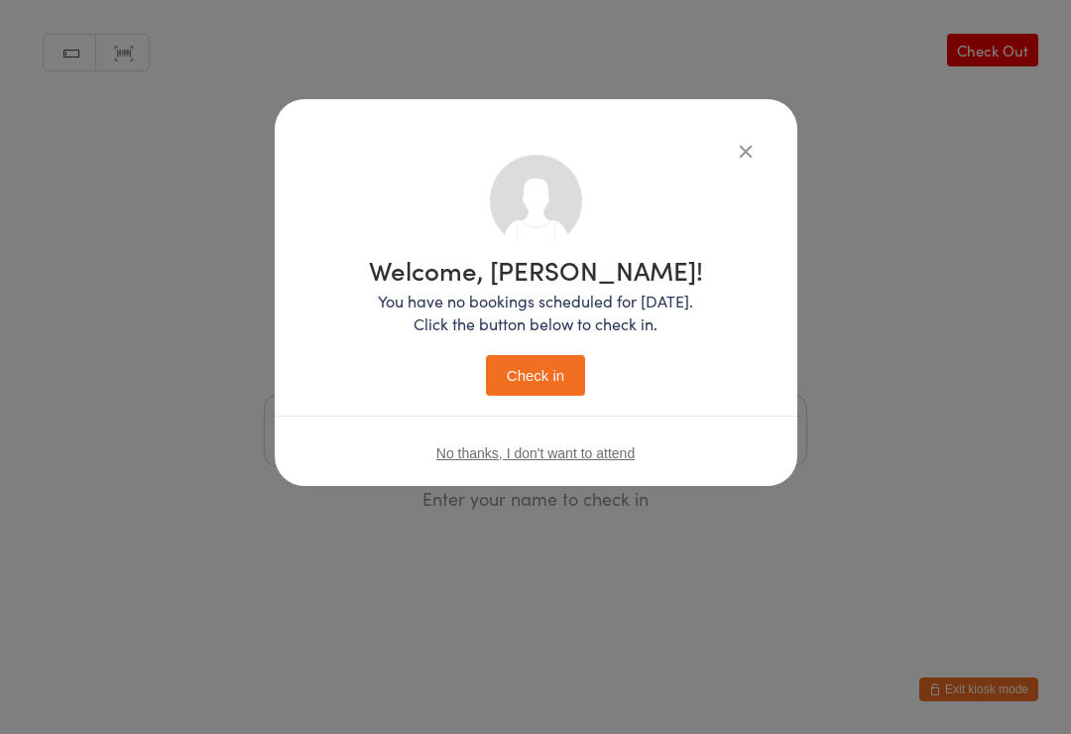
click at [548, 384] on button "Check in" at bounding box center [535, 375] width 99 height 41
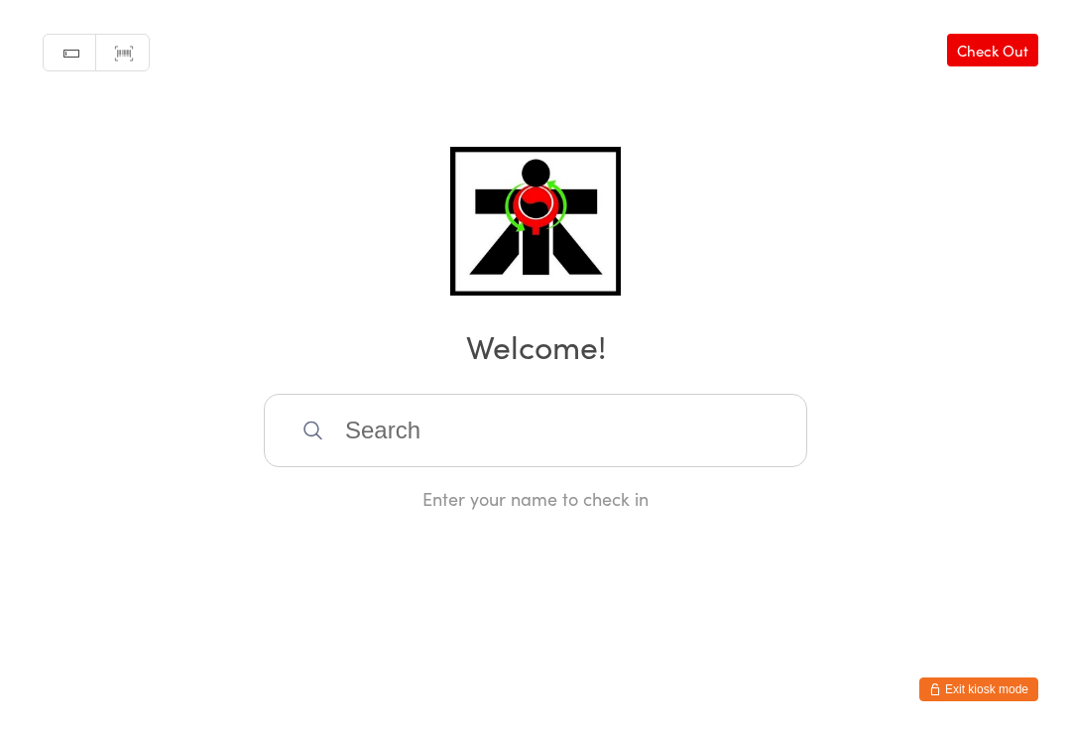
click at [659, 460] on input "search" at bounding box center [536, 430] width 544 height 73
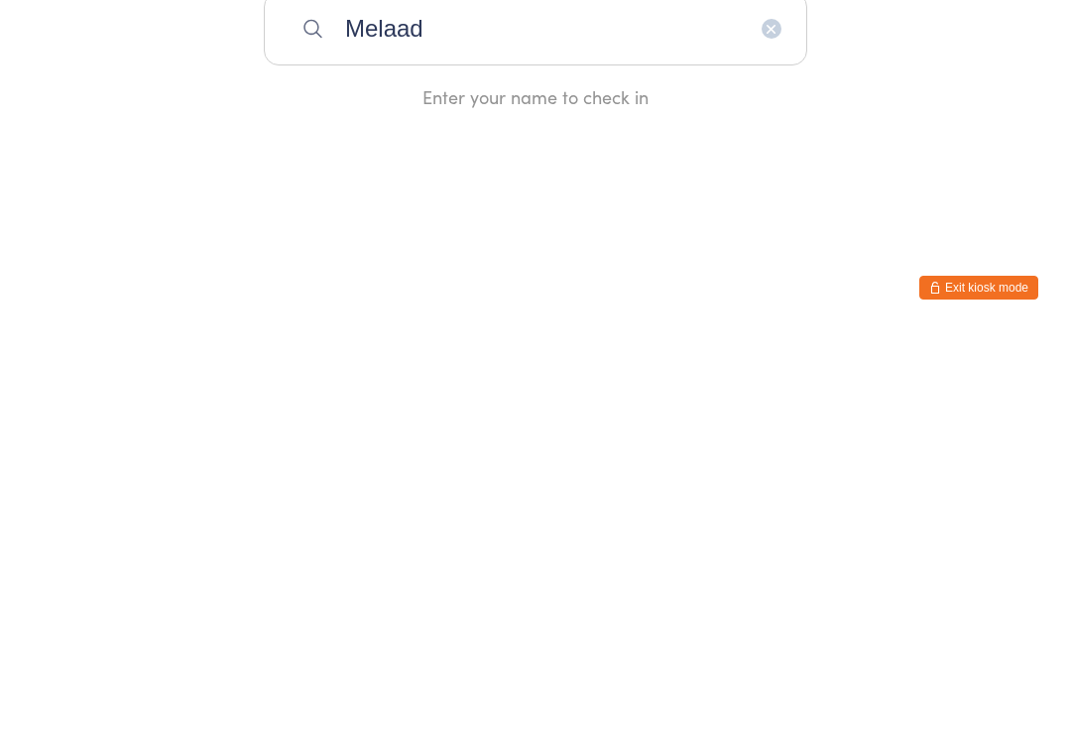
type input "Melaad"
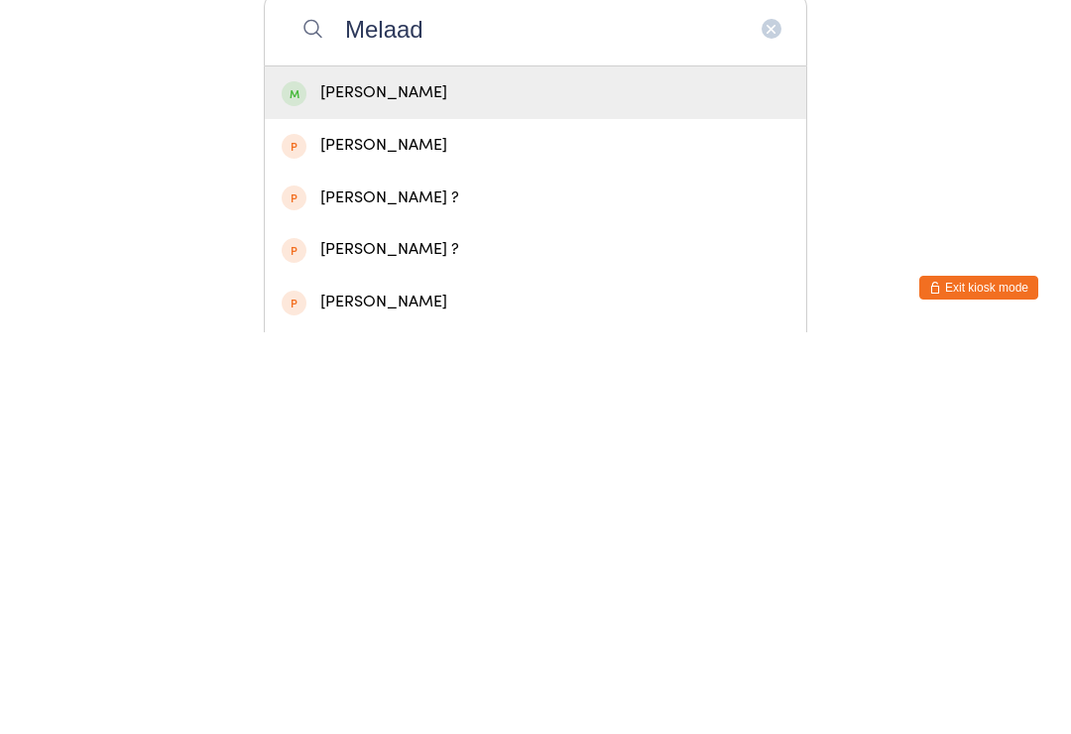
click at [321, 481] on div "Melaad Ahmadi" at bounding box center [536, 494] width 508 height 27
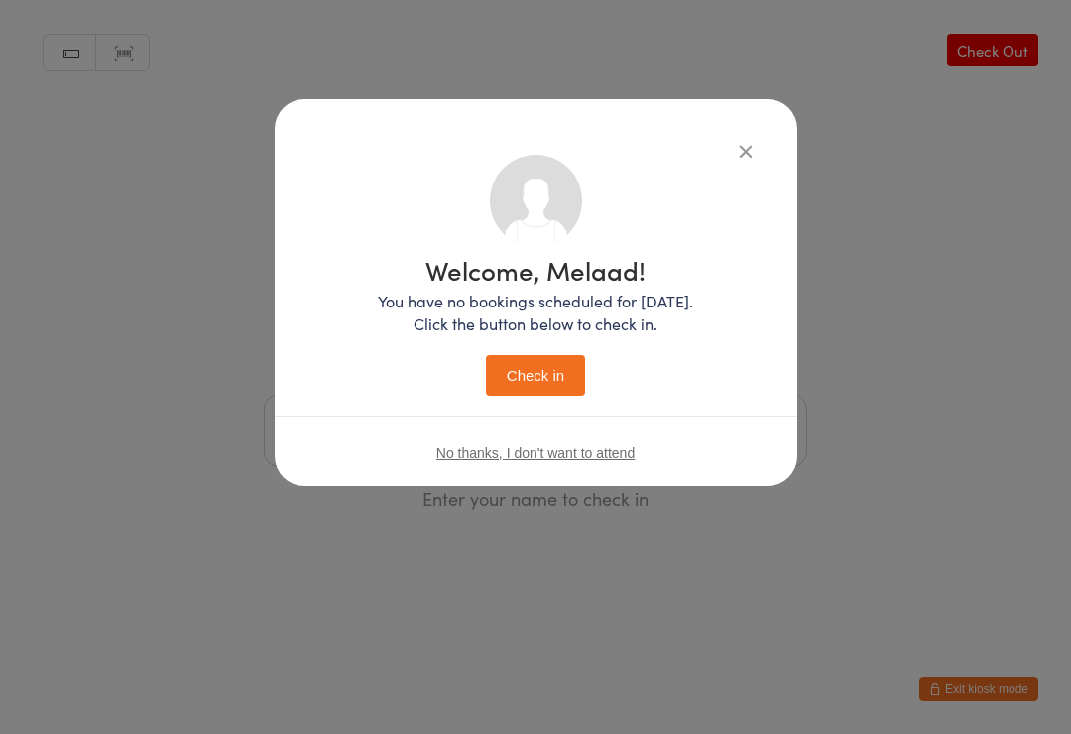
click at [524, 381] on button "Check in" at bounding box center [535, 375] width 99 height 41
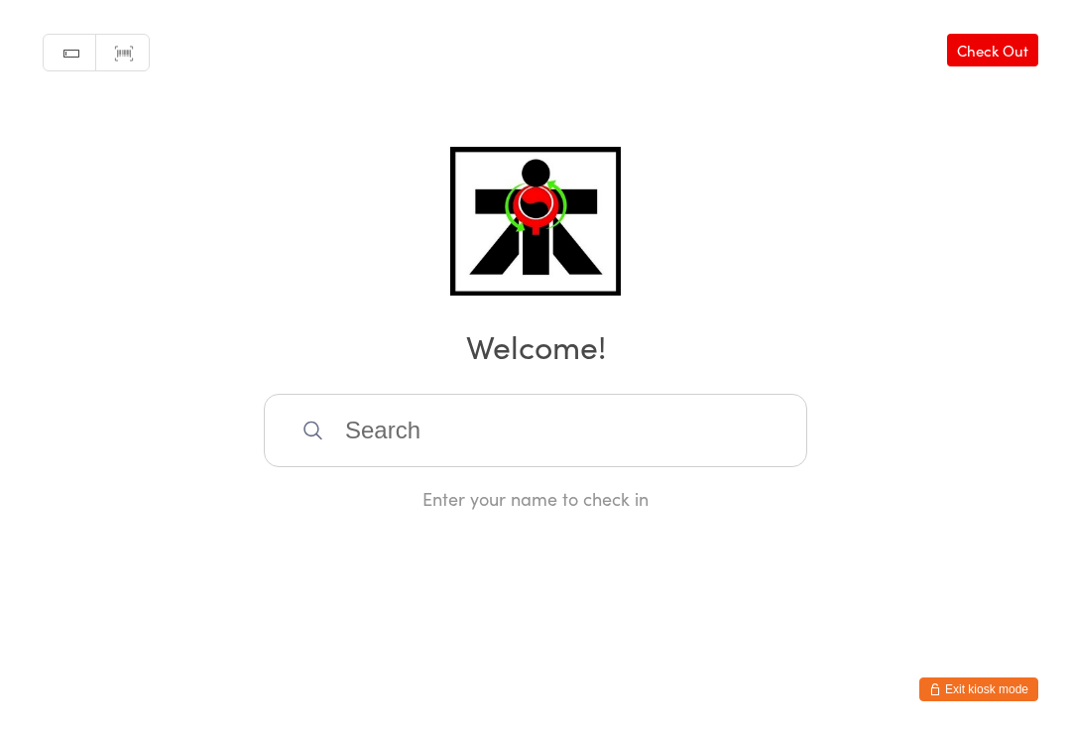
click at [367, 417] on input "search" at bounding box center [536, 430] width 544 height 73
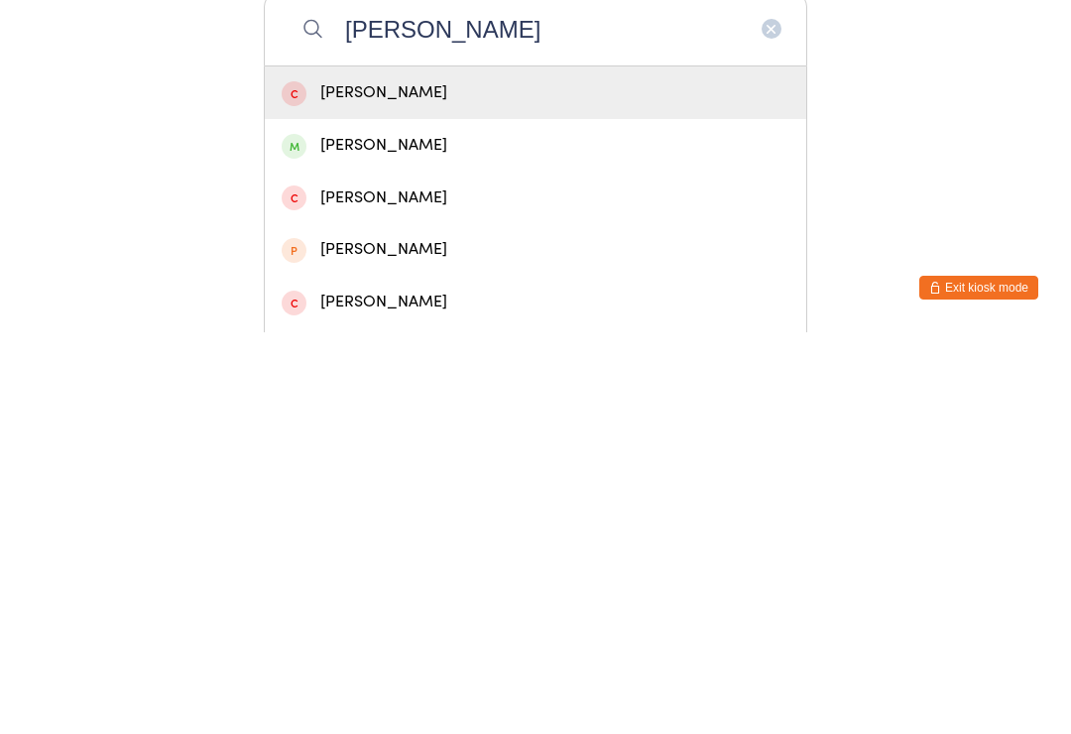
type input "Salman"
click at [511, 534] on div "Salman Omar" at bounding box center [536, 547] width 508 height 27
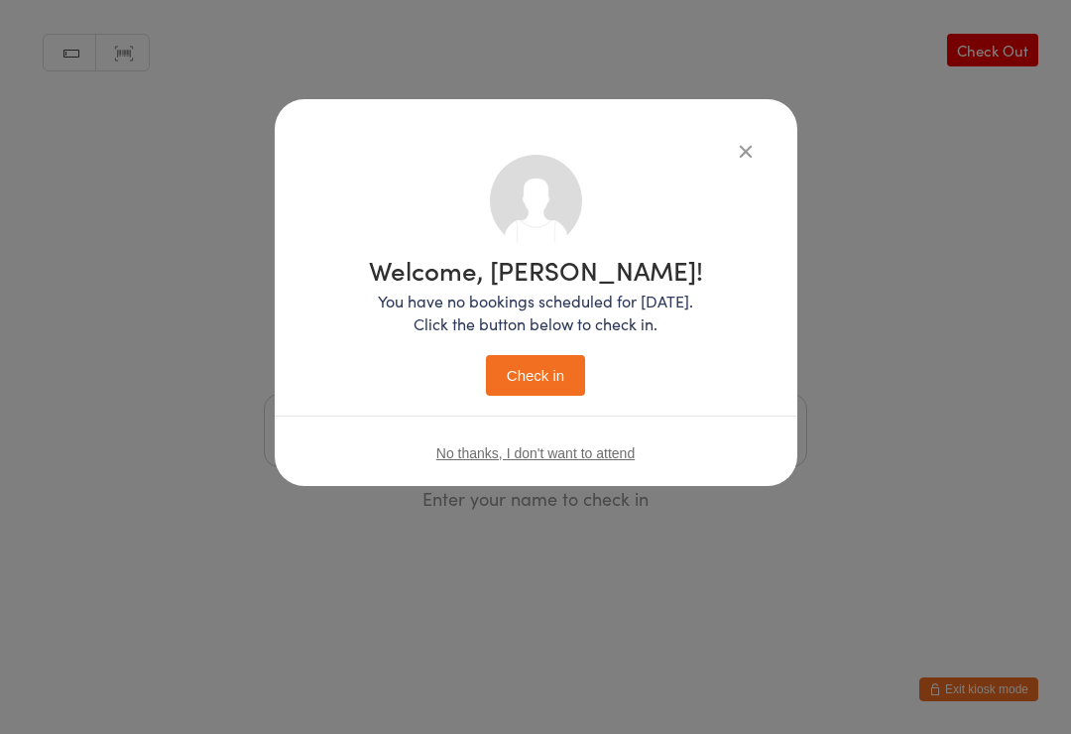
click at [547, 389] on button "Check in" at bounding box center [535, 375] width 99 height 41
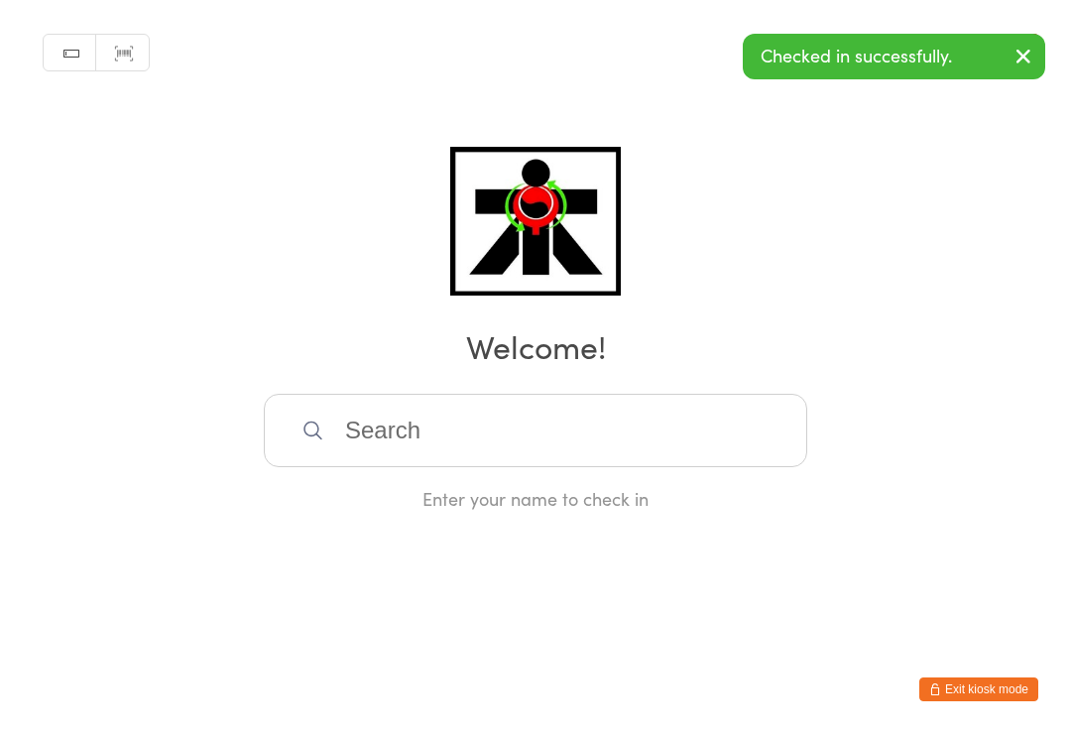
click at [356, 417] on input "search" at bounding box center [536, 430] width 544 height 73
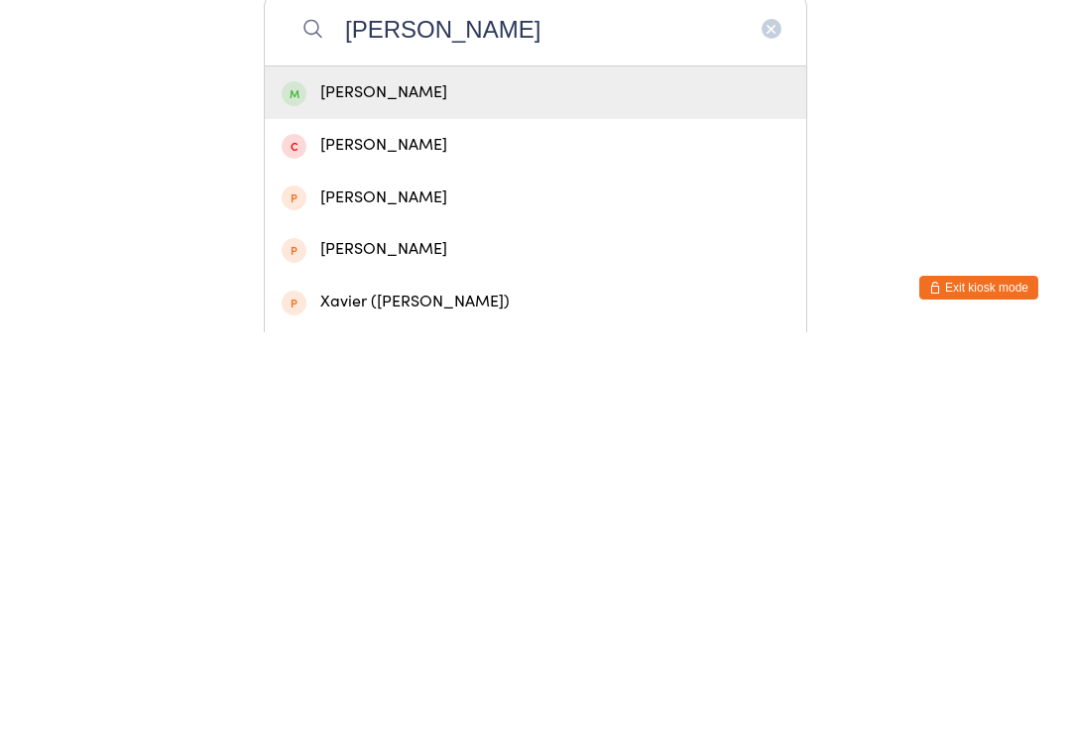
type input "Xavier moloczij"
click at [305, 483] on span at bounding box center [294, 495] width 25 height 25
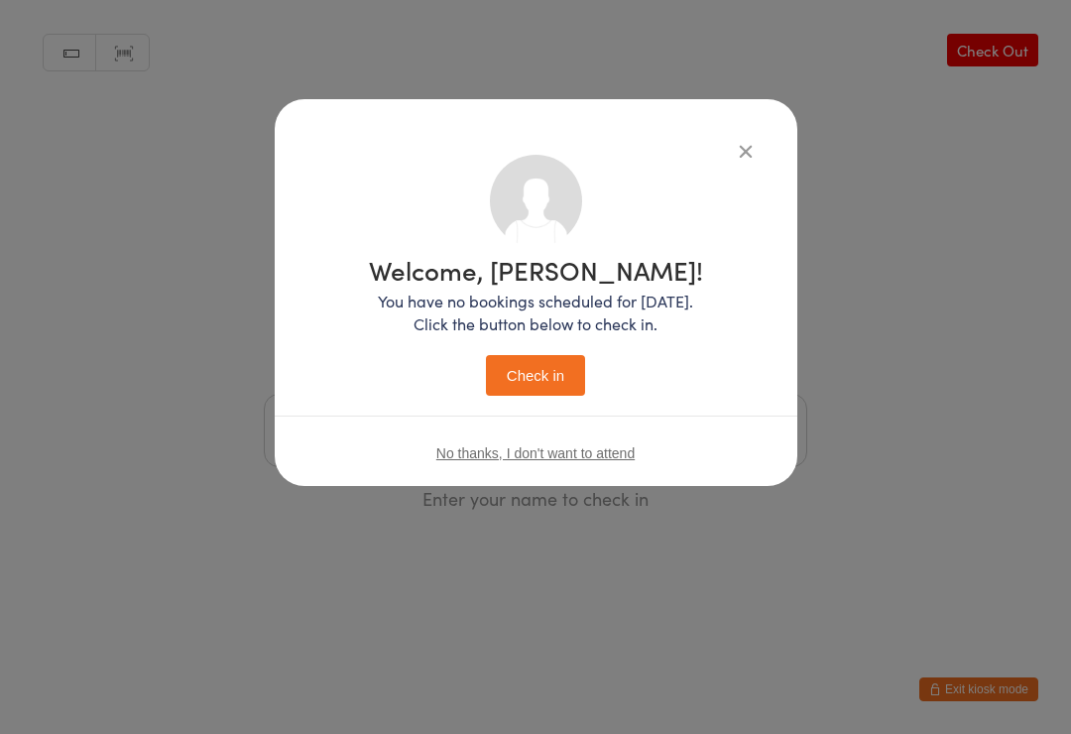
click at [510, 367] on button "Check in" at bounding box center [535, 375] width 99 height 41
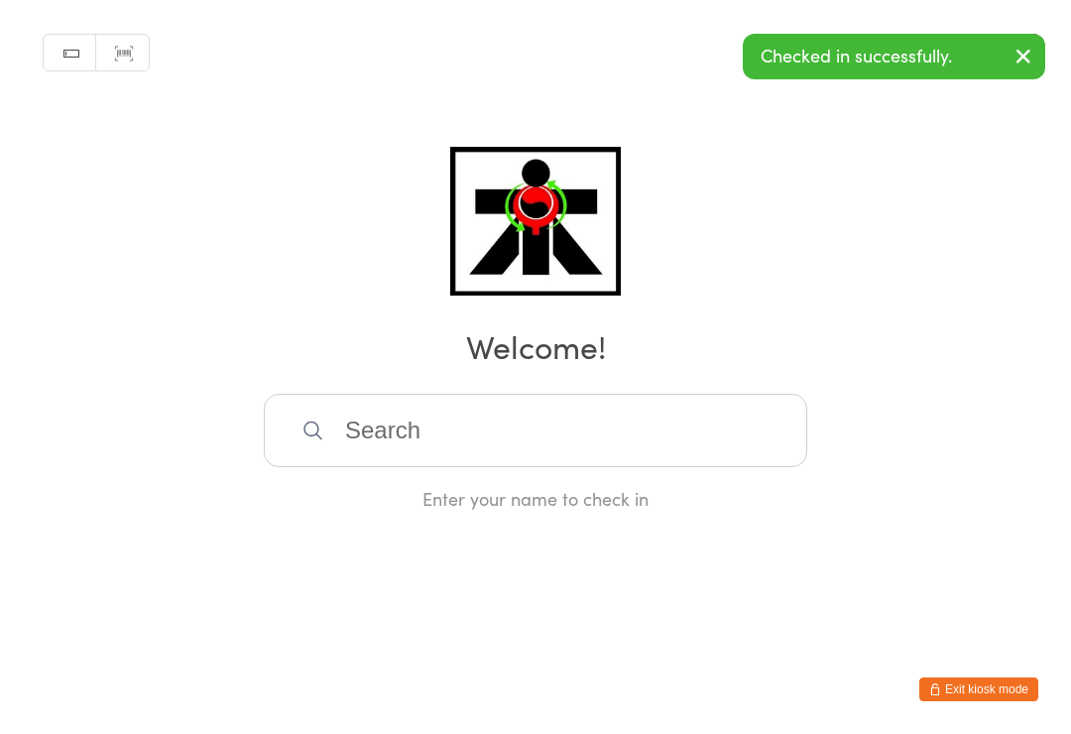
click at [425, 434] on input "search" at bounding box center [536, 430] width 544 height 73
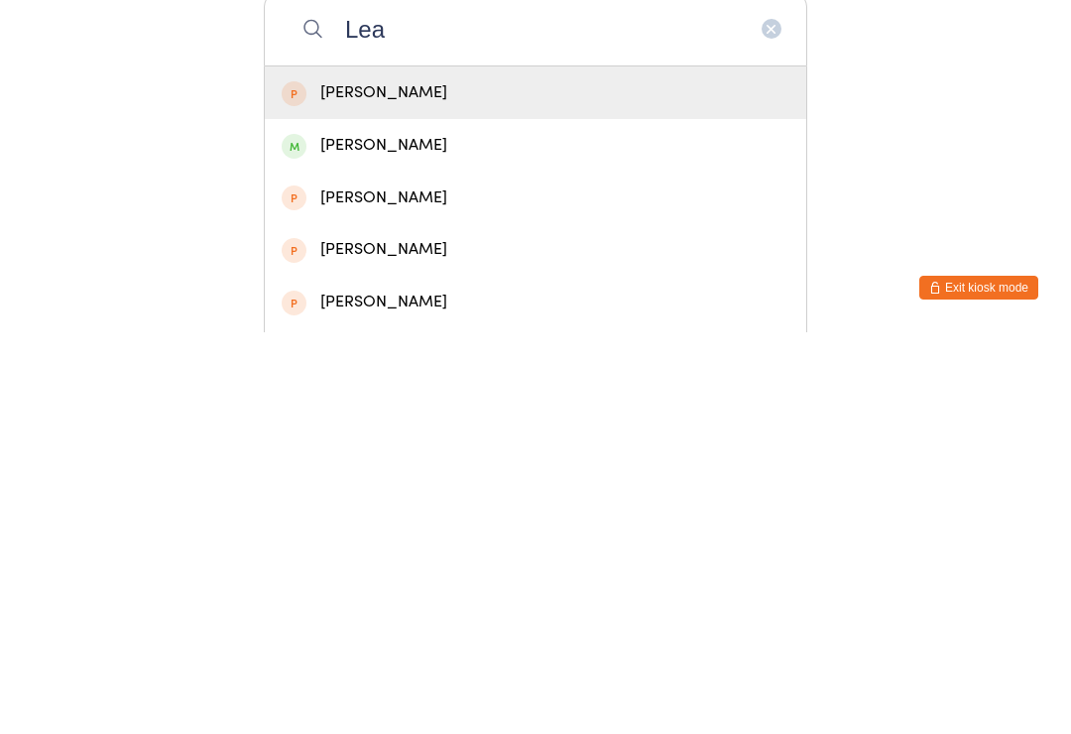
type input "Lea"
click at [450, 534] on div "Lea Mijajlovic" at bounding box center [536, 547] width 508 height 27
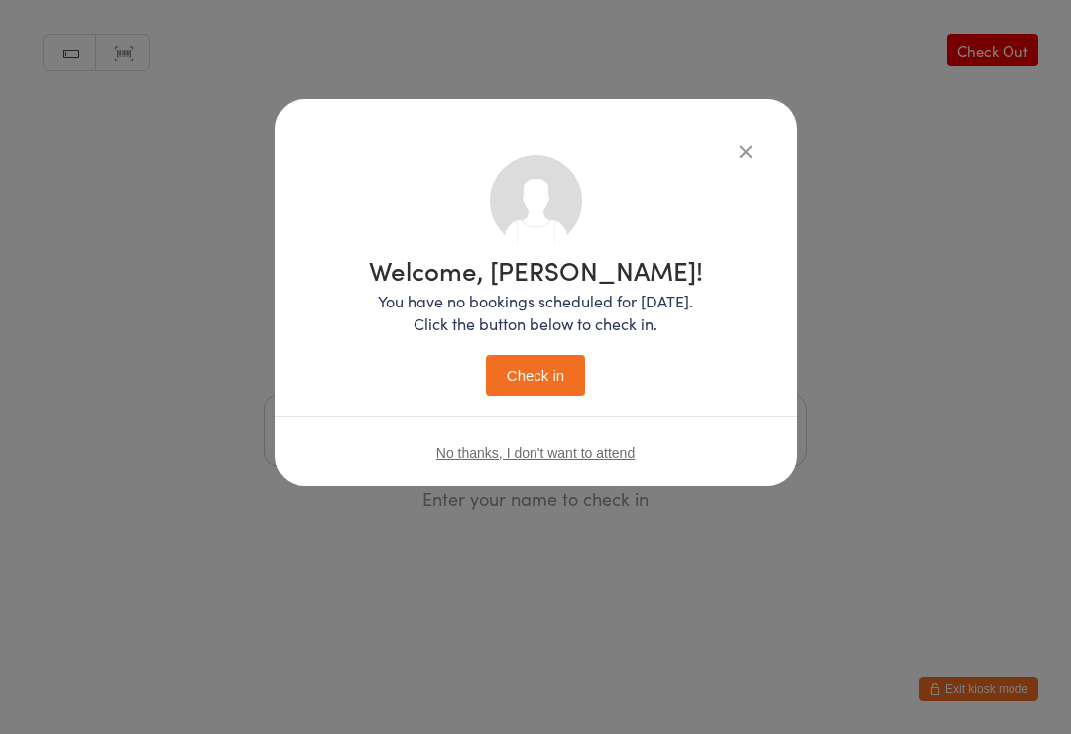
click at [545, 380] on button "Check in" at bounding box center [535, 375] width 99 height 41
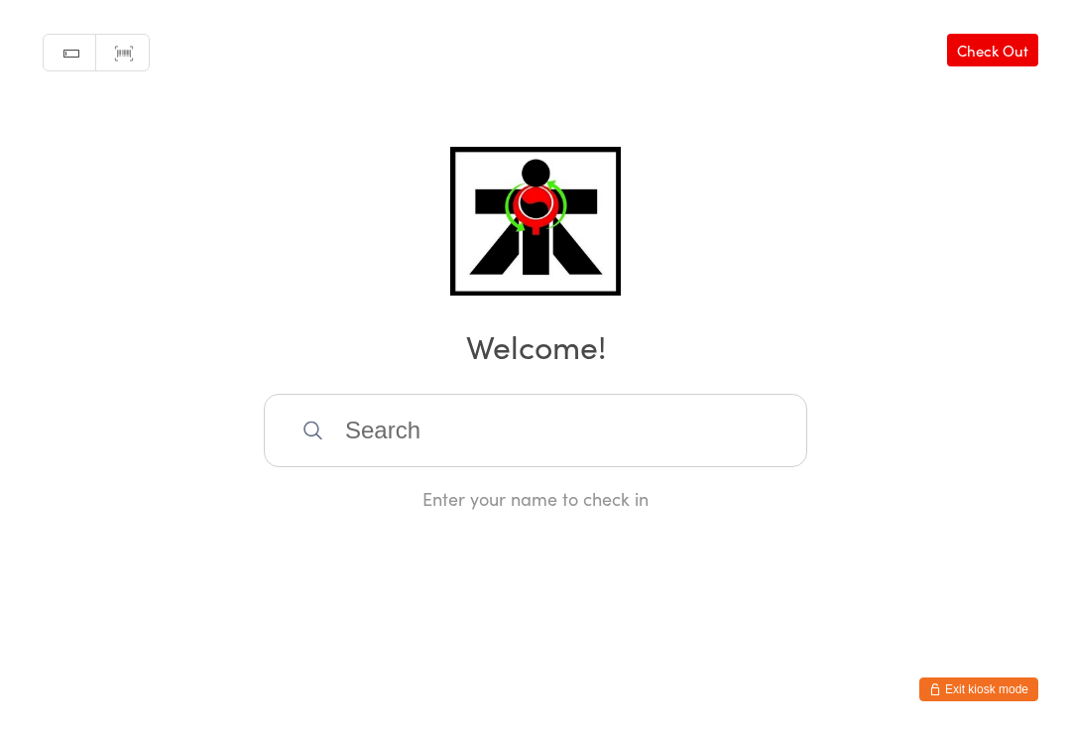
click at [733, 439] on input "search" at bounding box center [536, 430] width 544 height 73
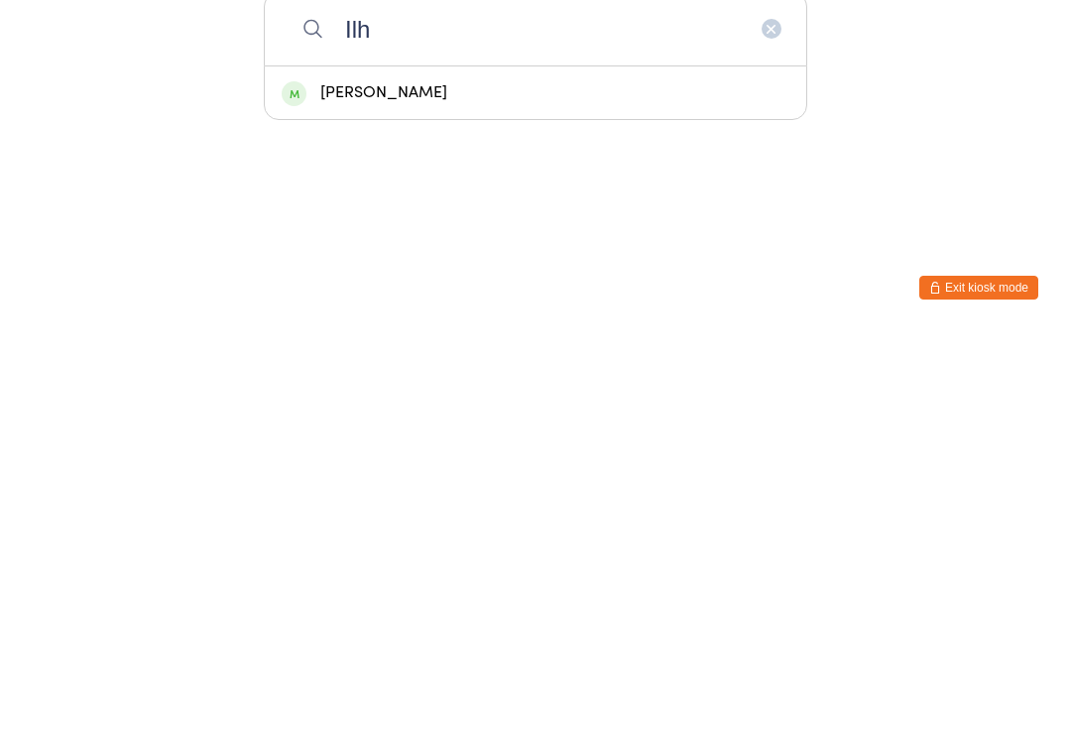
type input "Ilh"
click at [598, 468] on div "Ilhaan Ahmadi" at bounding box center [536, 494] width 542 height 53
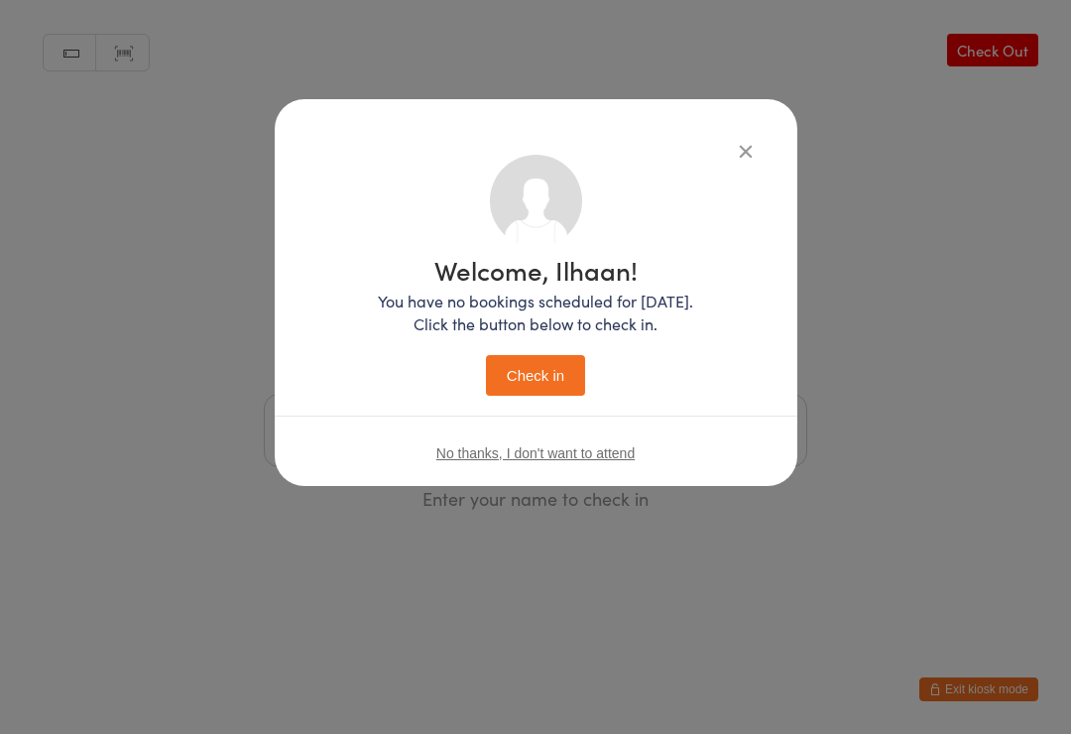
click at [552, 392] on button "Check in" at bounding box center [535, 375] width 99 height 41
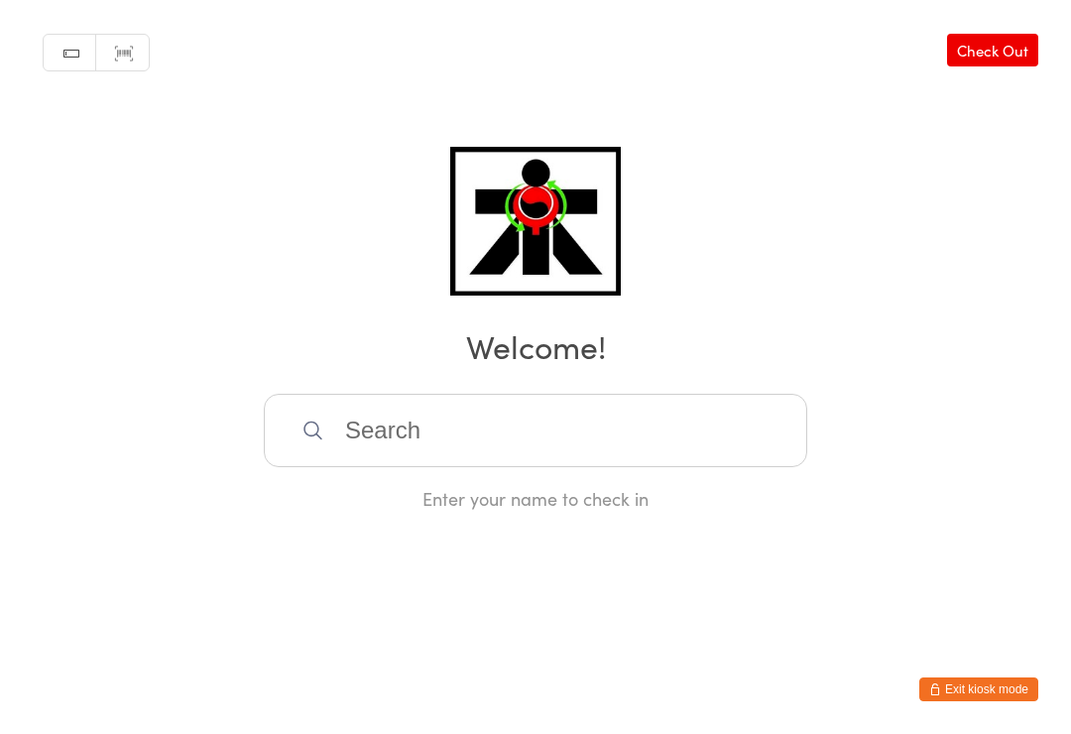
click at [534, 438] on input "search" at bounding box center [536, 430] width 544 height 73
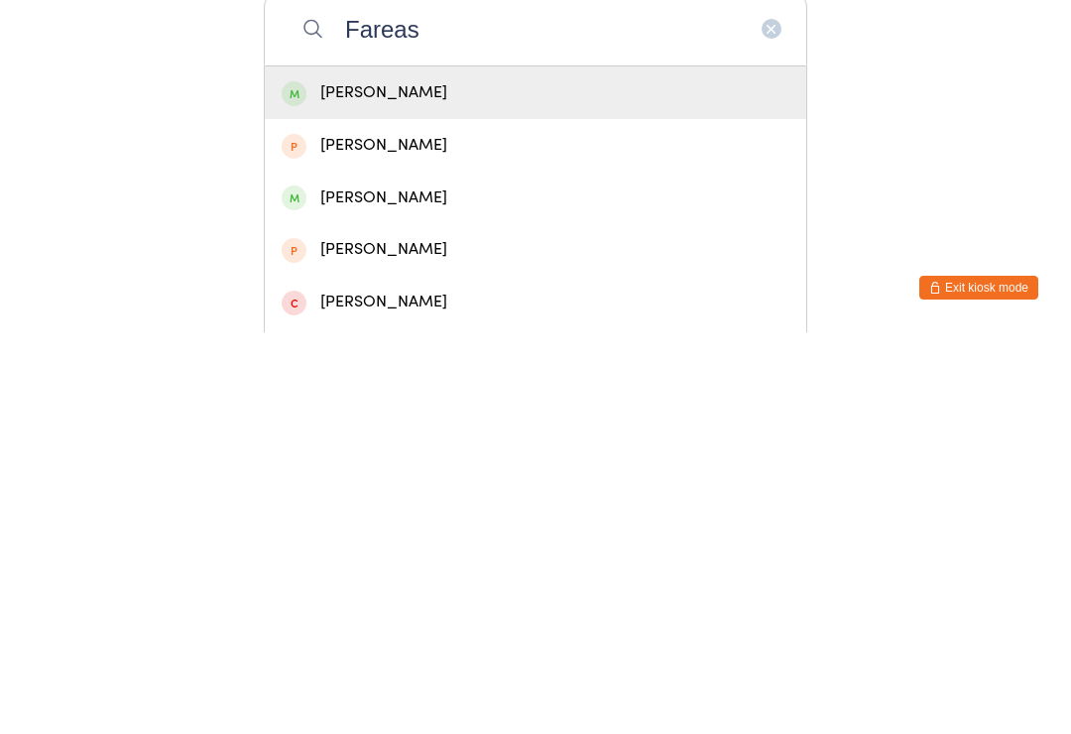
type input "Fareas"
click at [404, 481] on div "Ahmed Fareas" at bounding box center [536, 494] width 508 height 27
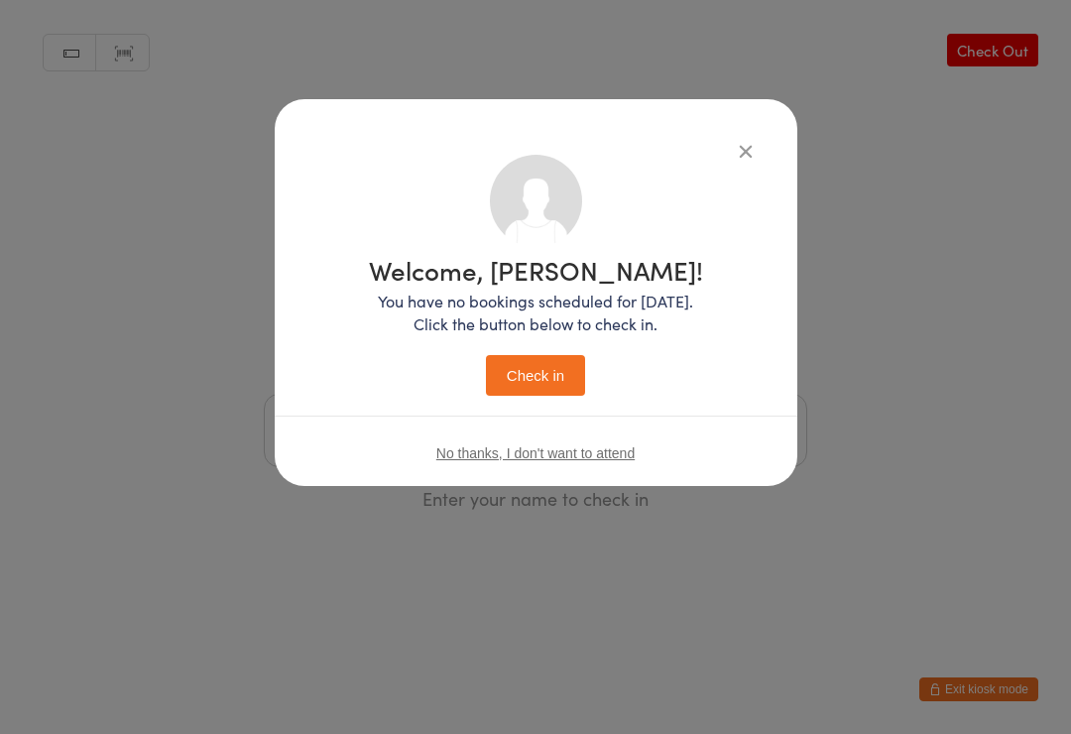
click at [533, 379] on button "Check in" at bounding box center [535, 375] width 99 height 41
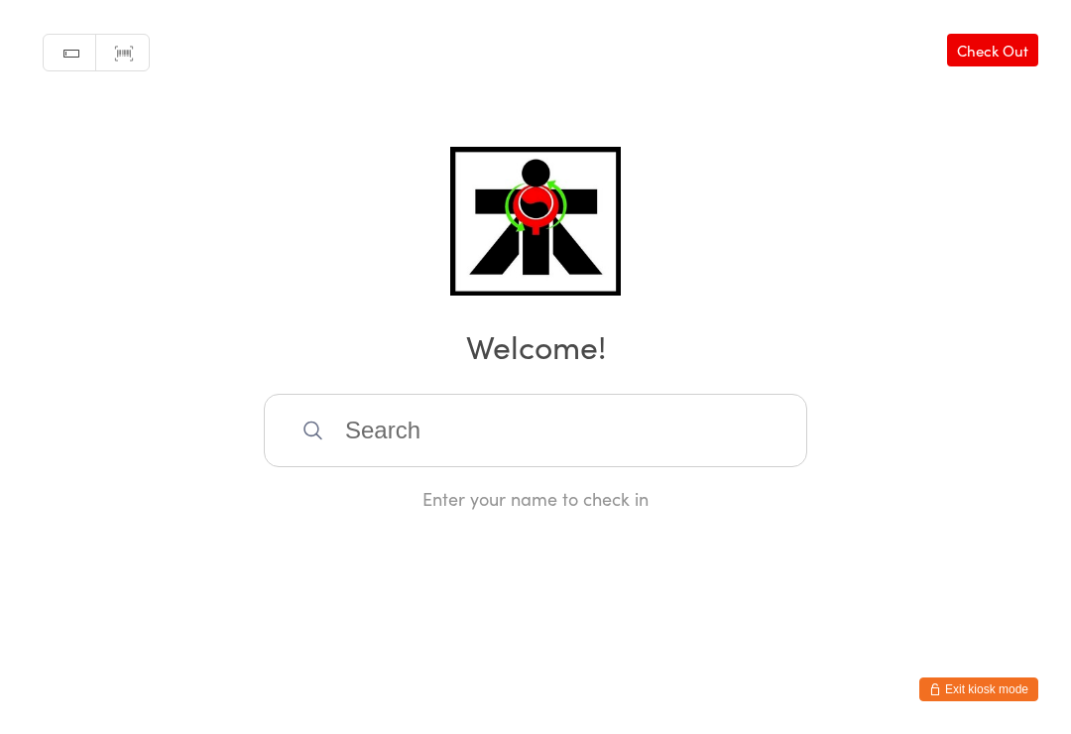
click at [725, 467] on input "search" at bounding box center [536, 430] width 544 height 73
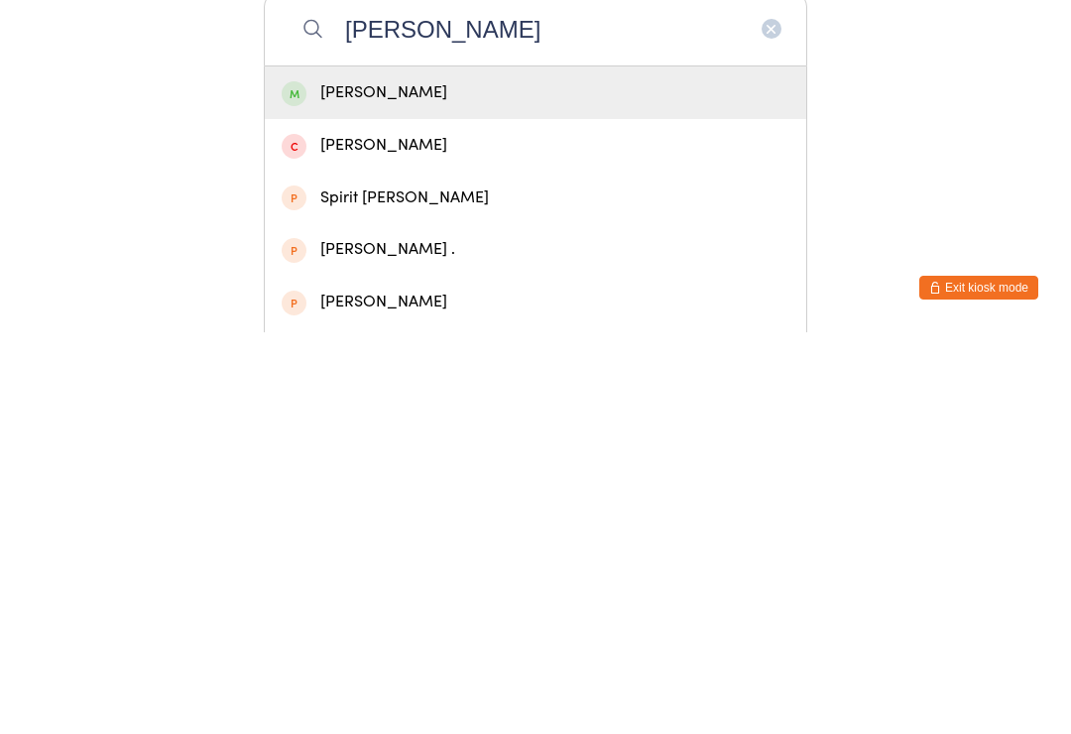
type input "McKenzie ethan"
click at [472, 468] on div "Ethan McKenzie" at bounding box center [536, 494] width 542 height 53
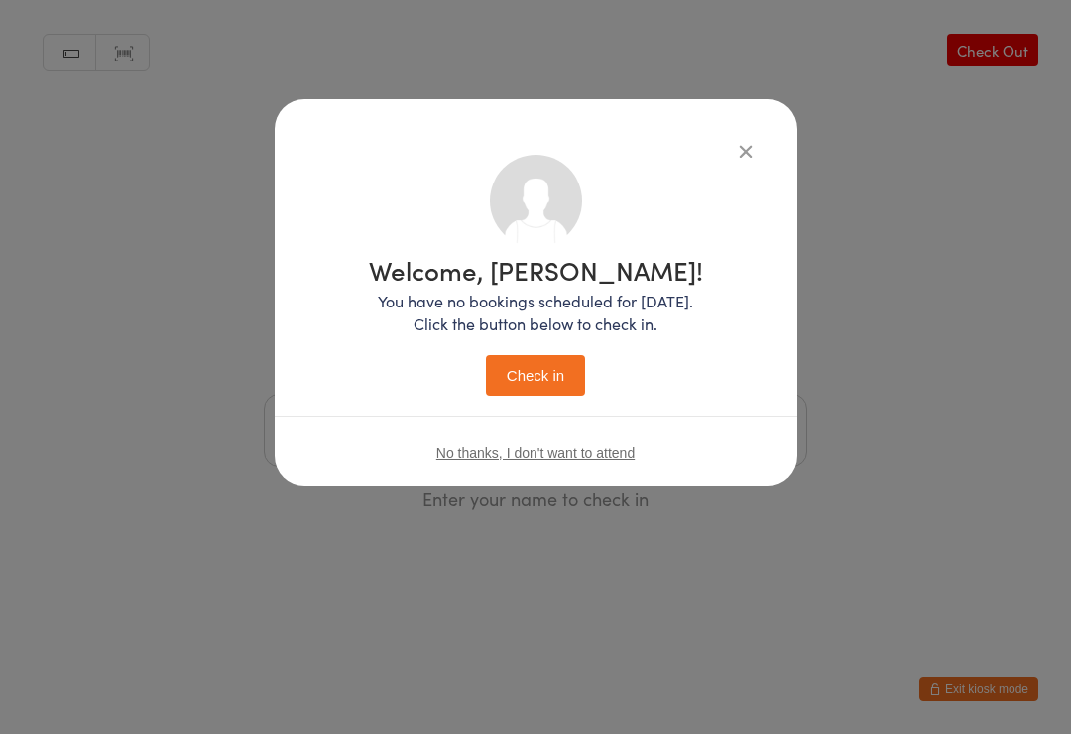
click at [536, 376] on button "Check in" at bounding box center [535, 375] width 99 height 41
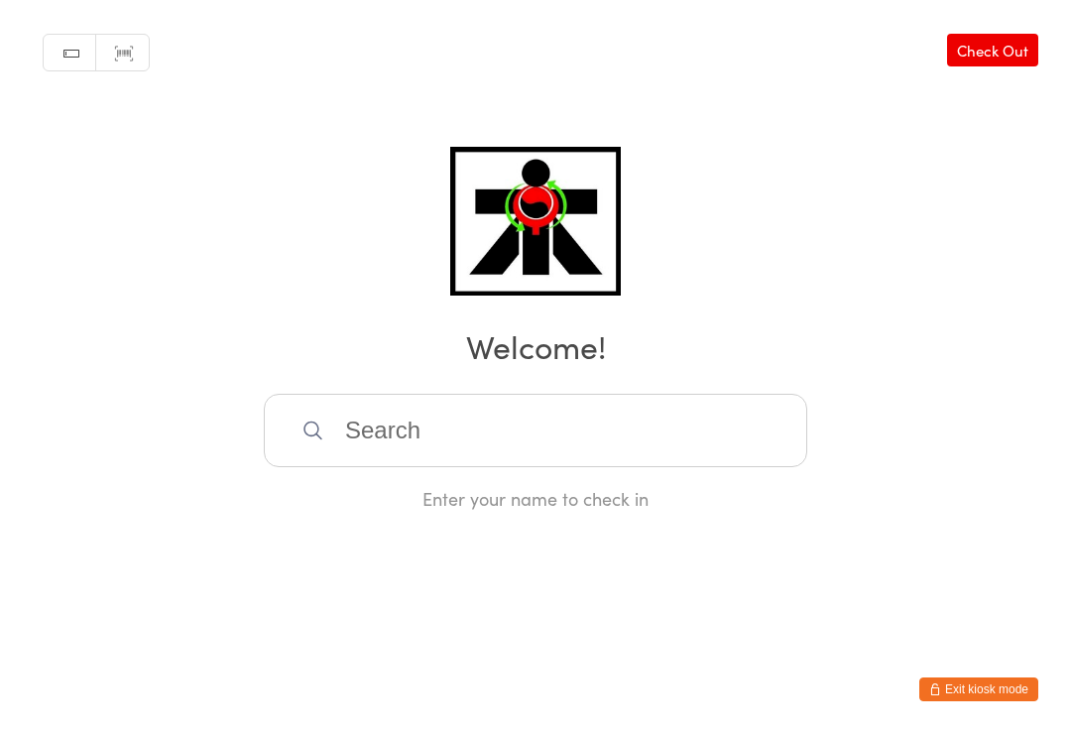
click at [341, 451] on input "search" at bounding box center [536, 430] width 544 height 73
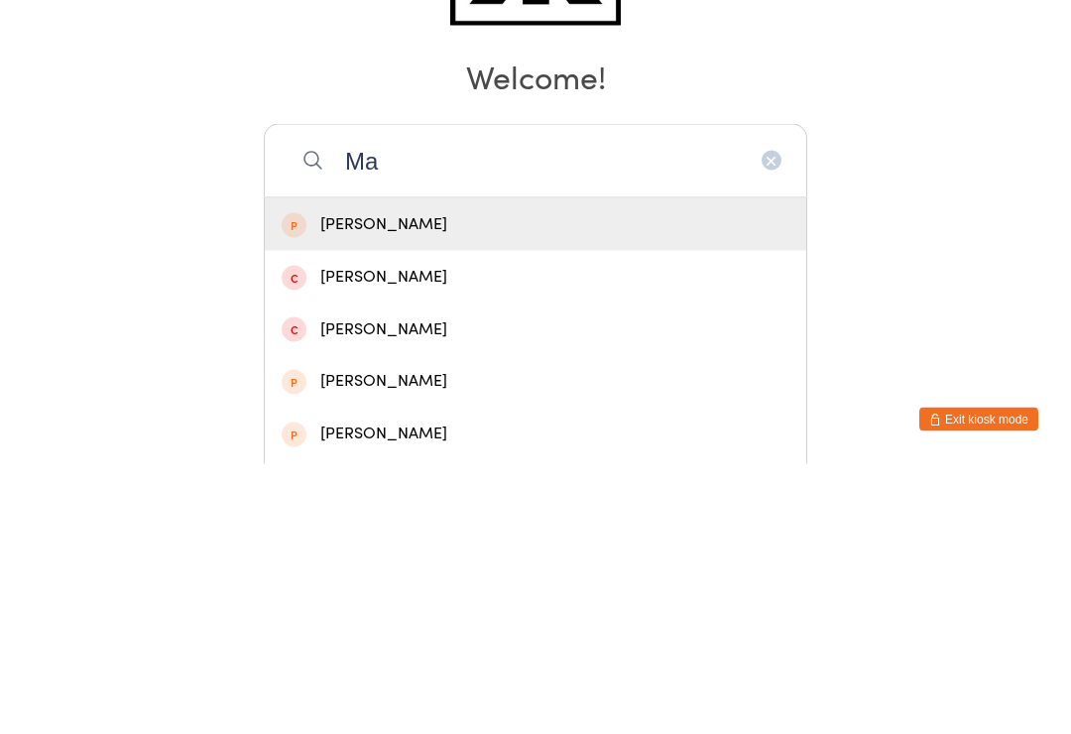
type input "M"
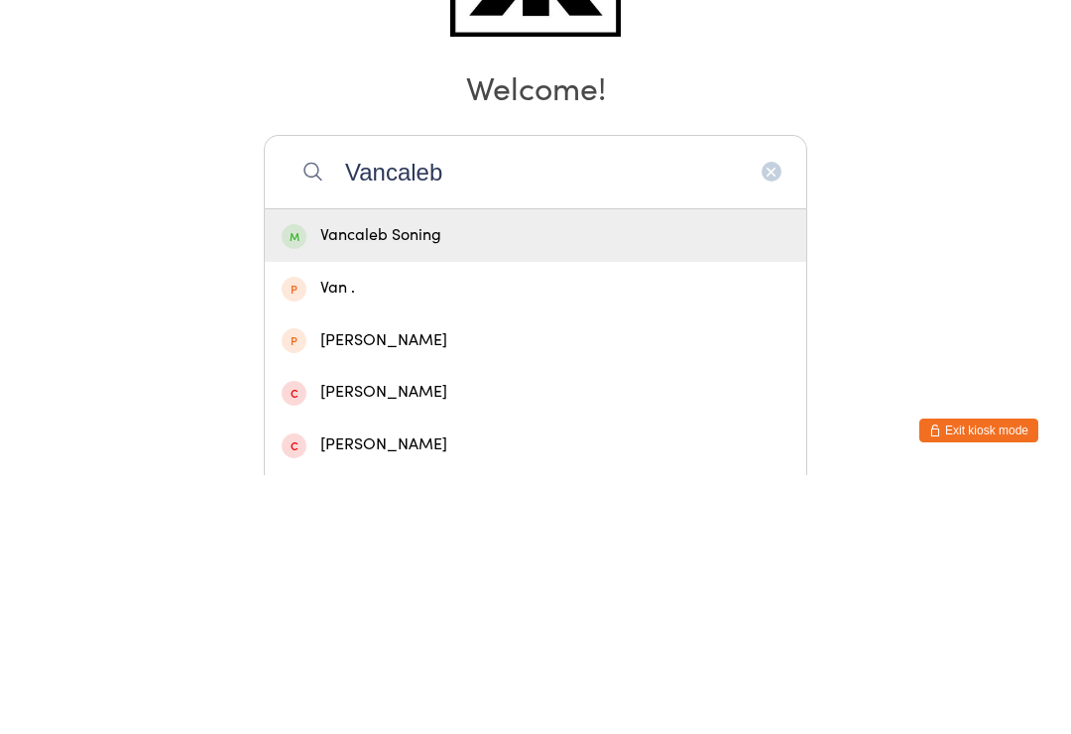
type input "Vancaleb"
click at [488, 481] on div "Vancaleb Soning" at bounding box center [536, 494] width 508 height 27
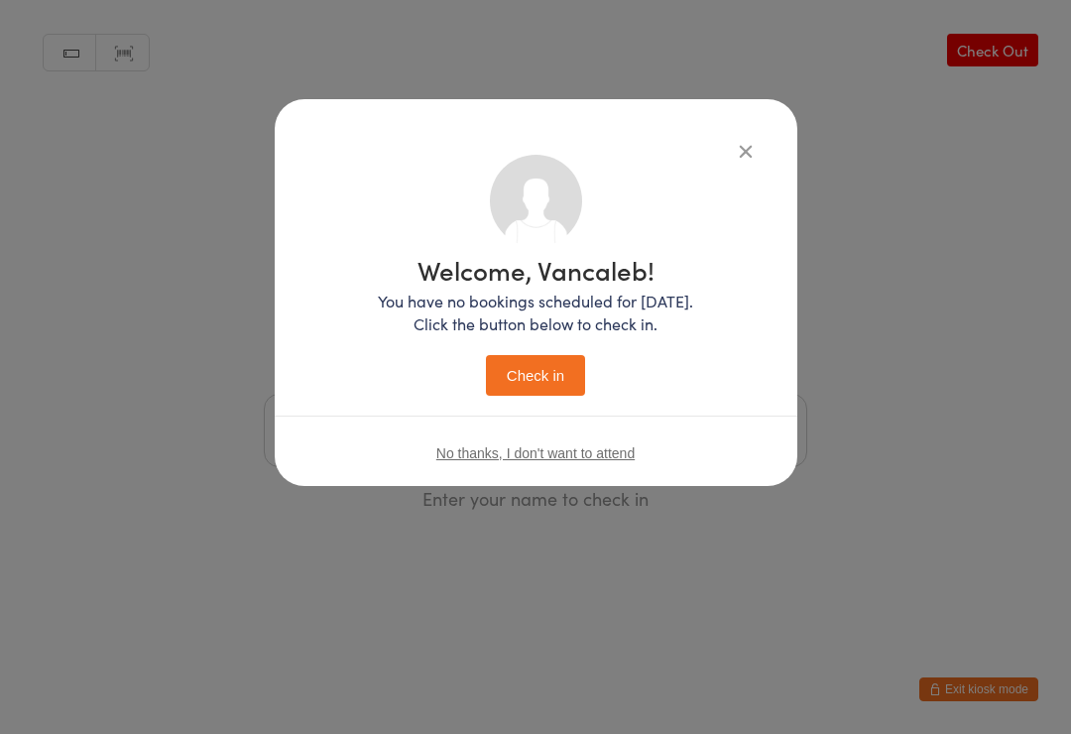
click at [560, 371] on button "Check in" at bounding box center [535, 375] width 99 height 41
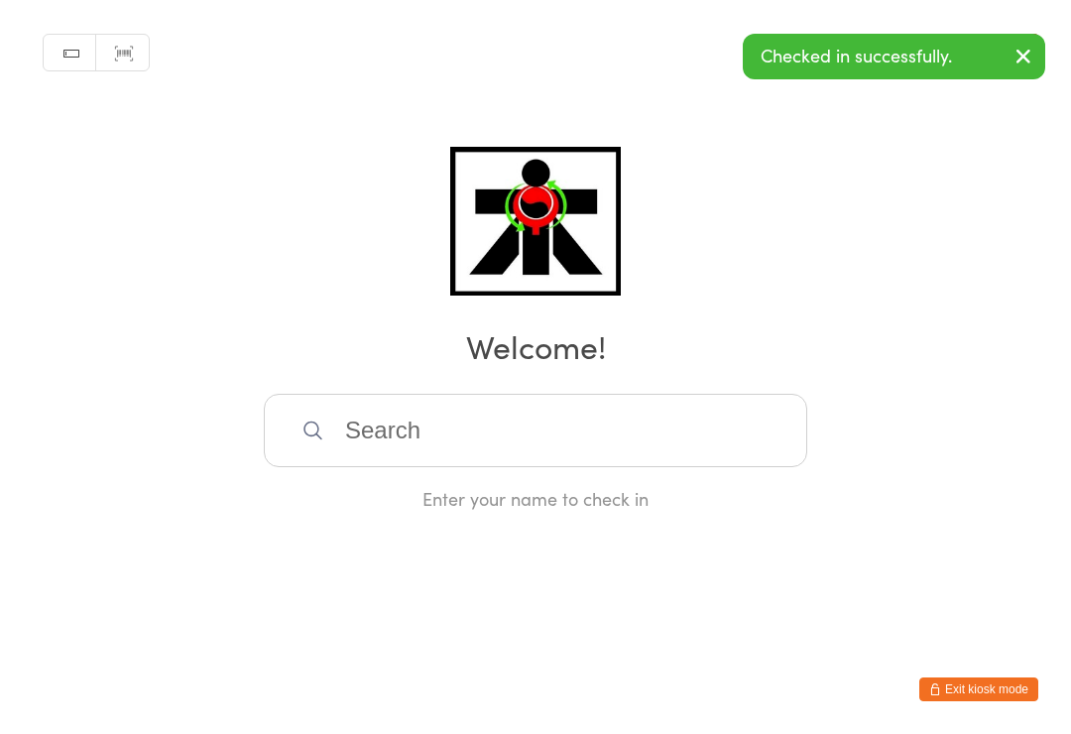
click at [623, 436] on input "search" at bounding box center [536, 430] width 544 height 73
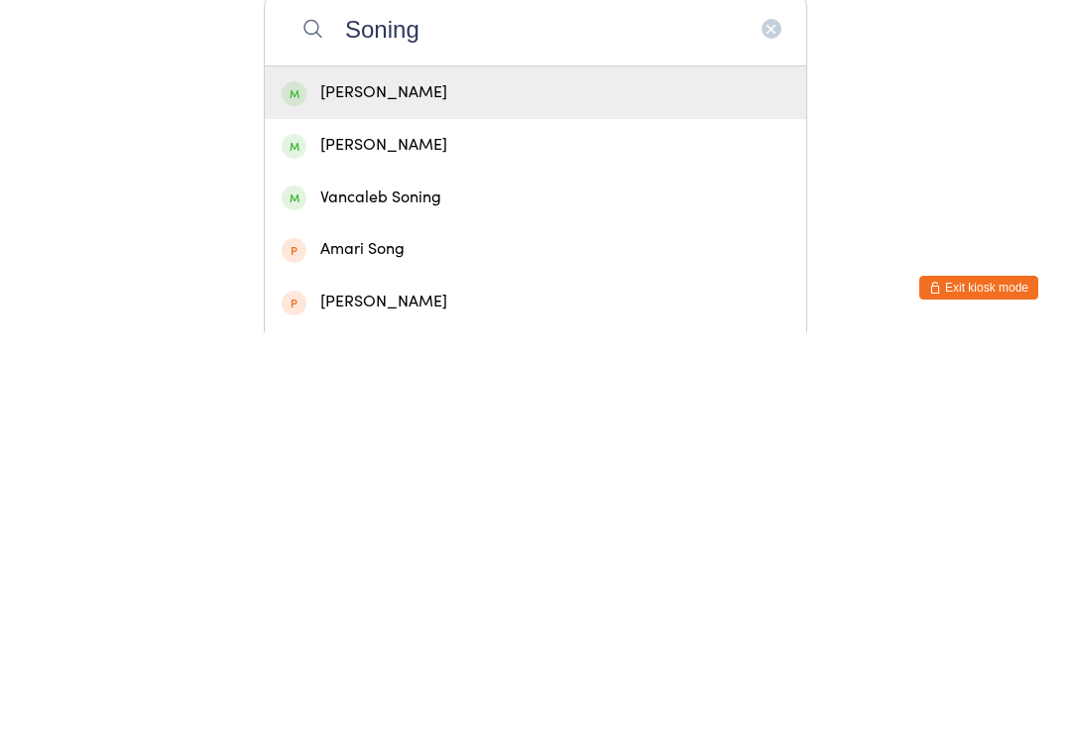
type input "Soning"
click at [438, 481] on div "Joshua Soning" at bounding box center [536, 494] width 508 height 27
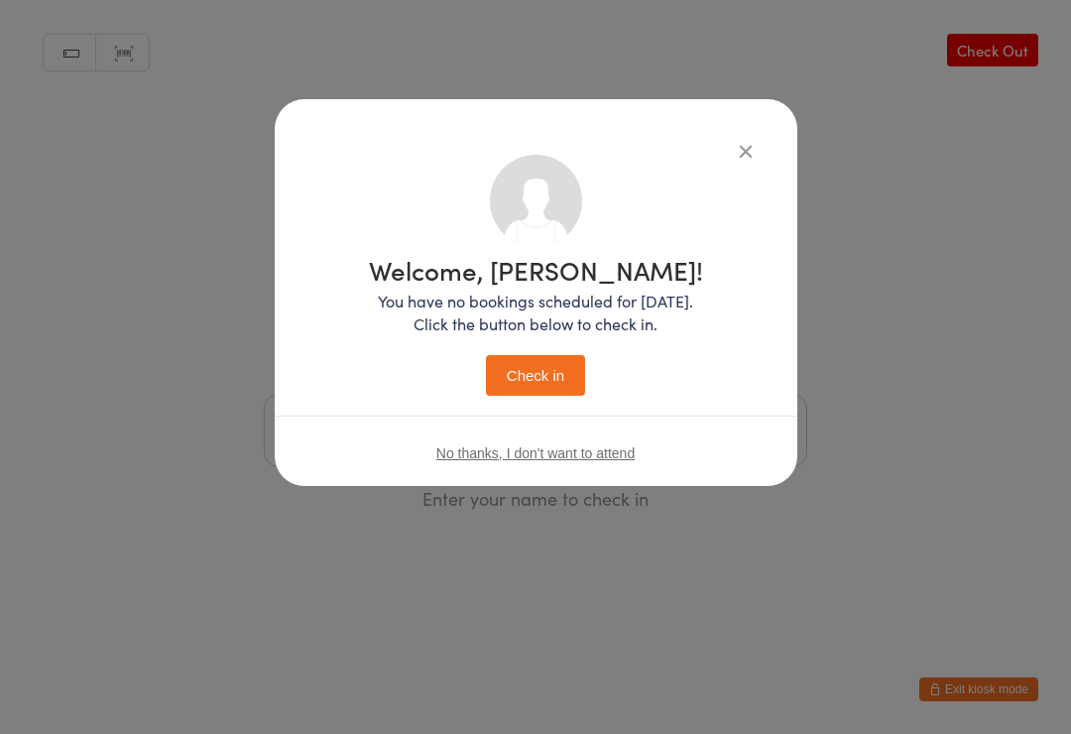
click at [537, 372] on button "Check in" at bounding box center [535, 375] width 99 height 41
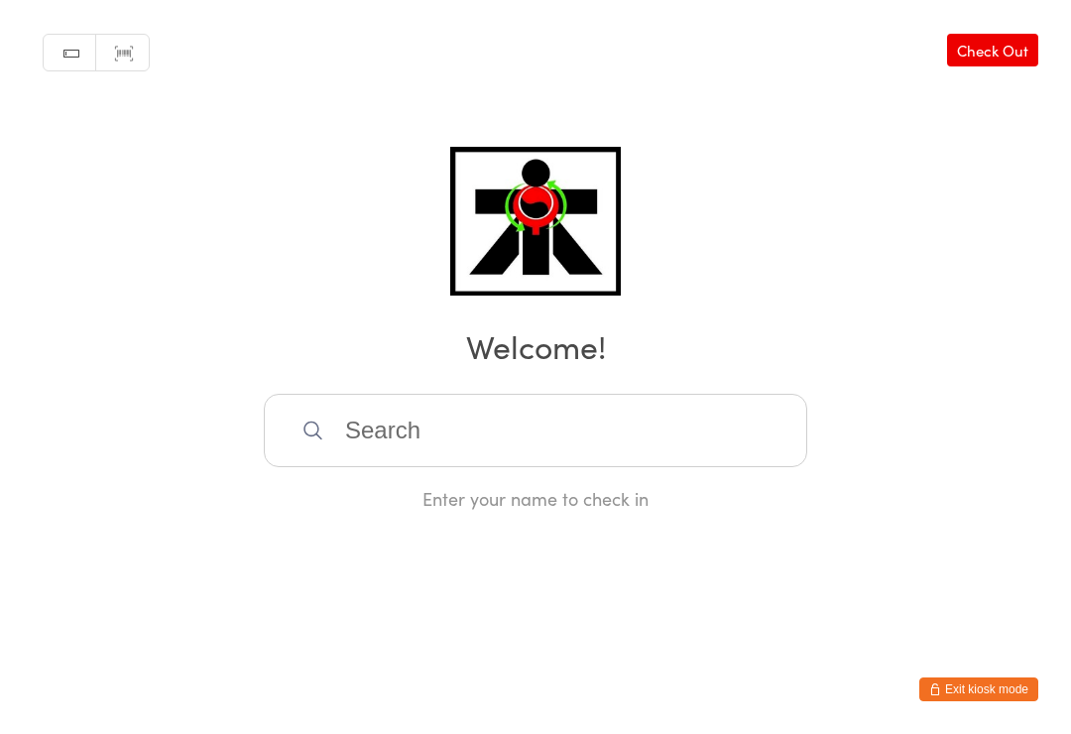
click at [688, 421] on input "search" at bounding box center [536, 430] width 544 height 73
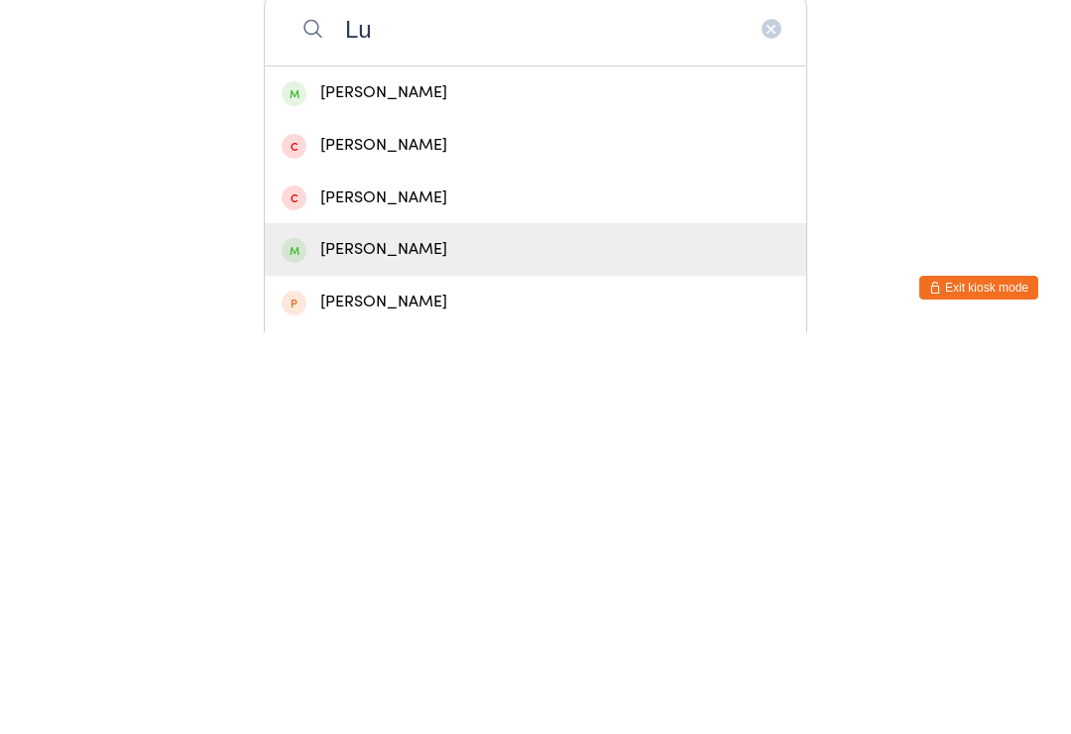
type input "Lu"
click at [343, 638] on div "Luca Le" at bounding box center [536, 651] width 508 height 27
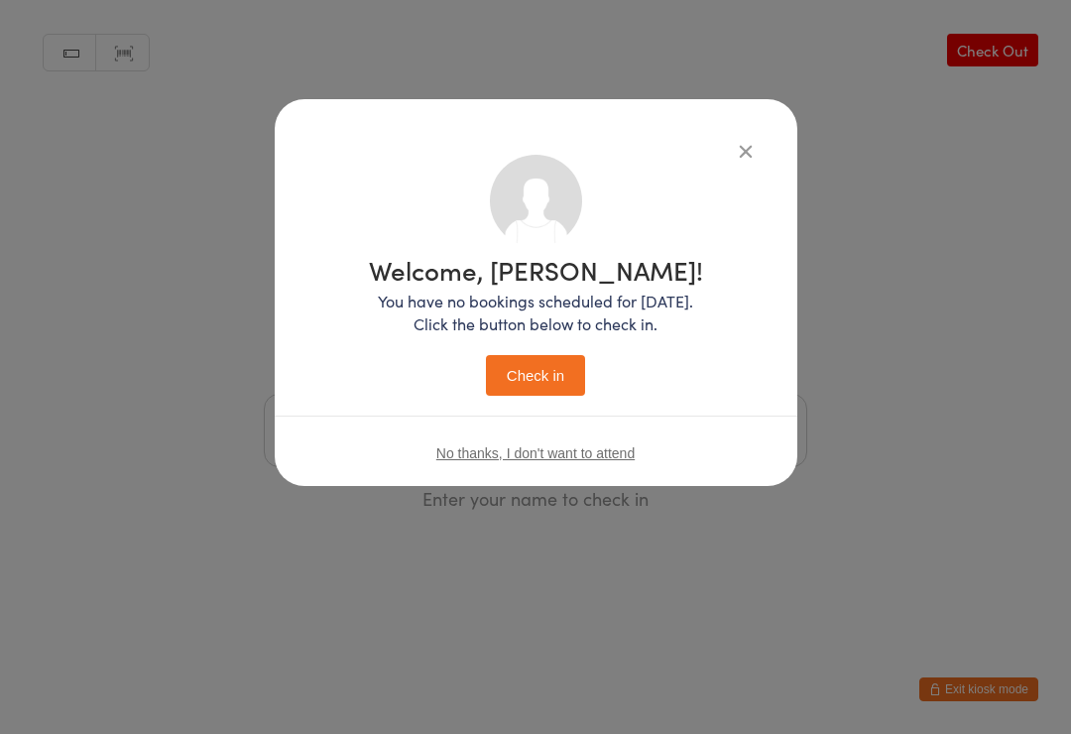
click at [554, 381] on button "Check in" at bounding box center [535, 375] width 99 height 41
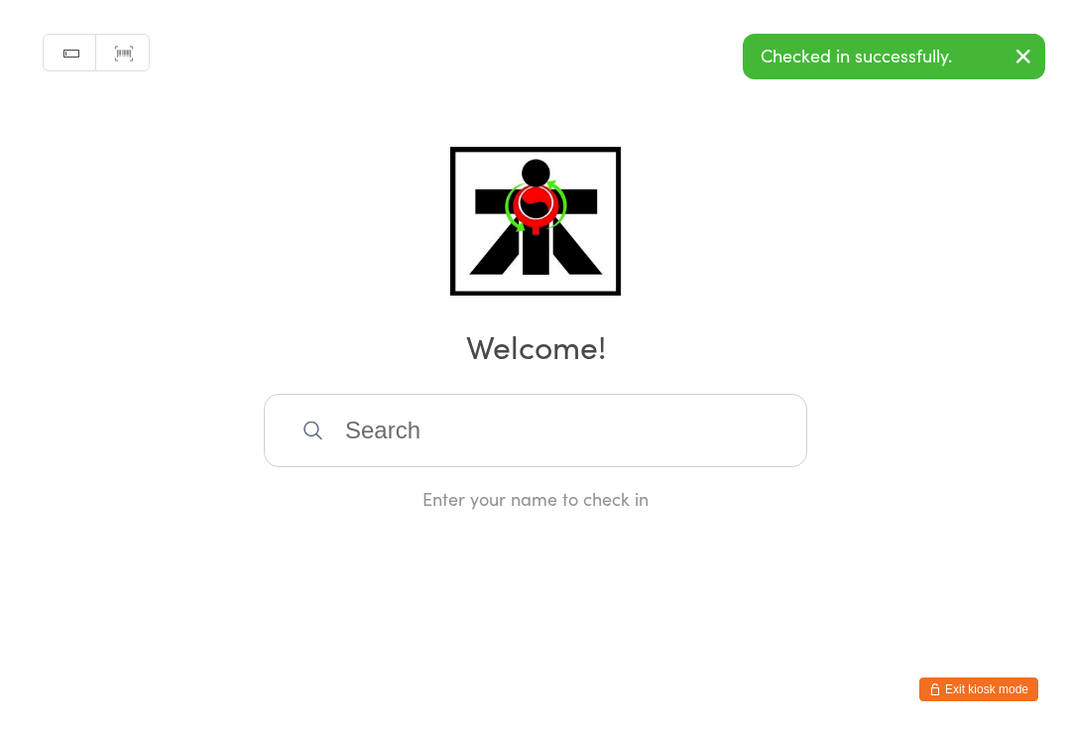
click at [771, 432] on input "search" at bounding box center [536, 430] width 544 height 73
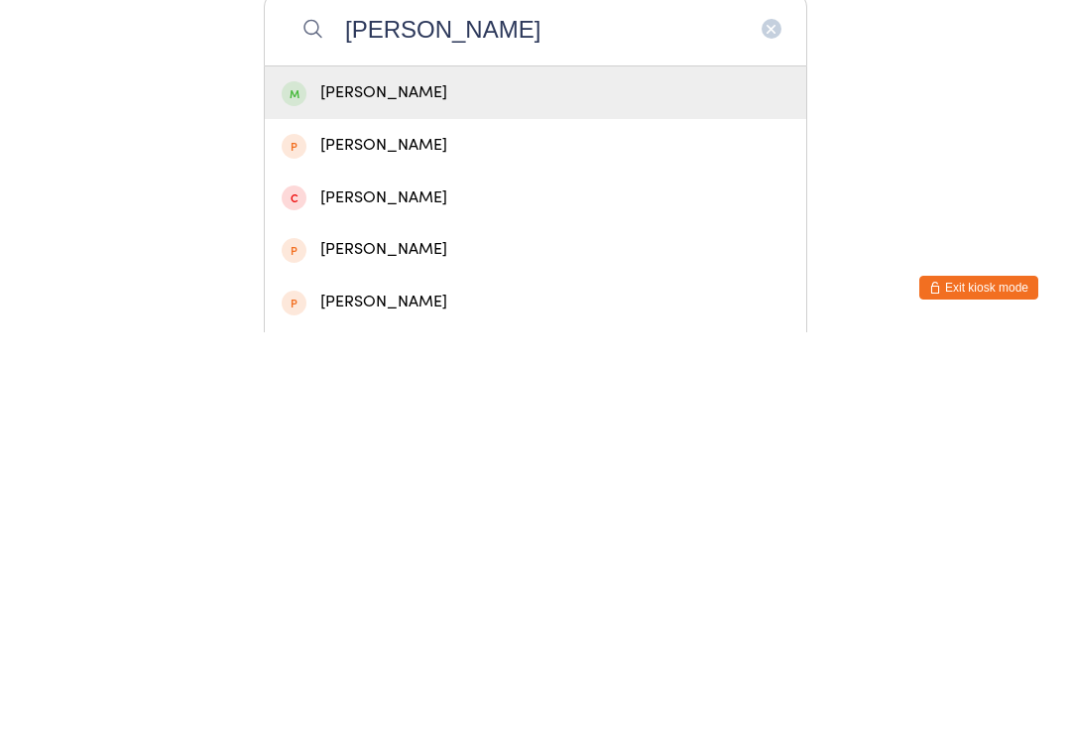
type input "Ali alizada"
click at [500, 481] on div "Ali Alizada" at bounding box center [536, 494] width 508 height 27
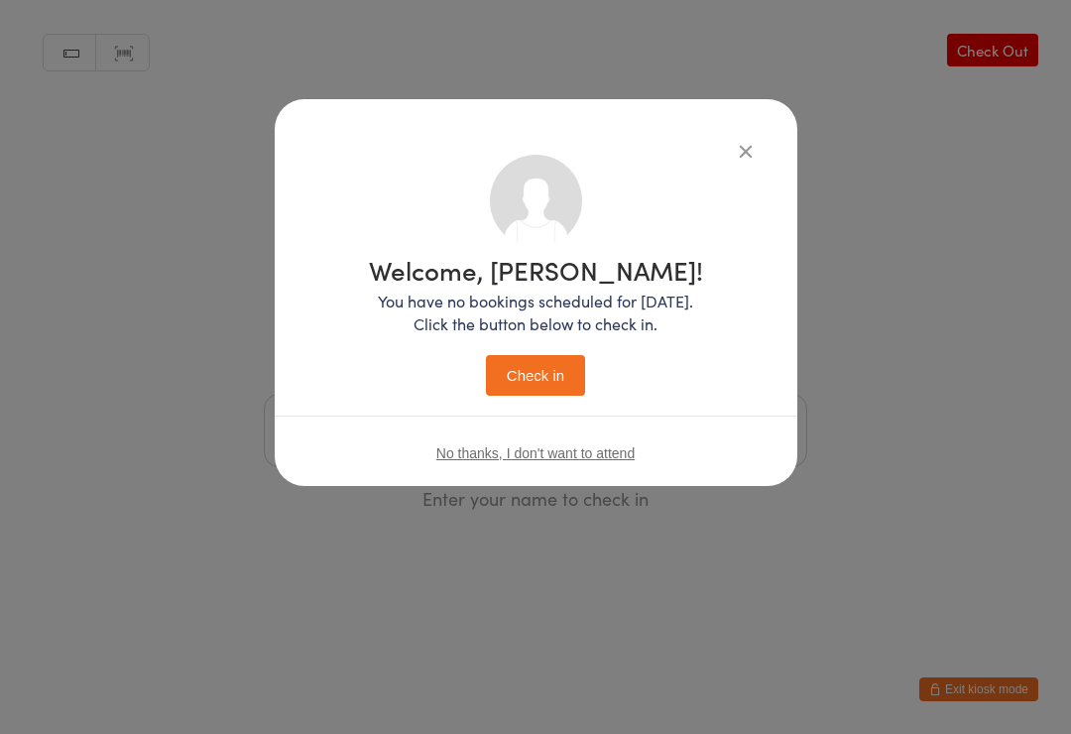
click at [563, 387] on button "Check in" at bounding box center [535, 375] width 99 height 41
